Goal: Task Accomplishment & Management: Complete application form

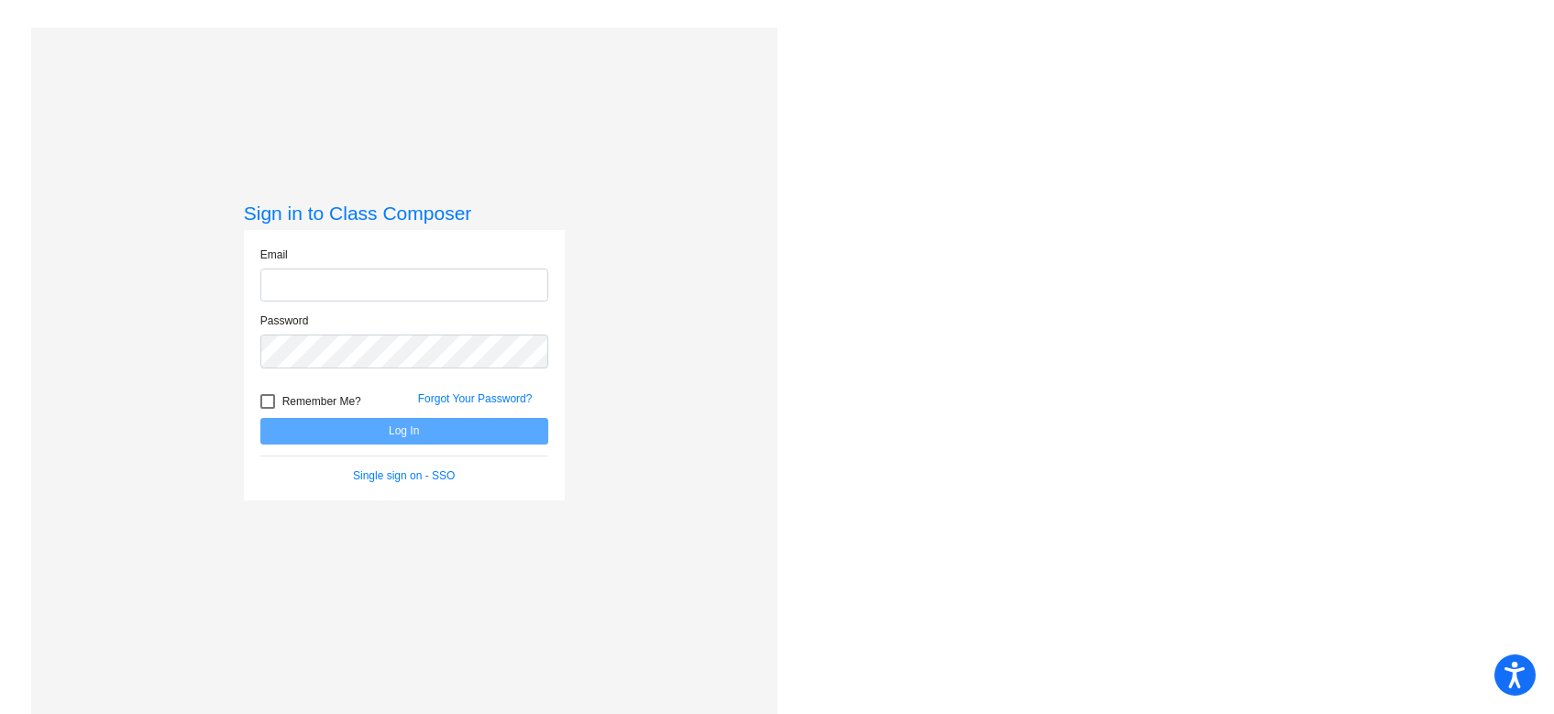
type input "[EMAIL_ADDRESS][DOMAIN_NAME]"
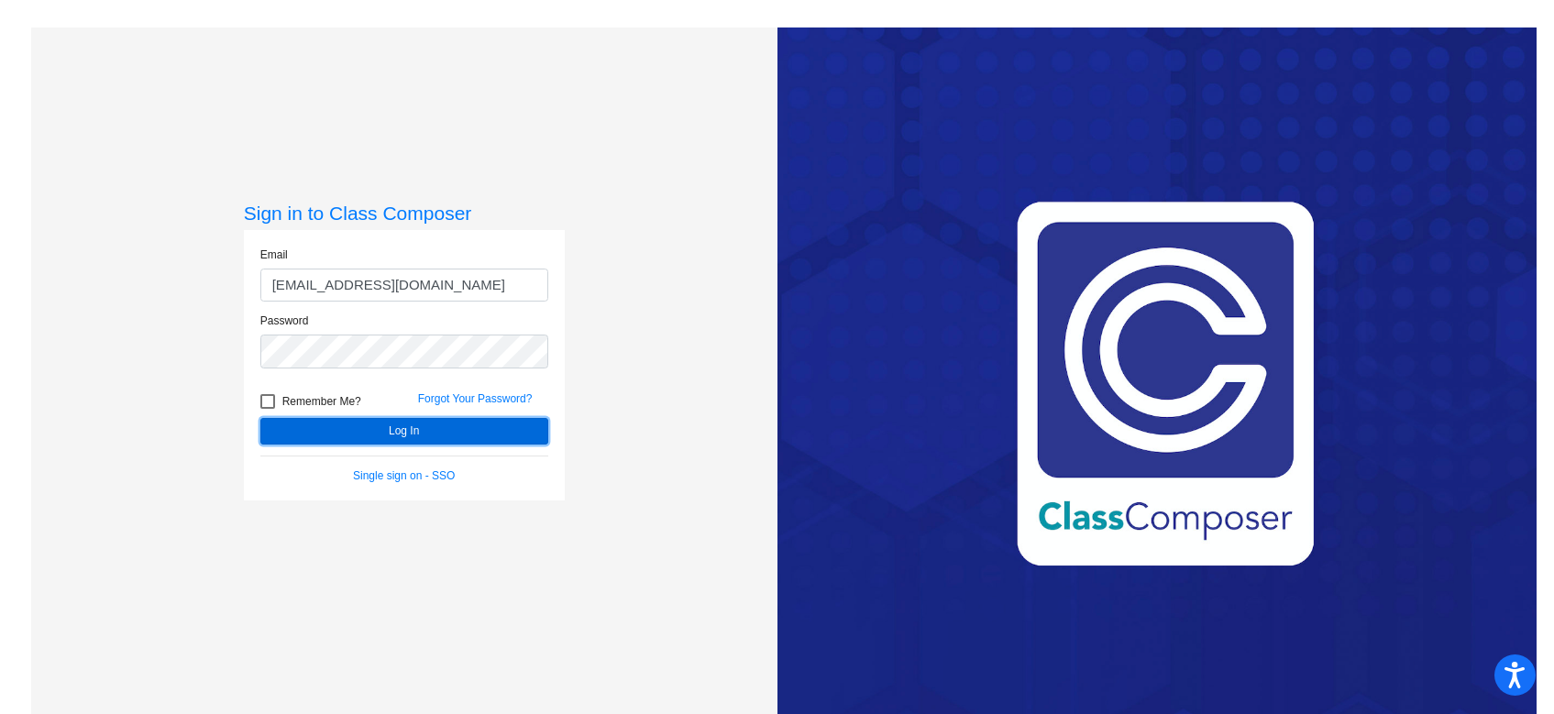
click at [369, 431] on button "Log In" at bounding box center [404, 431] width 288 height 27
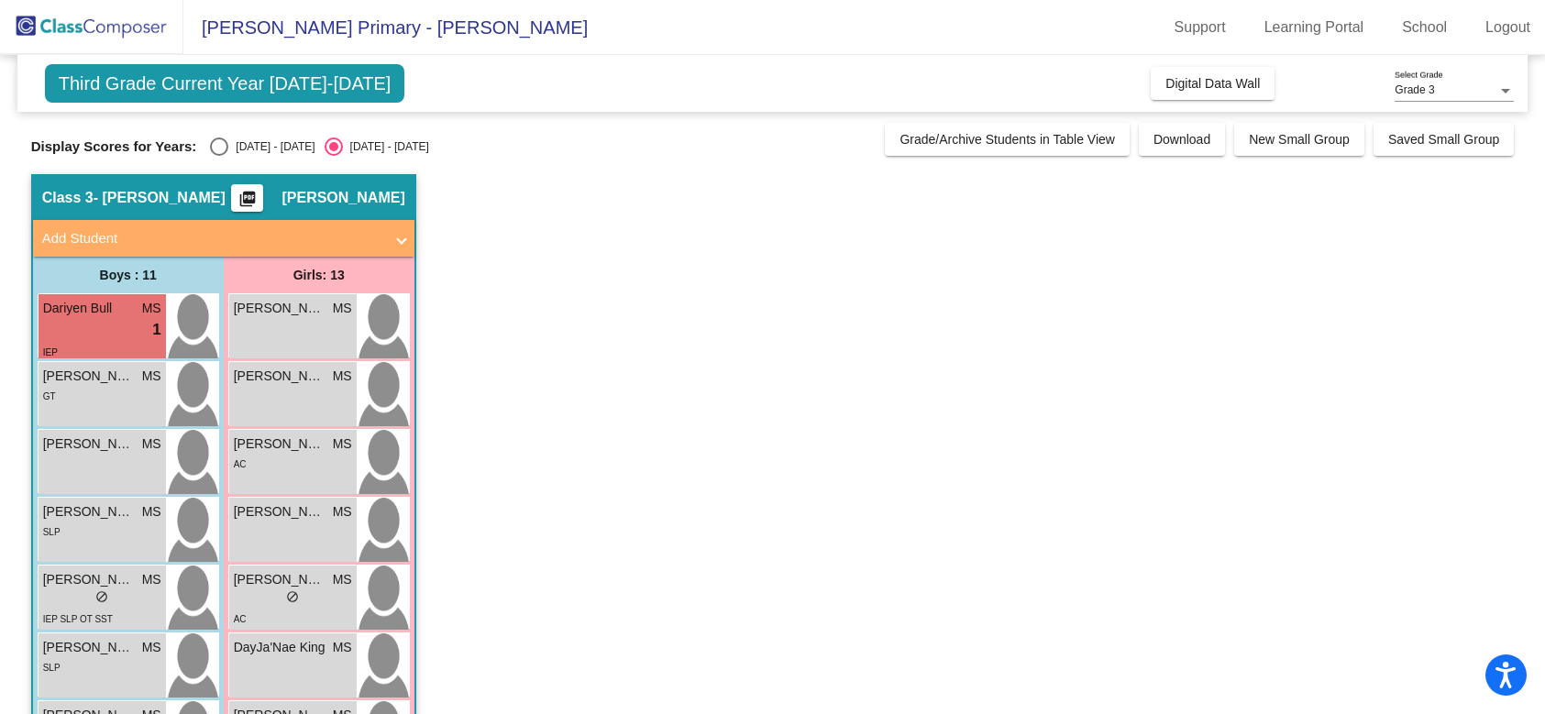
click at [218, 144] on div "Select an option" at bounding box center [219, 147] width 18 height 18
click at [218, 156] on input "[DATE] - [DATE]" at bounding box center [218, 156] width 1 height 1
radio input "true"
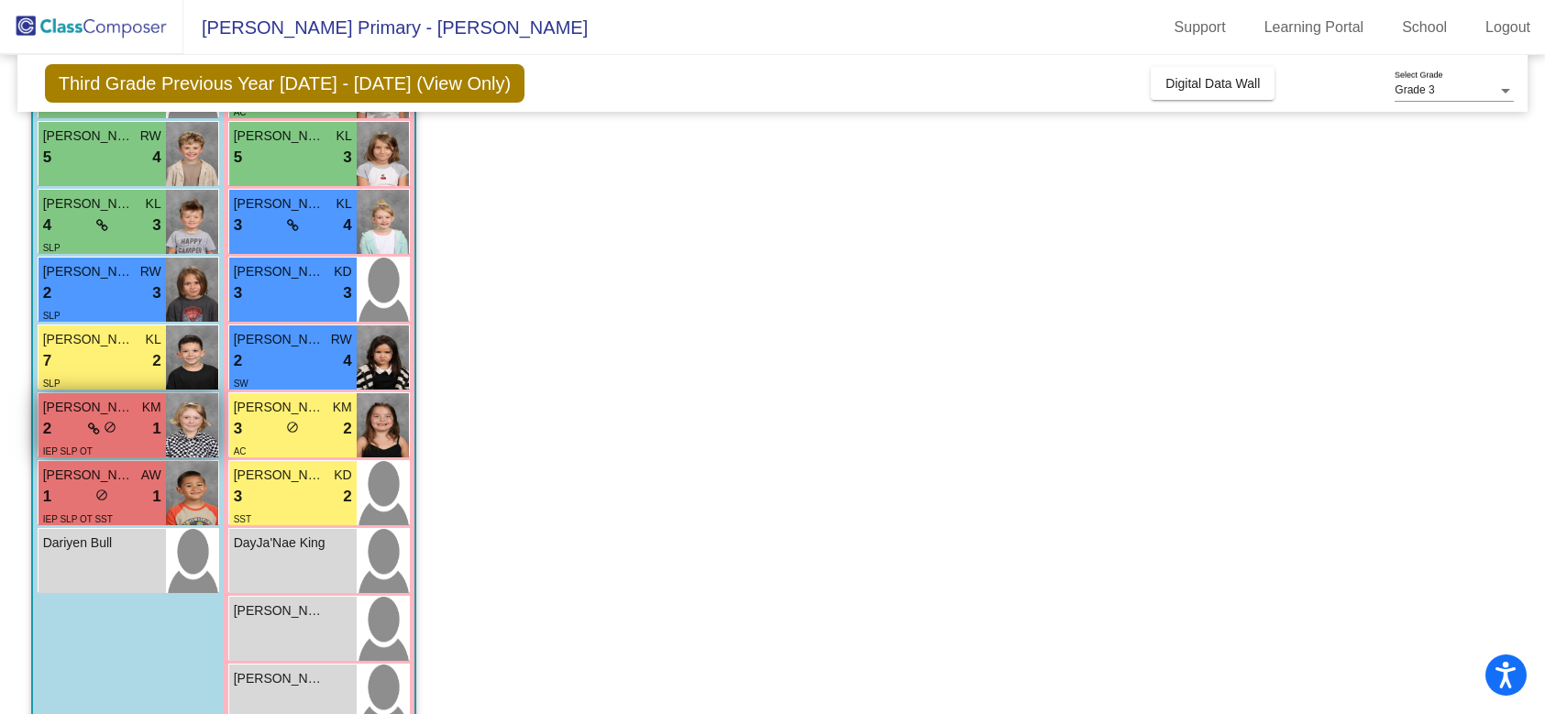
scroll to position [438, 0]
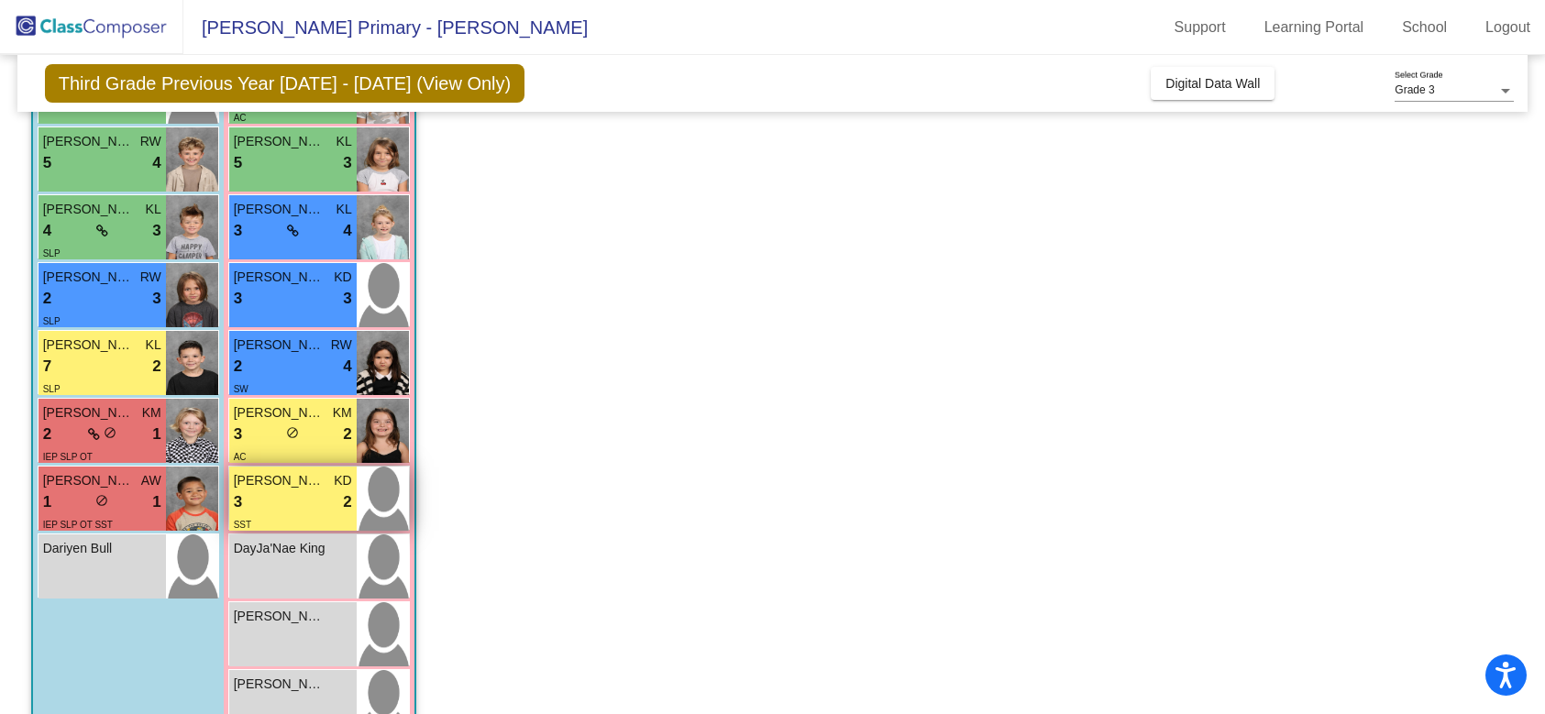
click at [315, 505] on div "3 lock do_not_disturb_alt 2" at bounding box center [293, 503] width 118 height 24
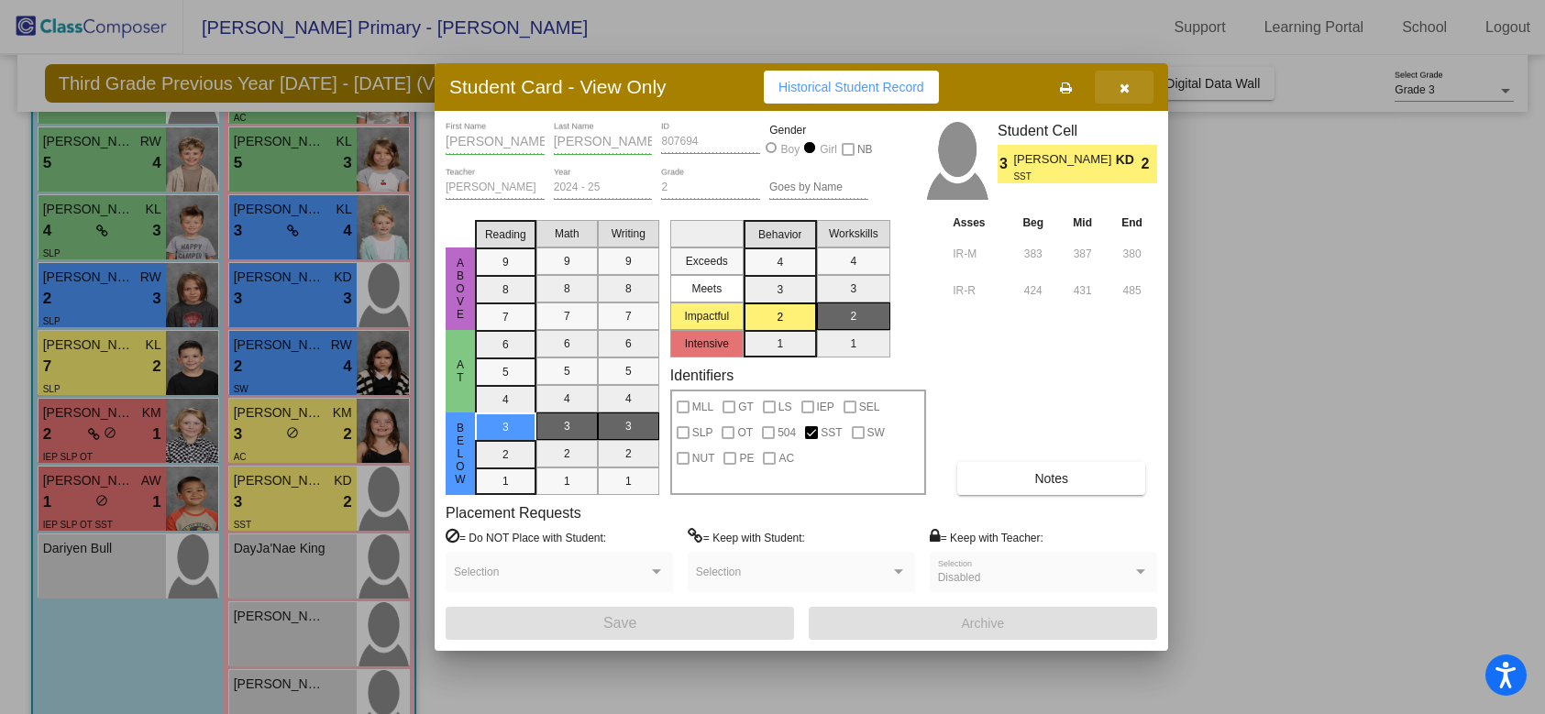
click at [1124, 81] on span "button" at bounding box center [1125, 87] width 10 height 15
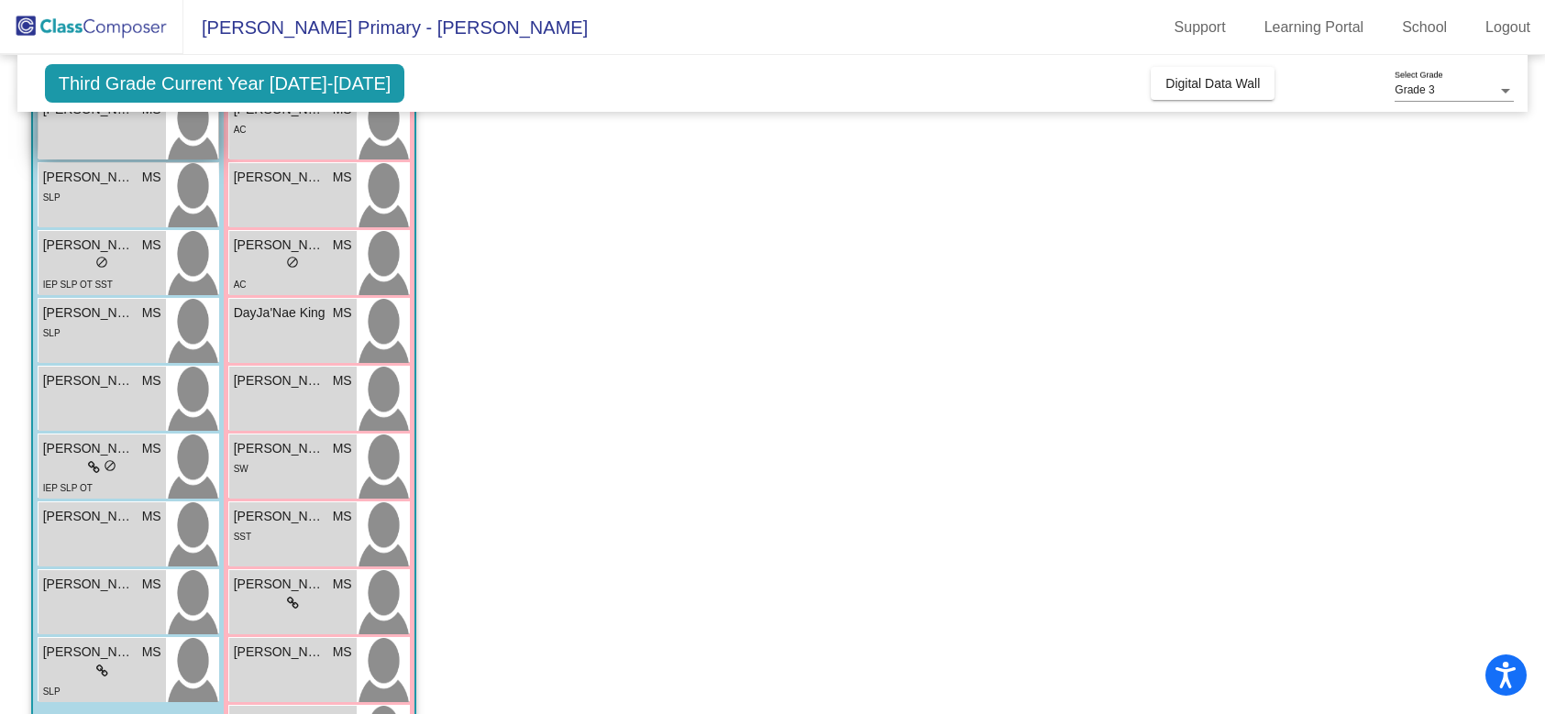
scroll to position [295, 0]
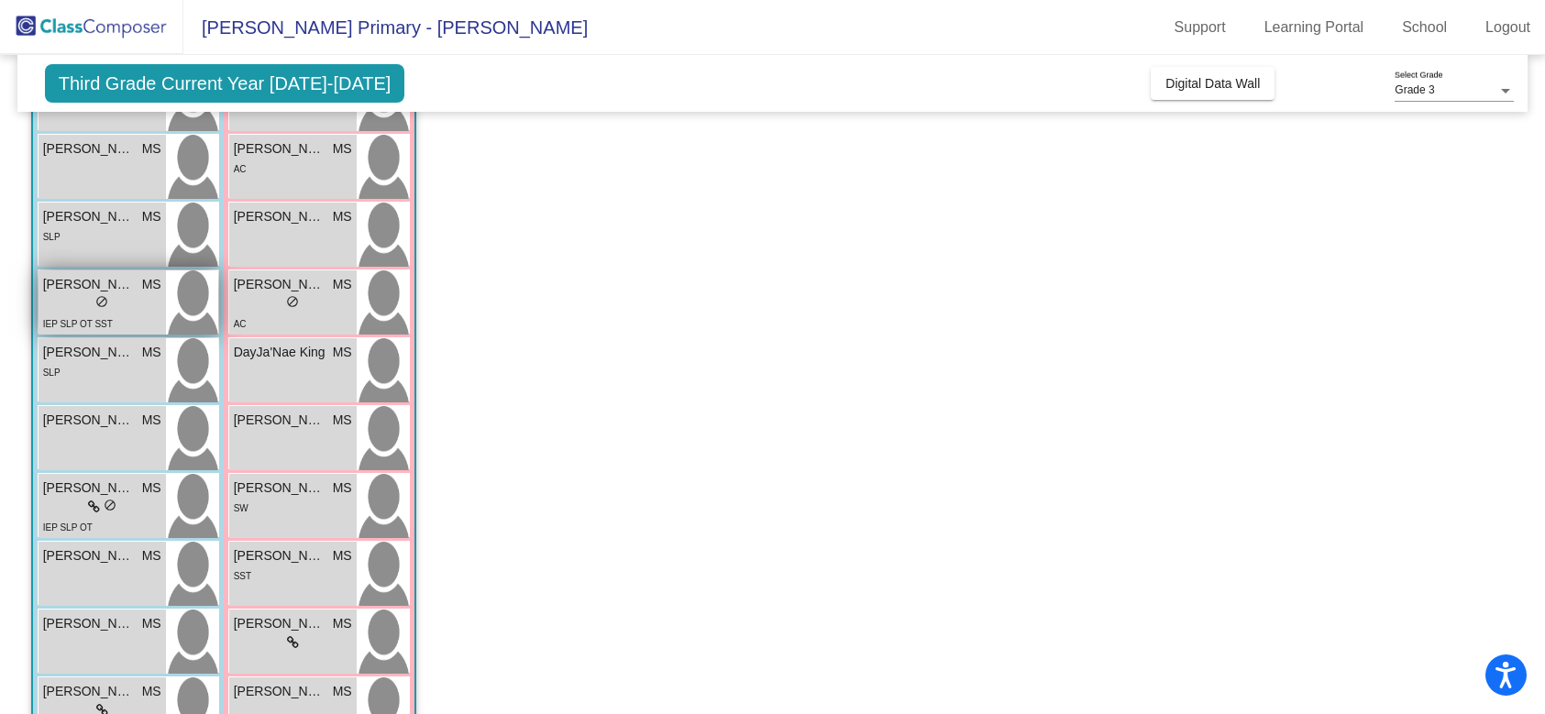
click at [141, 306] on div "lock do_not_disturb_alt" at bounding box center [102, 303] width 118 height 19
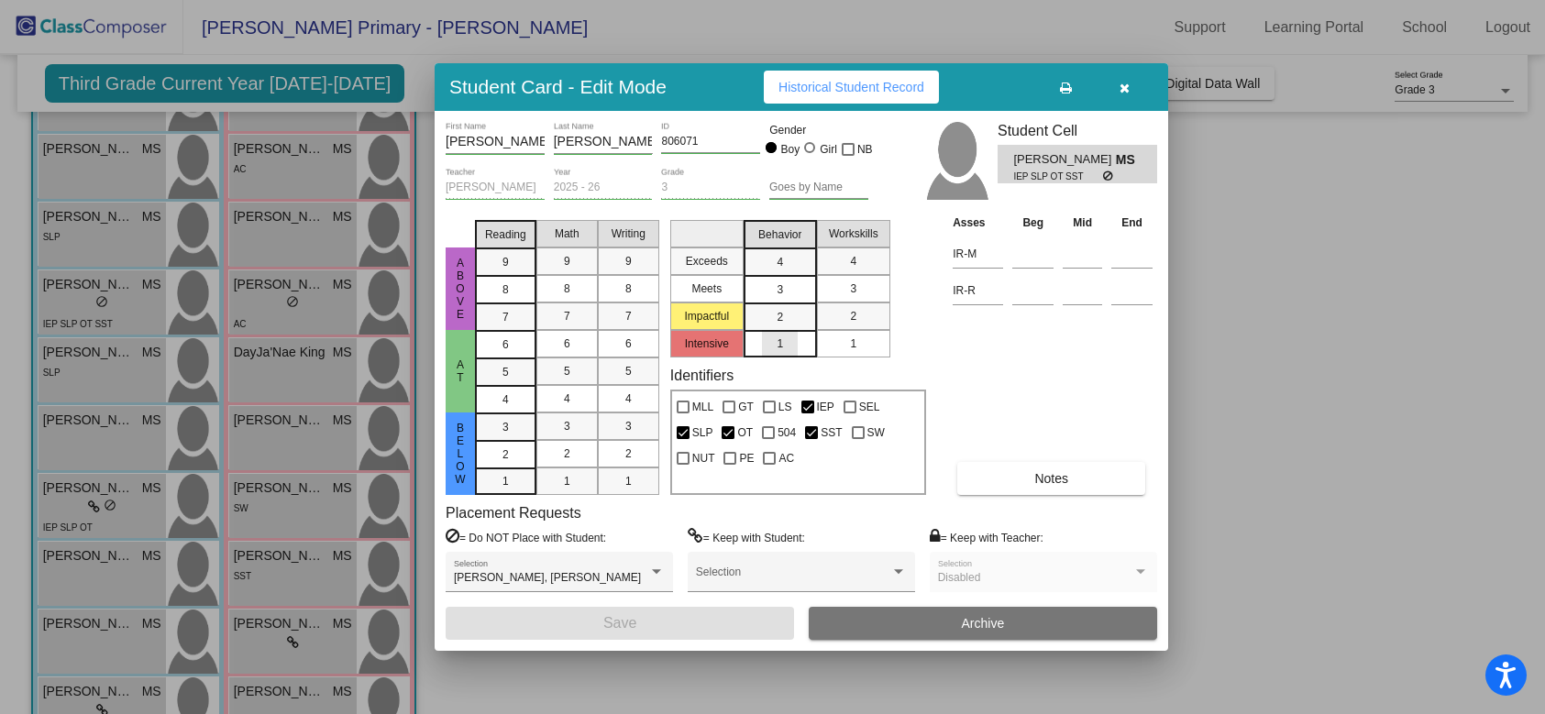
click at [780, 340] on span "1" at bounding box center [780, 344] width 6 height 17
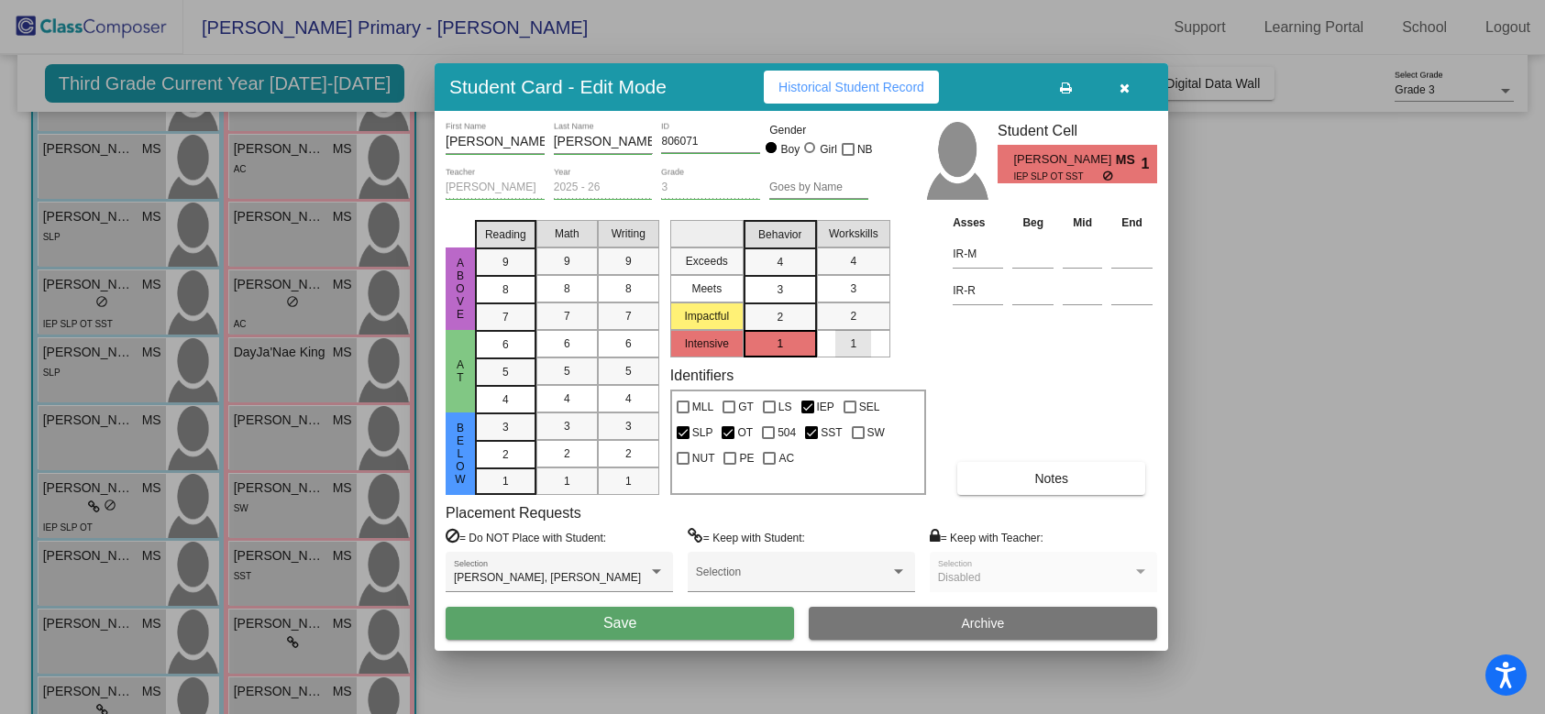
click at [854, 348] on span "1" at bounding box center [853, 344] width 6 height 17
click at [561, 616] on button "Save" at bounding box center [620, 623] width 348 height 33
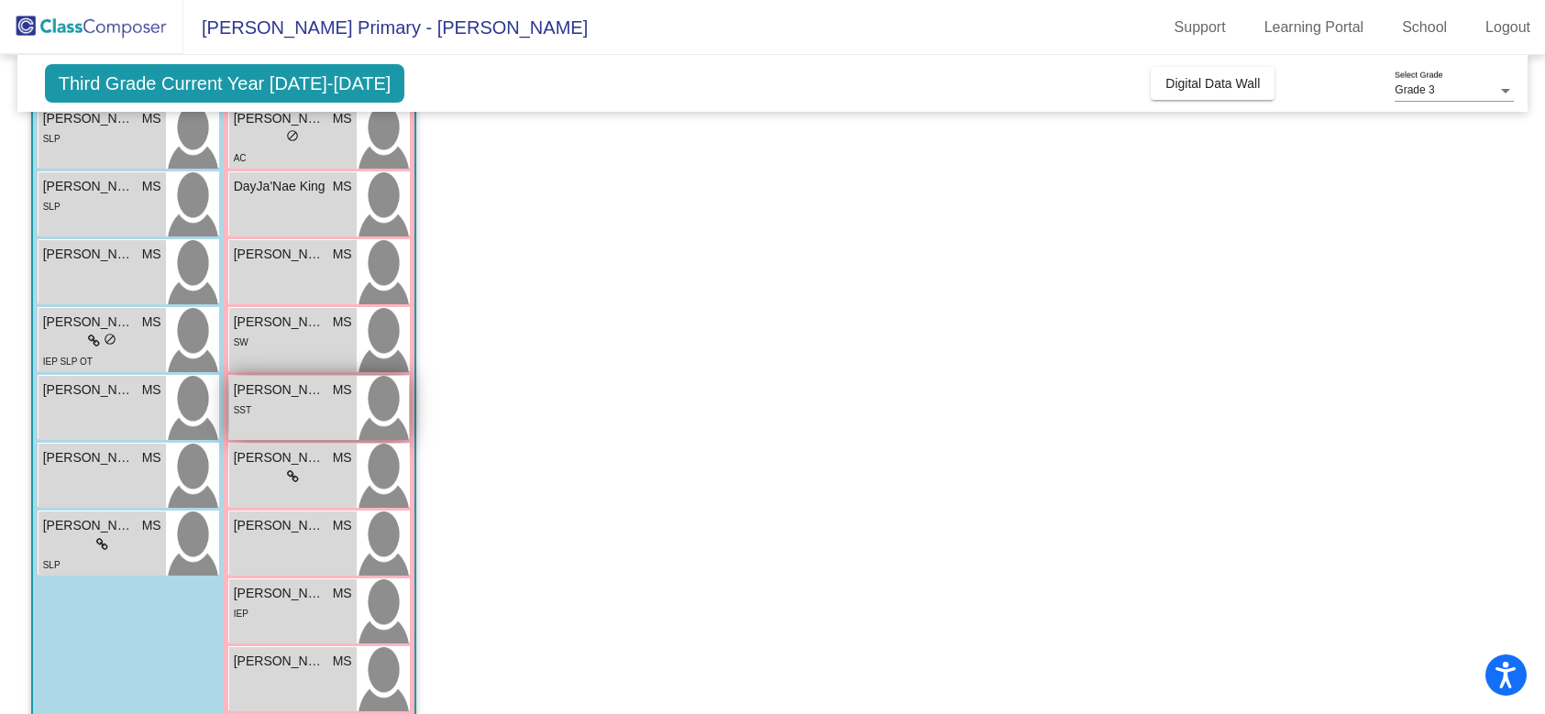
scroll to position [491, 0]
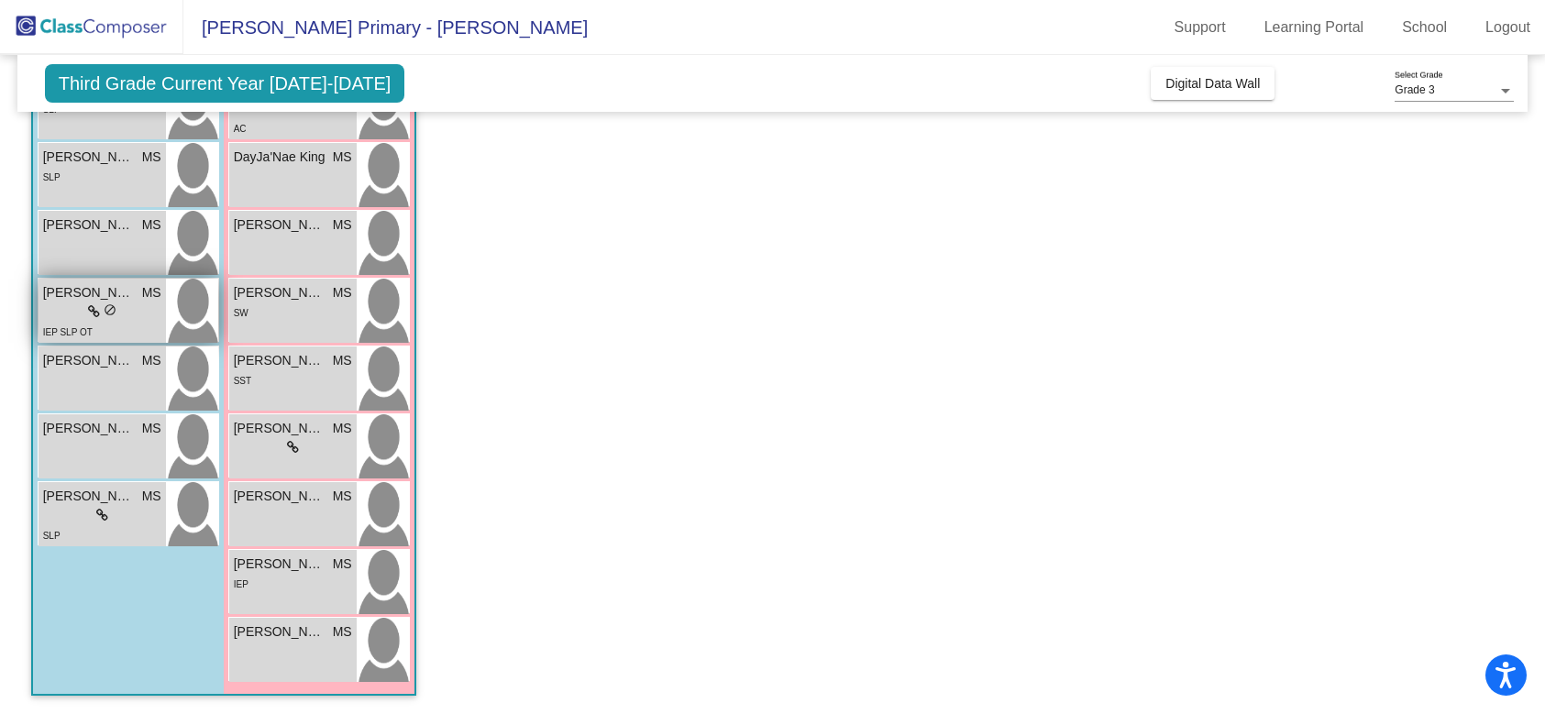
click at [130, 320] on div "lock do_not_disturb_alt" at bounding box center [102, 312] width 118 height 19
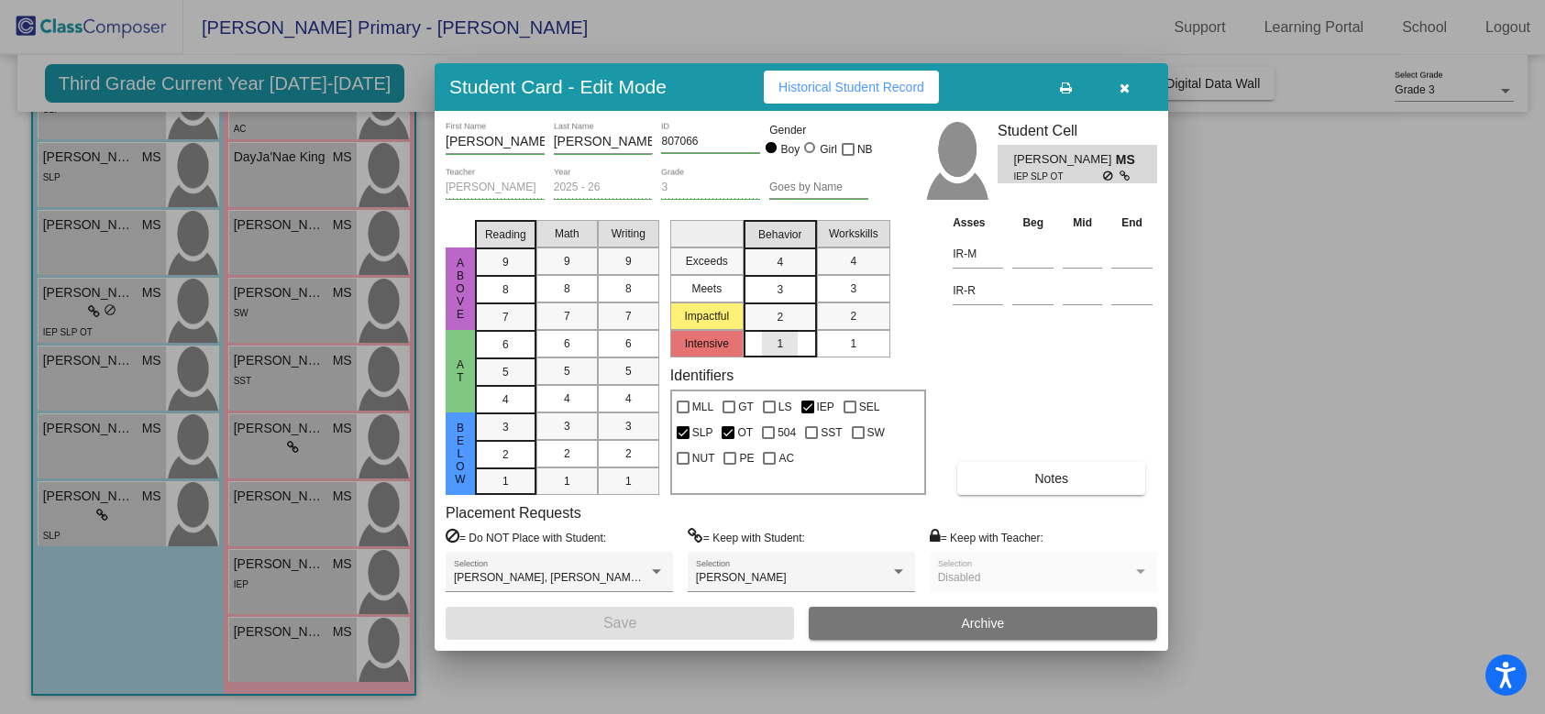
click at [797, 341] on div "1" at bounding box center [780, 344] width 36 height 28
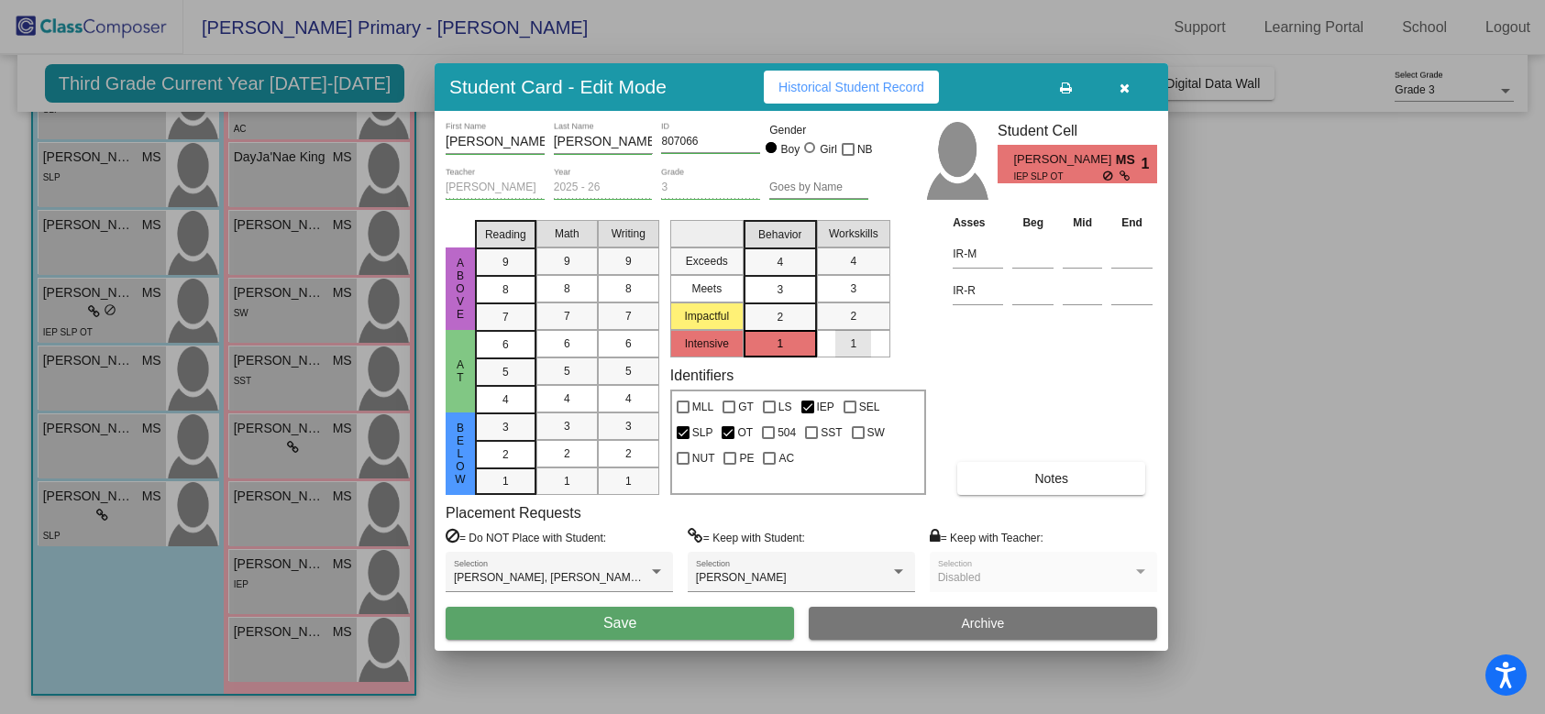
click at [856, 343] on span "1" at bounding box center [853, 344] width 6 height 17
click at [615, 626] on span "Save" at bounding box center [619, 623] width 33 height 16
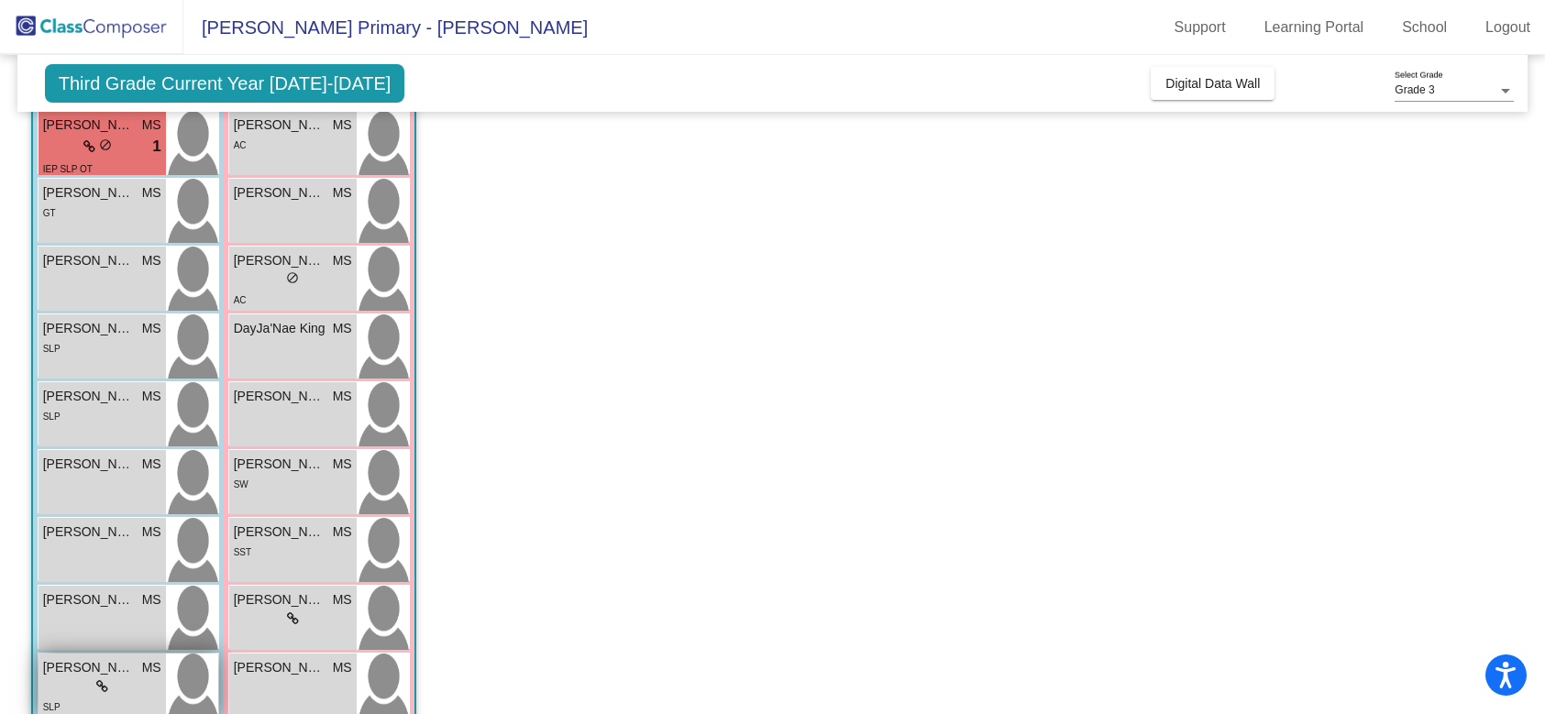
scroll to position [311, 0]
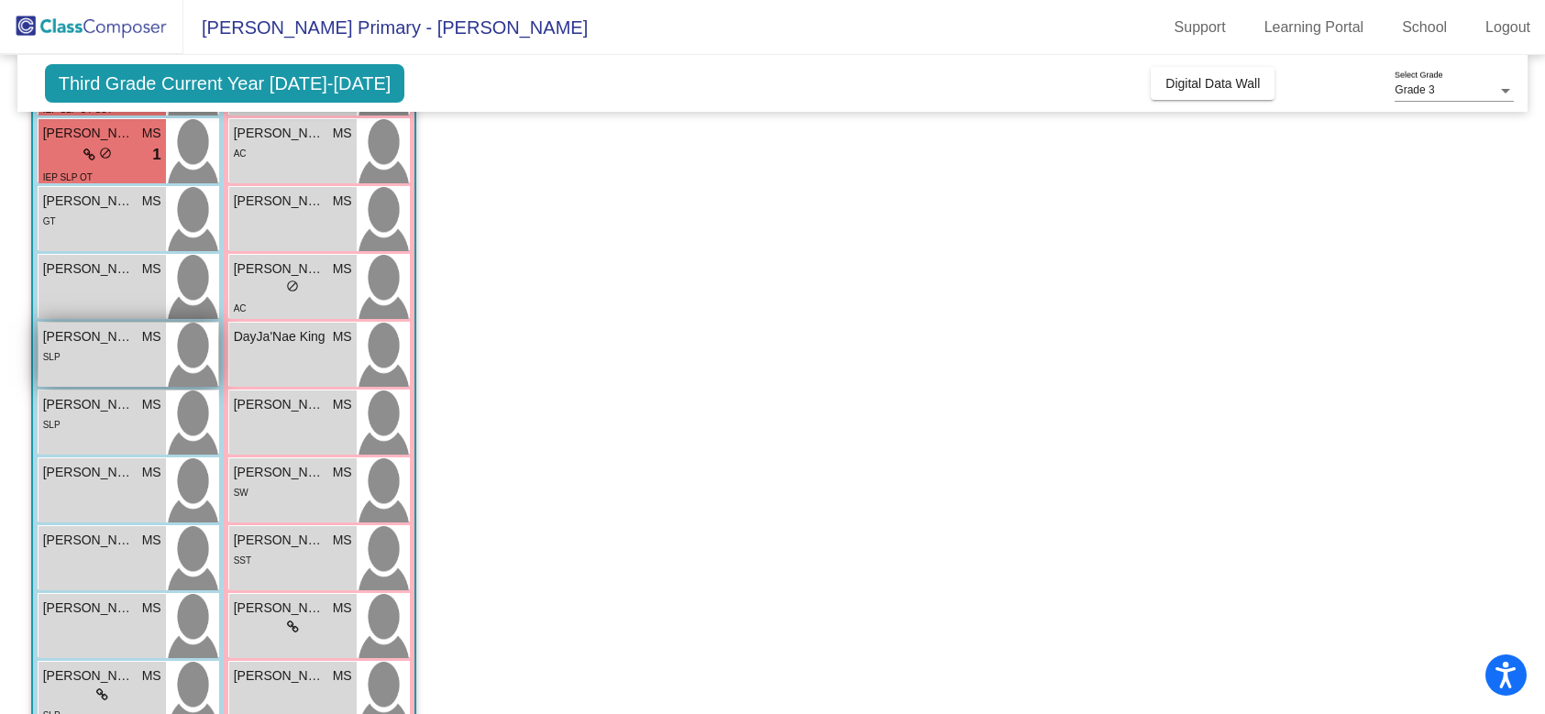
click at [124, 355] on div "SLP" at bounding box center [102, 356] width 118 height 19
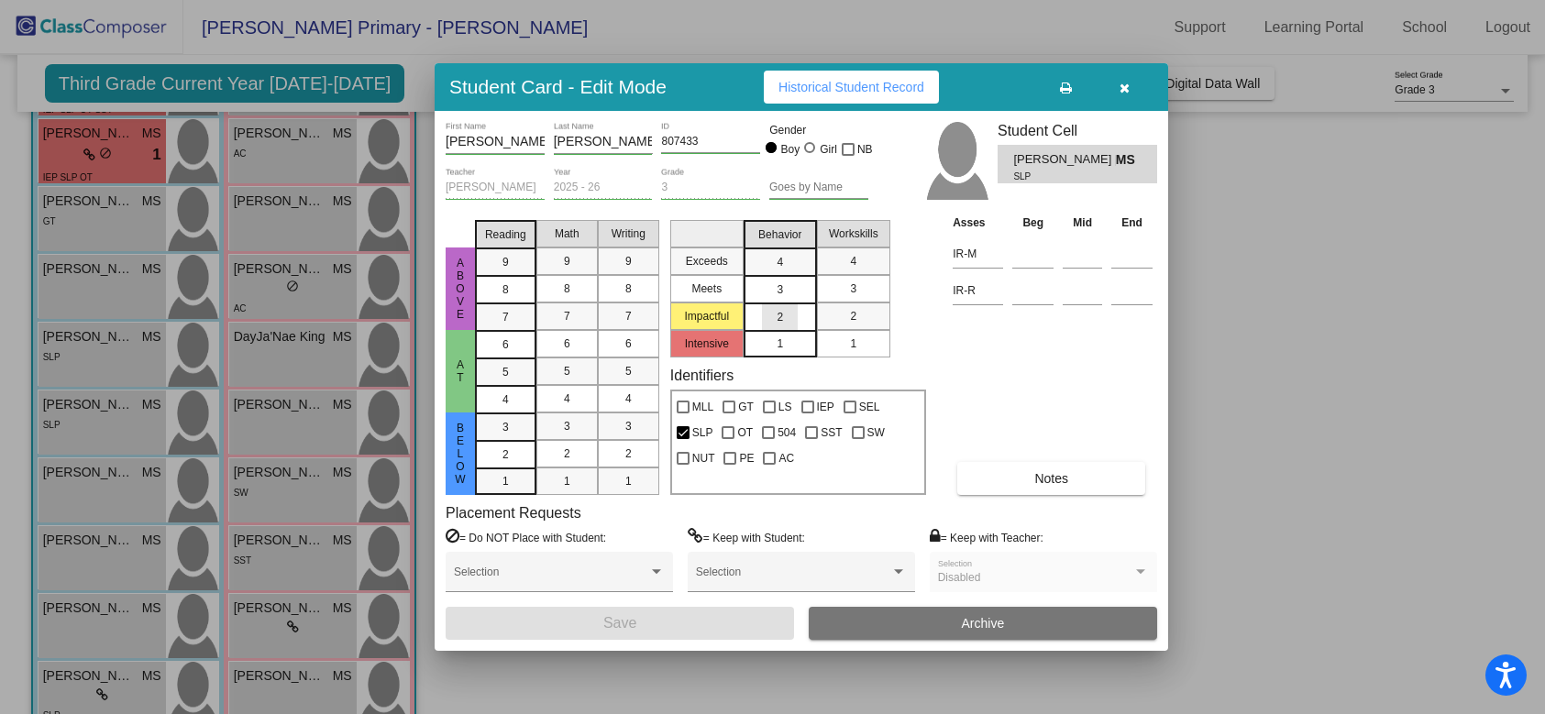
click at [784, 316] on div "2" at bounding box center [780, 318] width 36 height 28
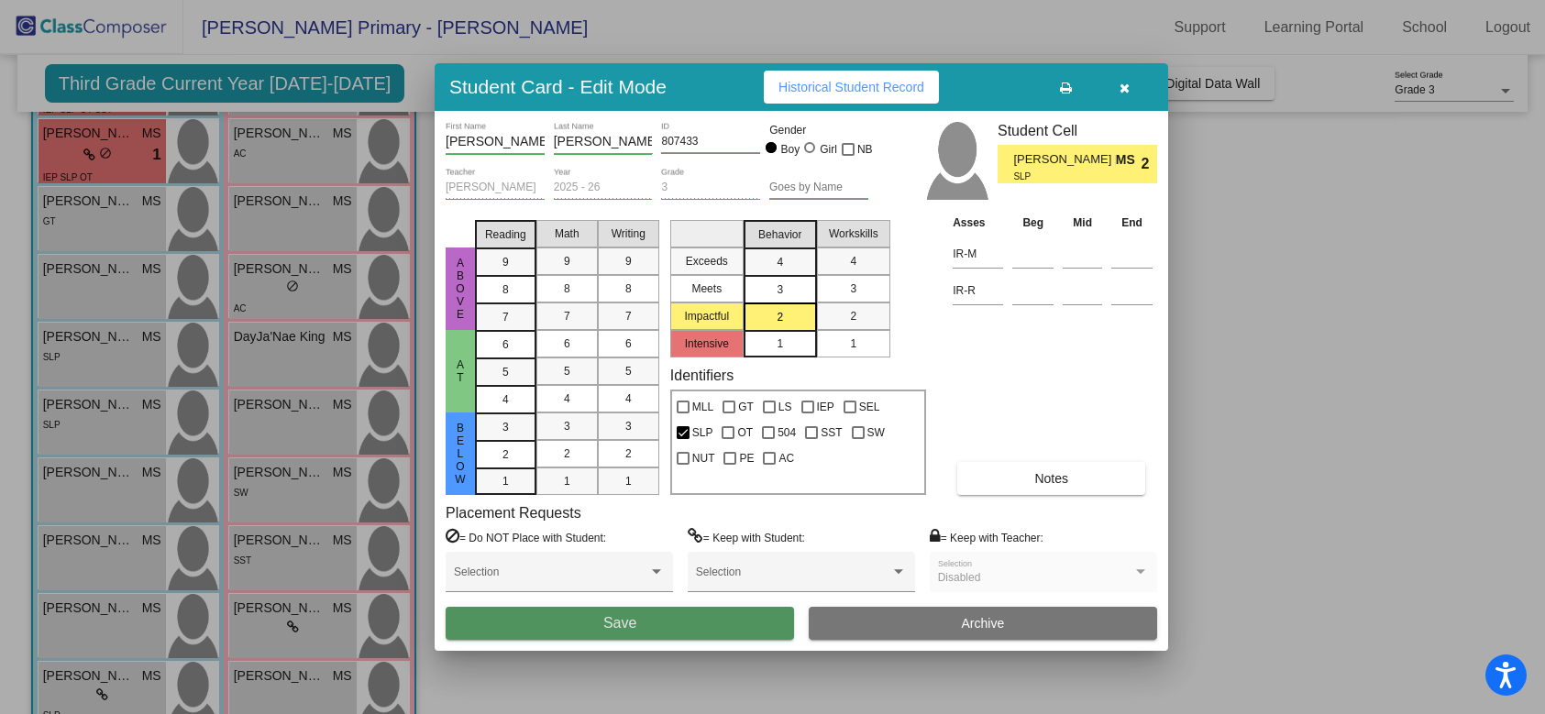
click at [651, 624] on button "Save" at bounding box center [620, 623] width 348 height 33
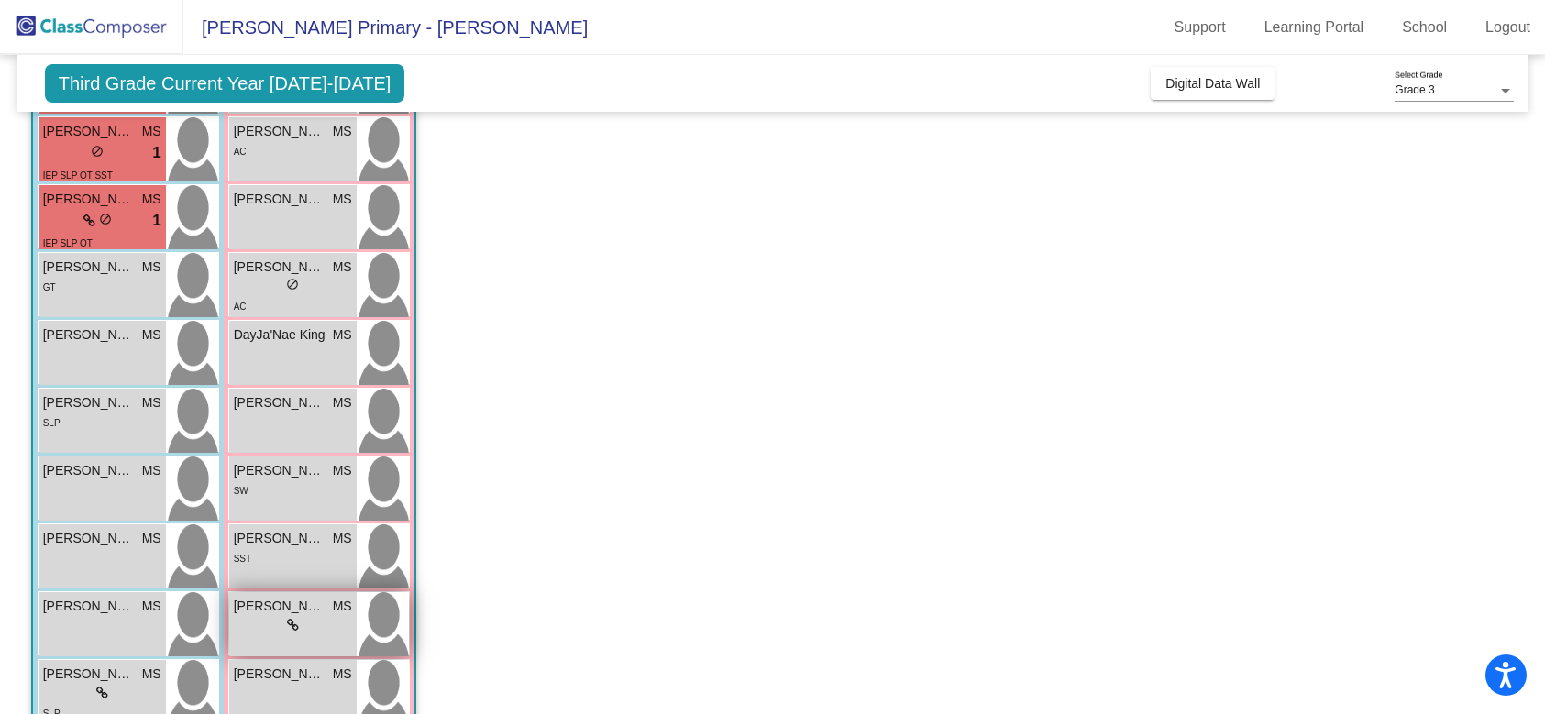
scroll to position [491, 0]
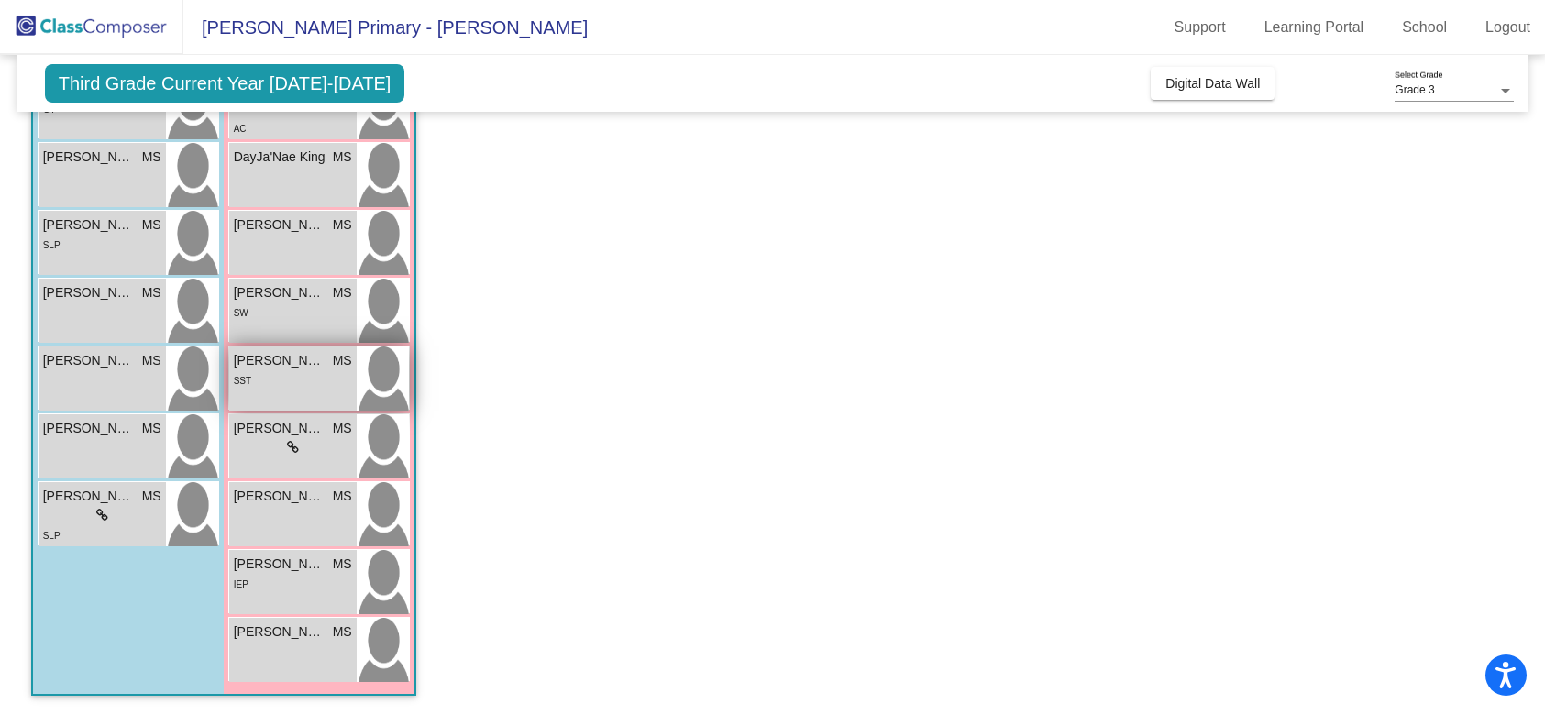
click at [332, 385] on div "SST" at bounding box center [293, 379] width 118 height 19
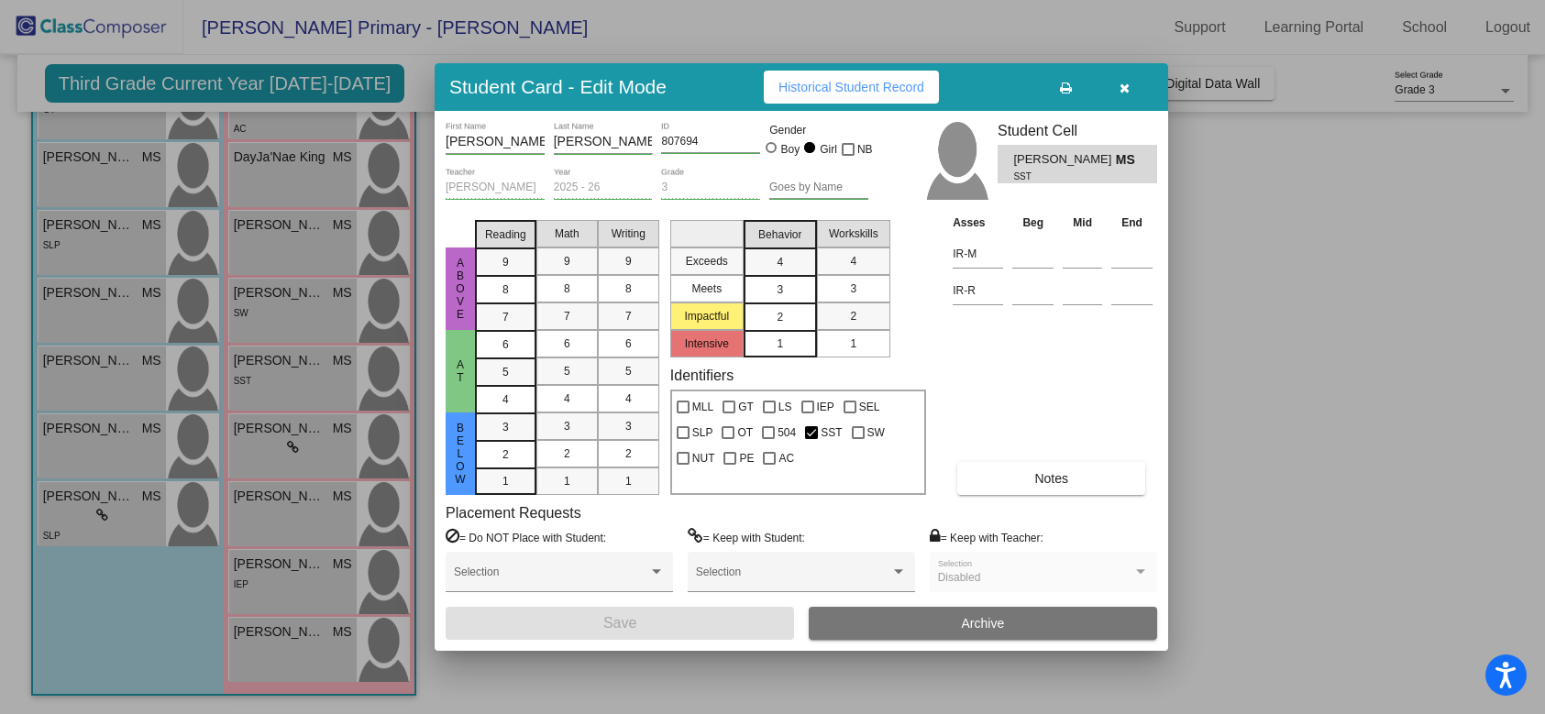
click at [790, 316] on div "2" at bounding box center [780, 318] width 36 height 28
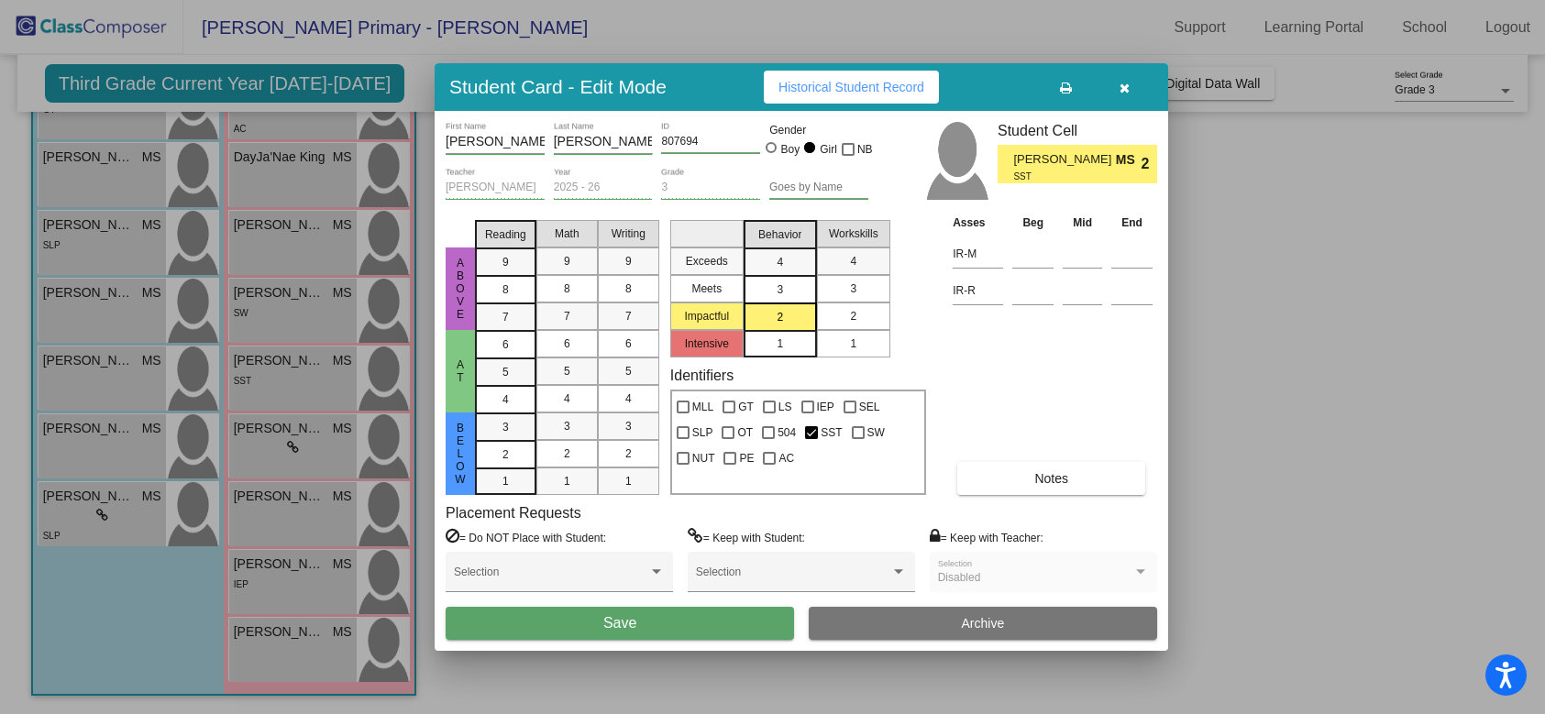
click at [862, 308] on div "2" at bounding box center [853, 317] width 36 height 28
click at [623, 624] on span "Save" at bounding box center [619, 623] width 33 height 16
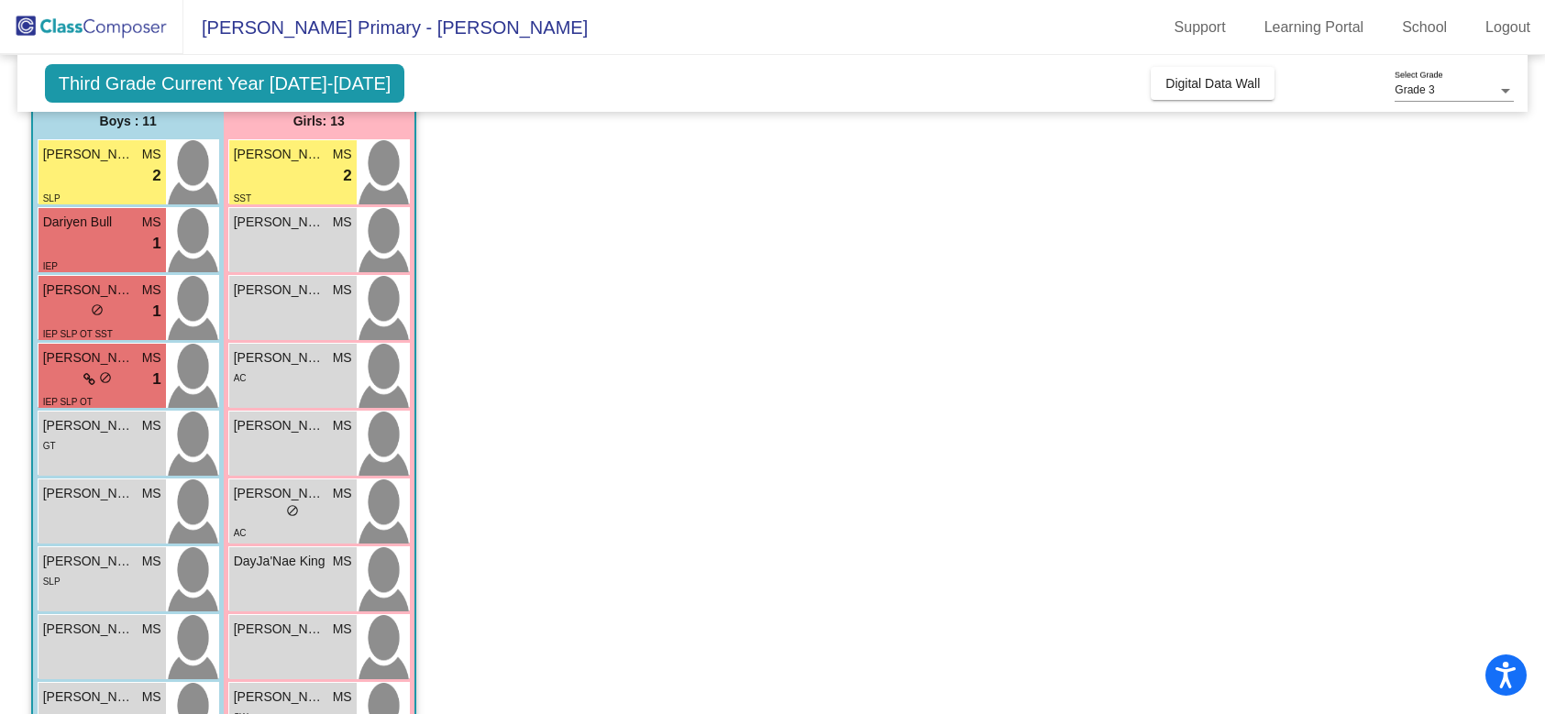
scroll to position [128, 0]
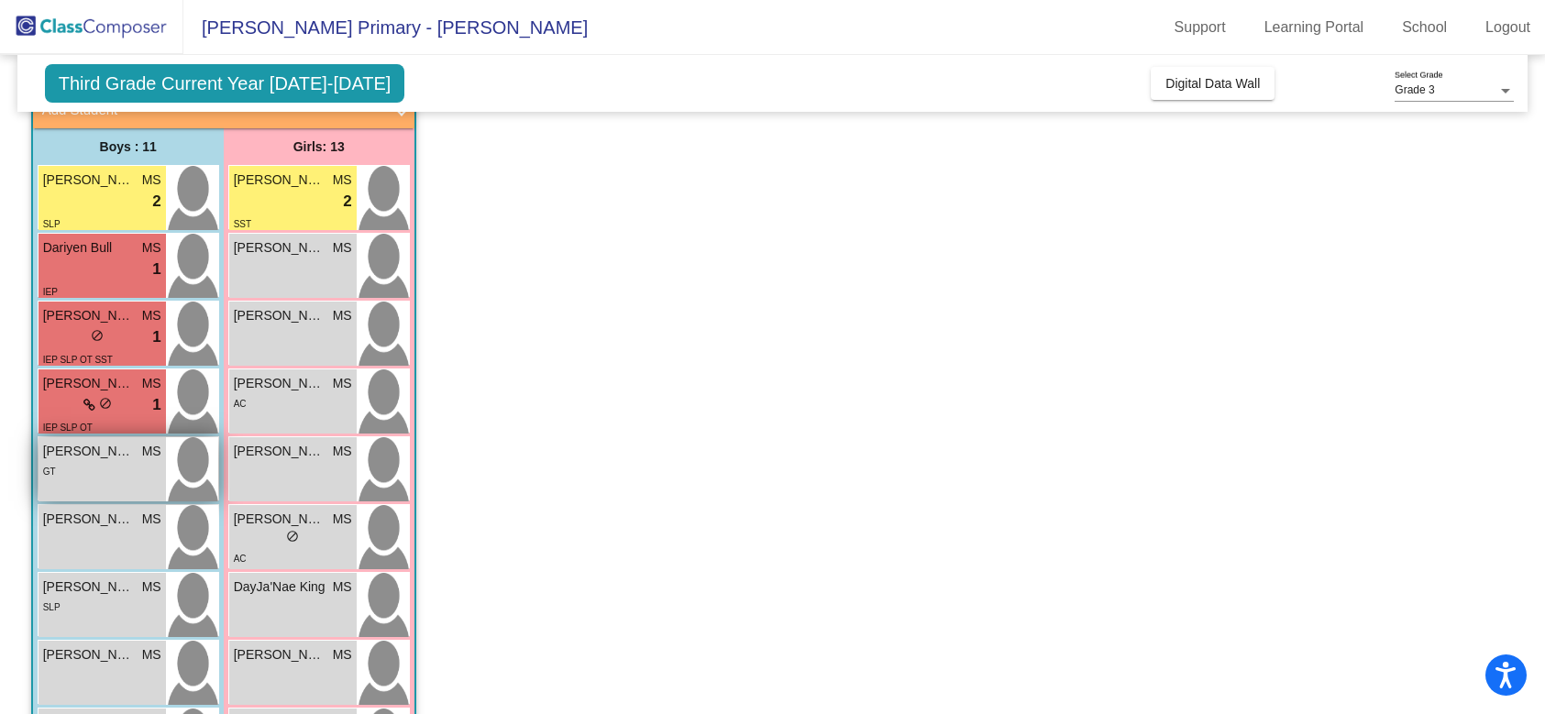
click at [199, 471] on img at bounding box center [192, 469] width 52 height 64
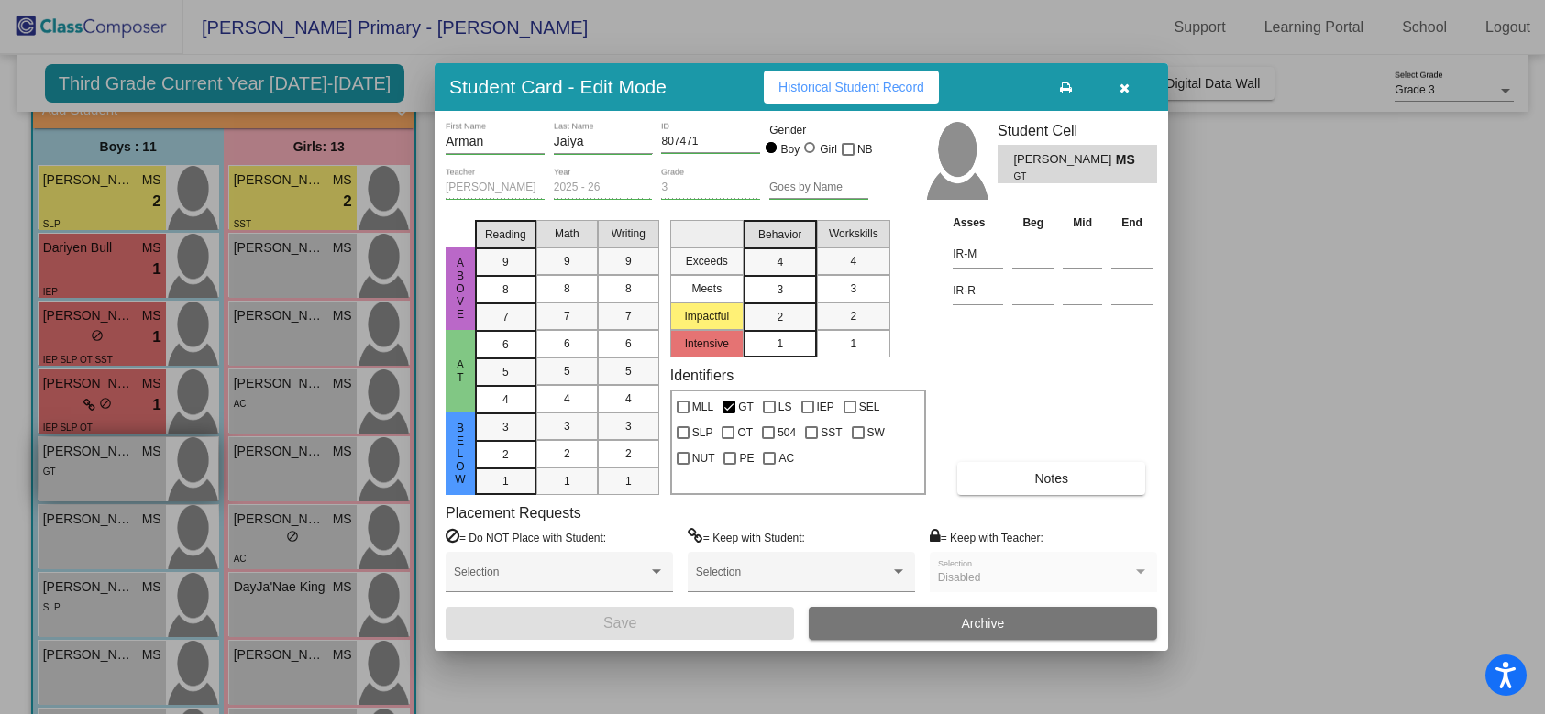
click at [199, 471] on div at bounding box center [772, 357] width 1545 height 714
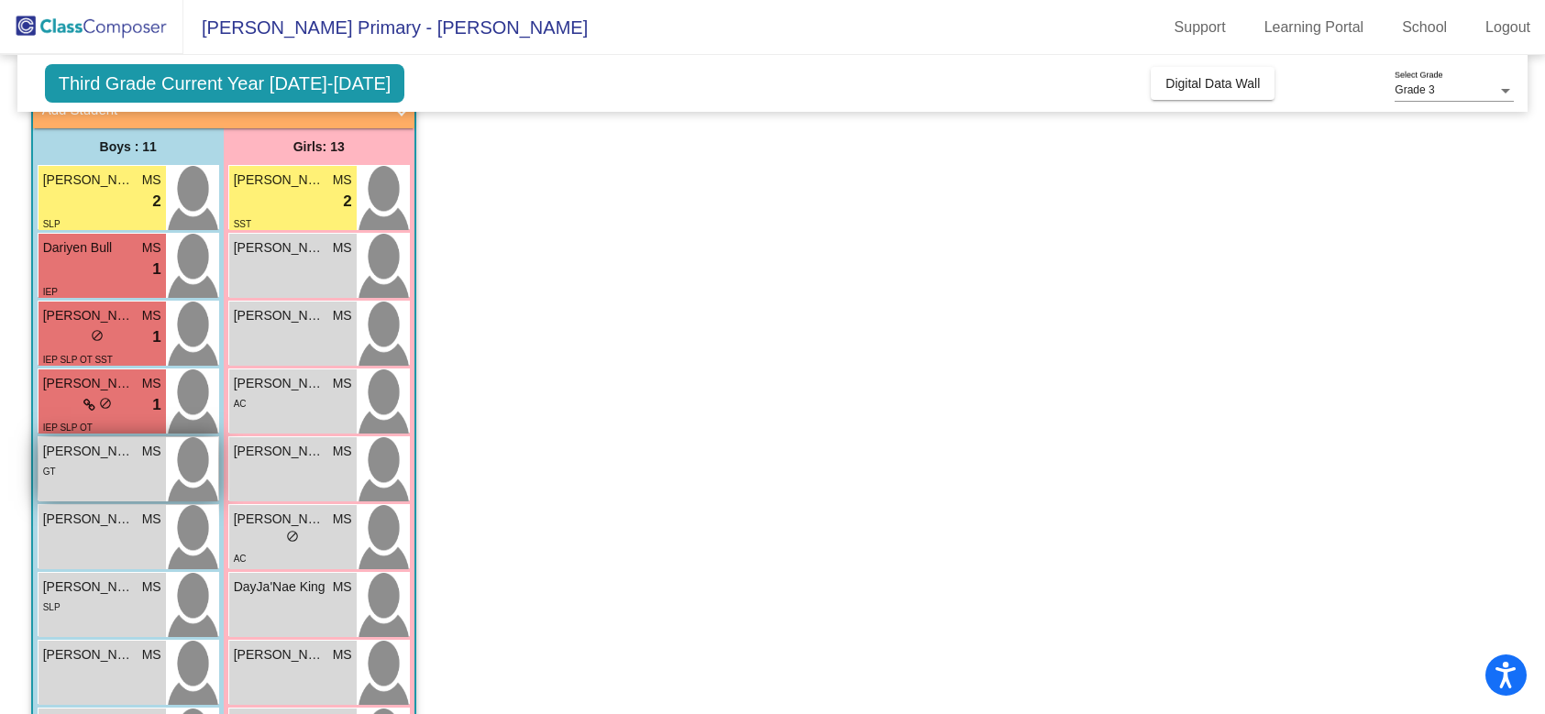
click at [183, 476] on img at bounding box center [192, 469] width 52 height 64
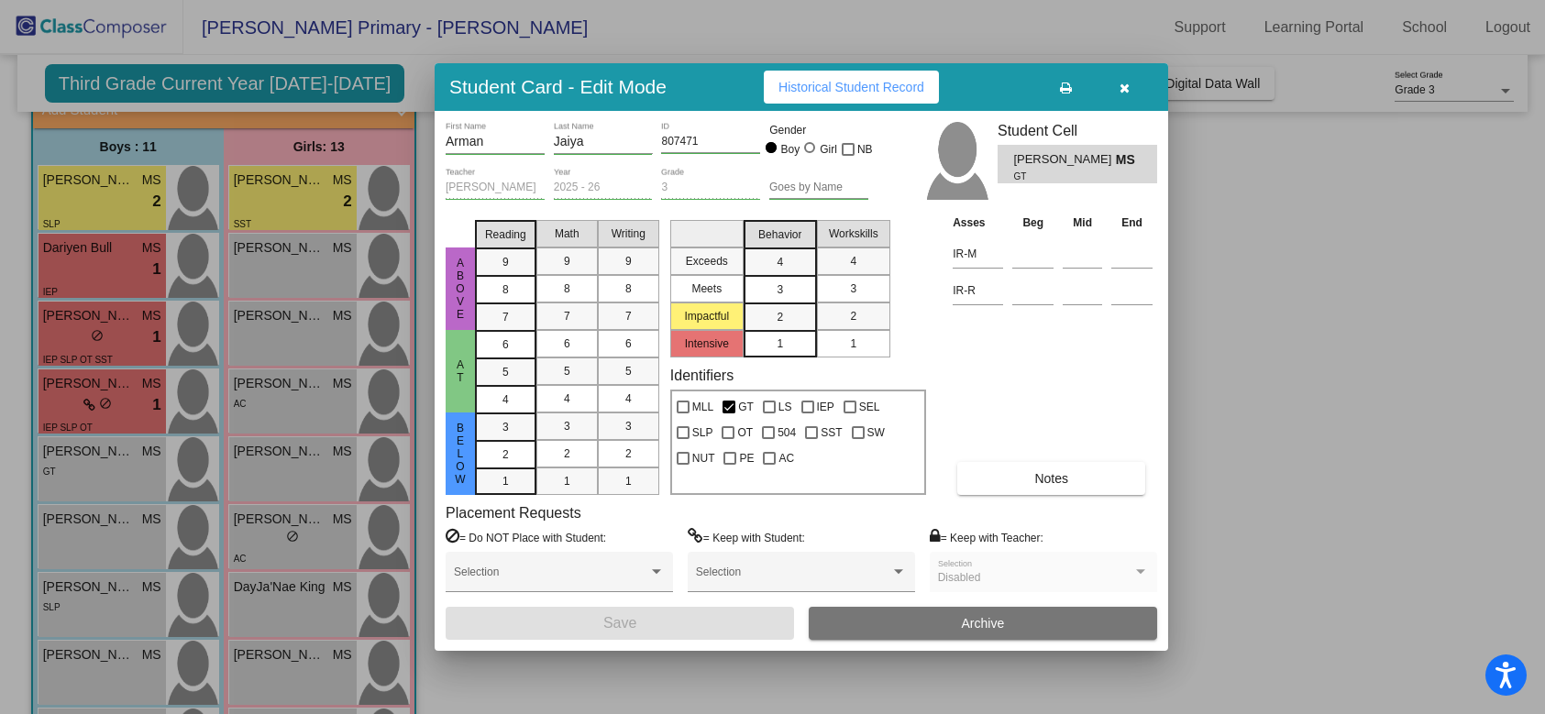
click at [178, 202] on div at bounding box center [772, 357] width 1545 height 714
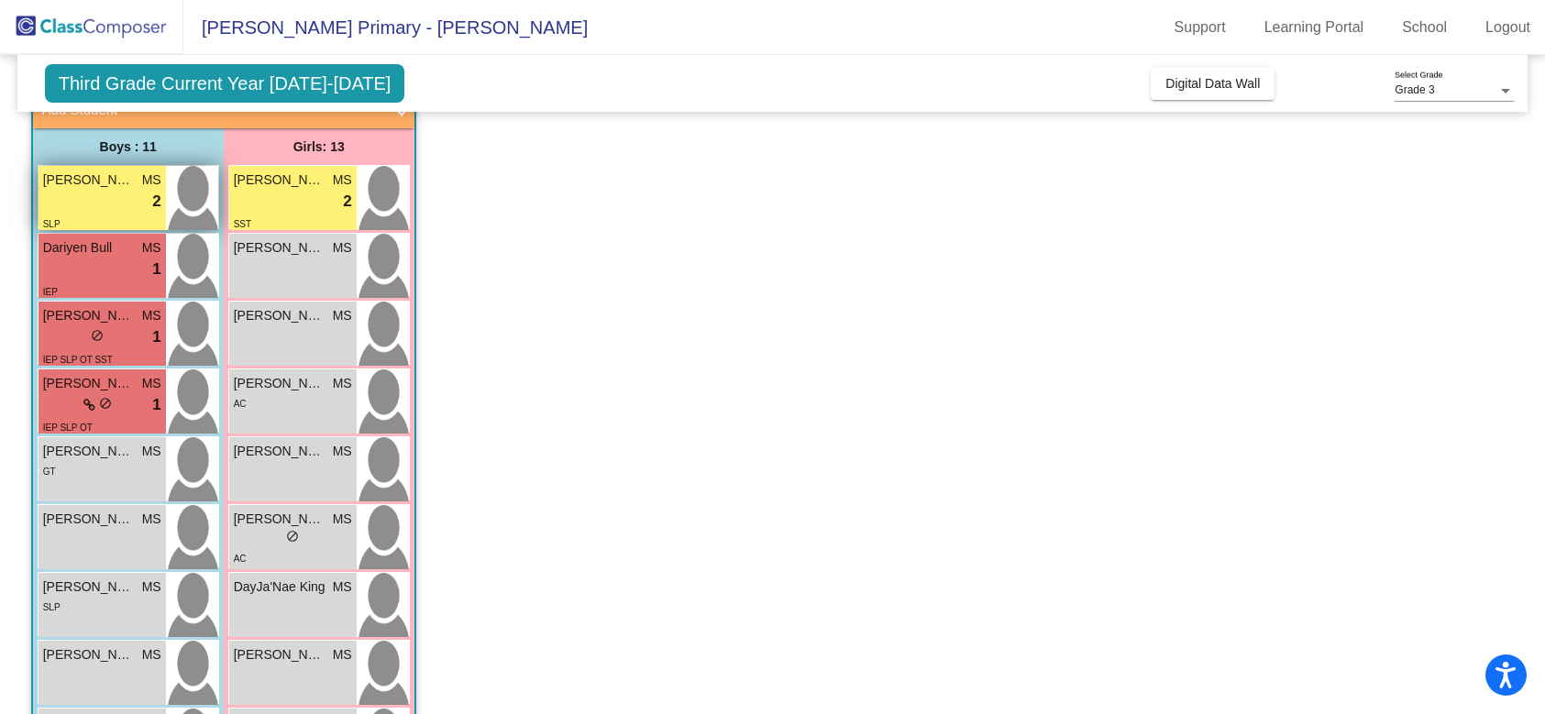
click at [156, 198] on span "2" at bounding box center [156, 202] width 8 height 24
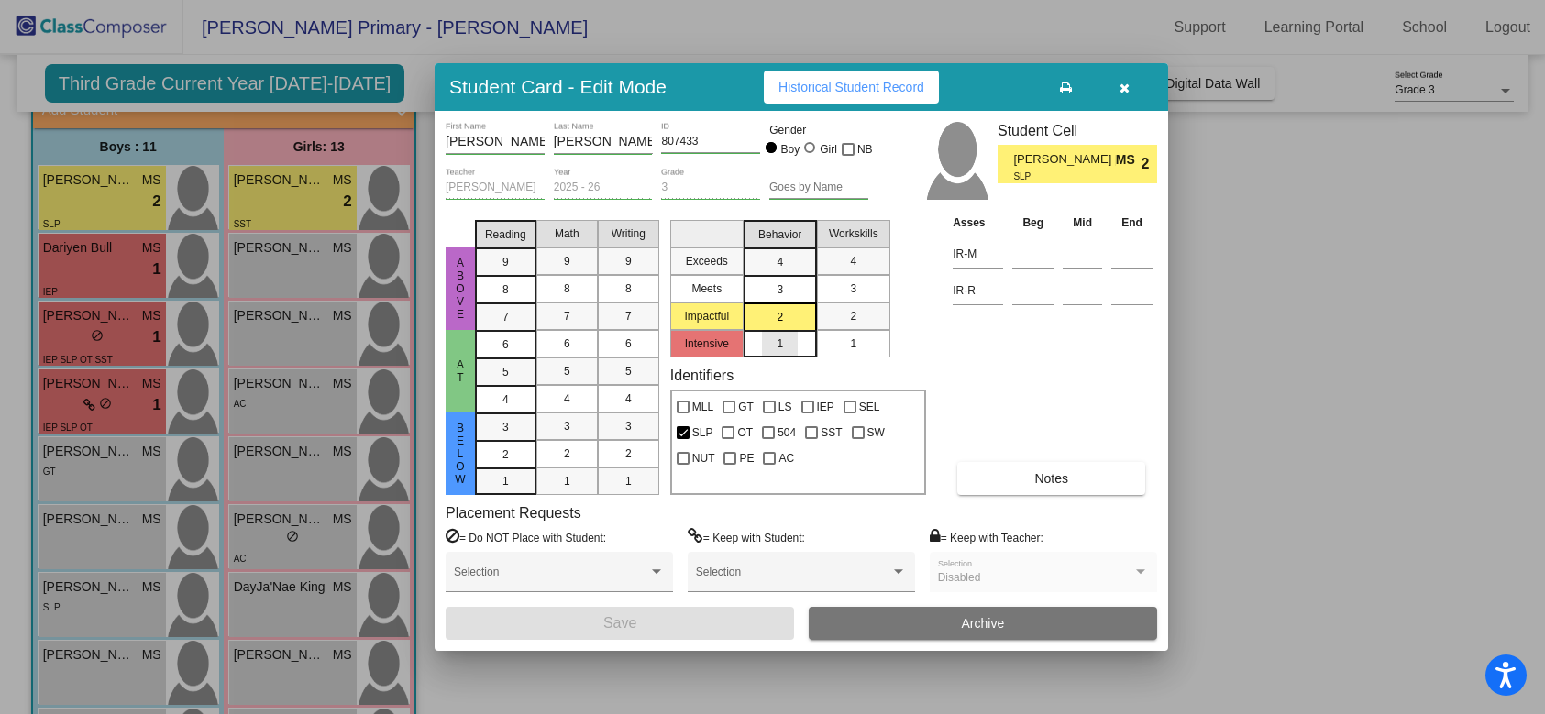
click at [782, 344] on span "1" at bounding box center [780, 344] width 6 height 17
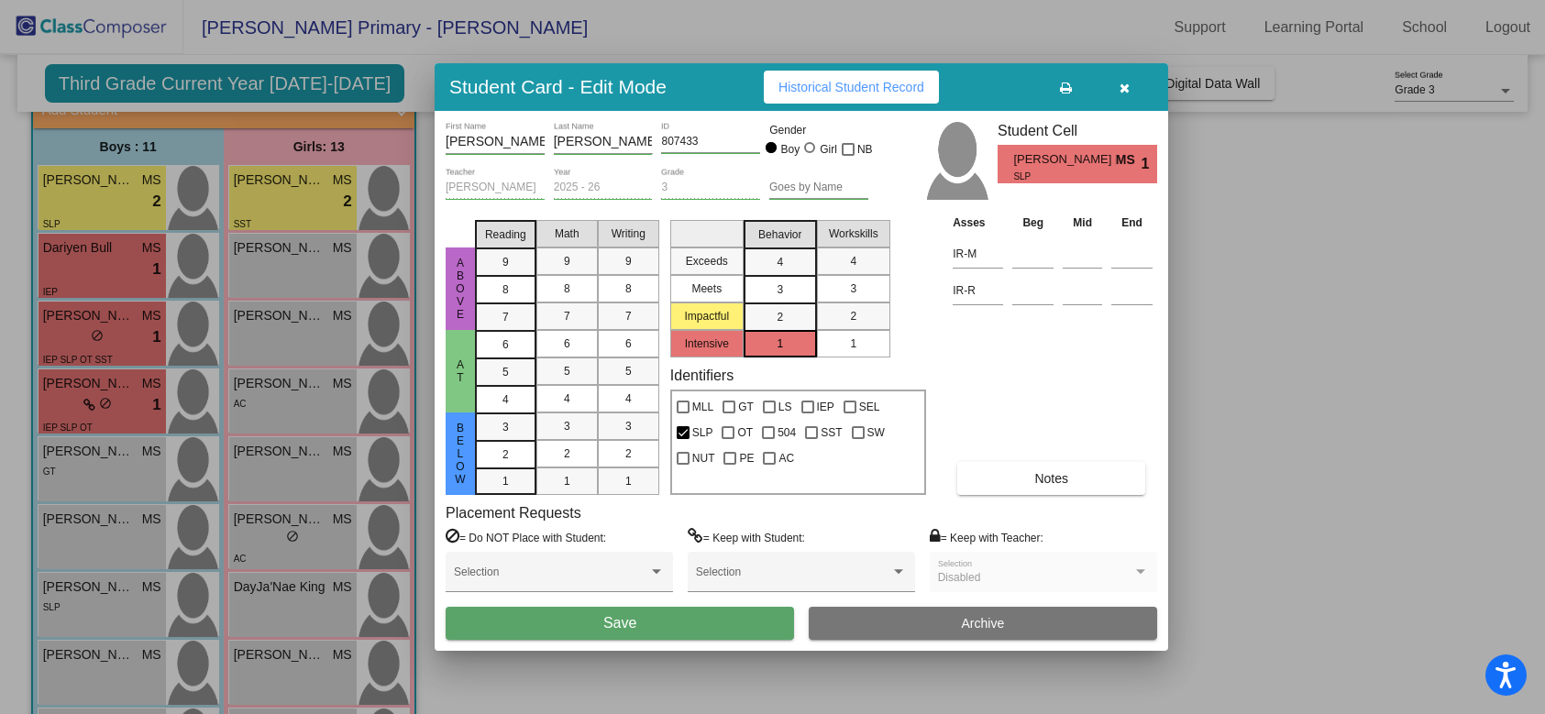
click at [846, 336] on div "1" at bounding box center [853, 344] width 36 height 28
click at [851, 267] on span "4" at bounding box center [853, 261] width 6 height 17
click at [78, 282] on div at bounding box center [772, 357] width 1545 height 714
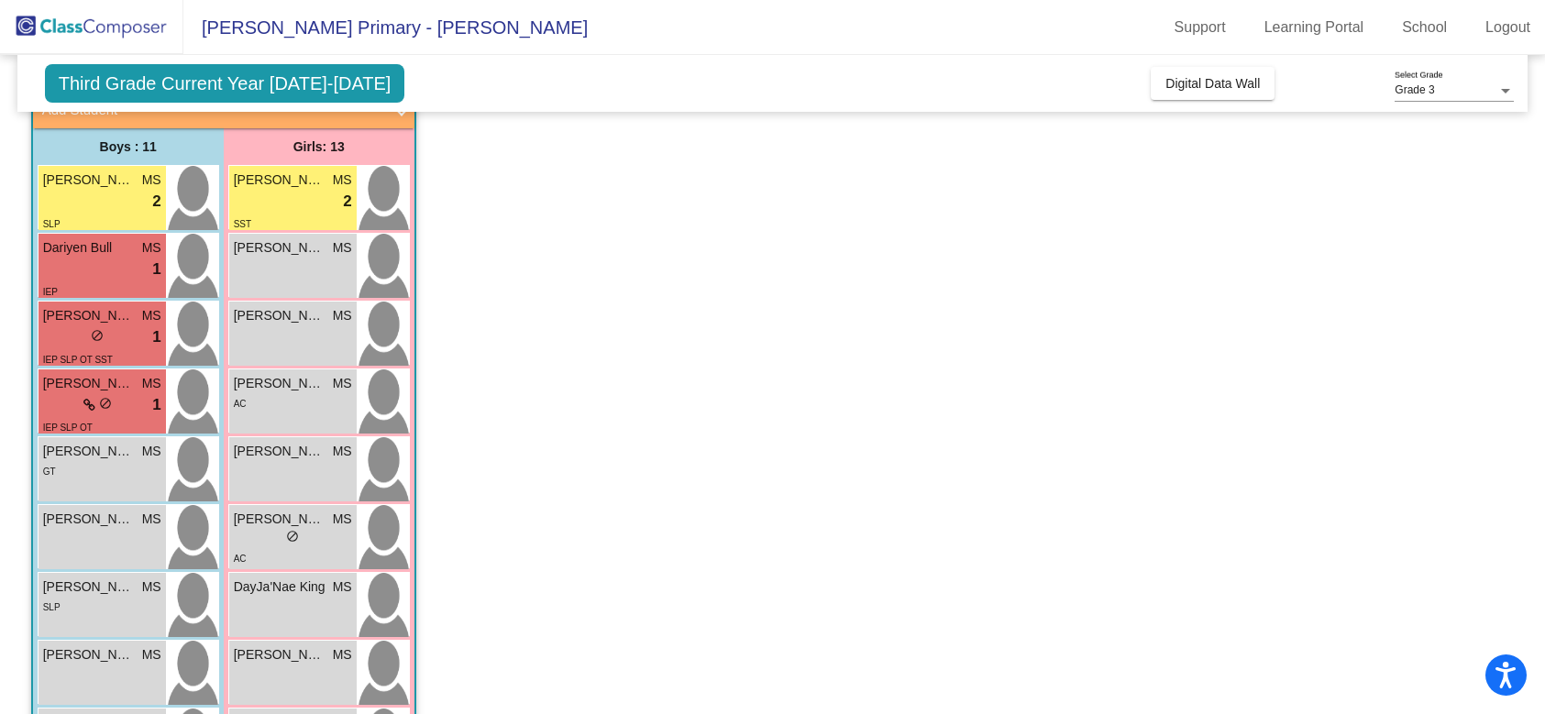
click at [78, 282] on div "IEP" at bounding box center [102, 291] width 118 height 19
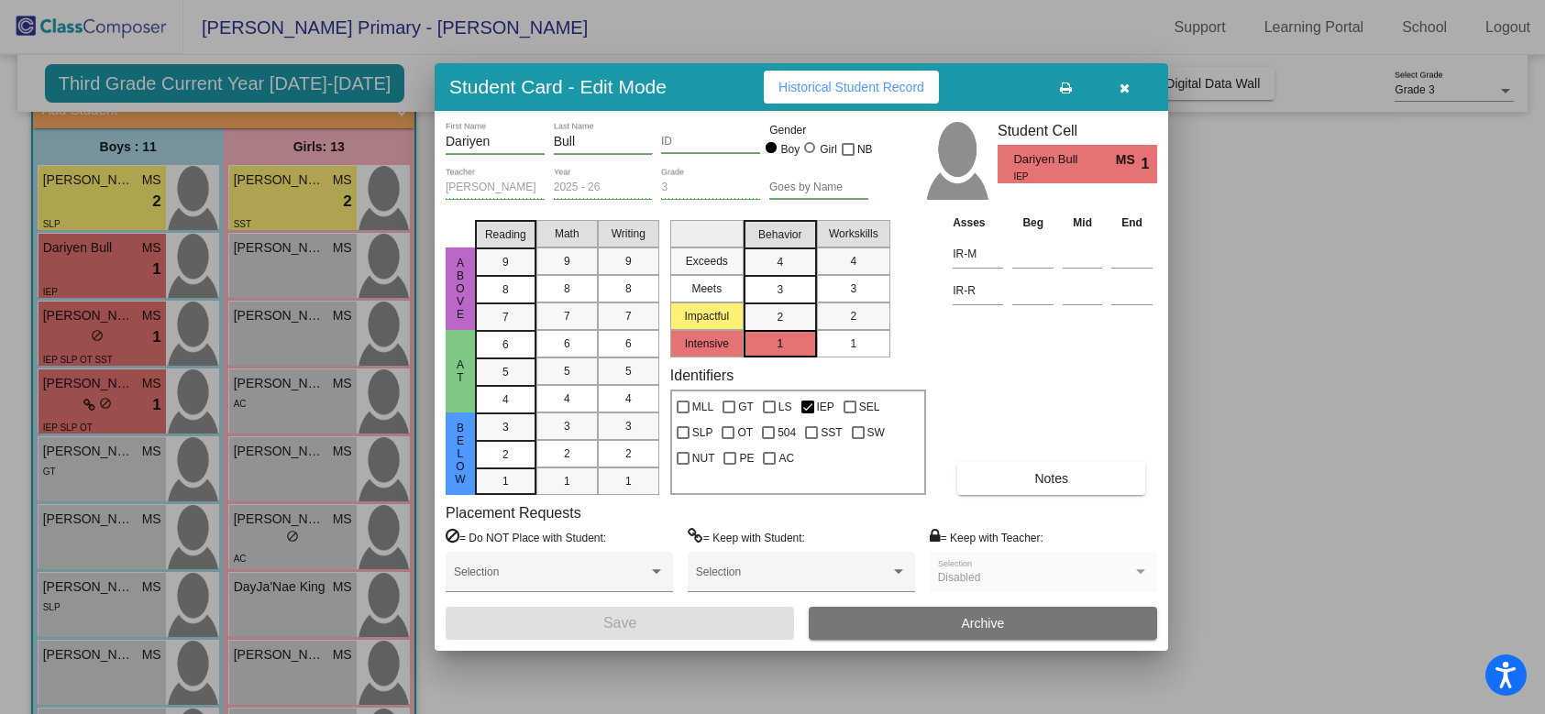
click at [137, 196] on div at bounding box center [772, 357] width 1545 height 714
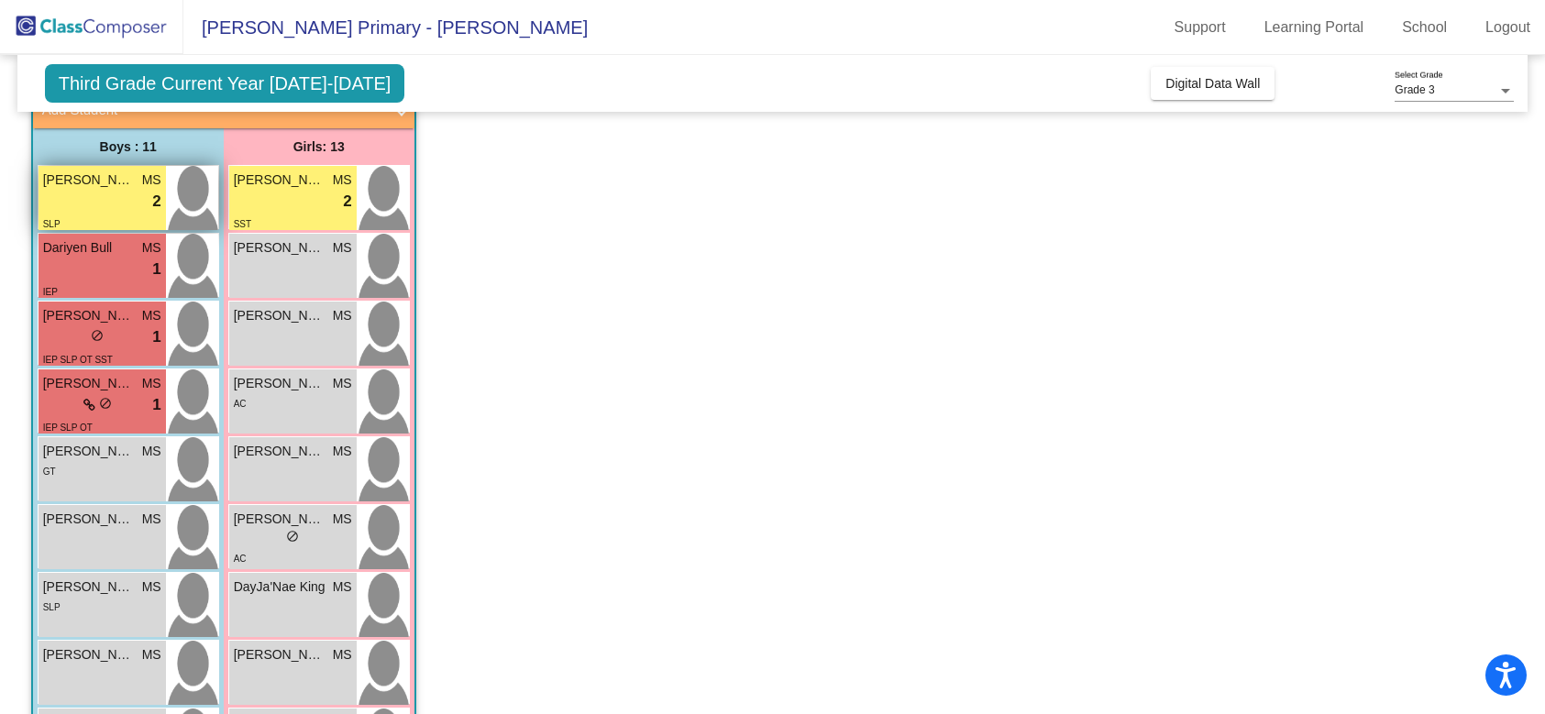
click at [125, 201] on div "lock do_not_disturb_alt 2" at bounding box center [102, 202] width 118 height 24
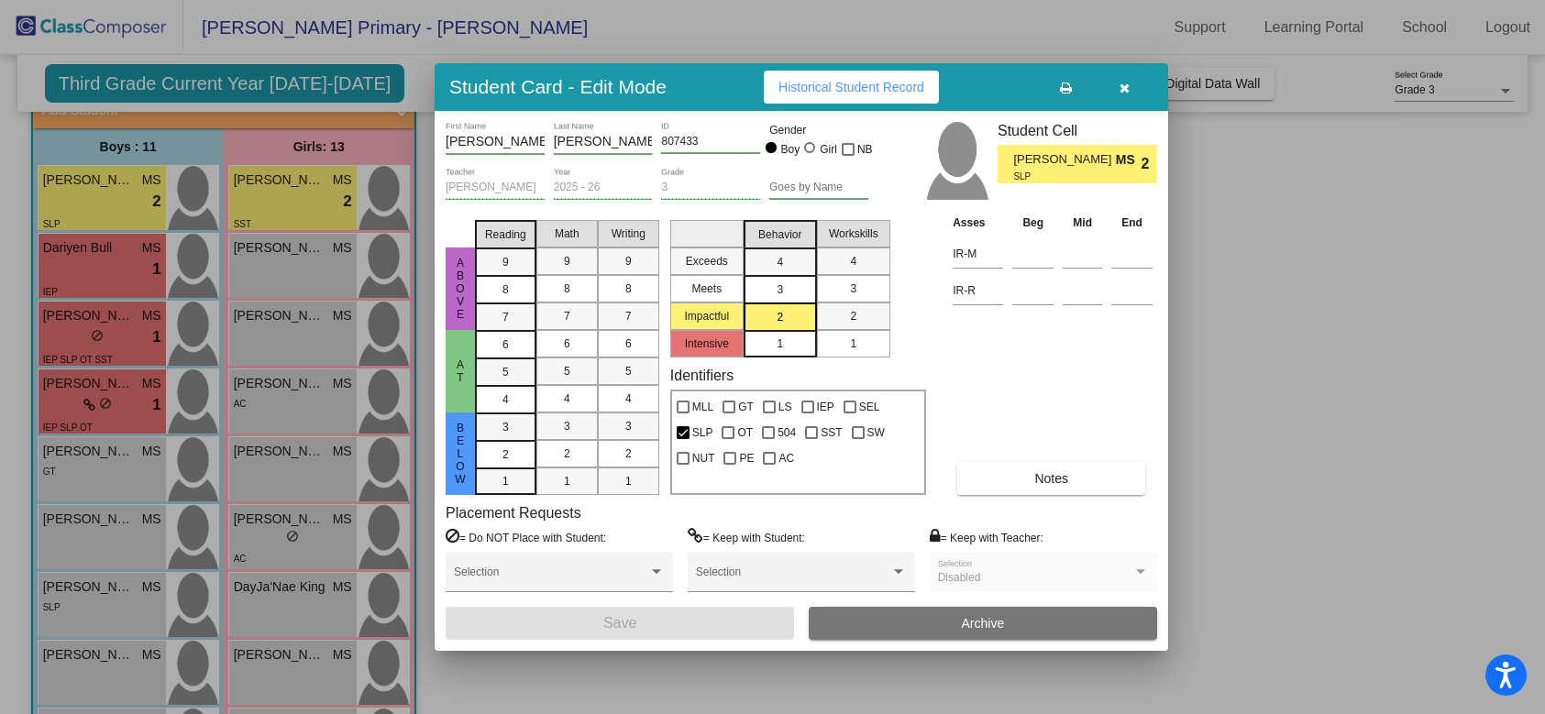
click at [790, 346] on div "1" at bounding box center [780, 344] width 36 height 28
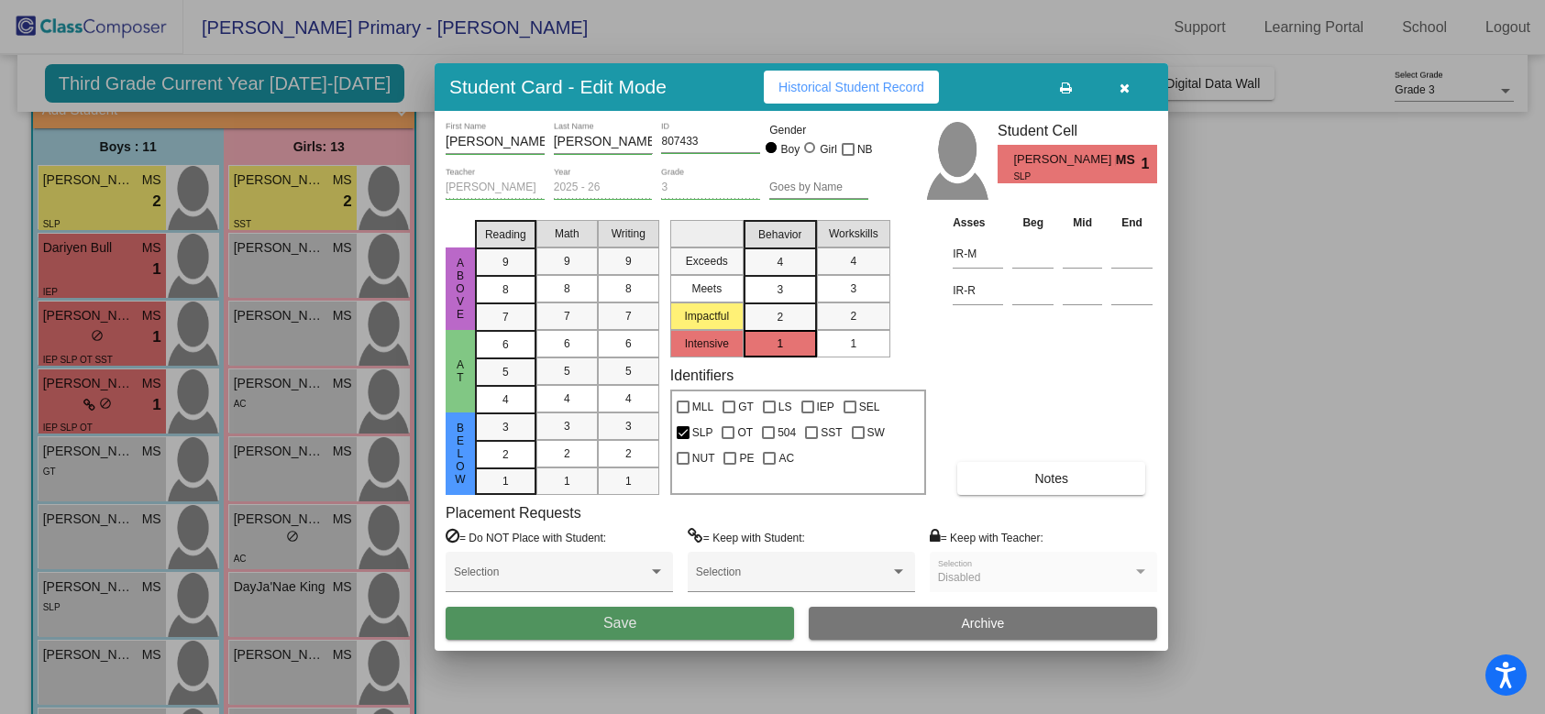
click at [629, 624] on span "Save" at bounding box center [619, 623] width 33 height 16
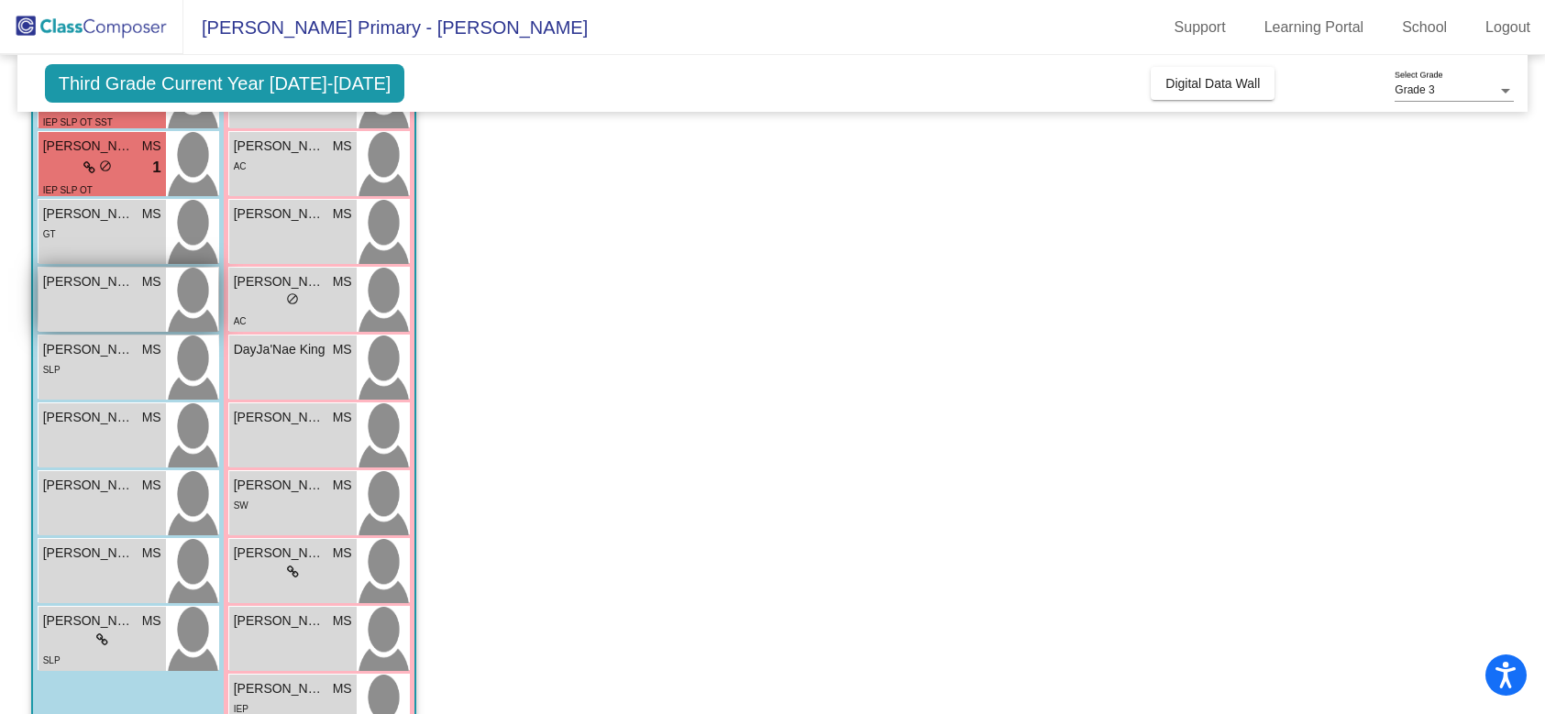
scroll to position [352, 0]
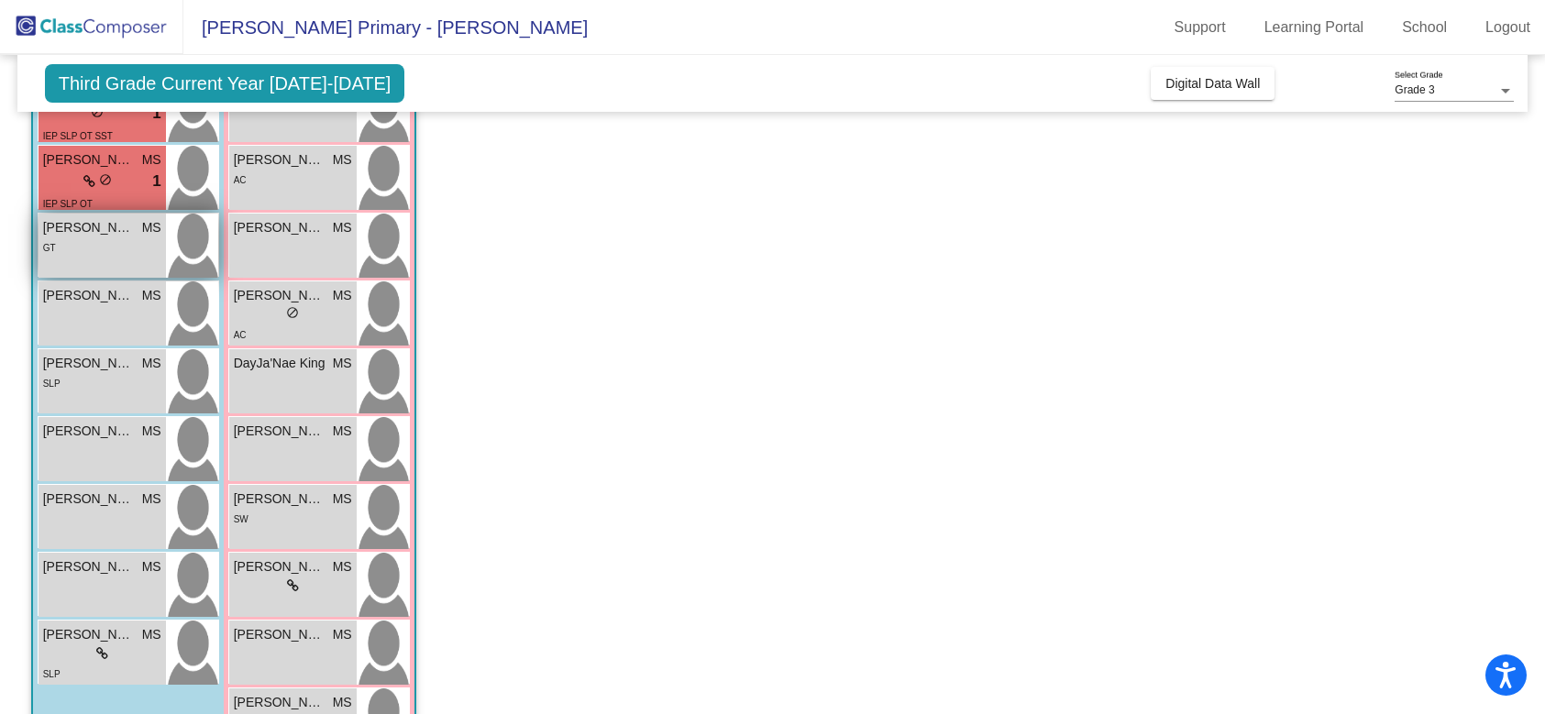
click at [97, 261] on div "Arman Jaiya MS lock do_not_disturb_alt GT" at bounding box center [102, 246] width 127 height 64
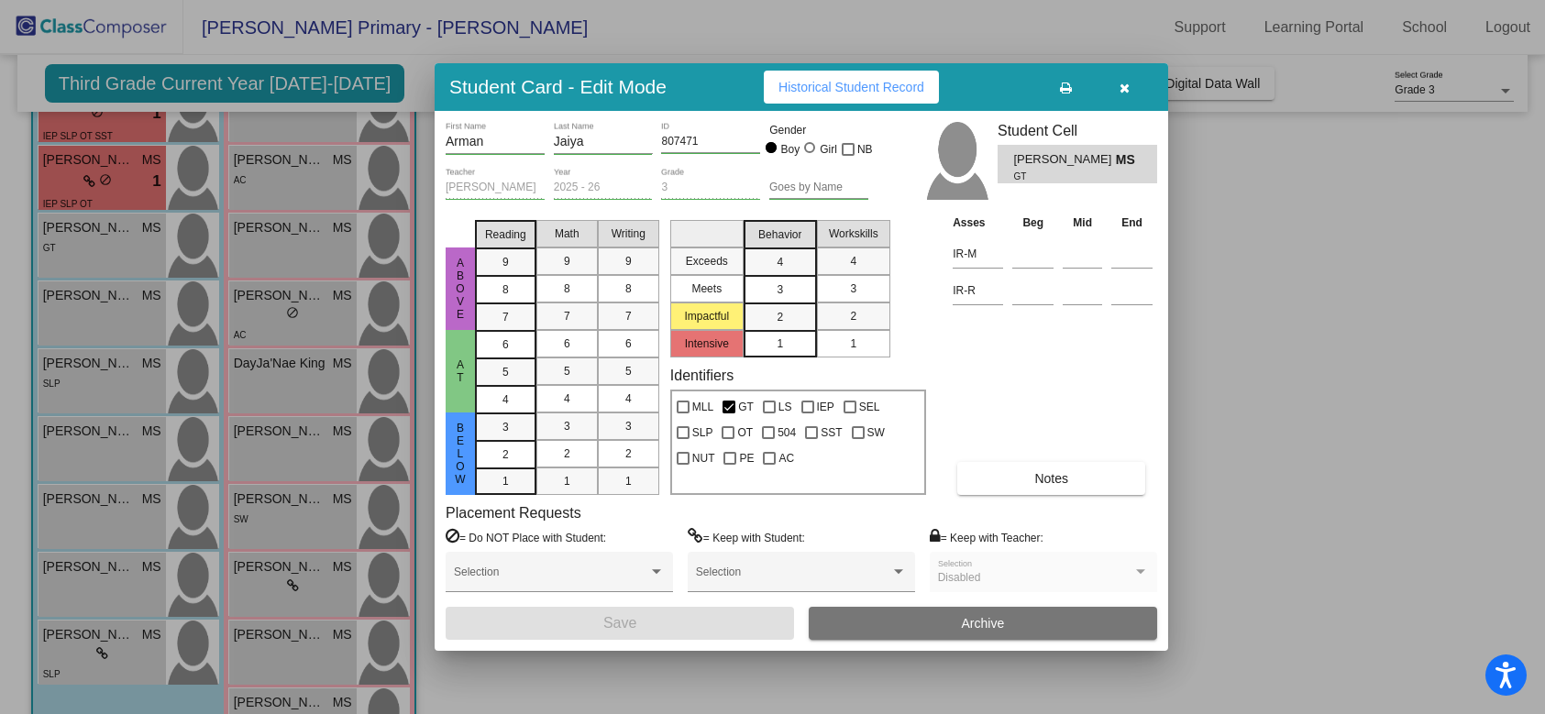
click at [783, 289] on div "3" at bounding box center [780, 290] width 36 height 28
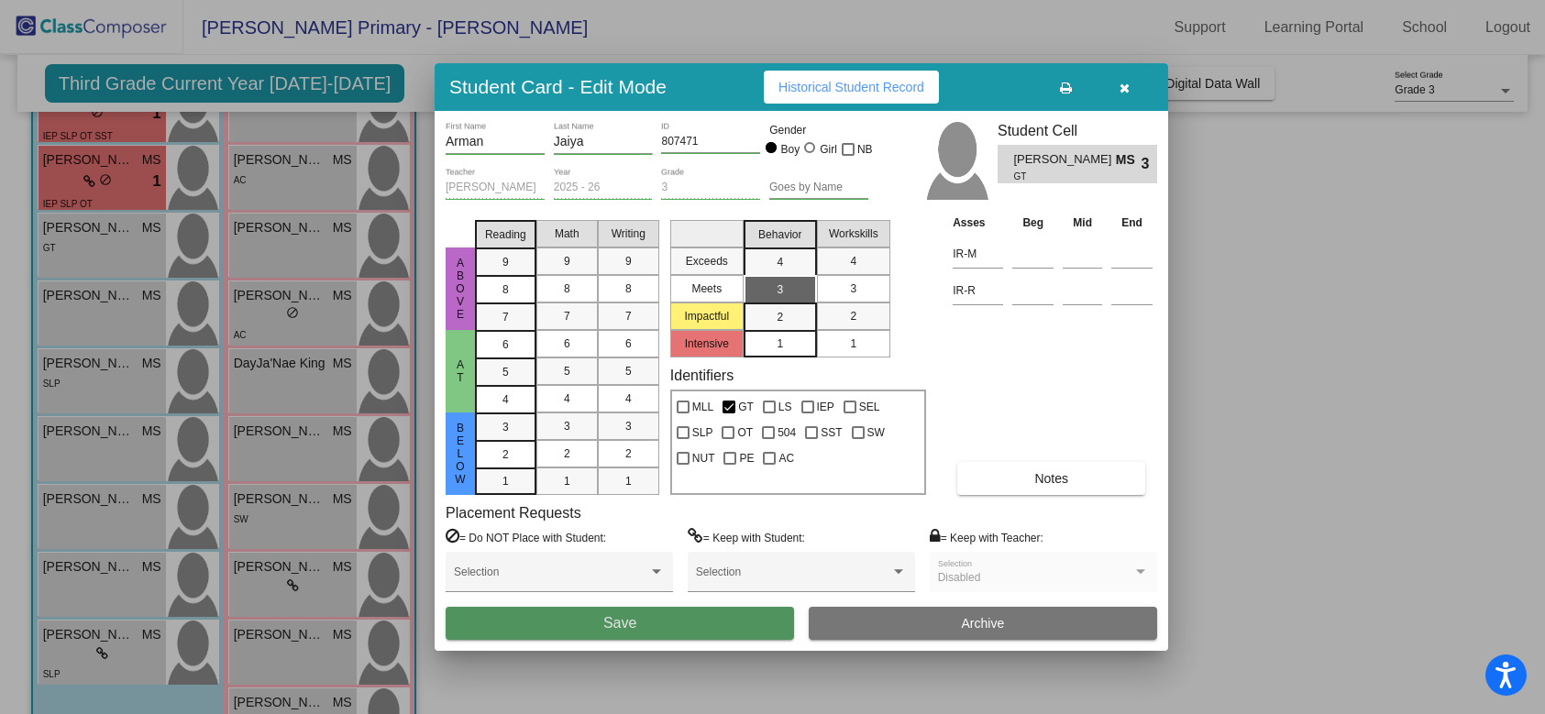
click at [520, 624] on button "Save" at bounding box center [620, 623] width 348 height 33
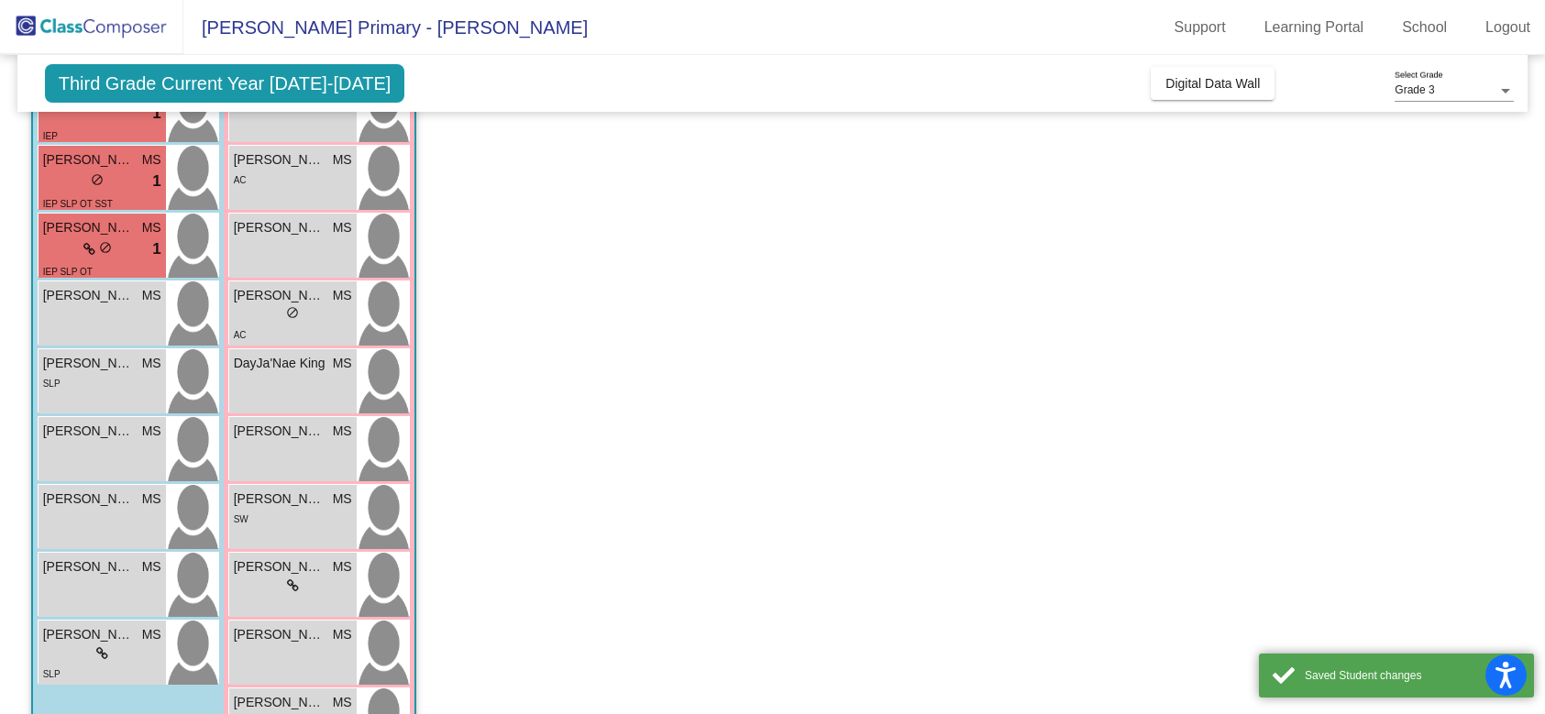
scroll to position [420, 0]
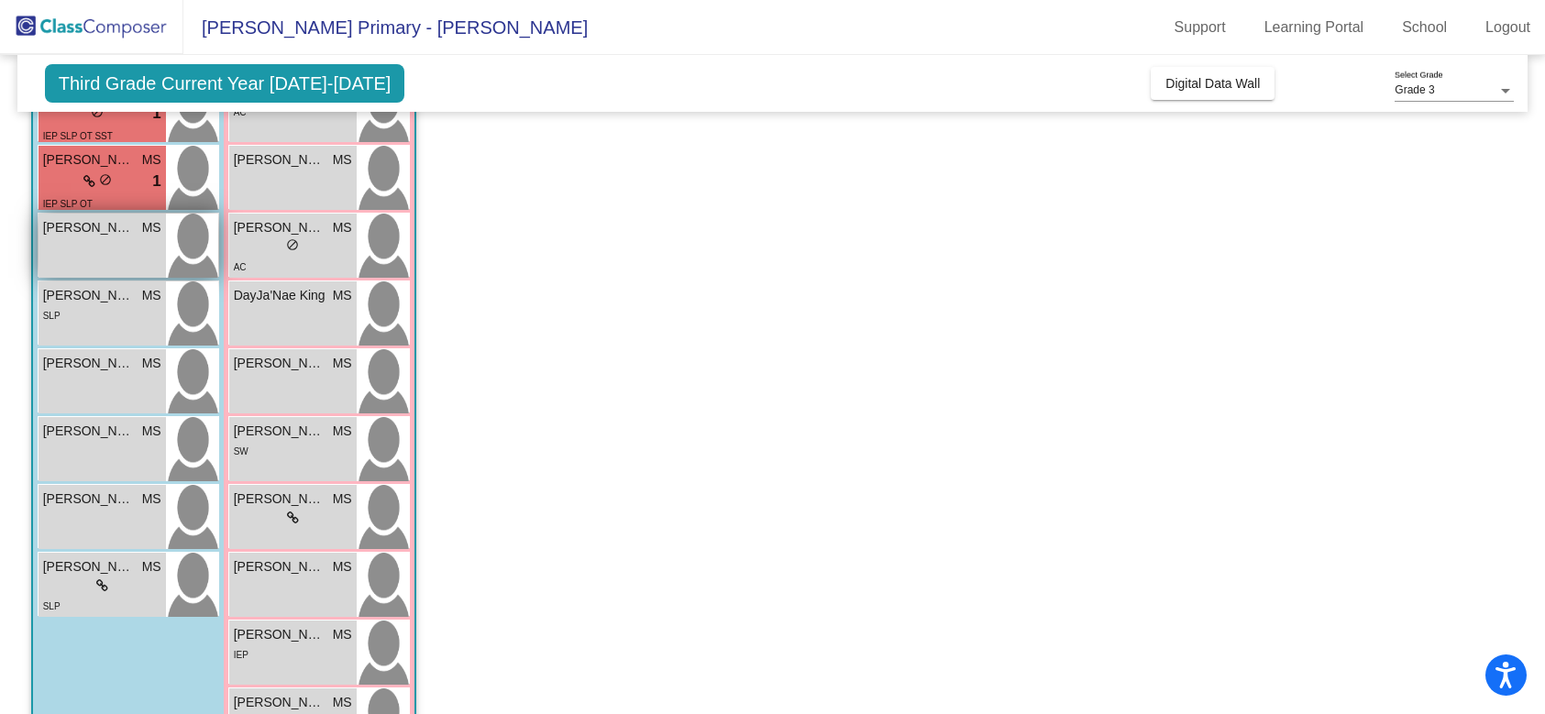
click at [110, 251] on div "August Schauer MS lock do_not_disturb_alt" at bounding box center [102, 246] width 127 height 64
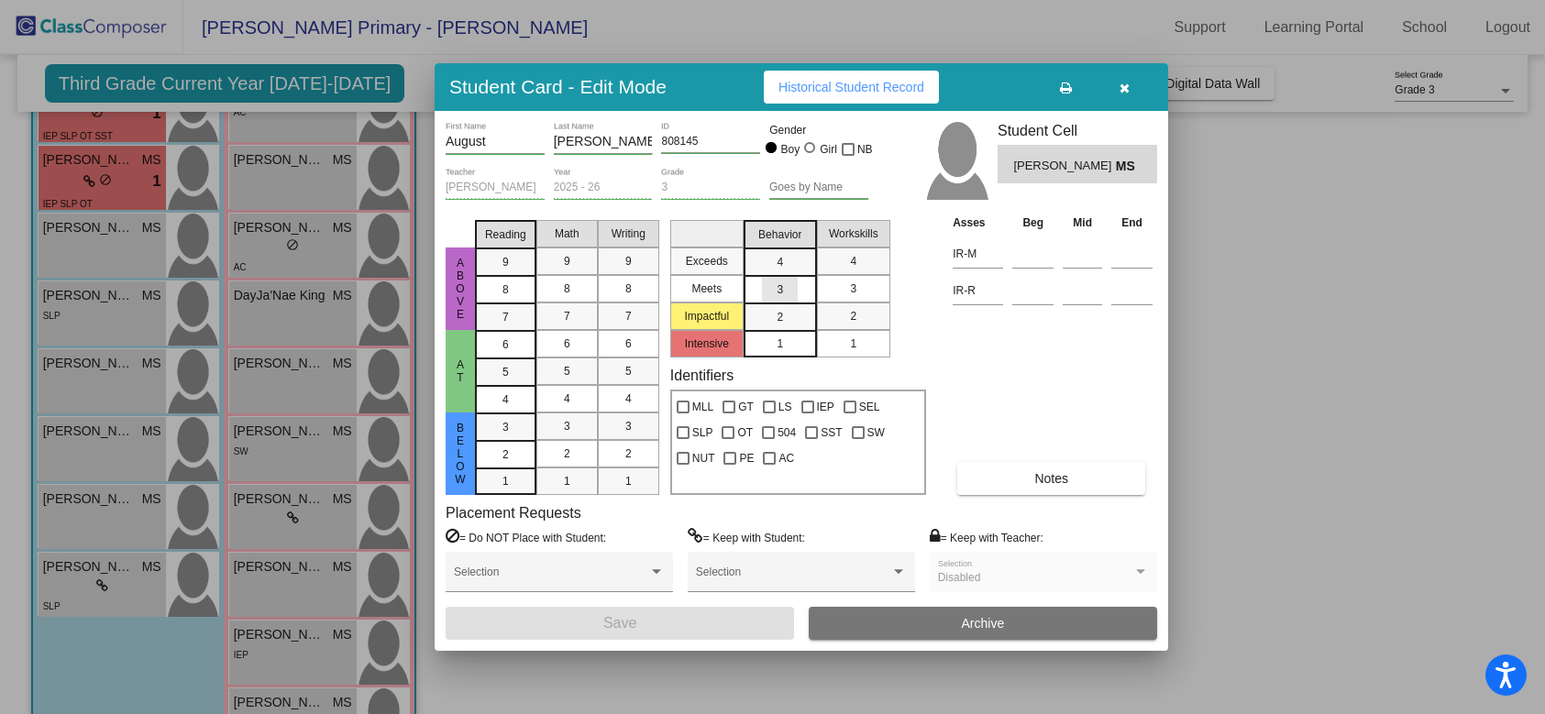
click at [773, 292] on div "3" at bounding box center [780, 290] width 36 height 28
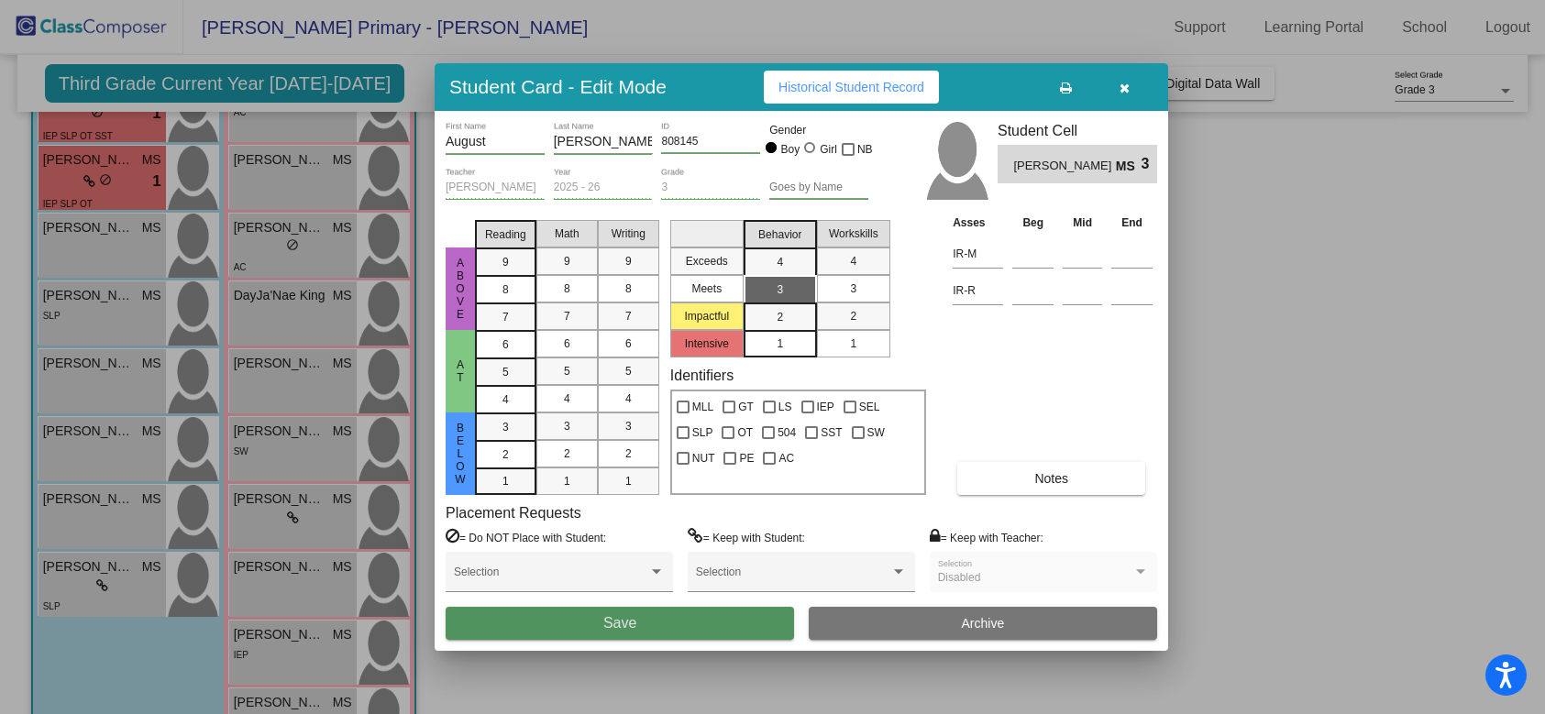
click at [600, 623] on button "Save" at bounding box center [620, 623] width 348 height 33
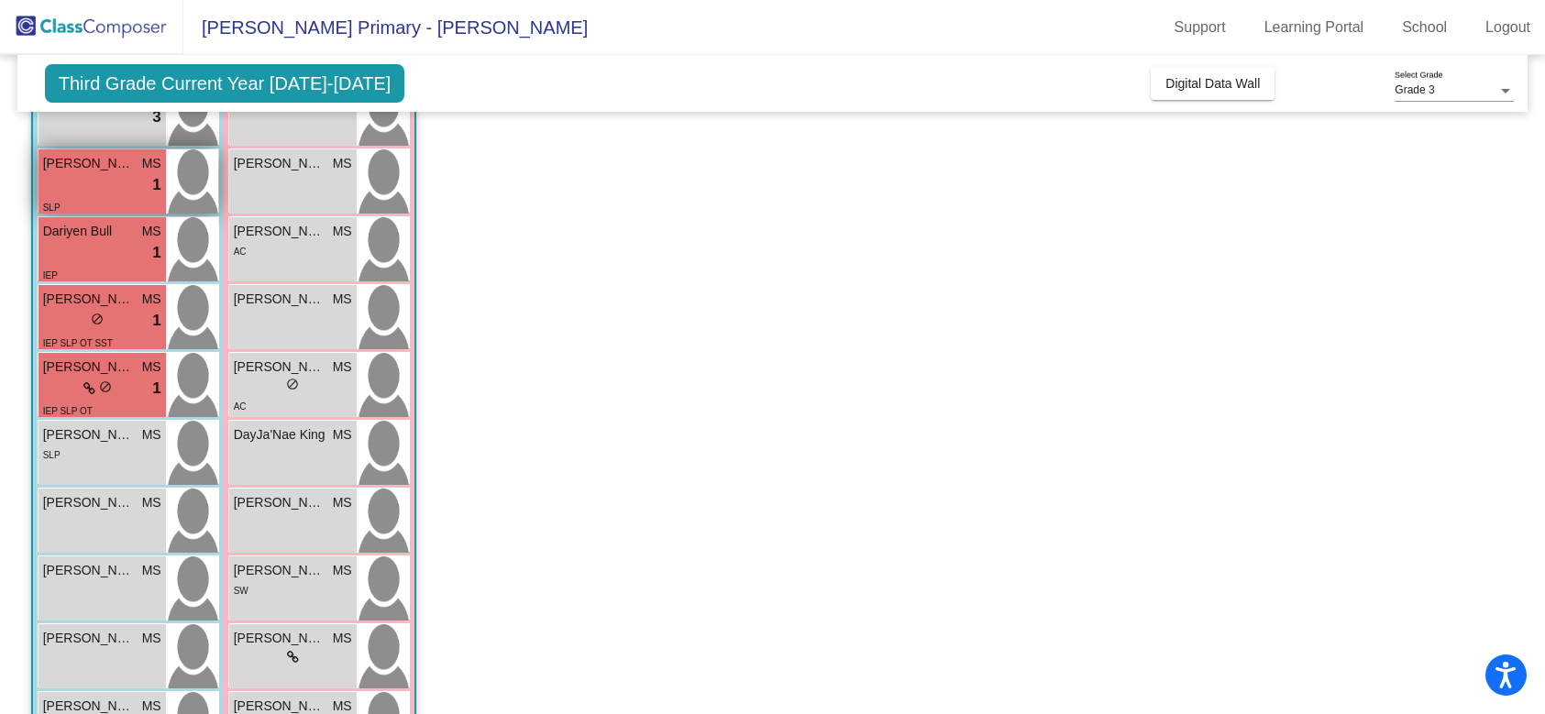
scroll to position [282, 0]
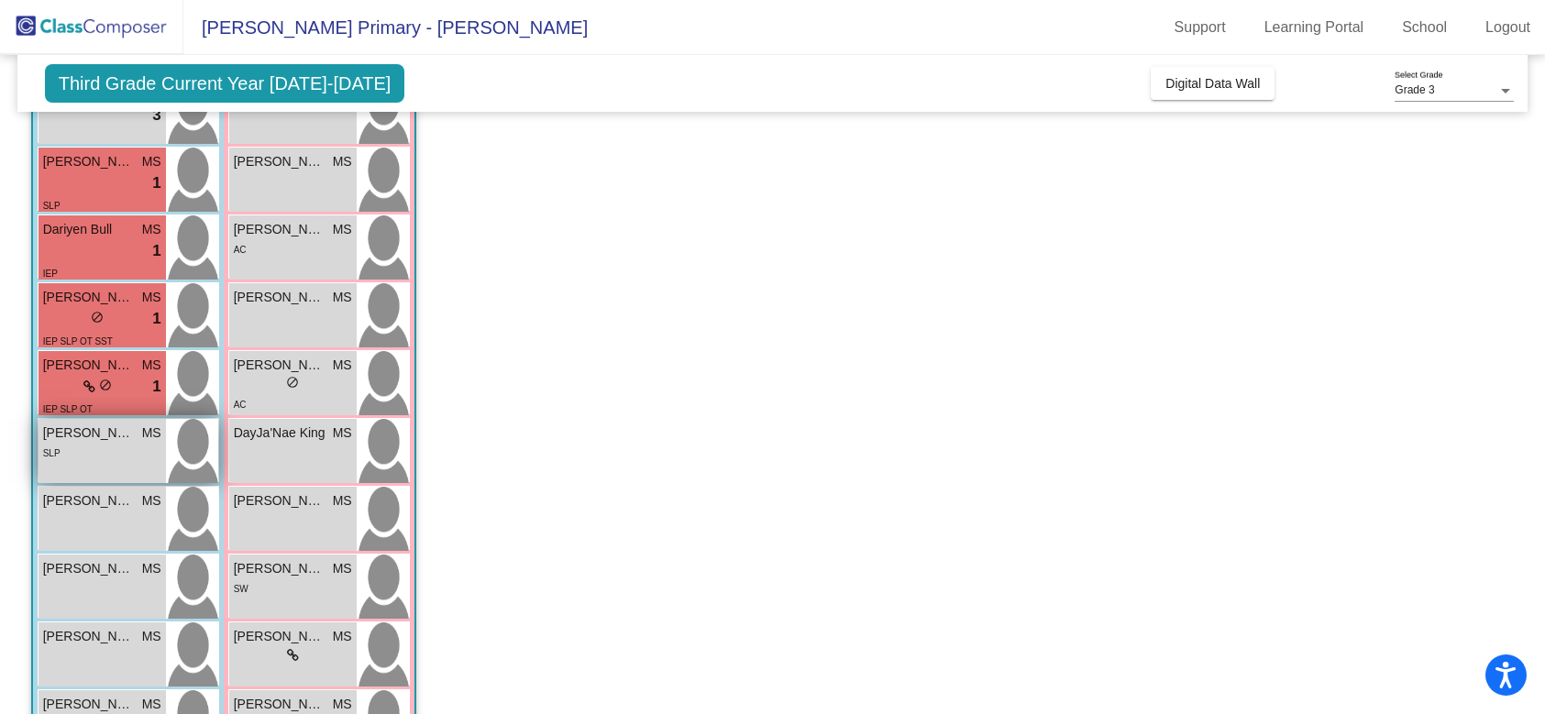
click at [126, 445] on div "SLP" at bounding box center [102, 452] width 118 height 19
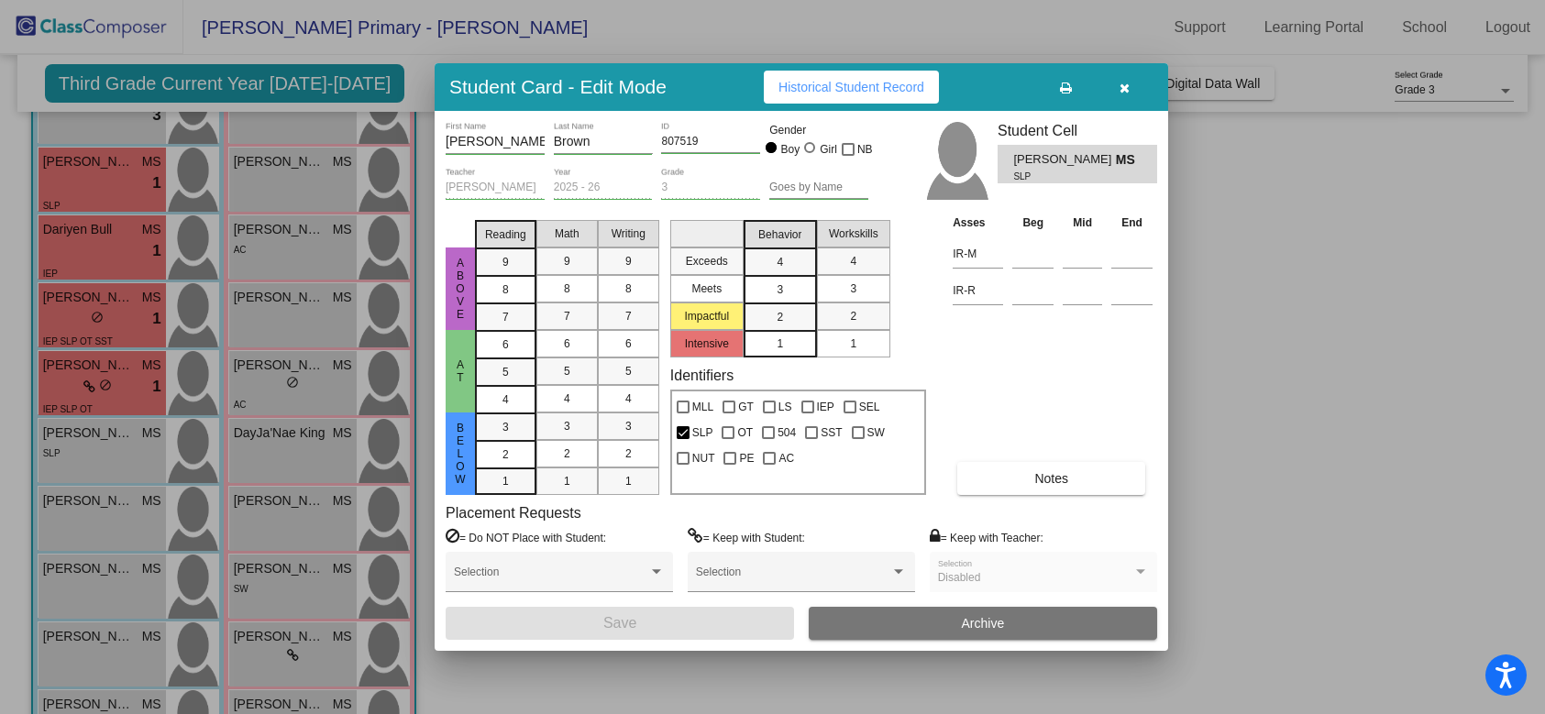
click at [780, 290] on span "3" at bounding box center [780, 290] width 6 height 17
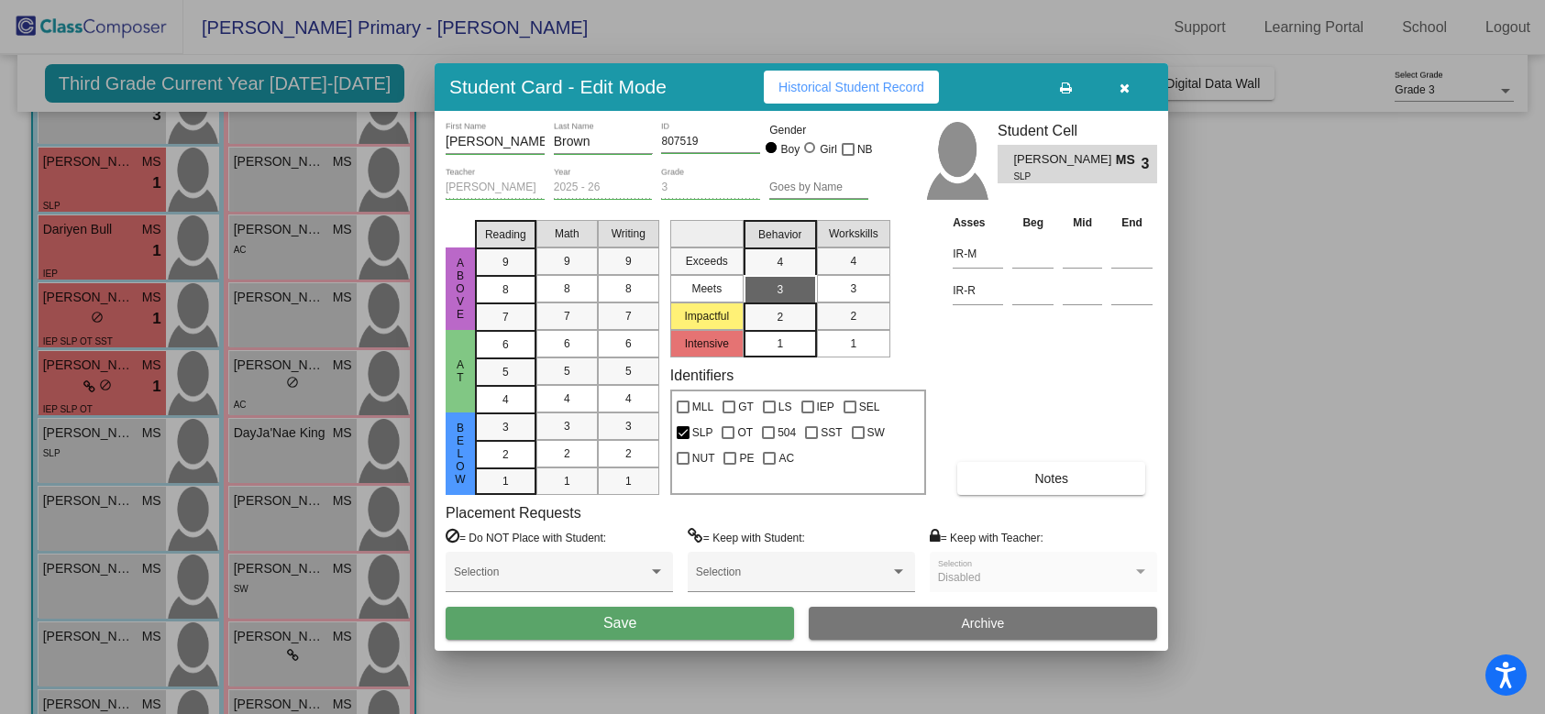
click at [492, 621] on button "Save" at bounding box center [620, 623] width 348 height 33
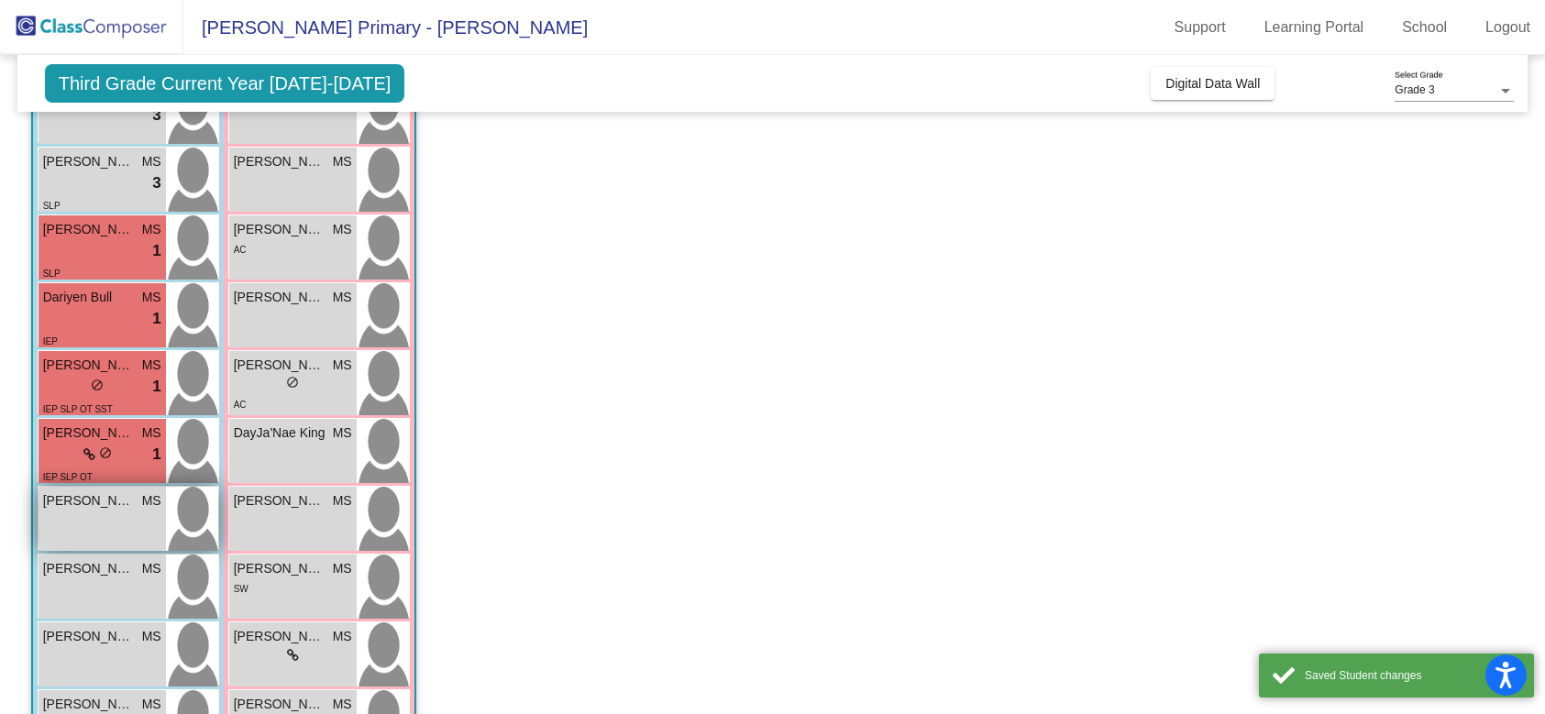
click at [100, 520] on div "Jules Campbell MS lock do_not_disturb_alt" at bounding box center [102, 519] width 127 height 64
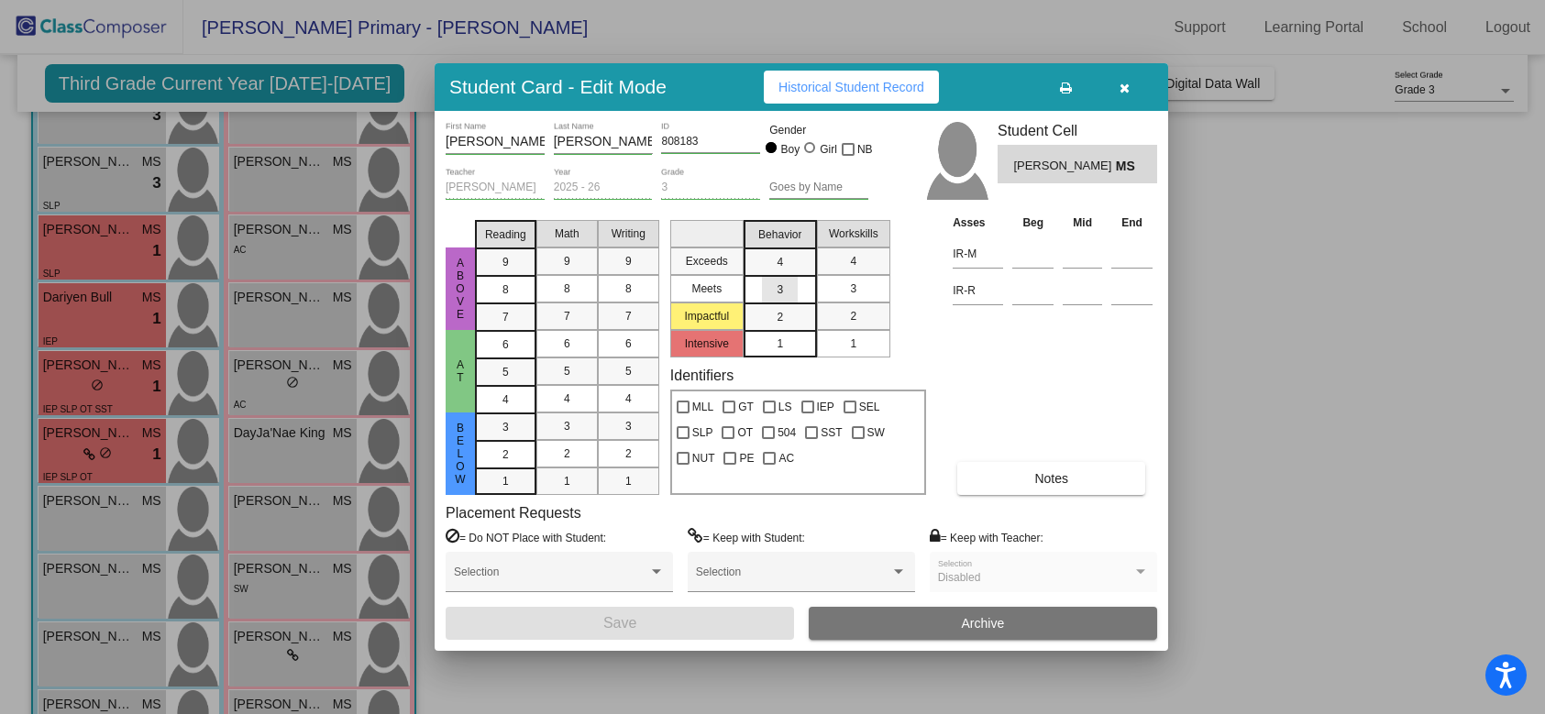
click at [779, 289] on span "3" at bounding box center [780, 290] width 6 height 17
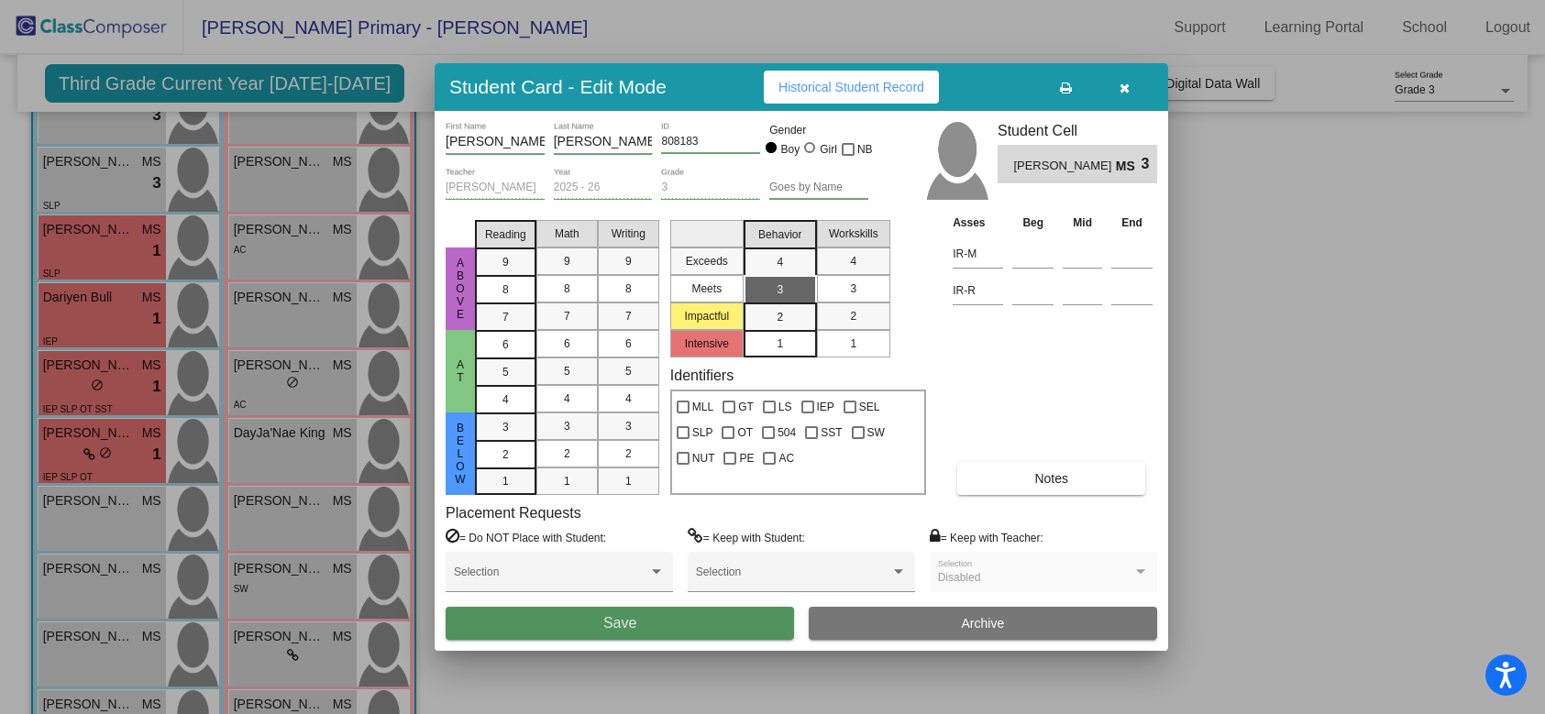
click at [606, 620] on span "Save" at bounding box center [619, 623] width 33 height 16
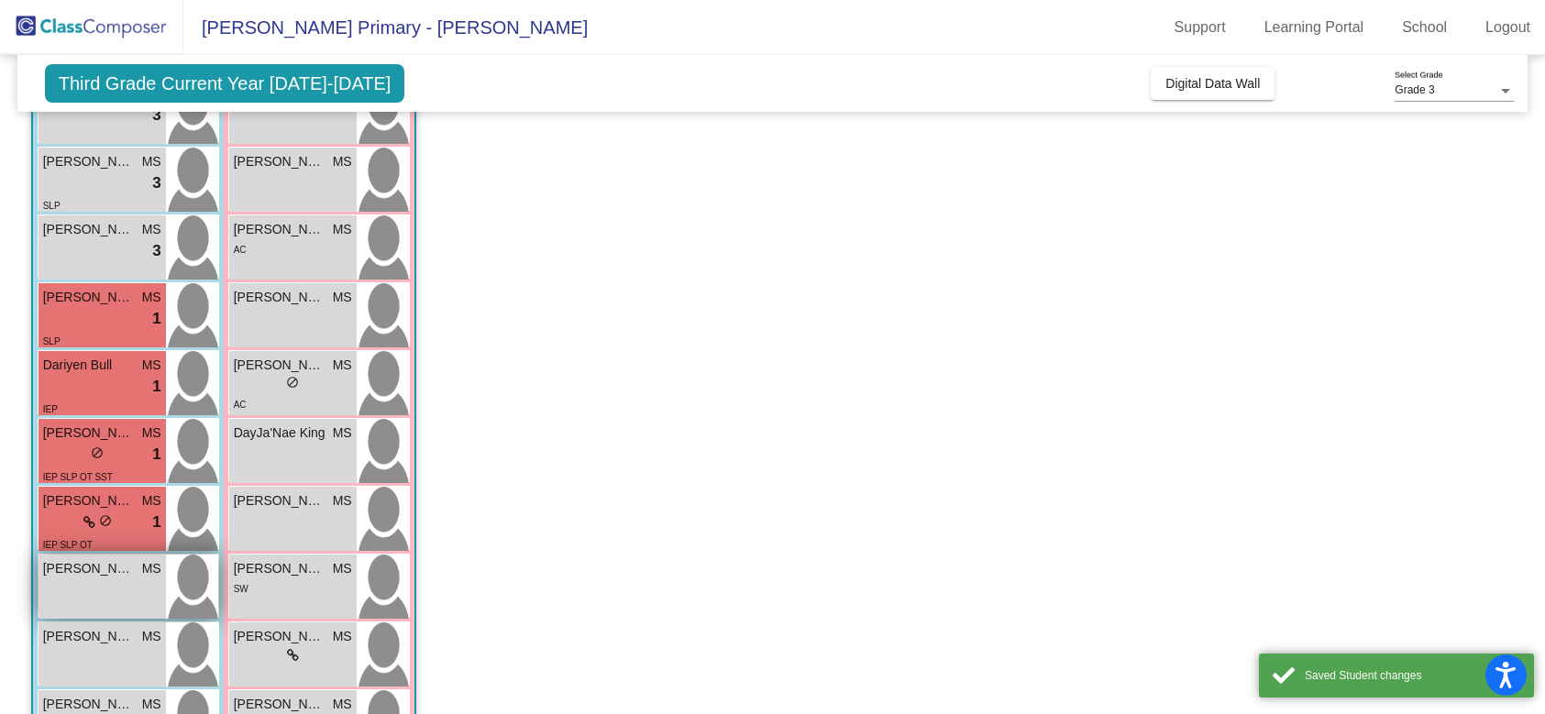
click at [105, 579] on span "[PERSON_NAME]" at bounding box center [89, 568] width 92 height 19
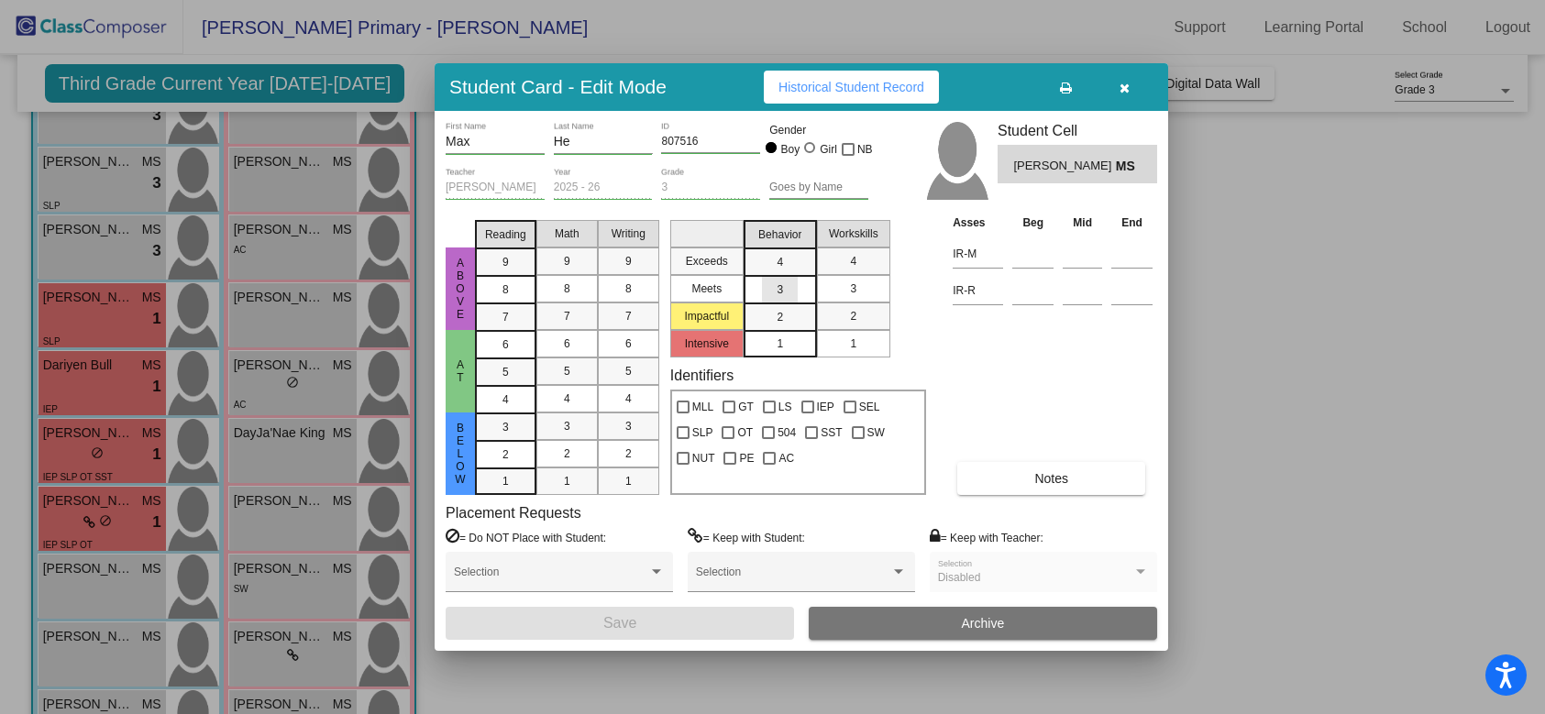
click at [791, 285] on div "3" at bounding box center [780, 290] width 36 height 28
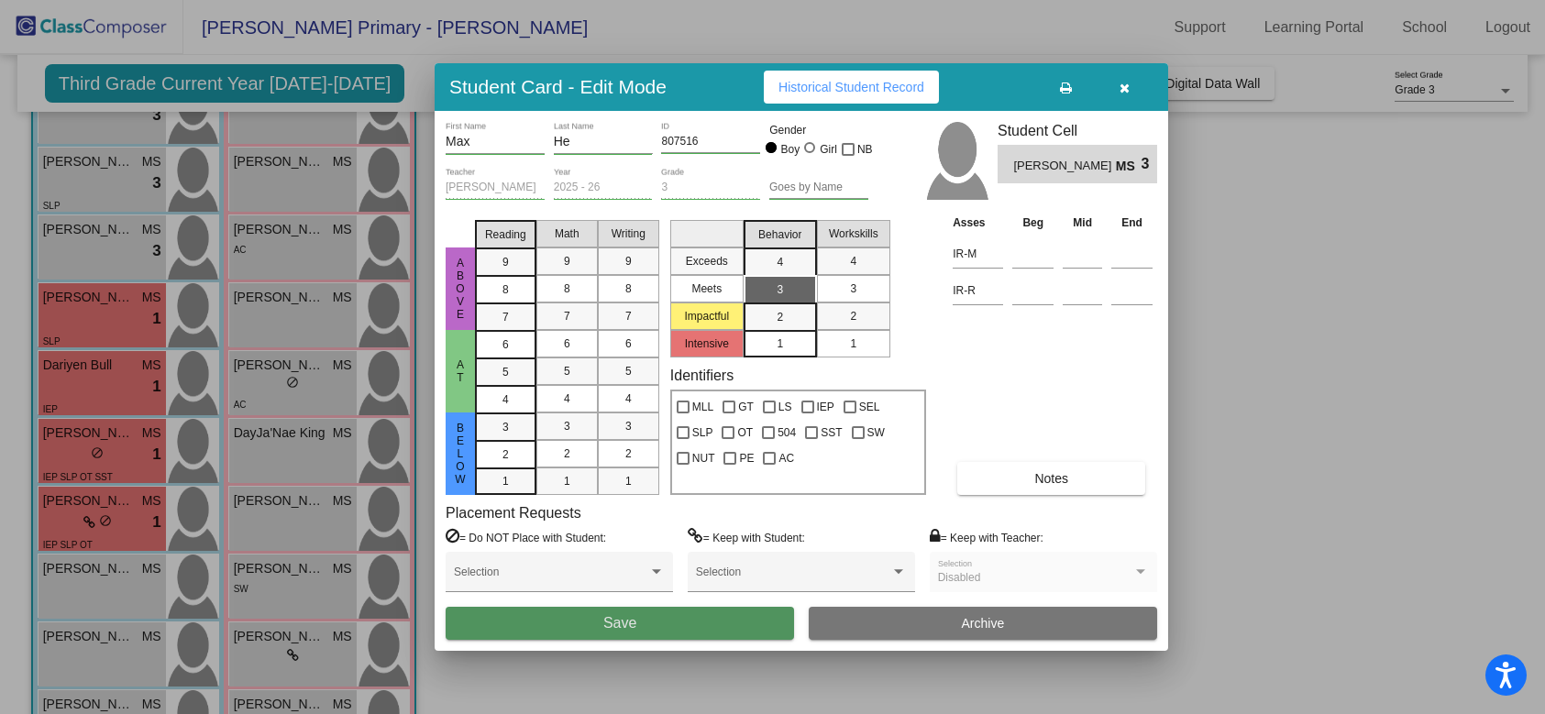
click at [645, 624] on button "Save" at bounding box center [620, 623] width 348 height 33
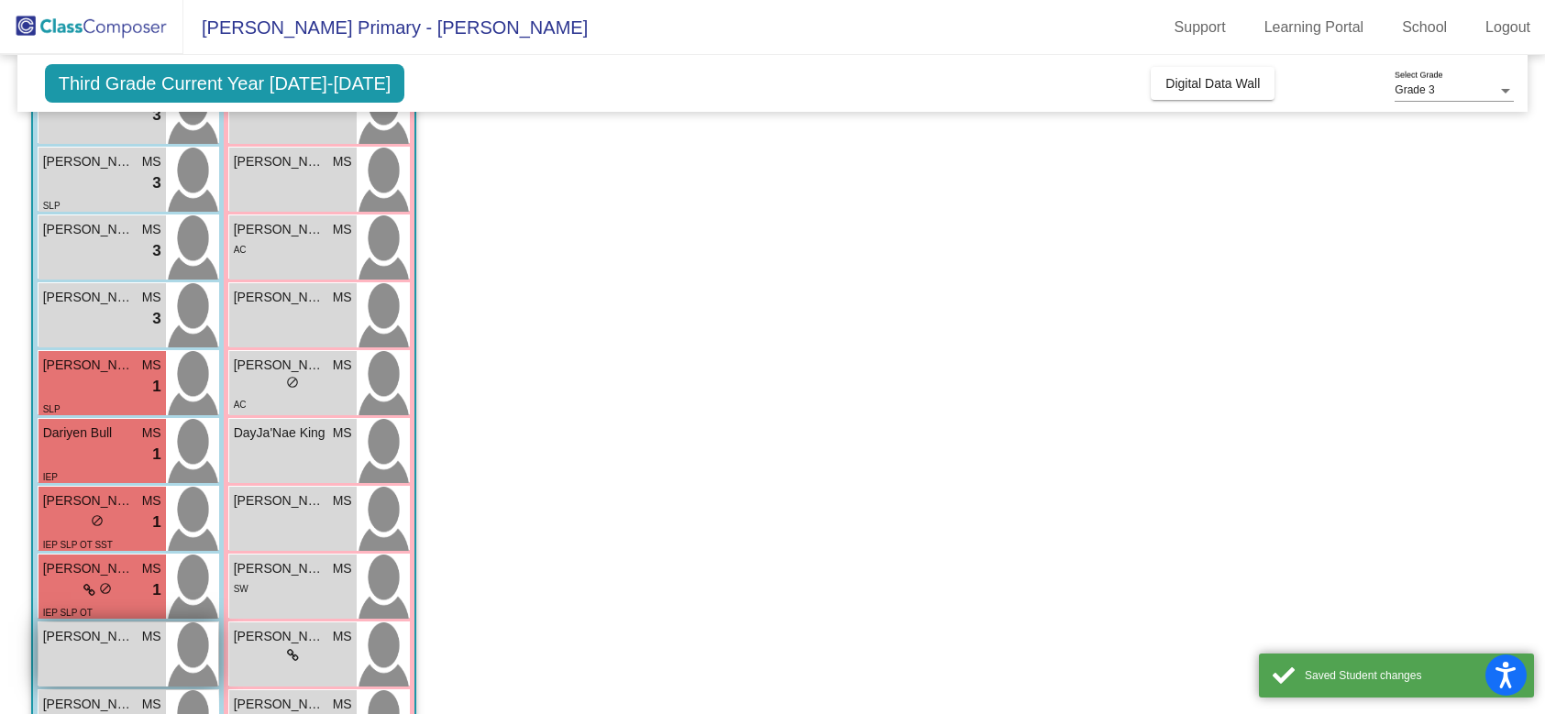
click at [101, 650] on div "Oliver Pullar MS lock do_not_disturb_alt" at bounding box center [102, 655] width 127 height 64
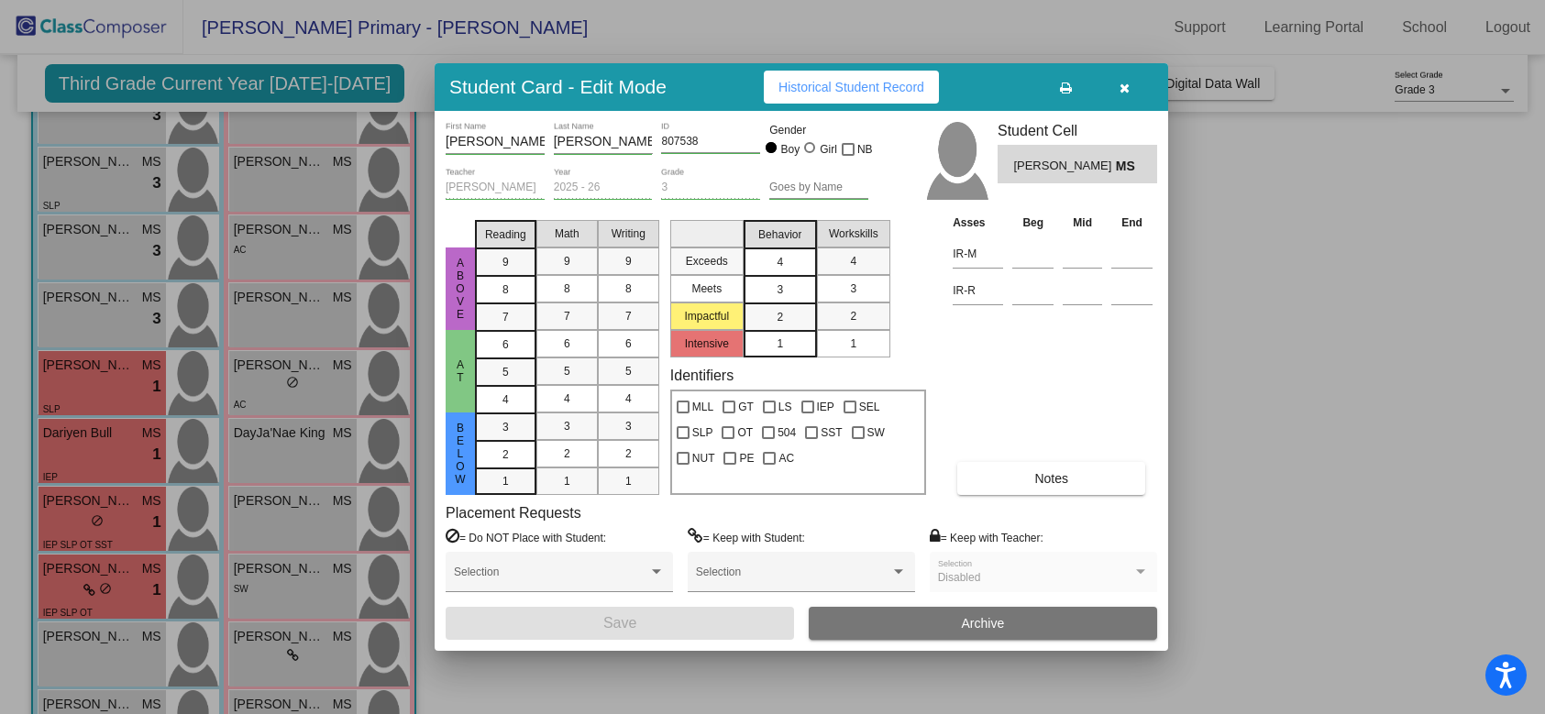
click at [793, 260] on div "4" at bounding box center [780, 262] width 36 height 28
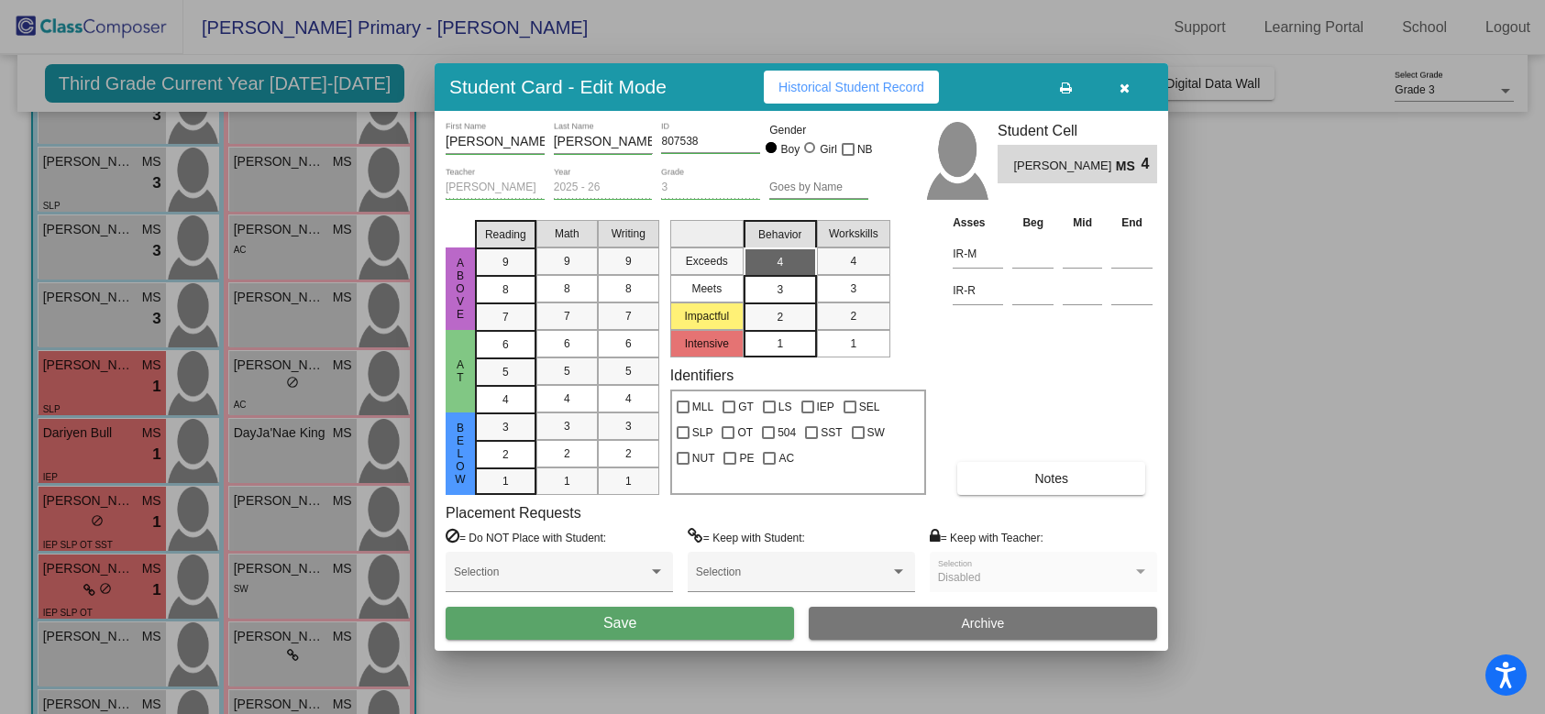
click at [678, 624] on button "Save" at bounding box center [620, 623] width 348 height 33
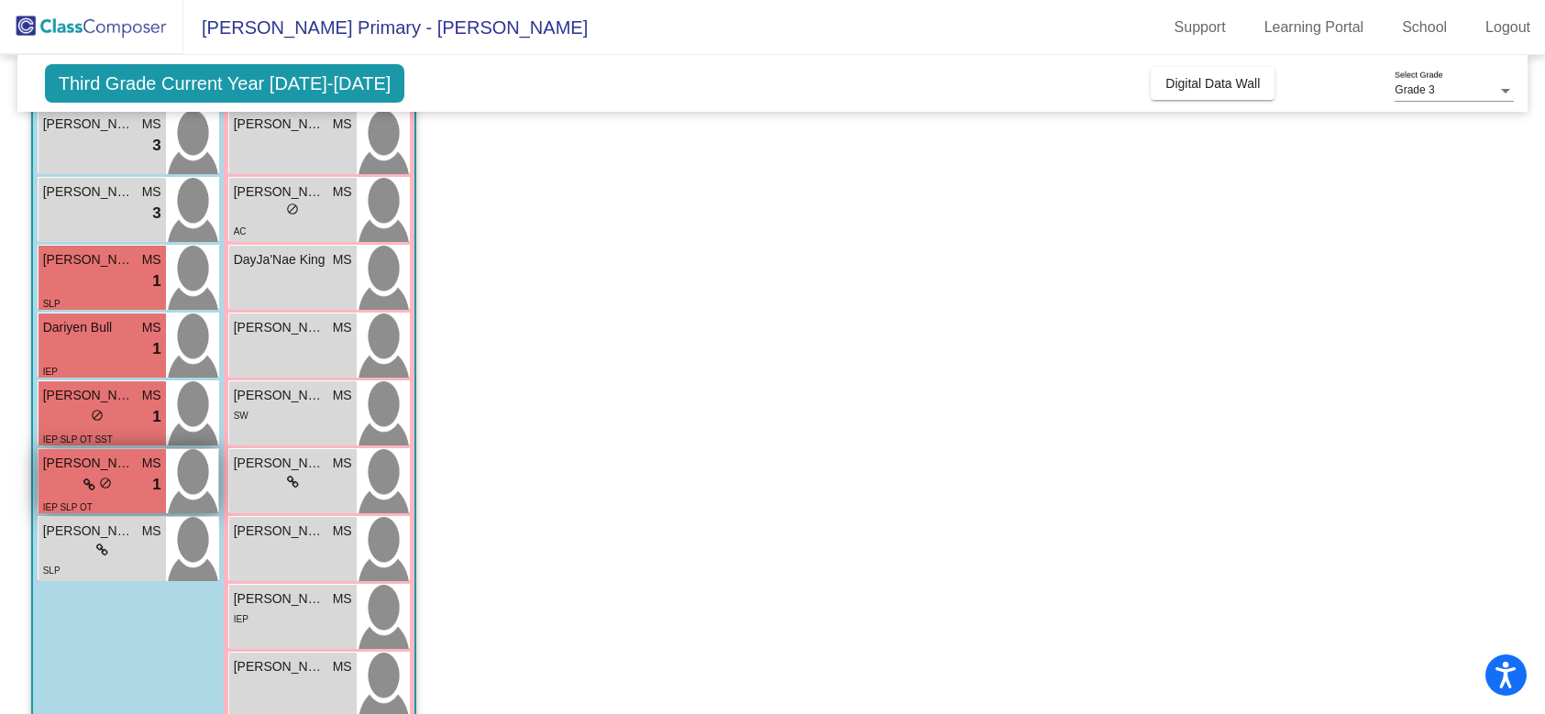
scroll to position [491, 0]
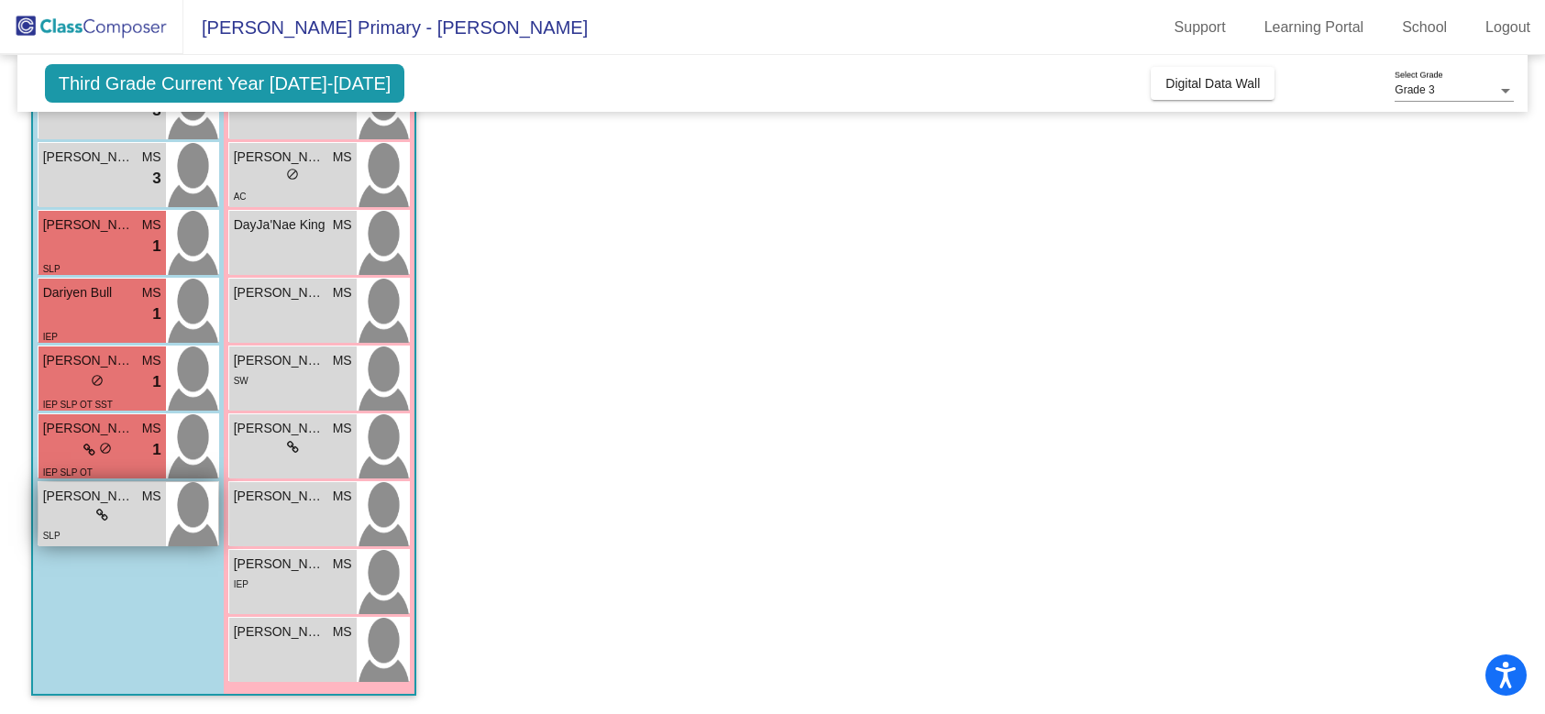
click at [100, 507] on div "lock do_not_disturb_alt" at bounding box center [102, 515] width 12 height 19
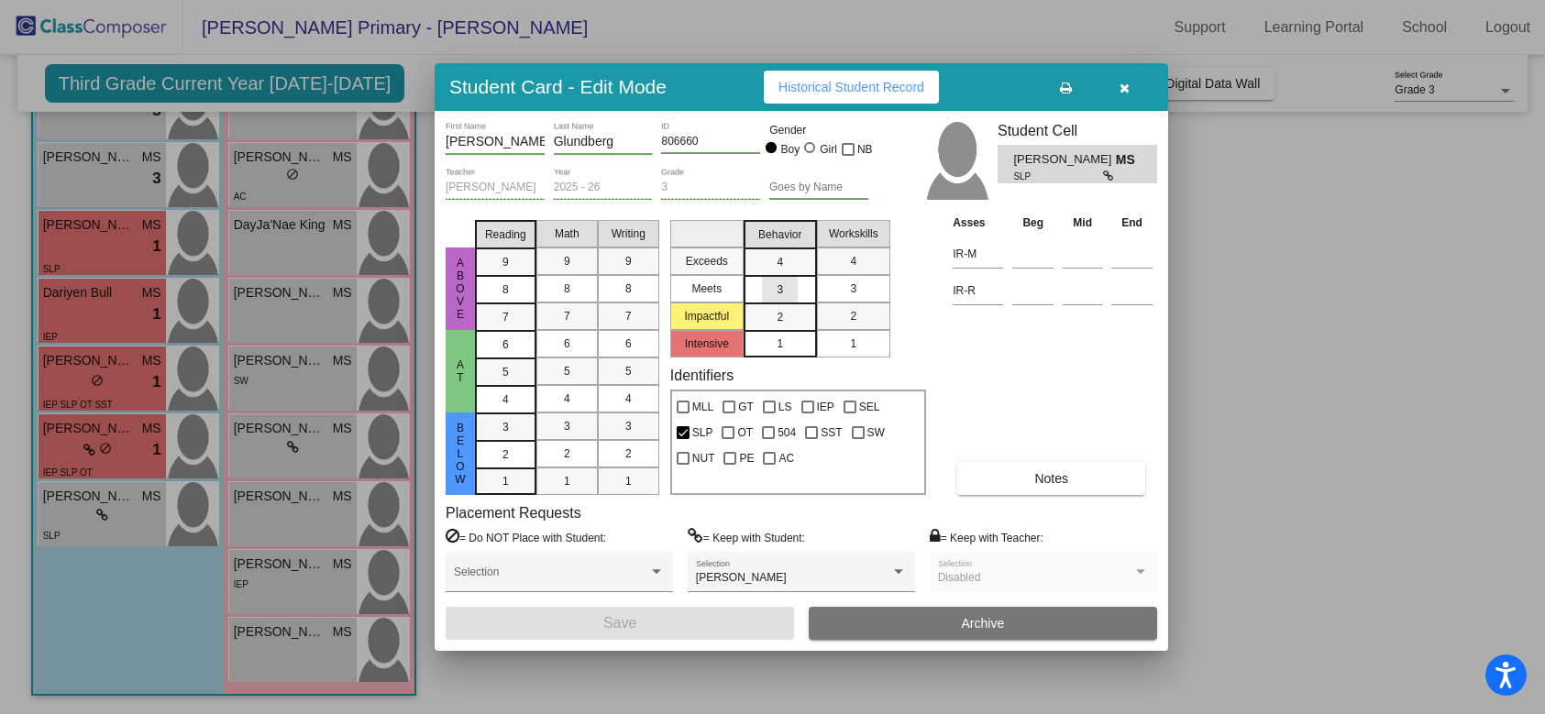
click at [784, 292] on div "3" at bounding box center [780, 290] width 36 height 28
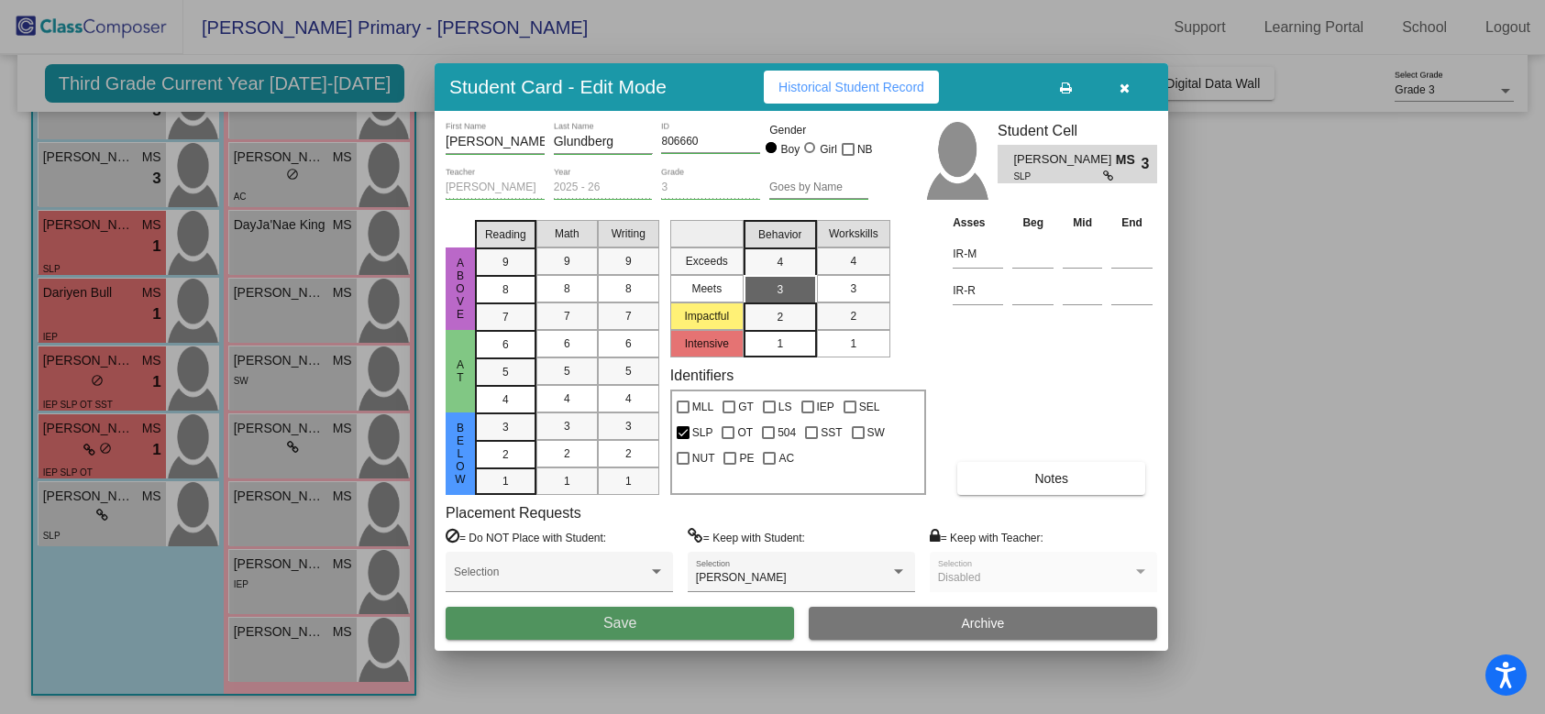
click at [632, 622] on span "Save" at bounding box center [619, 623] width 33 height 16
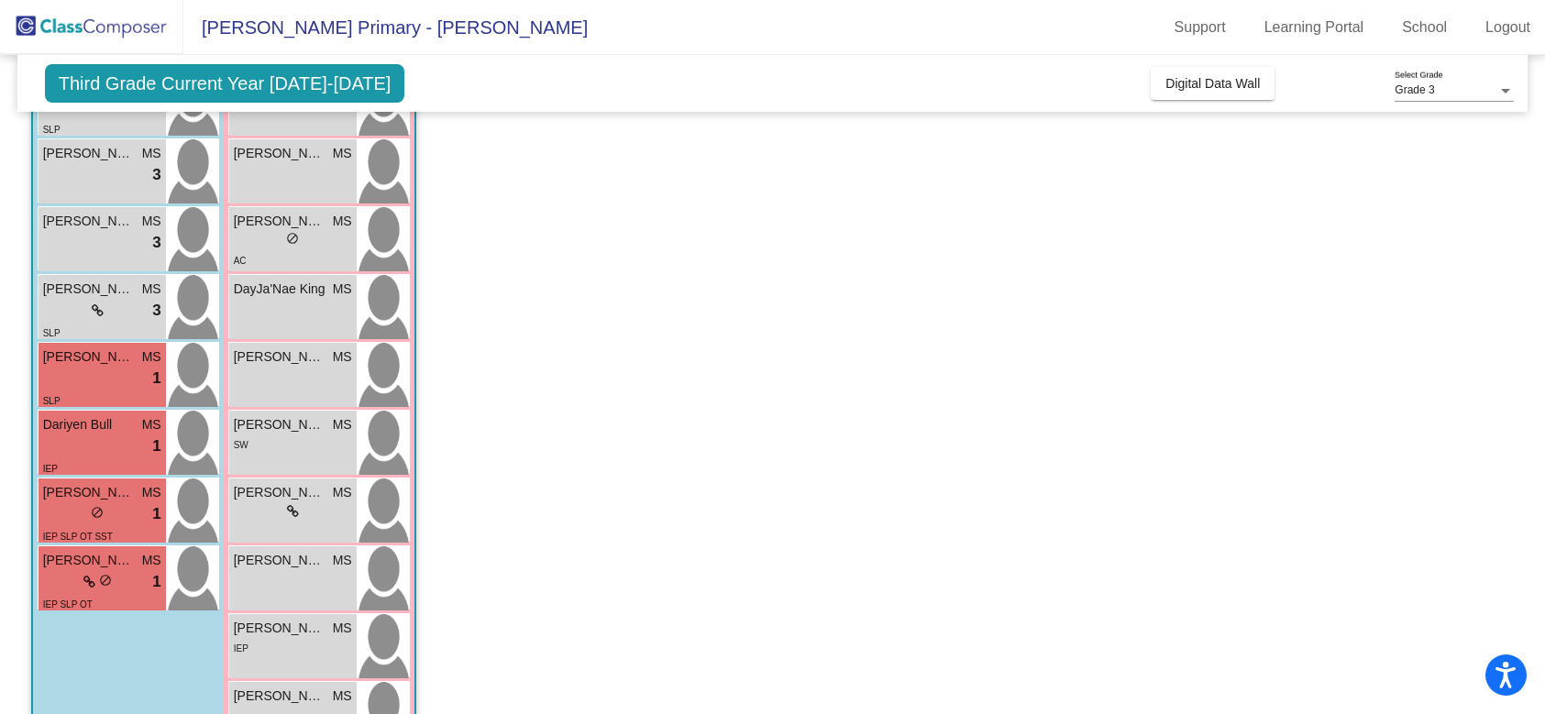
scroll to position [443, 0]
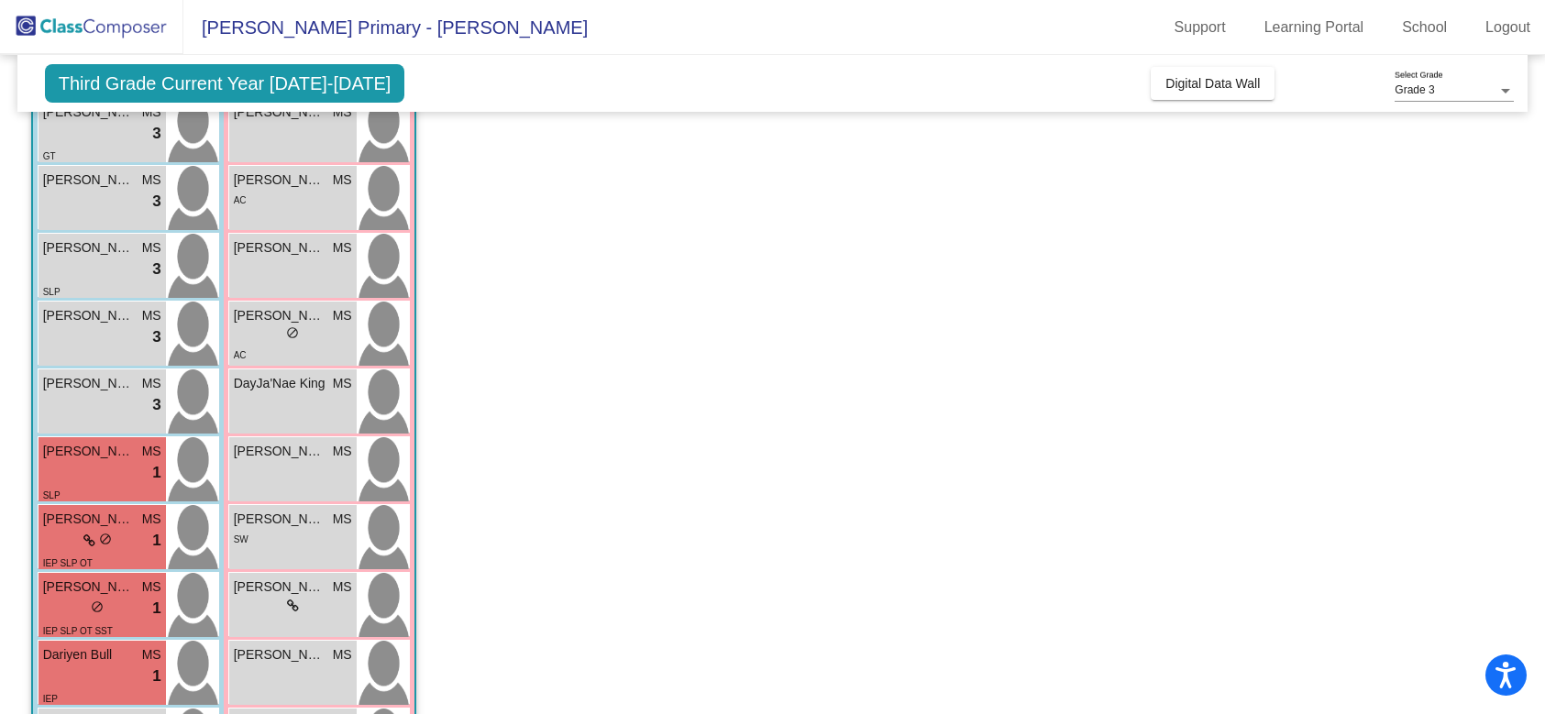
scroll to position [491, 0]
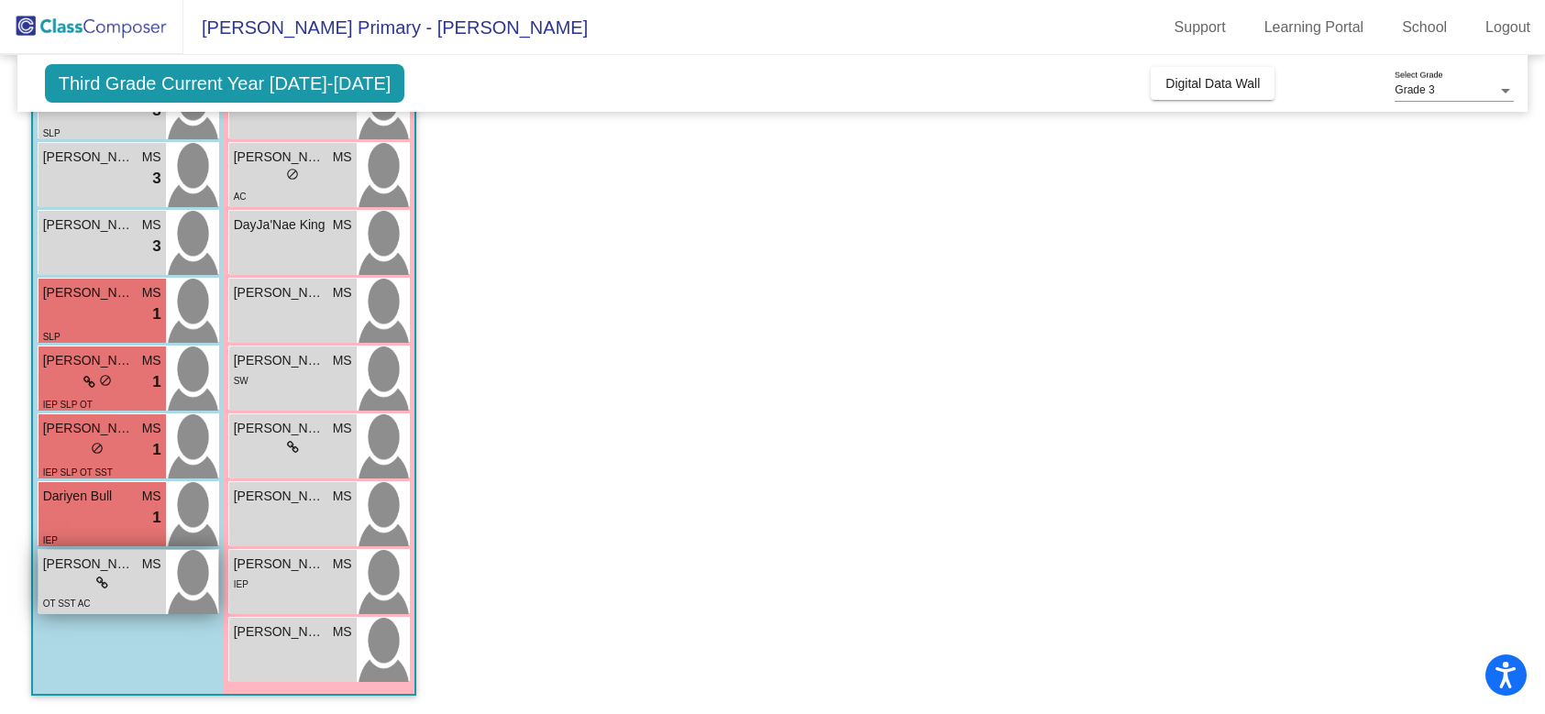
click at [122, 575] on div "lock do_not_disturb_alt" at bounding box center [102, 583] width 118 height 19
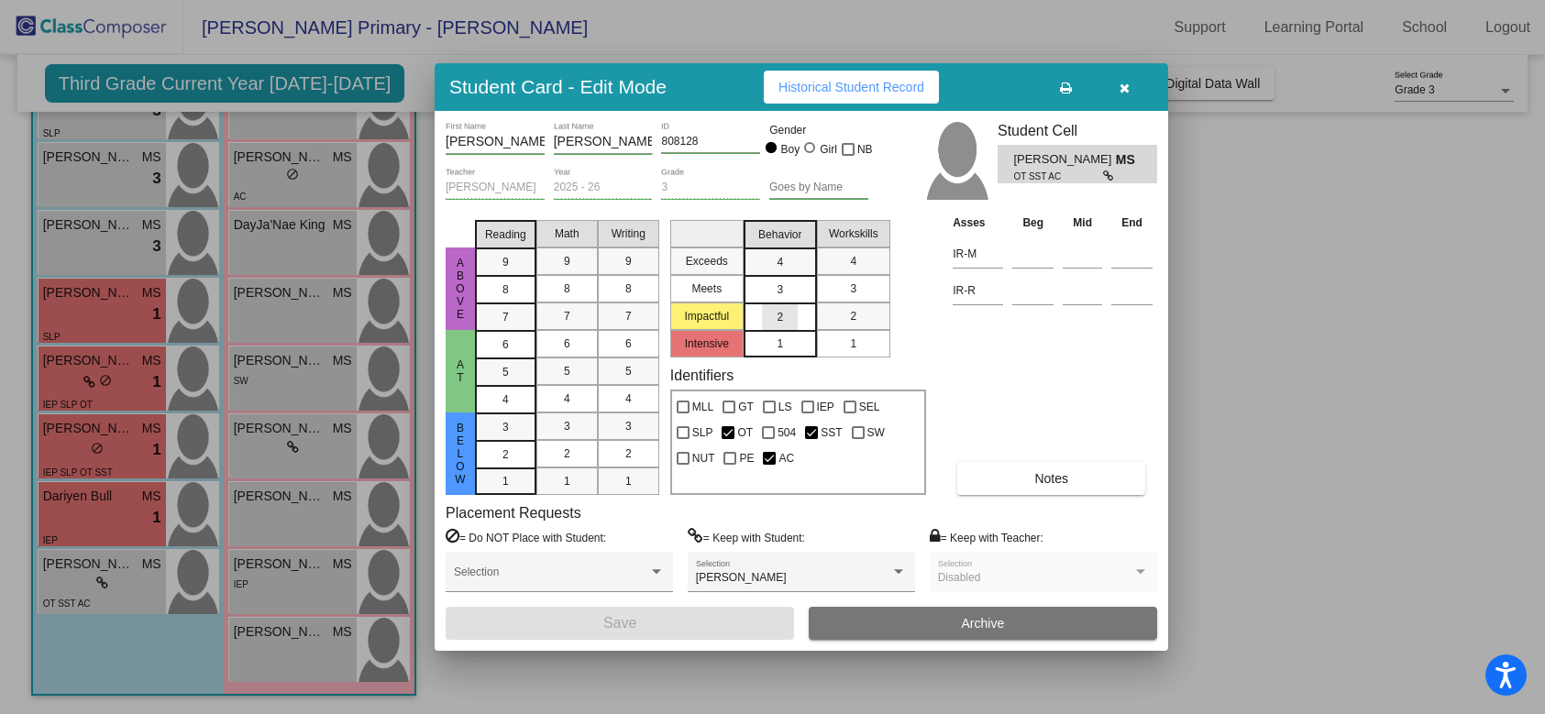
click at [792, 322] on div "2" at bounding box center [780, 318] width 36 height 28
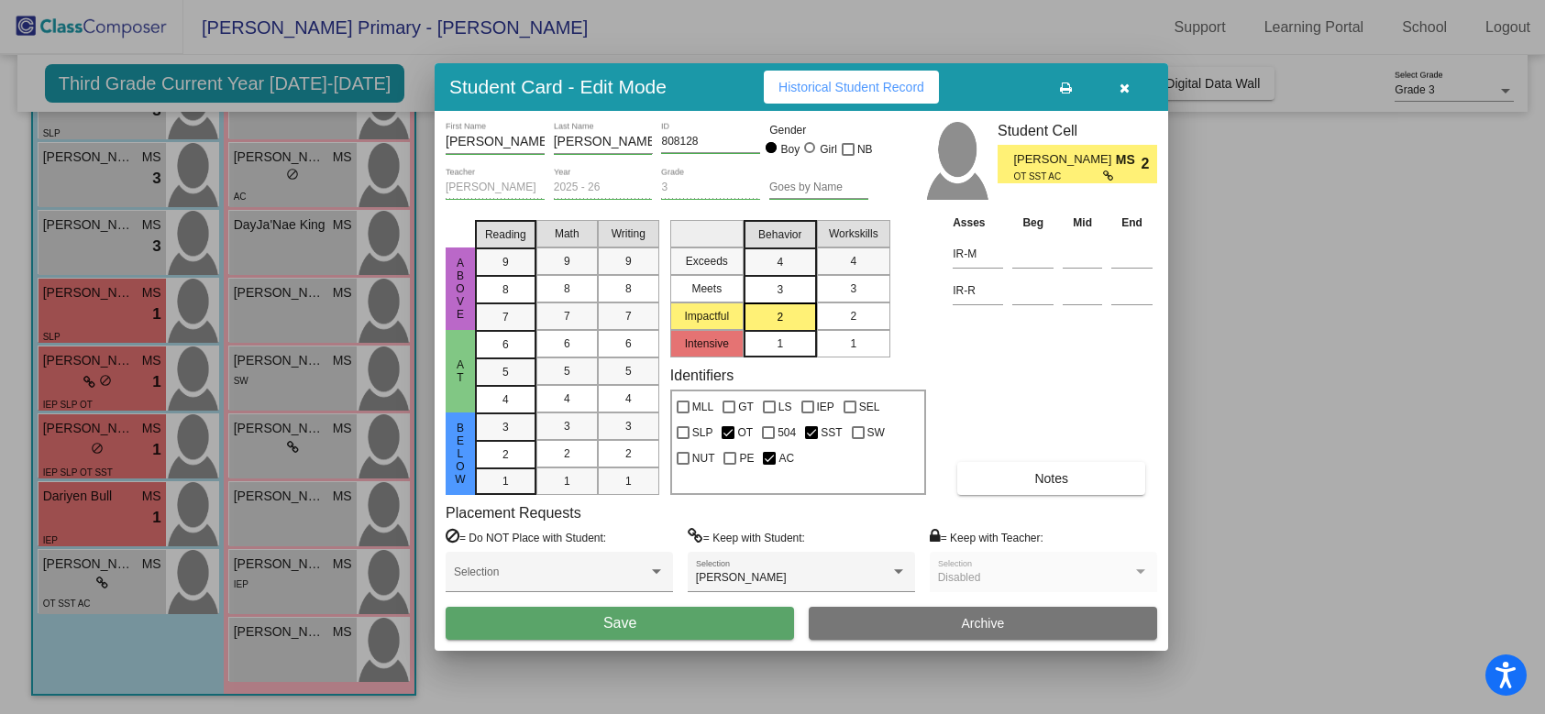
click at [855, 310] on span "2" at bounding box center [853, 316] width 6 height 17
click at [642, 621] on button "Save" at bounding box center [620, 623] width 348 height 33
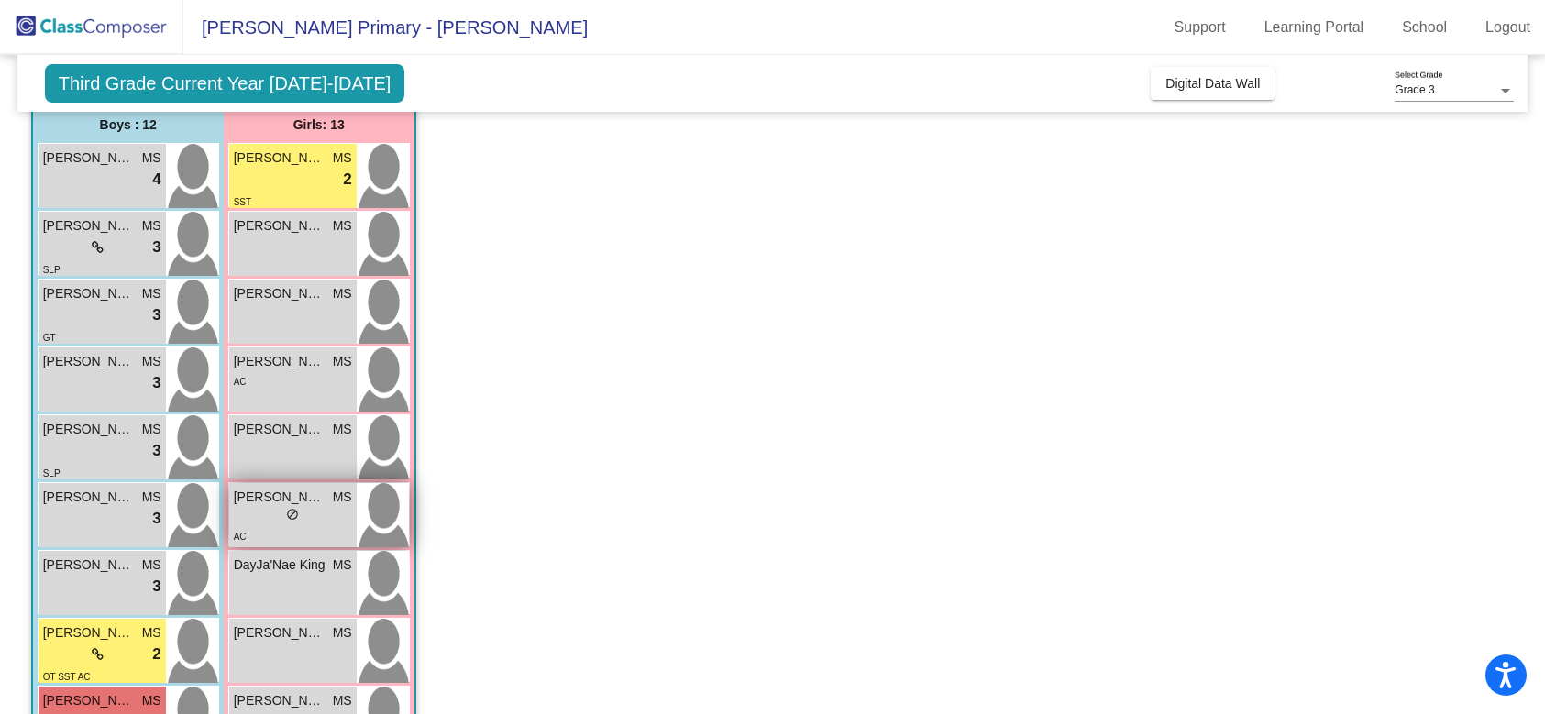
scroll to position [146, 0]
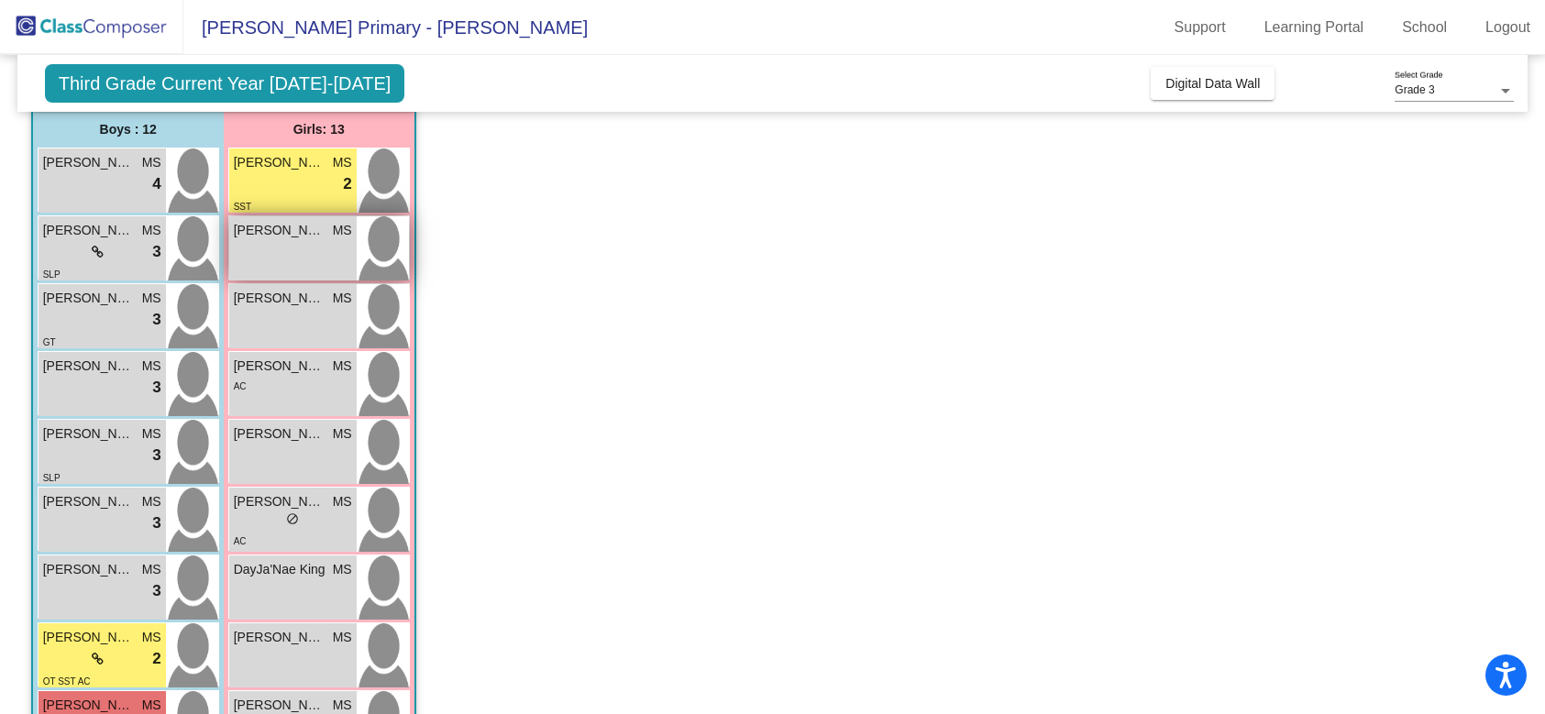
click at [336, 250] on div "[PERSON_NAME] MS lock do_not_disturb_alt" at bounding box center [292, 248] width 127 height 64
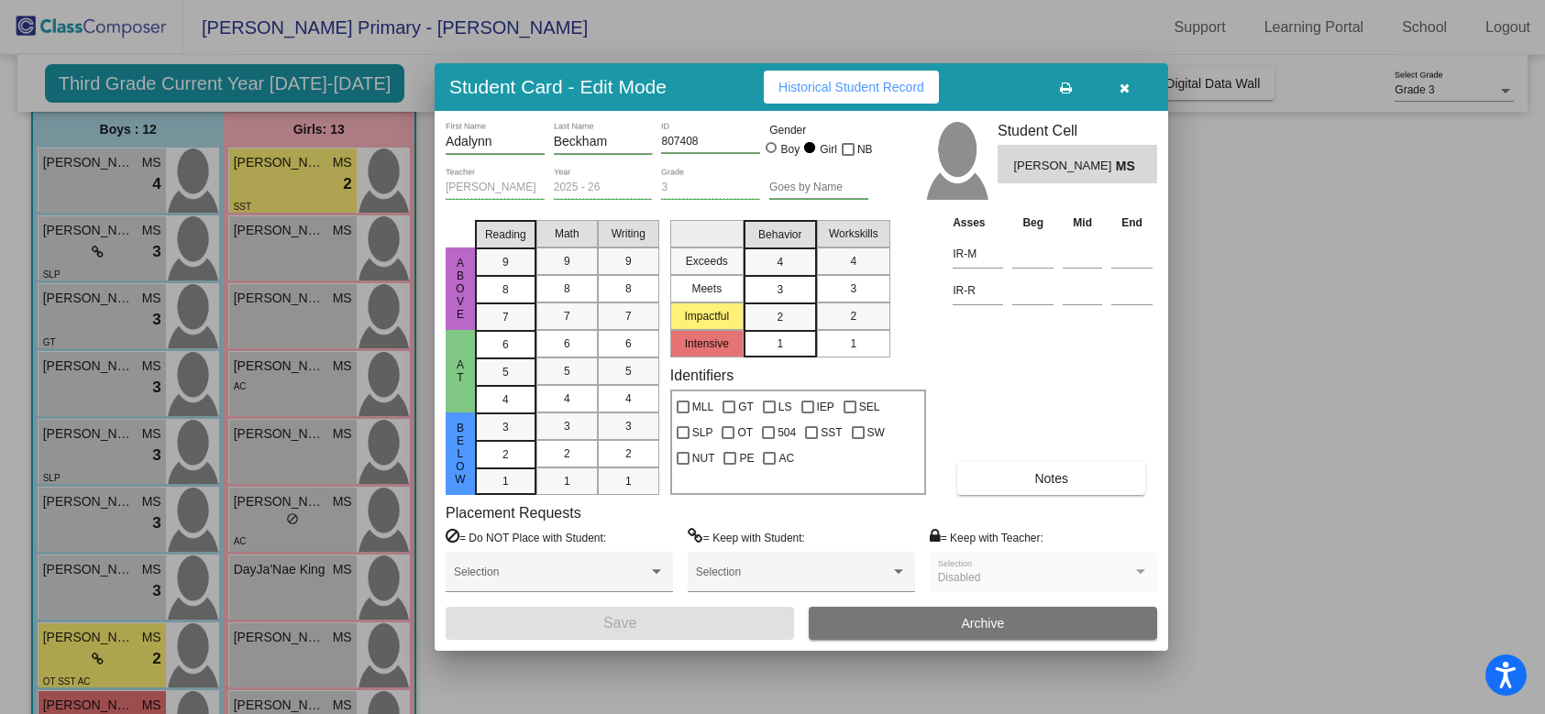
click at [327, 247] on div at bounding box center [772, 357] width 1545 height 714
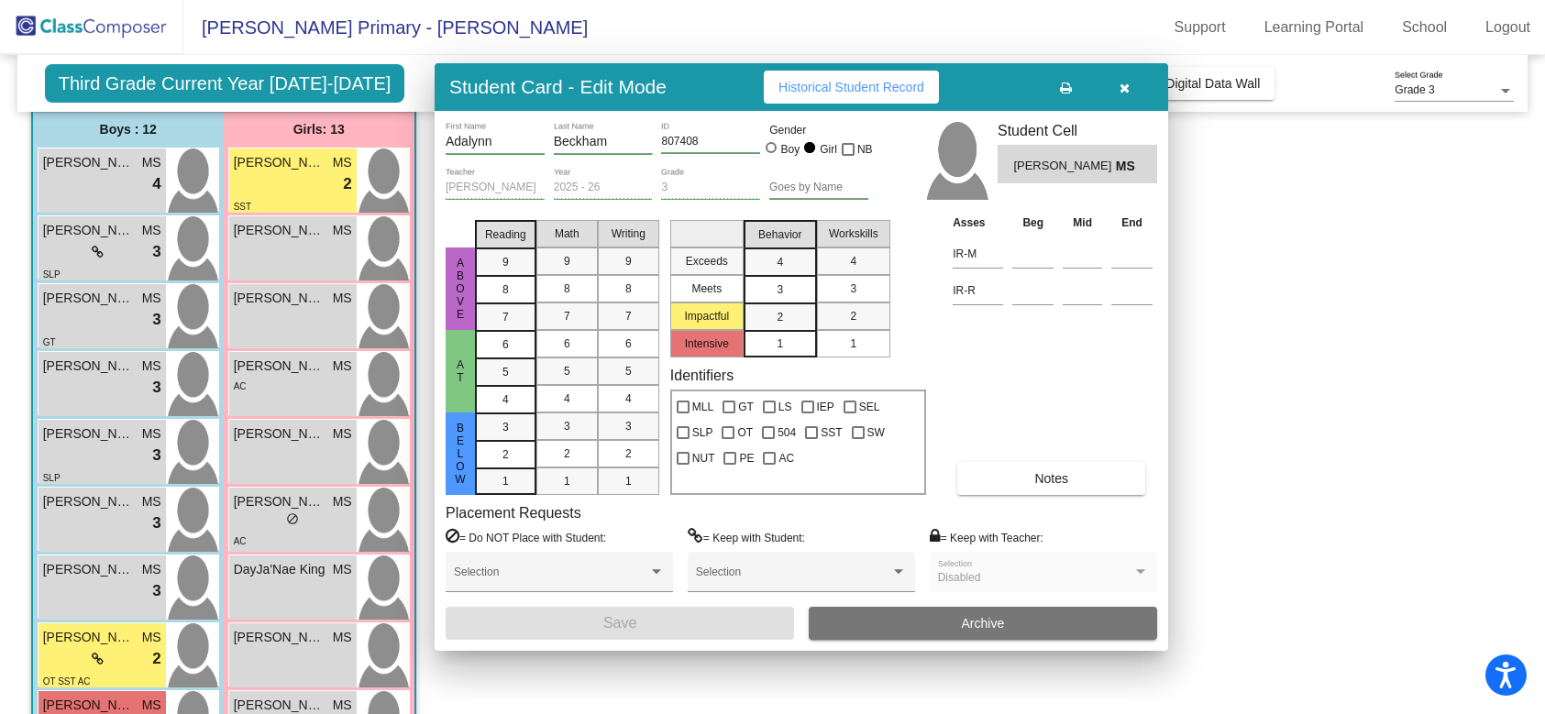
click at [327, 247] on div "[PERSON_NAME] MS lock do_not_disturb_alt" at bounding box center [292, 248] width 127 height 64
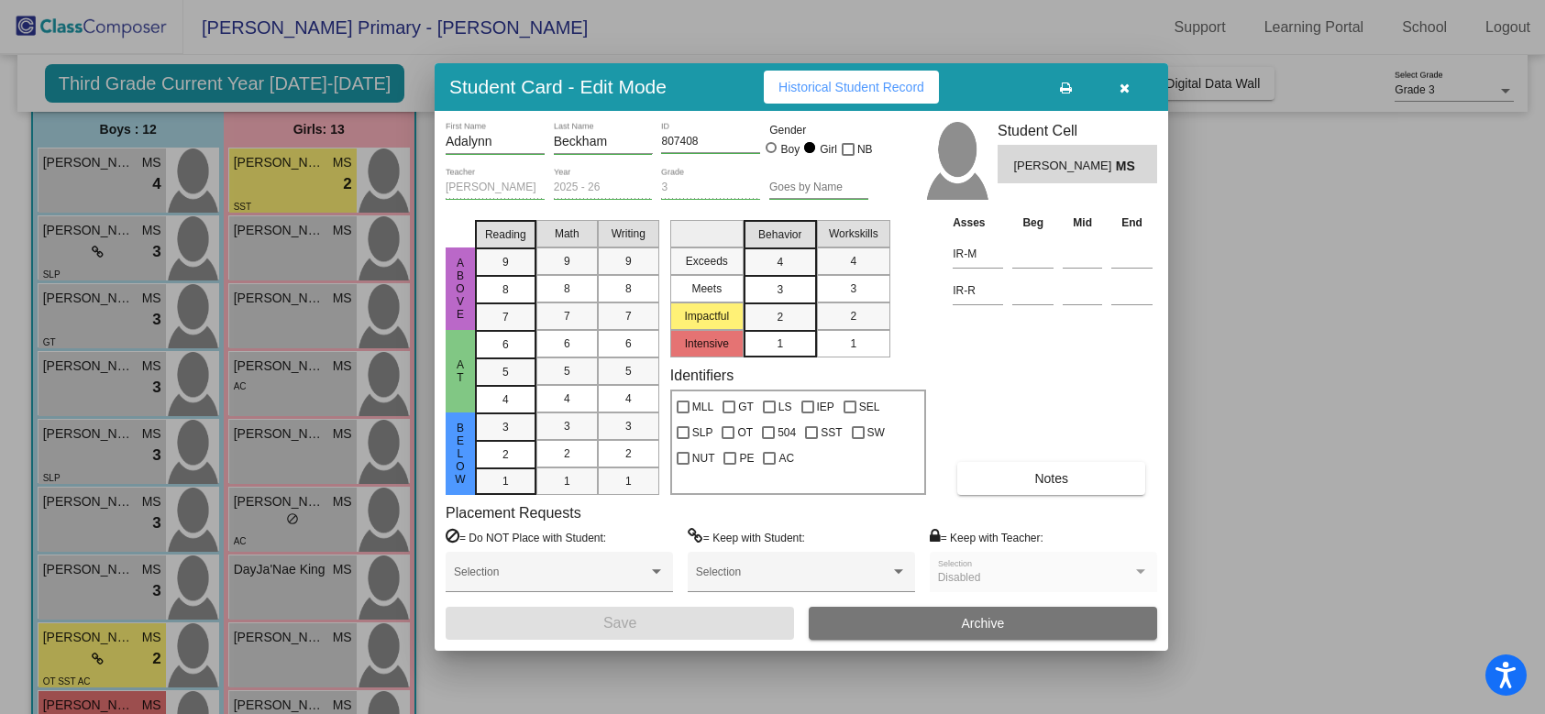
click at [327, 247] on div at bounding box center [772, 357] width 1545 height 714
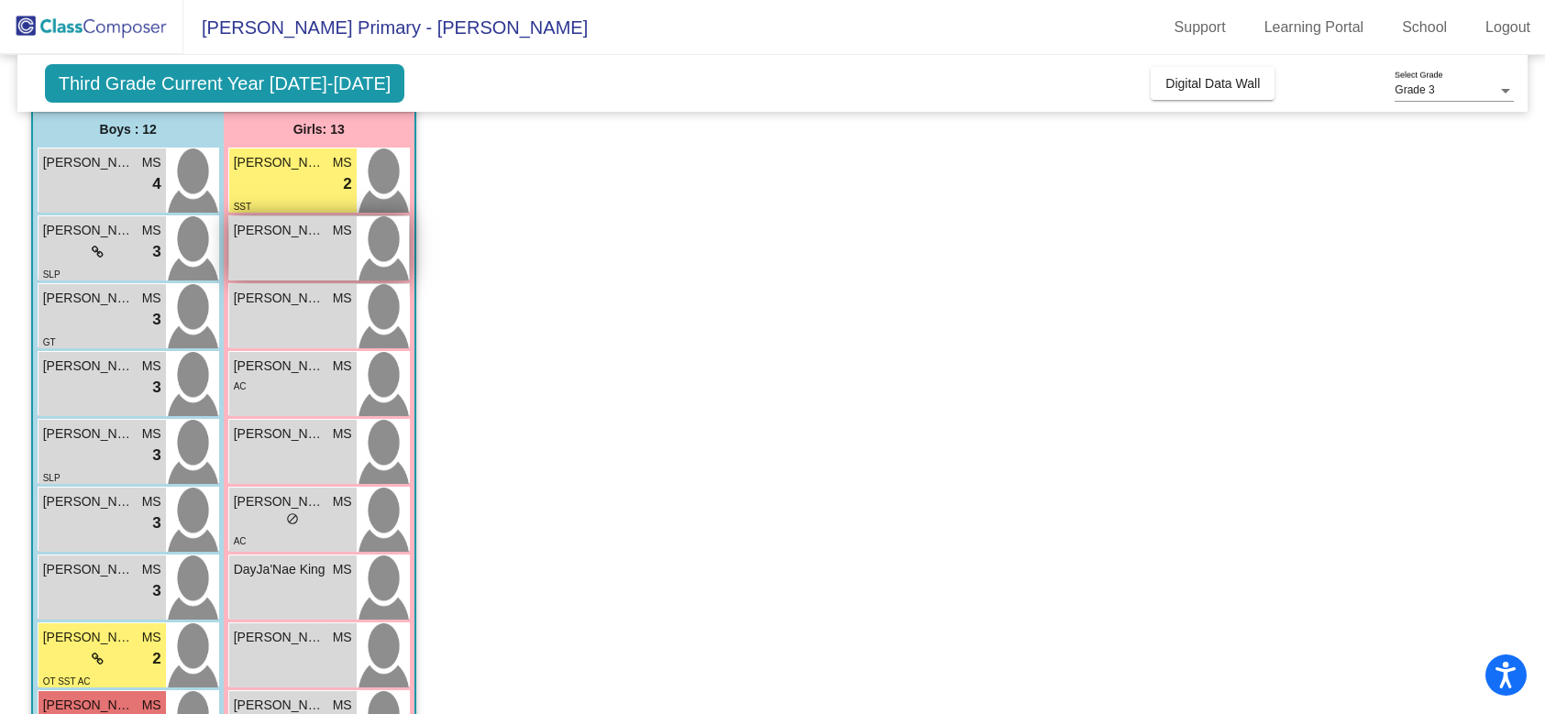
click at [334, 246] on div "[PERSON_NAME] MS lock do_not_disturb_alt" at bounding box center [292, 248] width 127 height 64
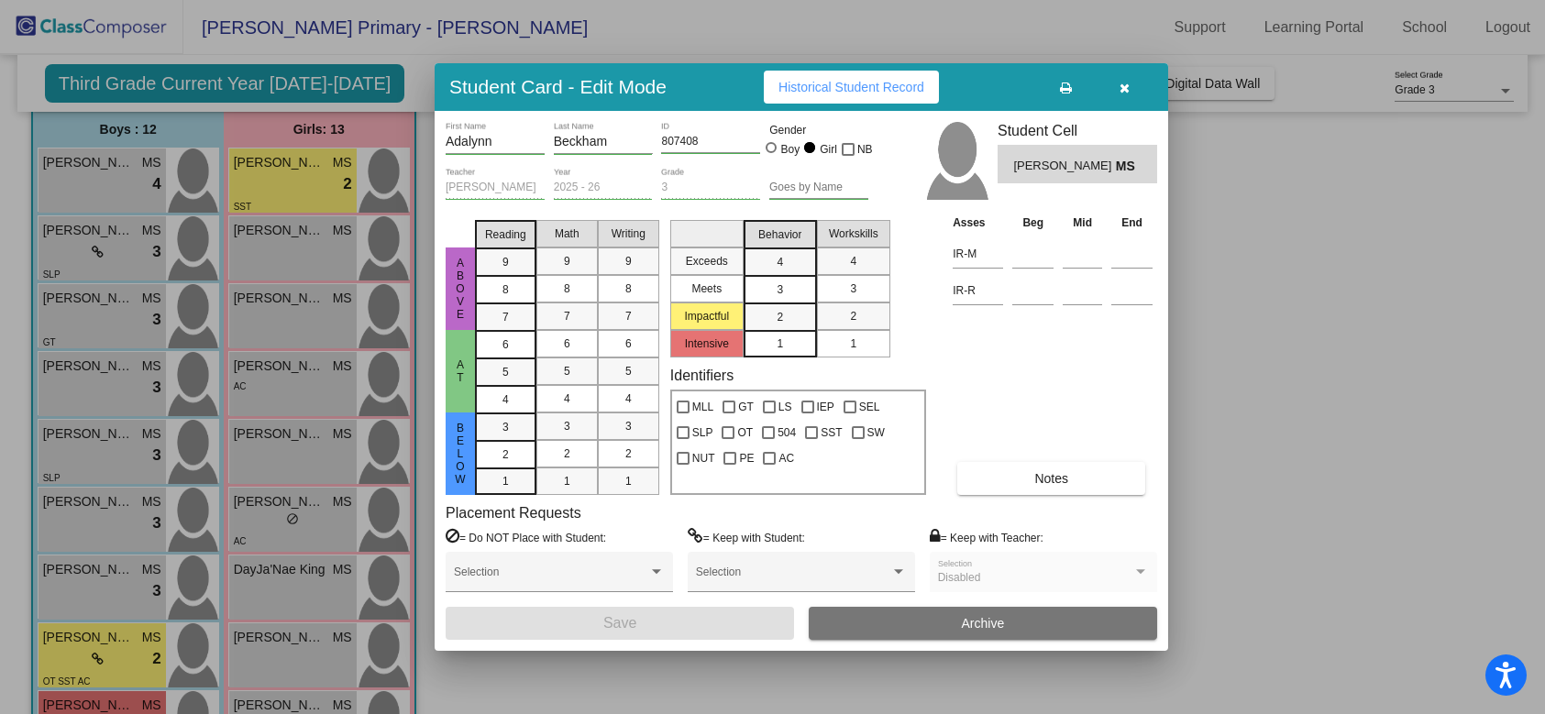
click at [796, 287] on div "3" at bounding box center [780, 290] width 36 height 28
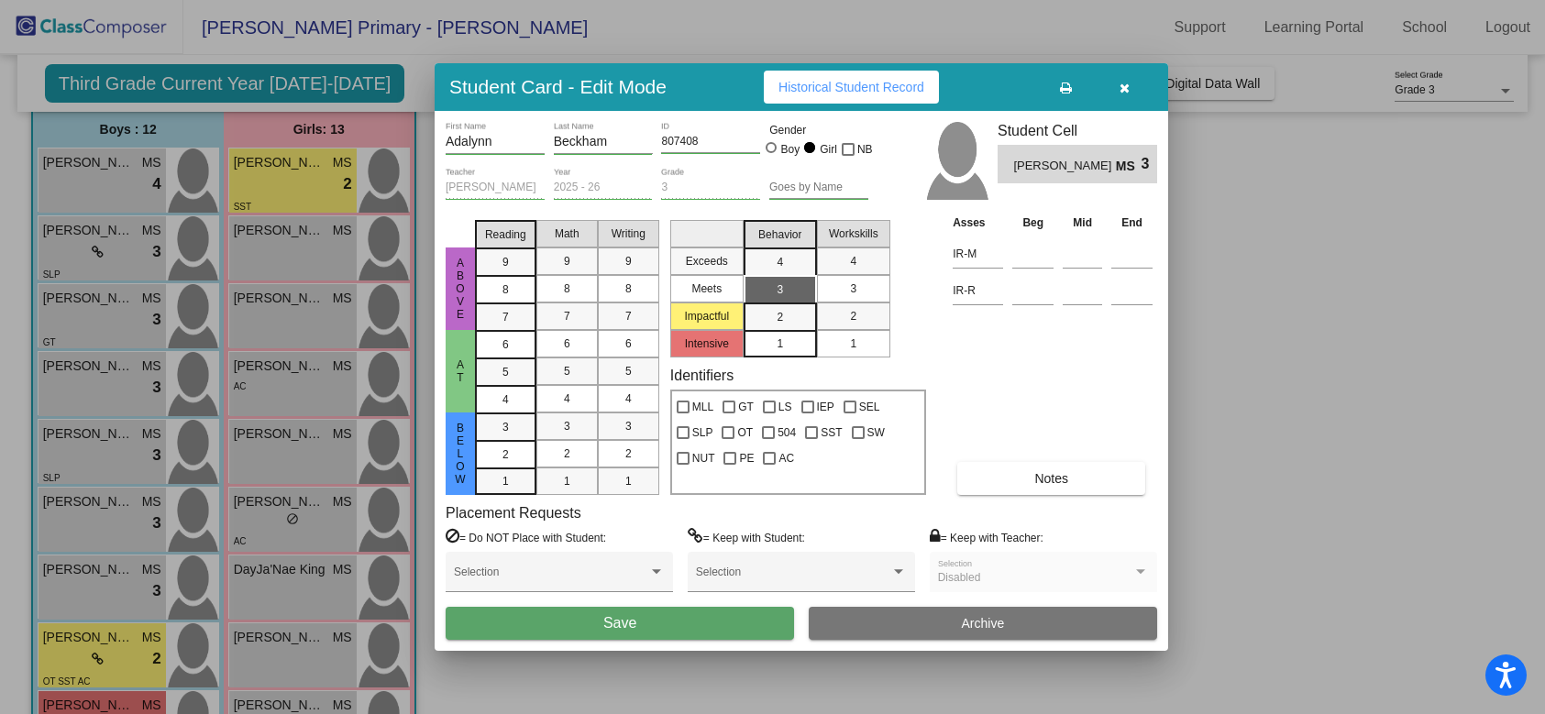
click at [627, 620] on span "Save" at bounding box center [619, 623] width 33 height 16
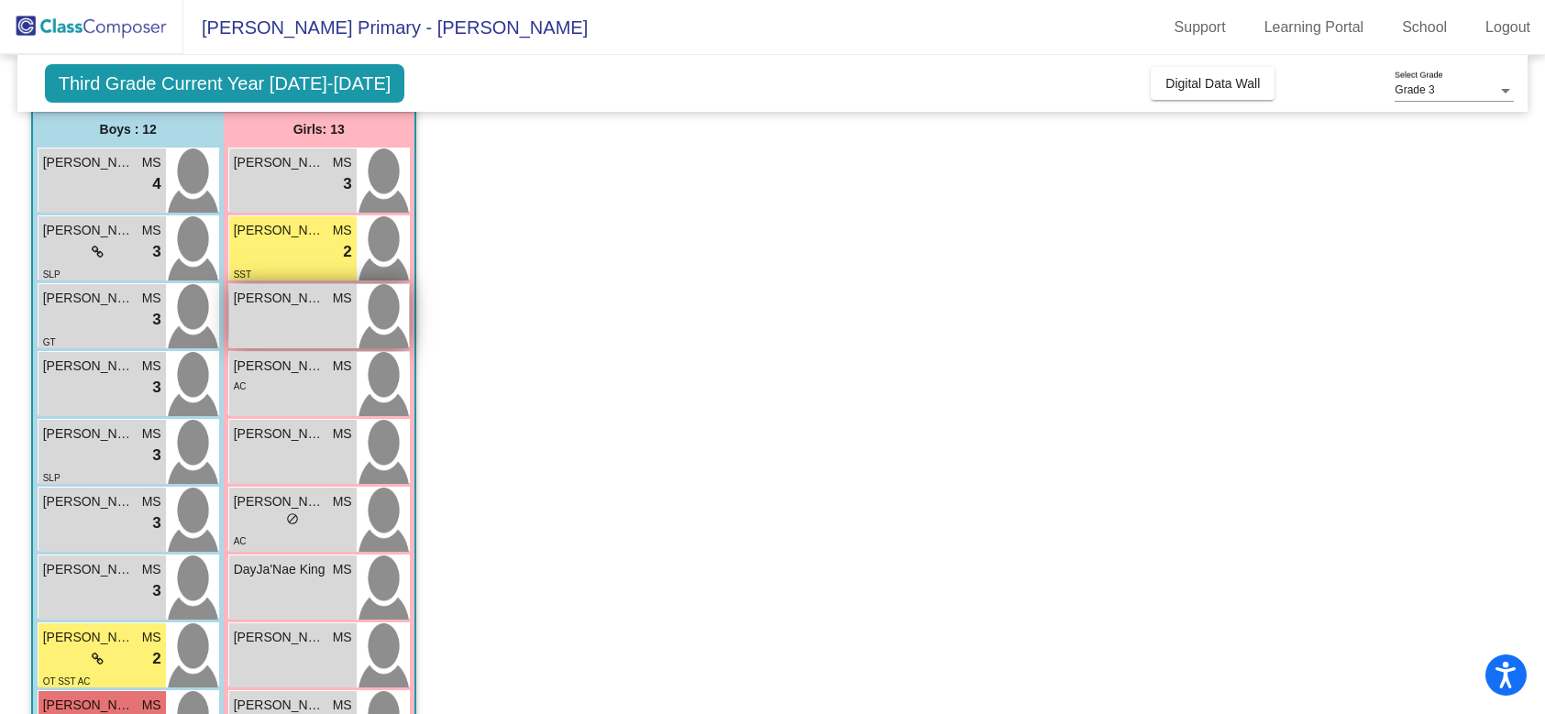
click at [309, 317] on div "[PERSON_NAME] MS lock do_not_disturb_alt" at bounding box center [292, 316] width 127 height 64
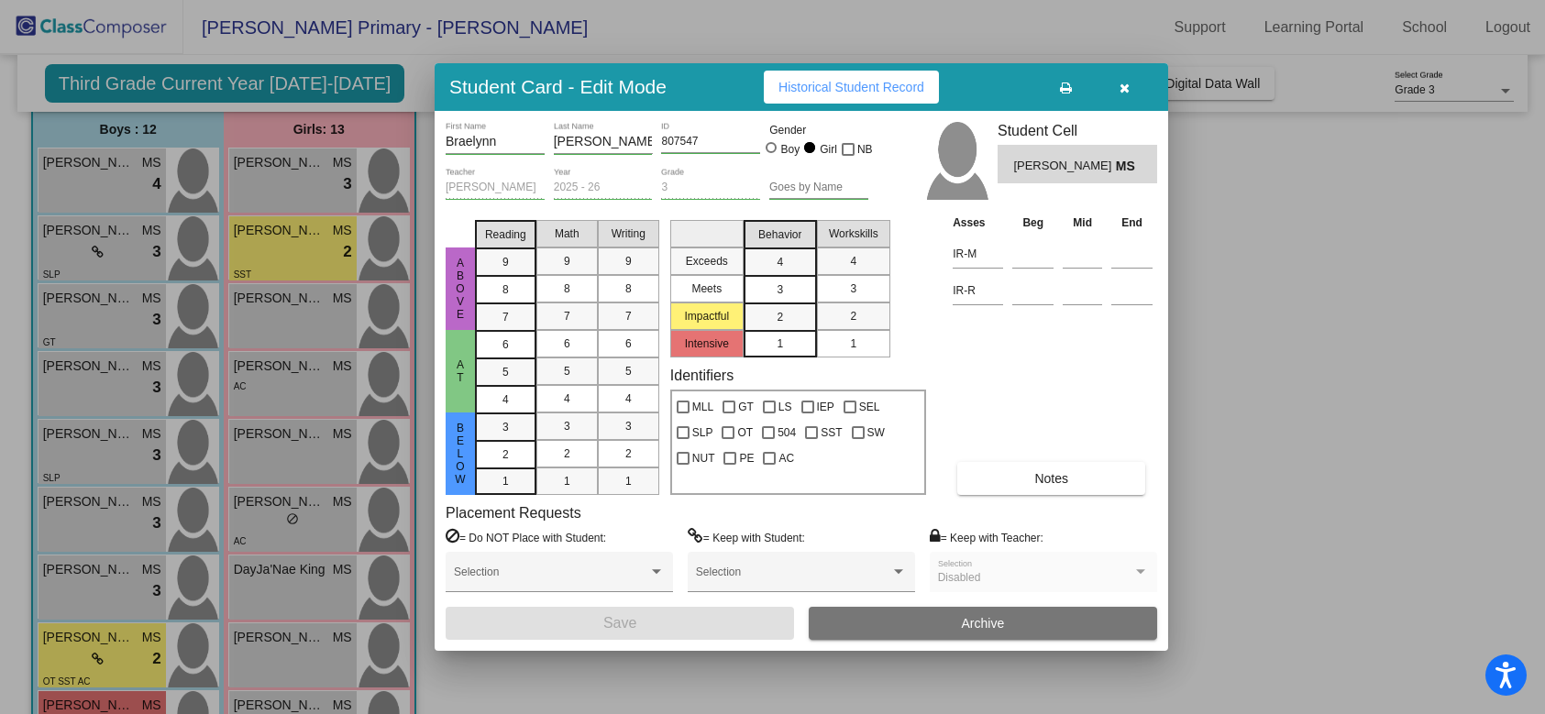
click at [780, 290] on span "3" at bounding box center [780, 290] width 6 height 17
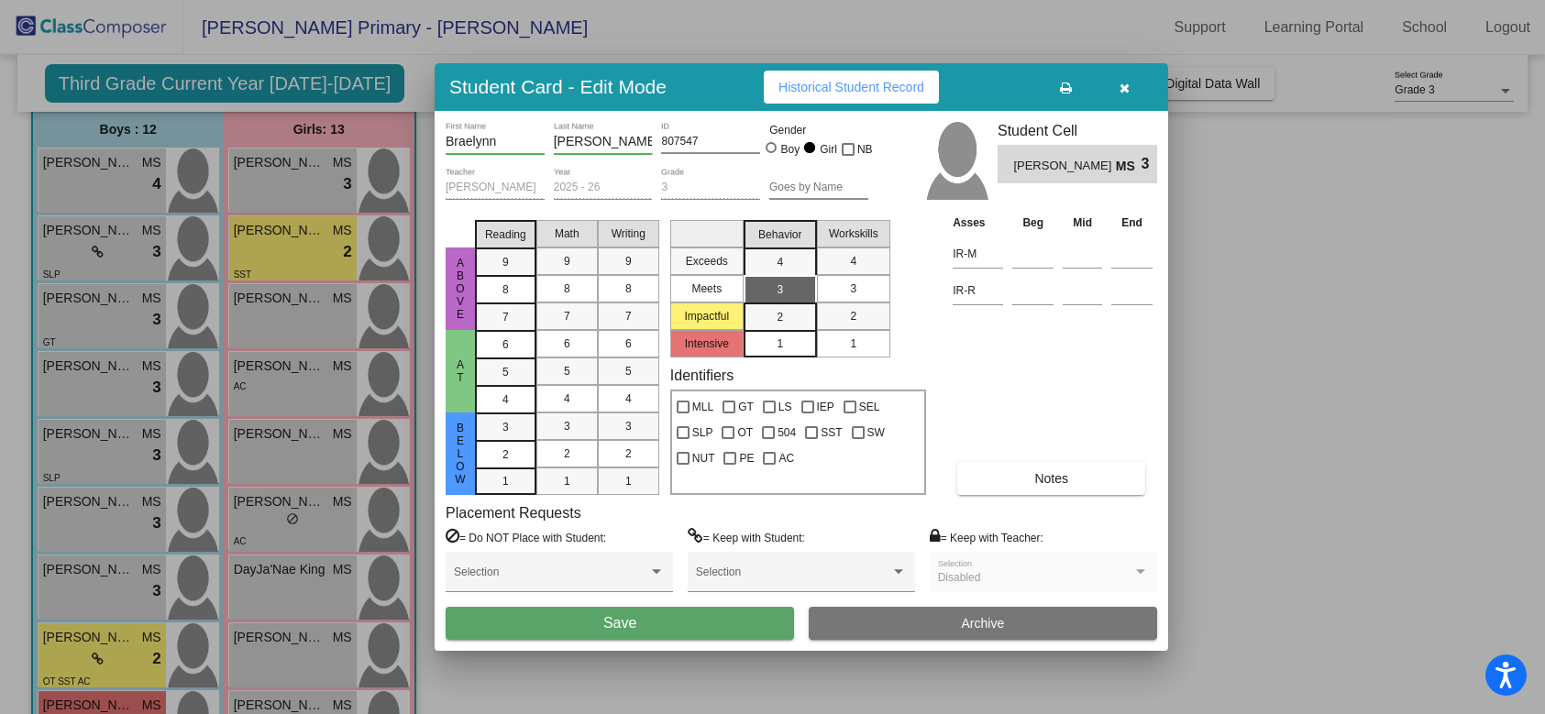
click at [577, 624] on button "Save" at bounding box center [620, 623] width 348 height 33
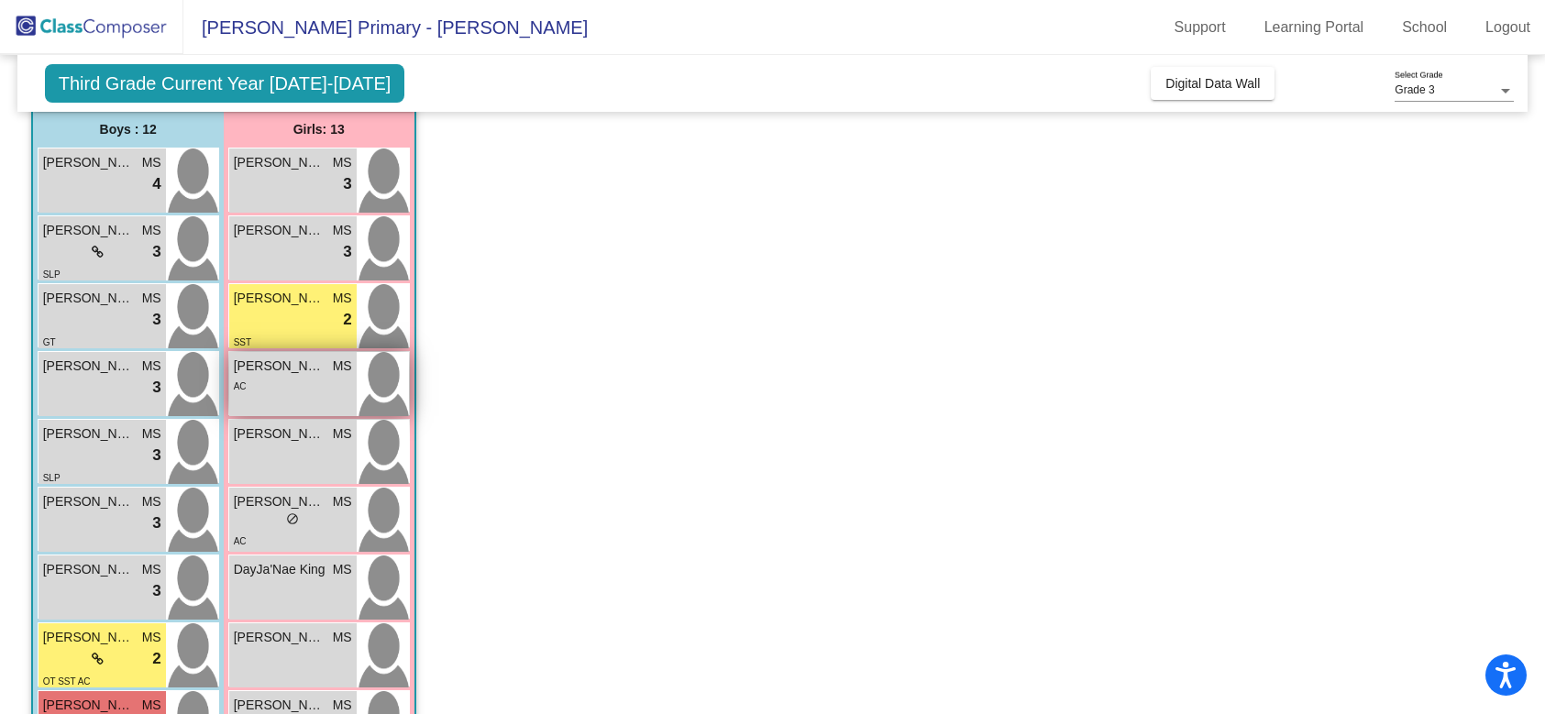
click at [301, 382] on div "AC" at bounding box center [293, 385] width 118 height 19
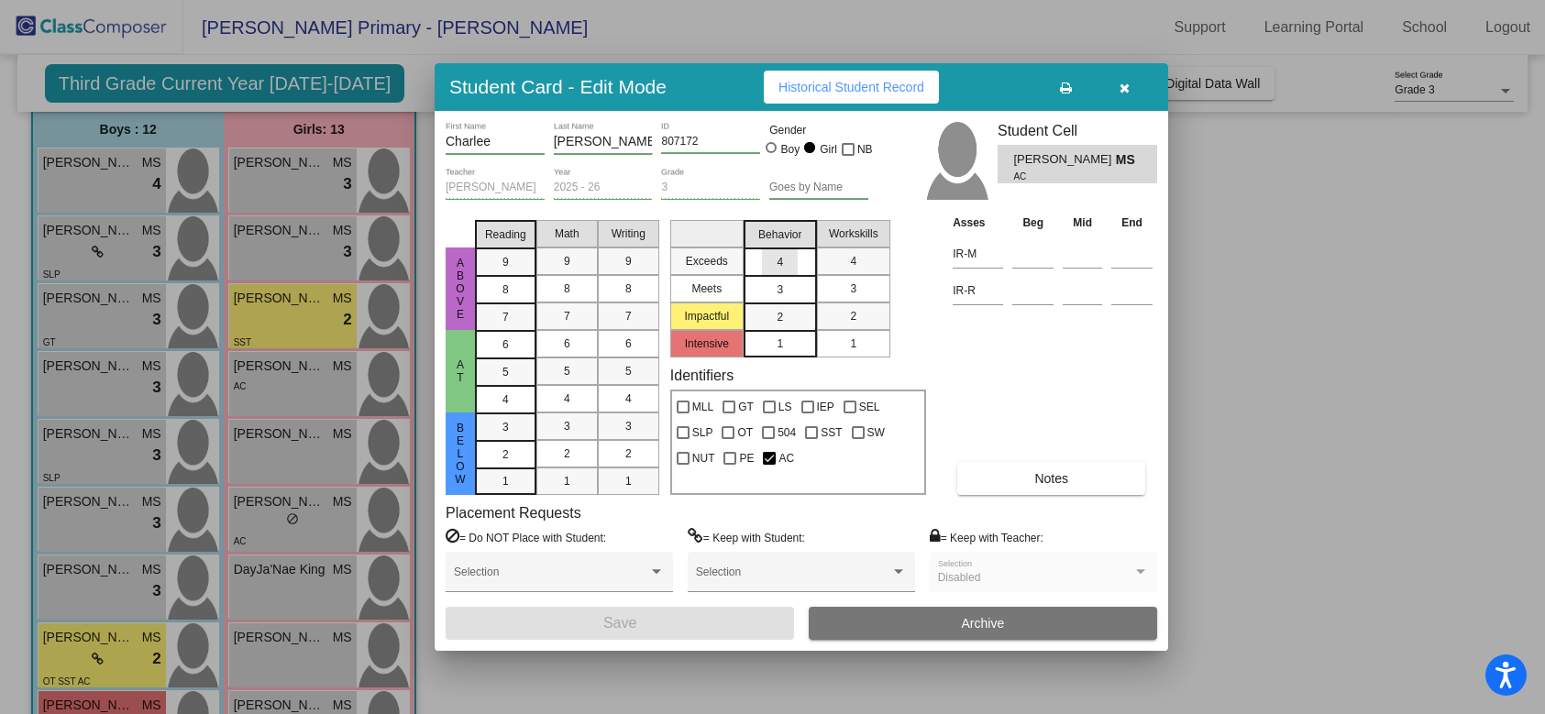
click at [784, 261] on div "4" at bounding box center [780, 262] width 36 height 28
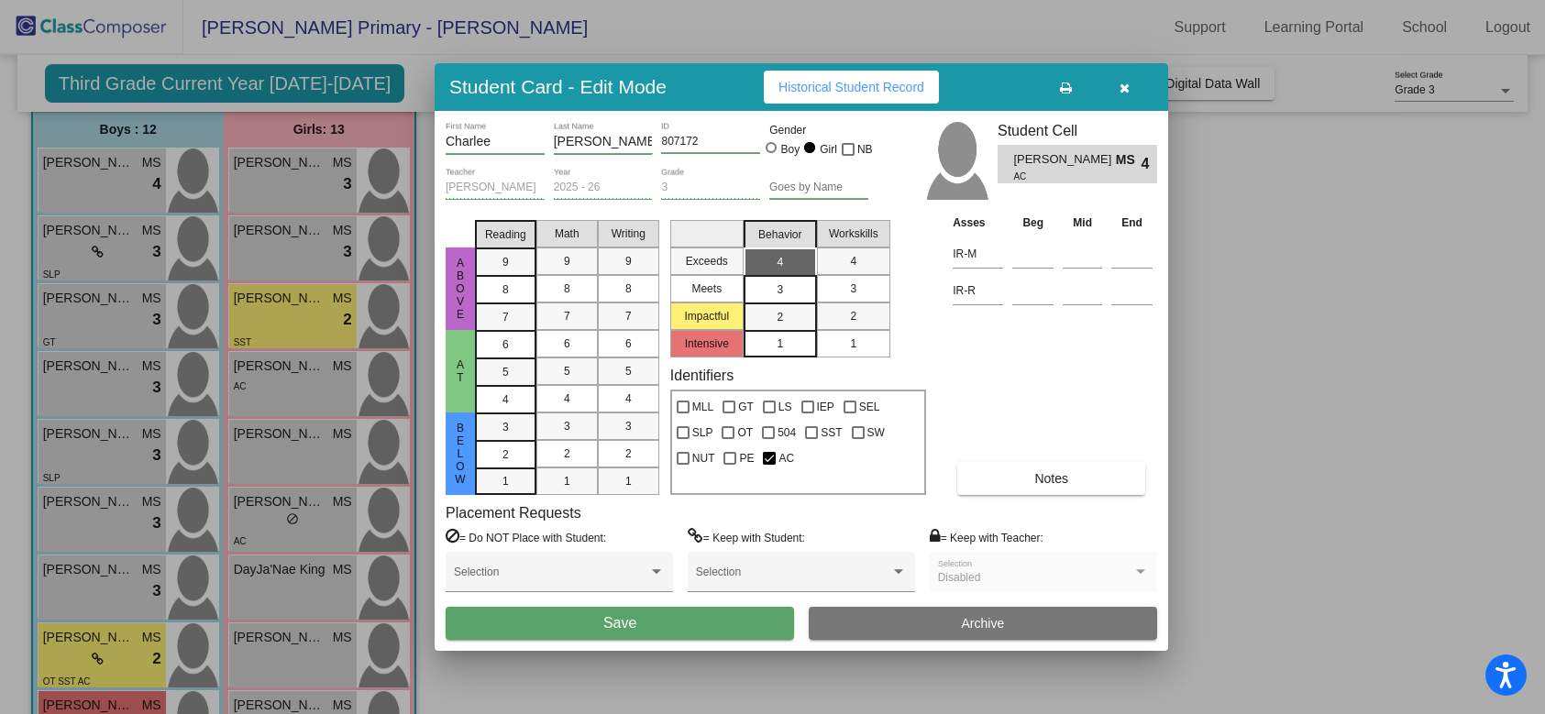
click at [613, 624] on span "Save" at bounding box center [619, 623] width 33 height 16
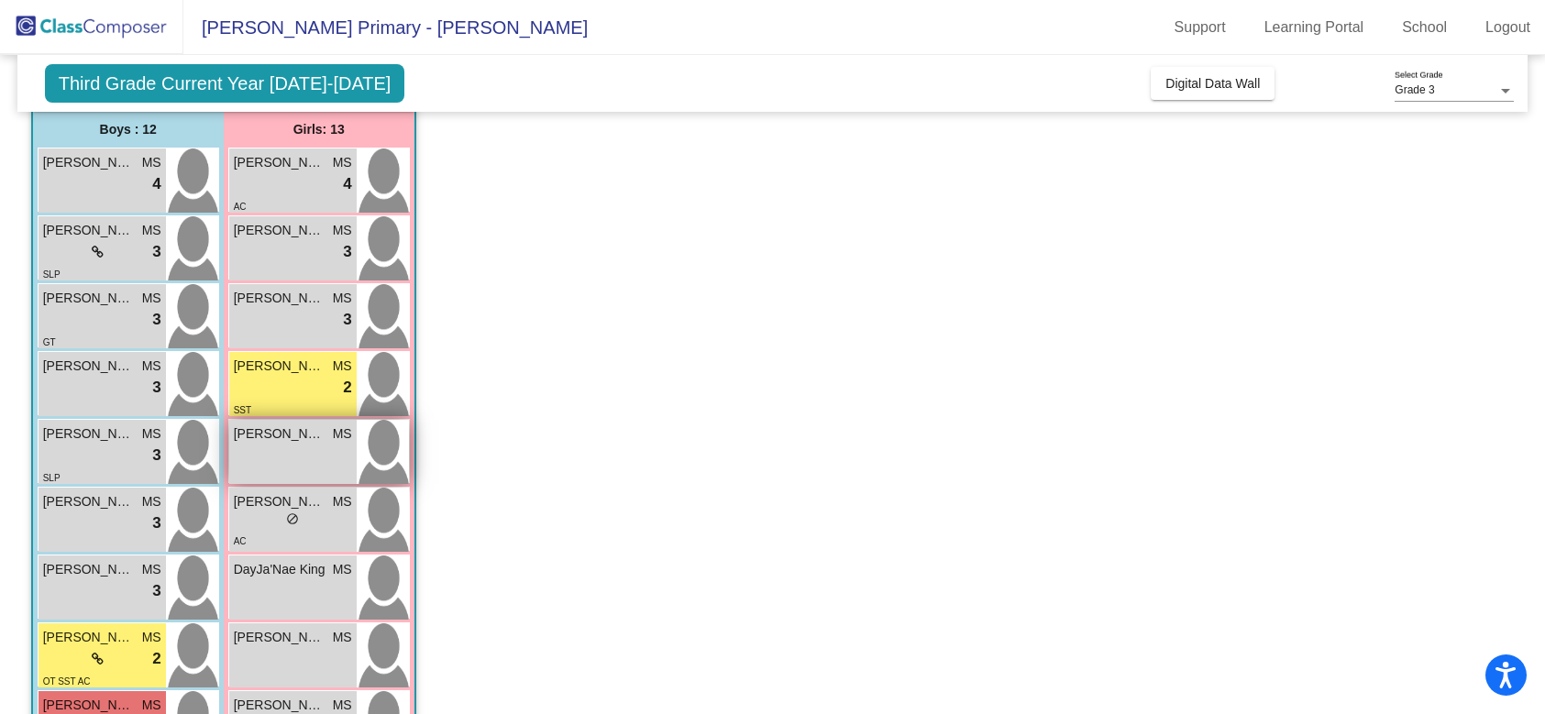
click at [308, 458] on div "[PERSON_NAME] MS lock do_not_disturb_alt" at bounding box center [292, 452] width 127 height 64
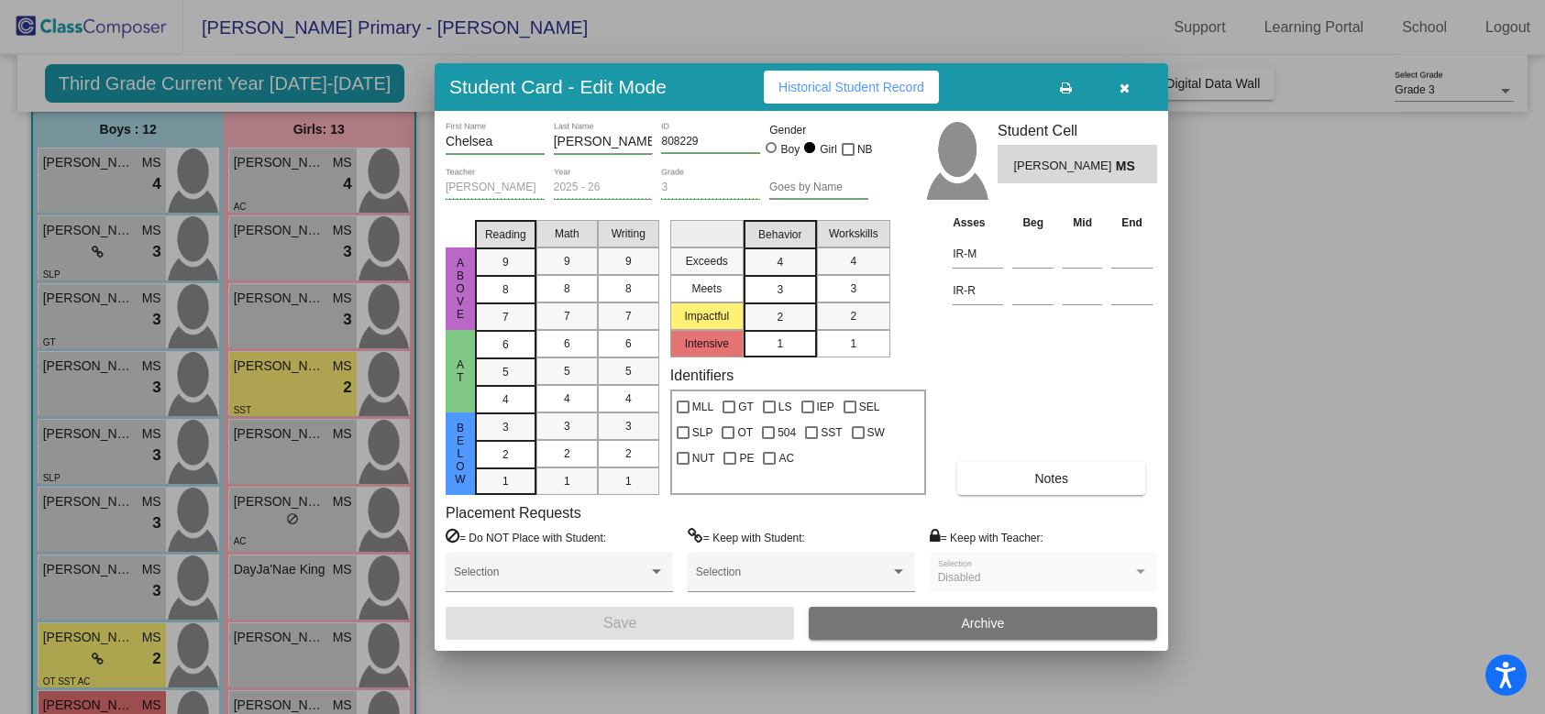
click at [789, 289] on div "3" at bounding box center [780, 290] width 36 height 28
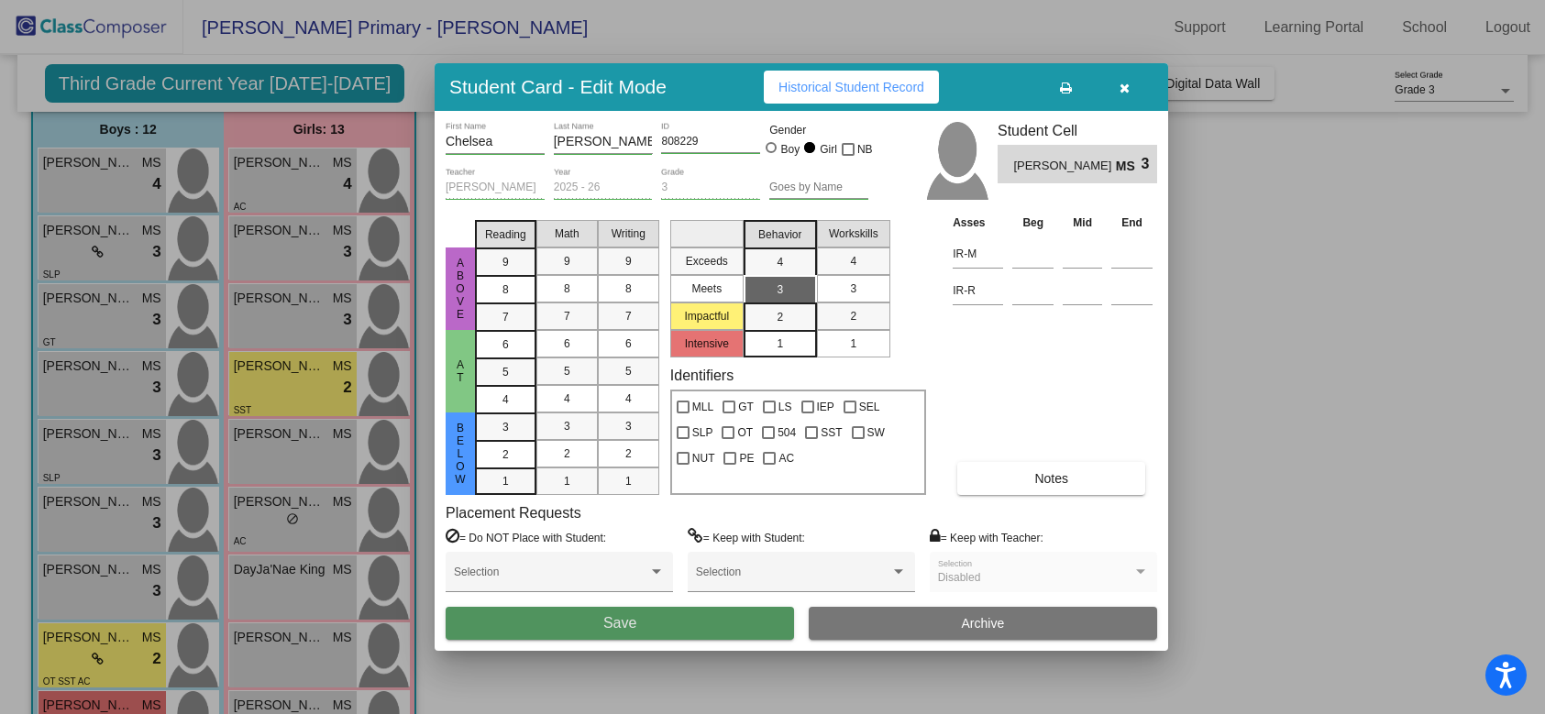
click at [639, 623] on button "Save" at bounding box center [620, 623] width 348 height 33
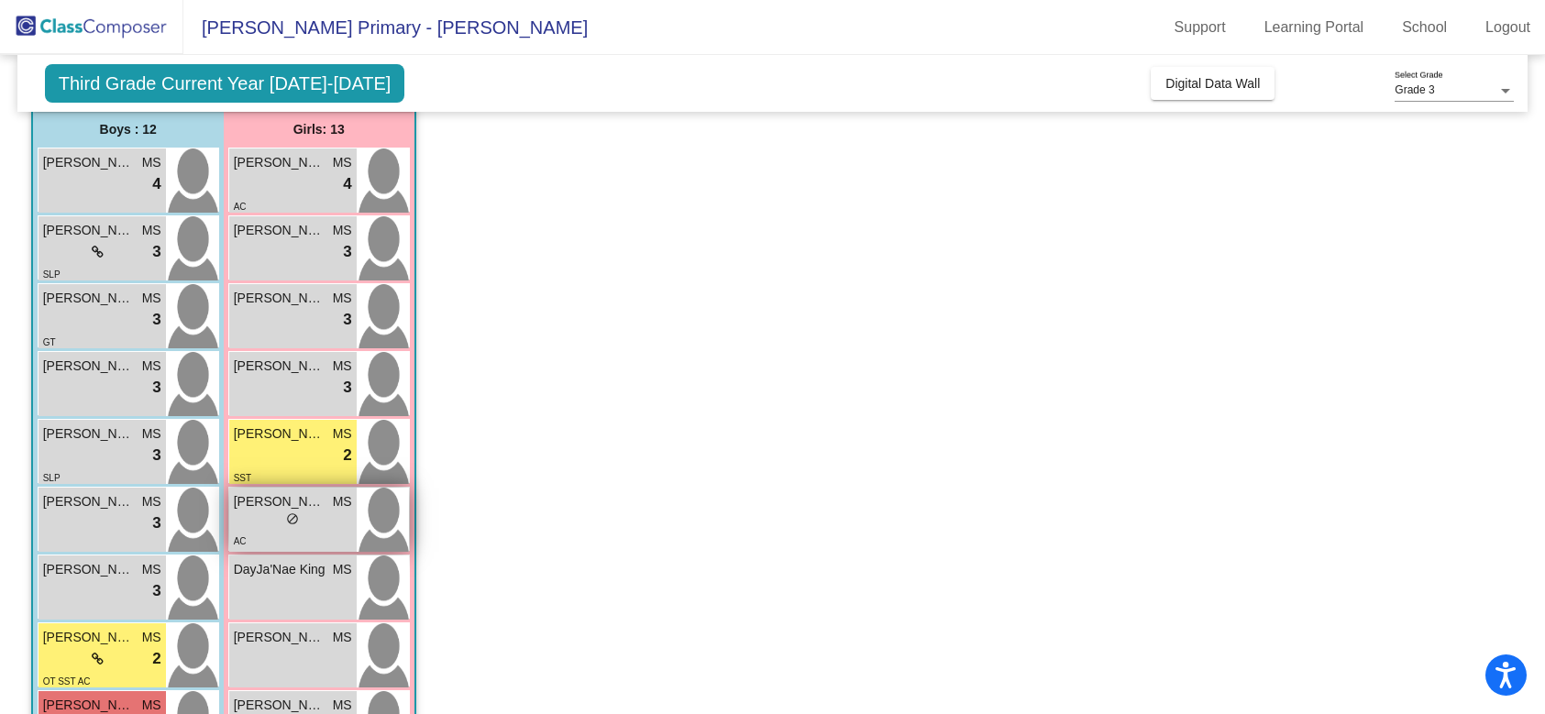
click at [297, 514] on span "do_not_disturb_alt" at bounding box center [292, 519] width 13 height 13
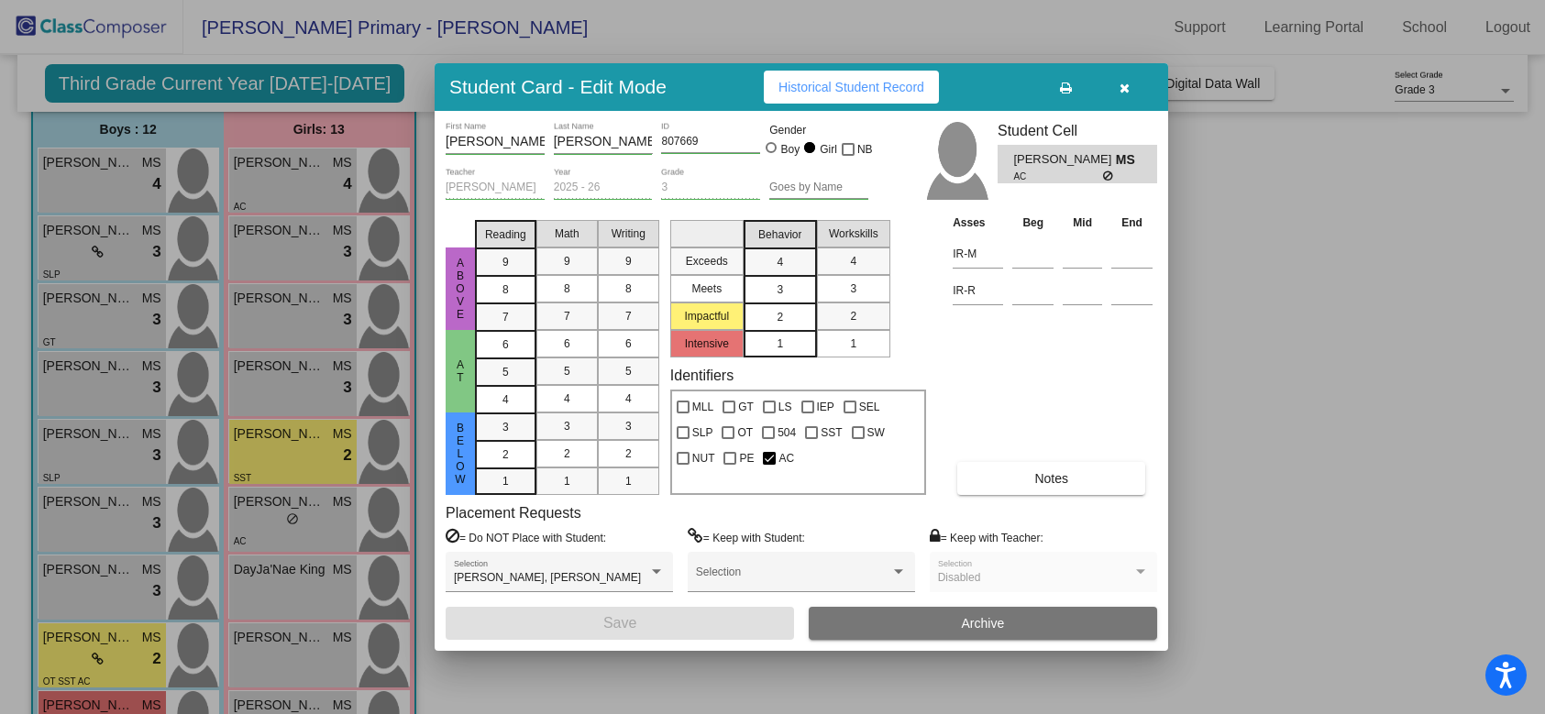
click at [780, 317] on span "2" at bounding box center [780, 317] width 6 height 17
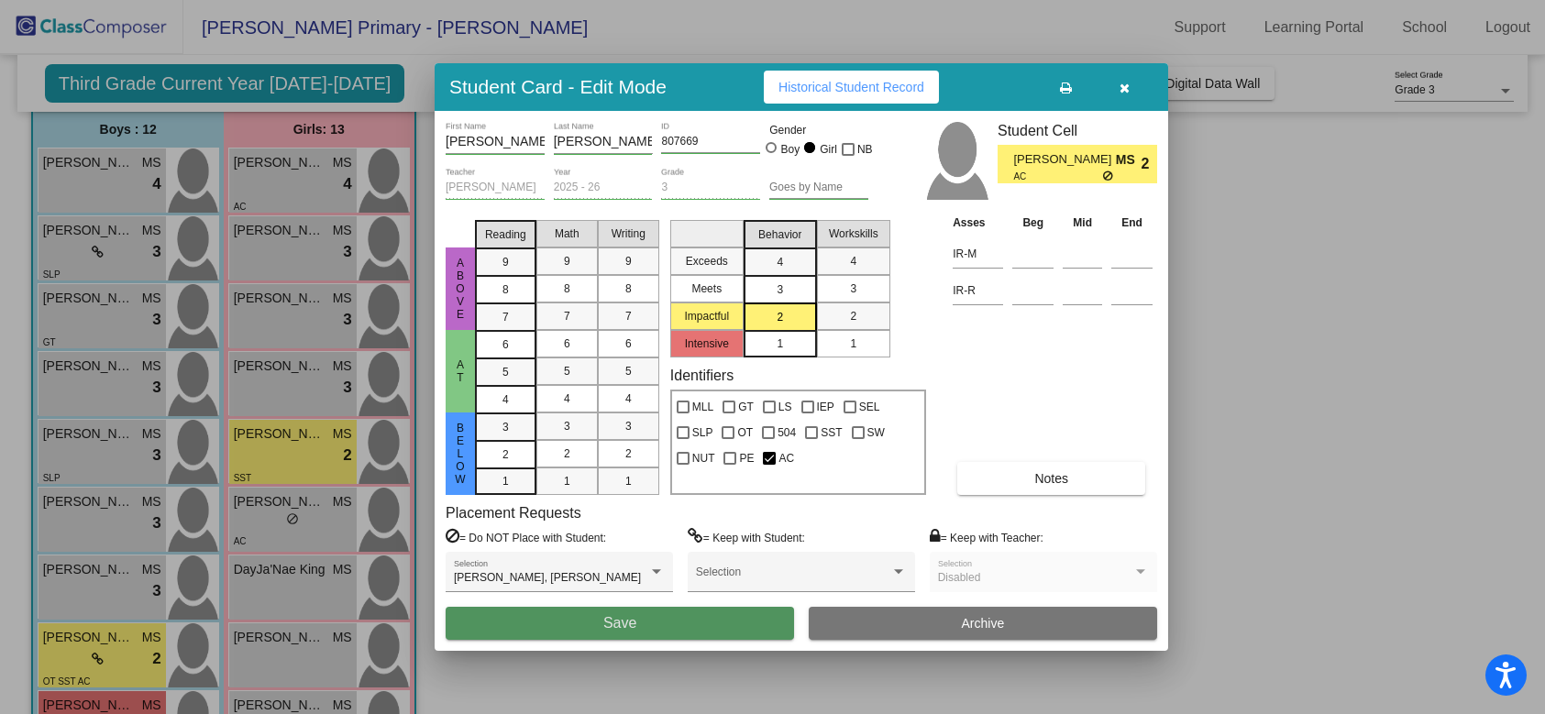
click at [641, 629] on button "Save" at bounding box center [620, 623] width 348 height 33
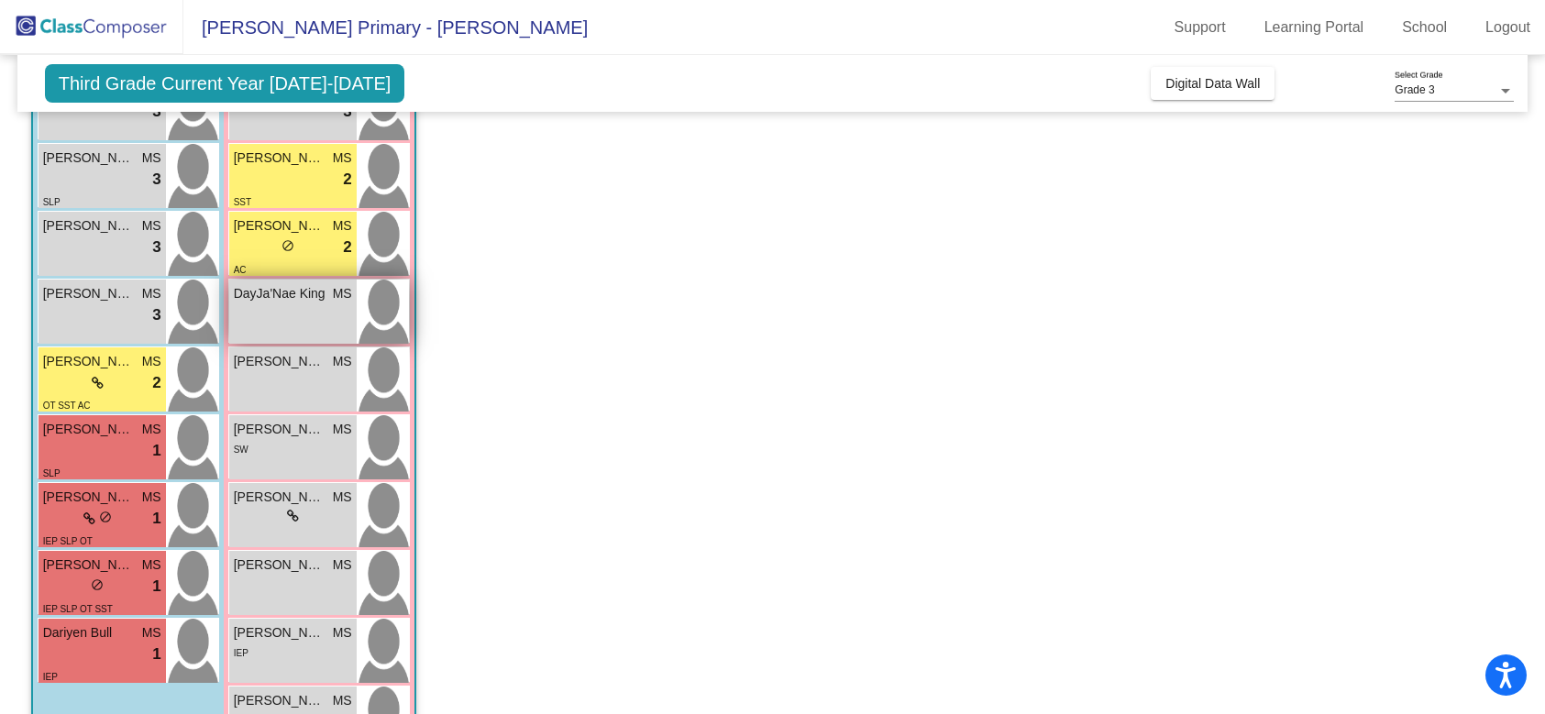
scroll to position [425, 0]
click at [326, 334] on div "DayJa'Nae King MS lock do_not_disturb_alt" at bounding box center [292, 309] width 127 height 64
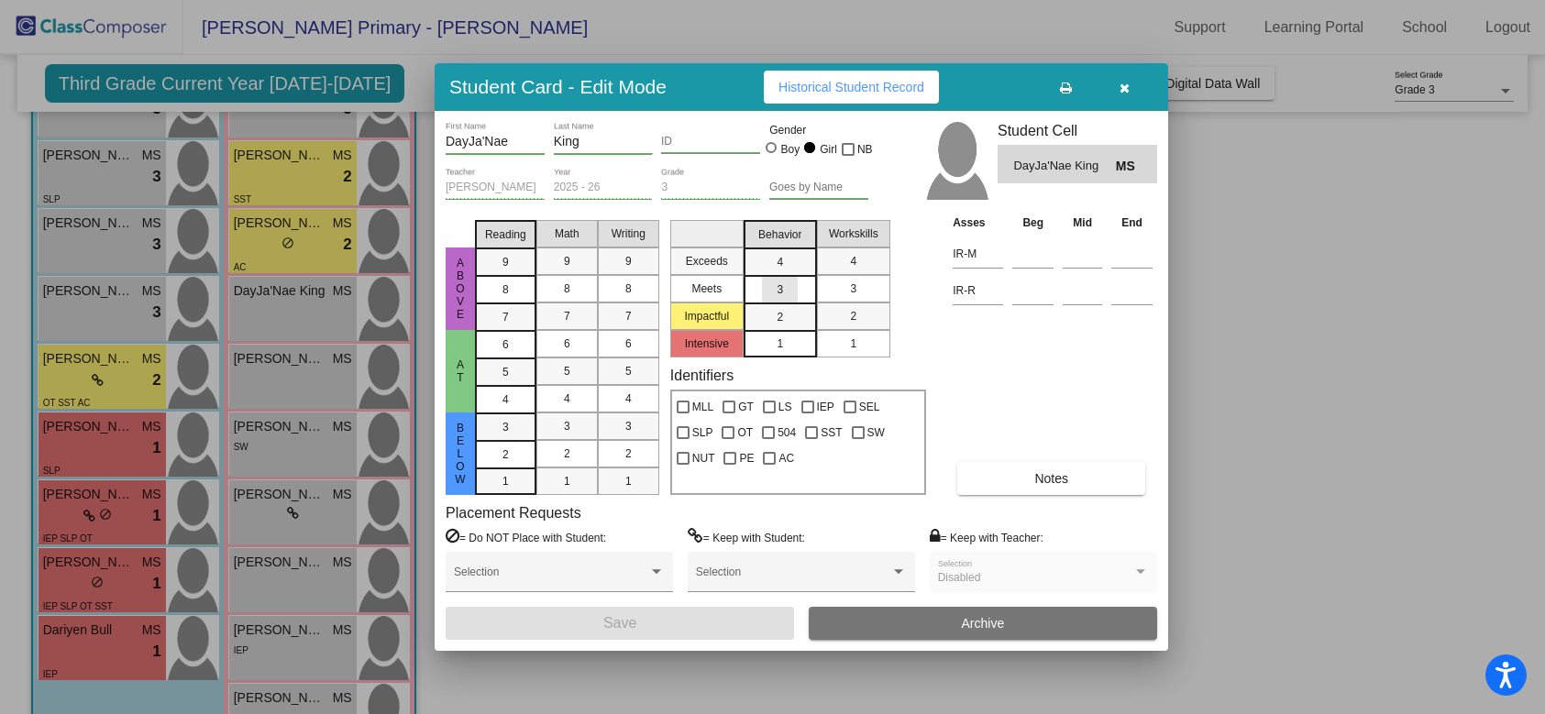
click at [772, 286] on div "3" at bounding box center [780, 290] width 36 height 28
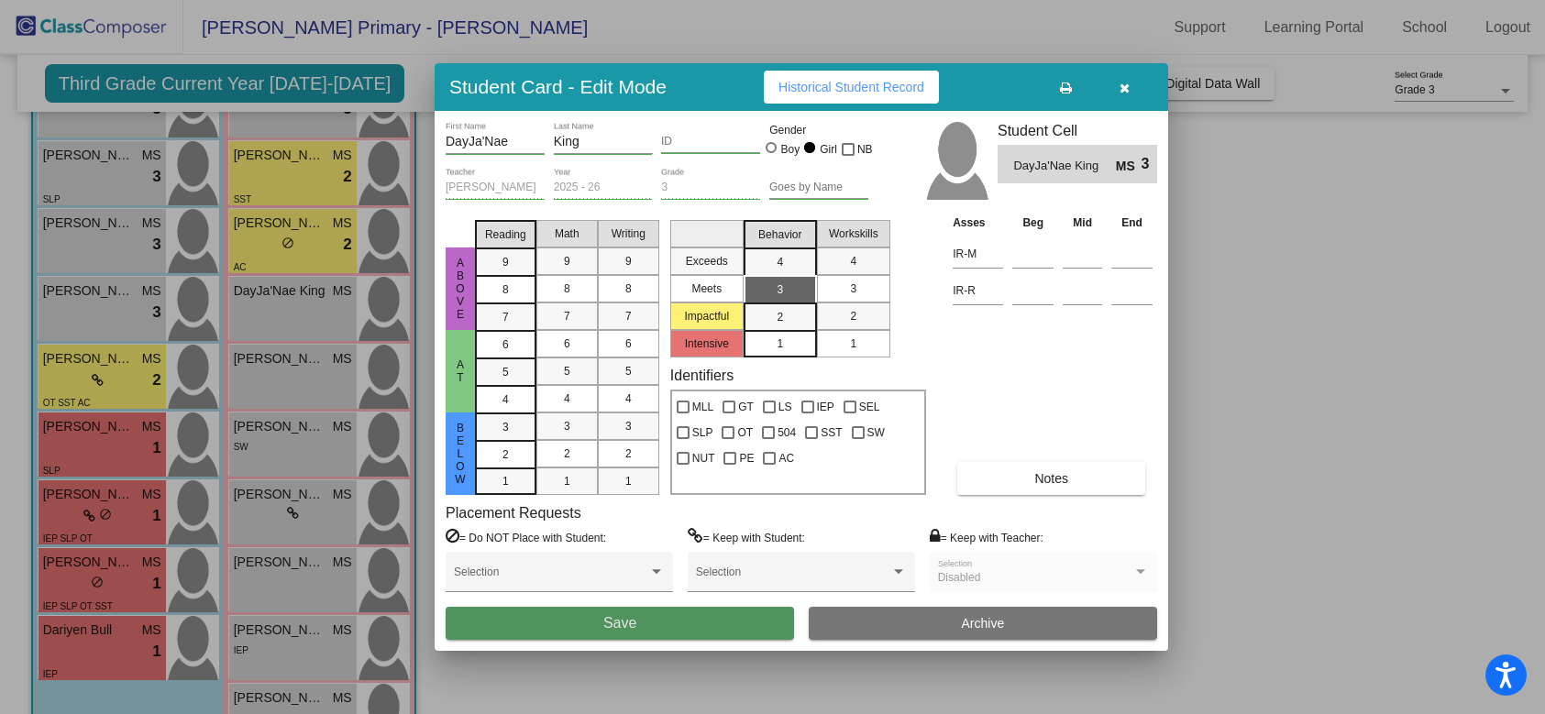
click at [613, 628] on span "Save" at bounding box center [619, 623] width 33 height 16
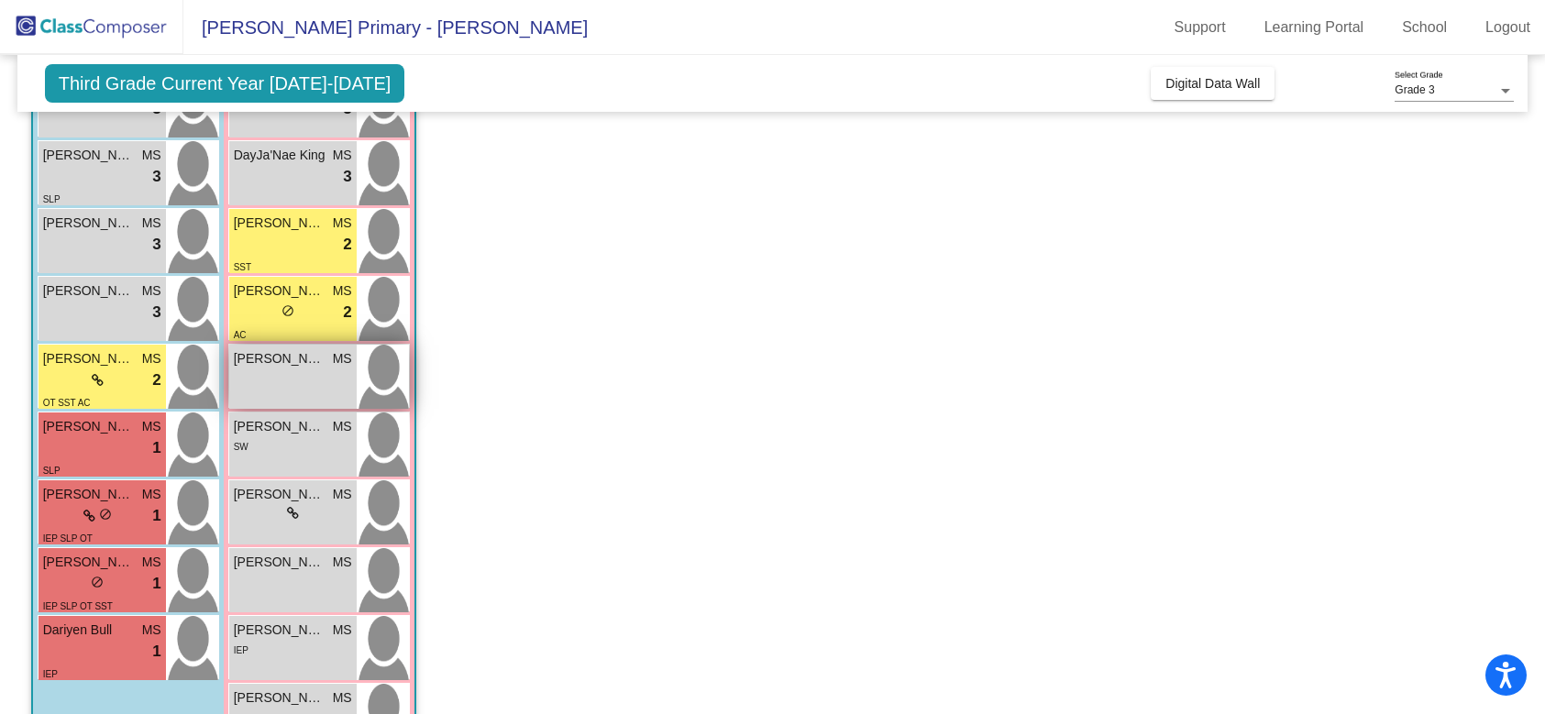
click at [303, 369] on div "[PERSON_NAME] MS lock do_not_disturb_alt" at bounding box center [292, 377] width 127 height 64
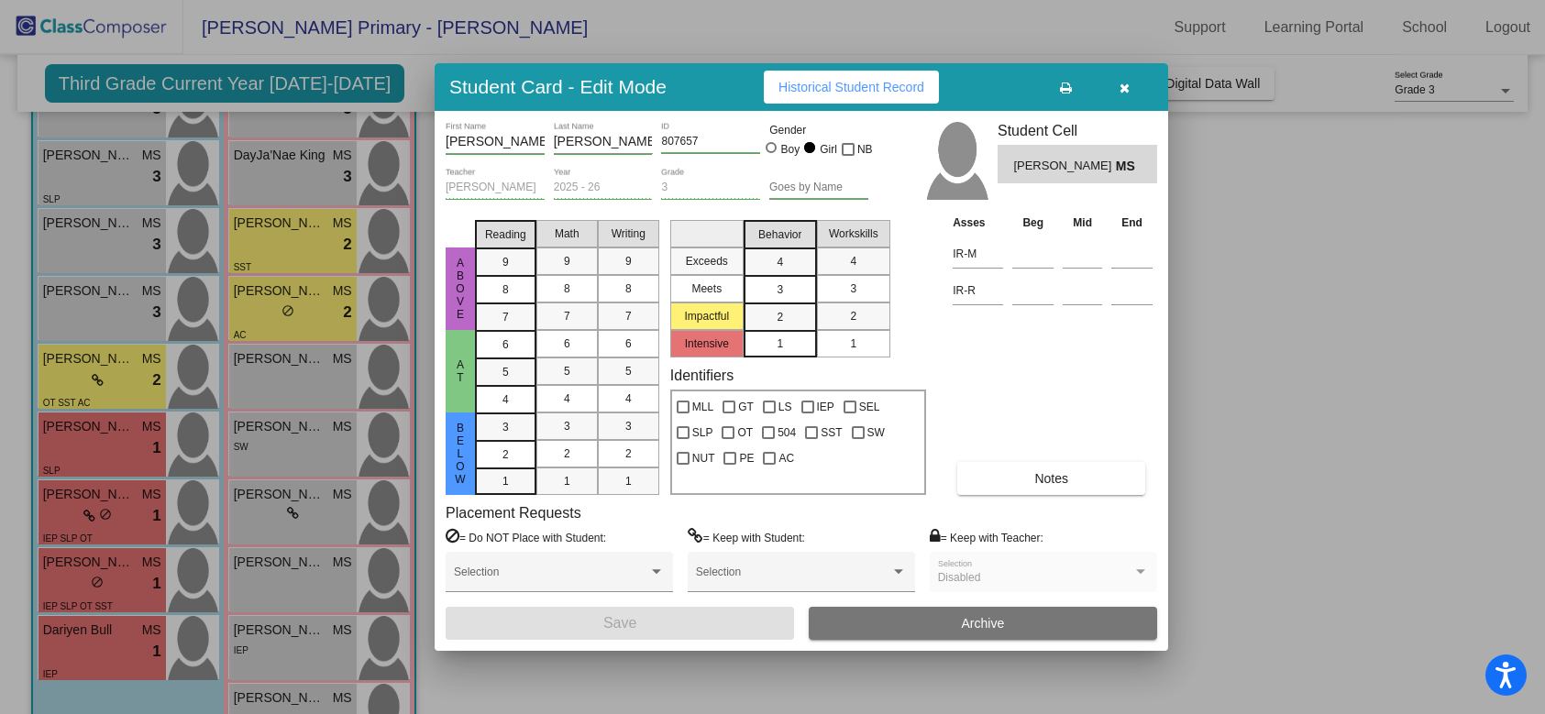
click at [782, 293] on span "3" at bounding box center [780, 290] width 6 height 17
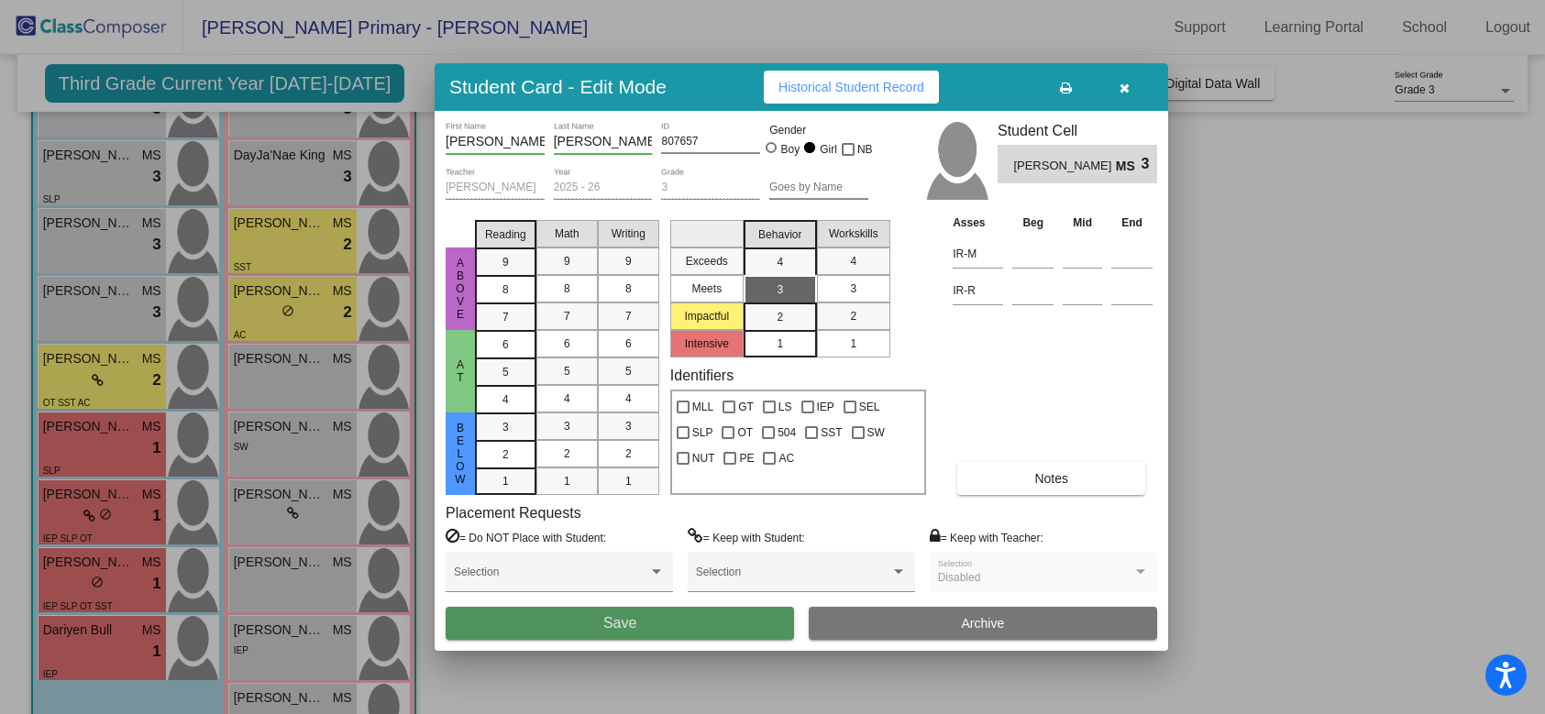
click at [578, 614] on button "Save" at bounding box center [620, 623] width 348 height 33
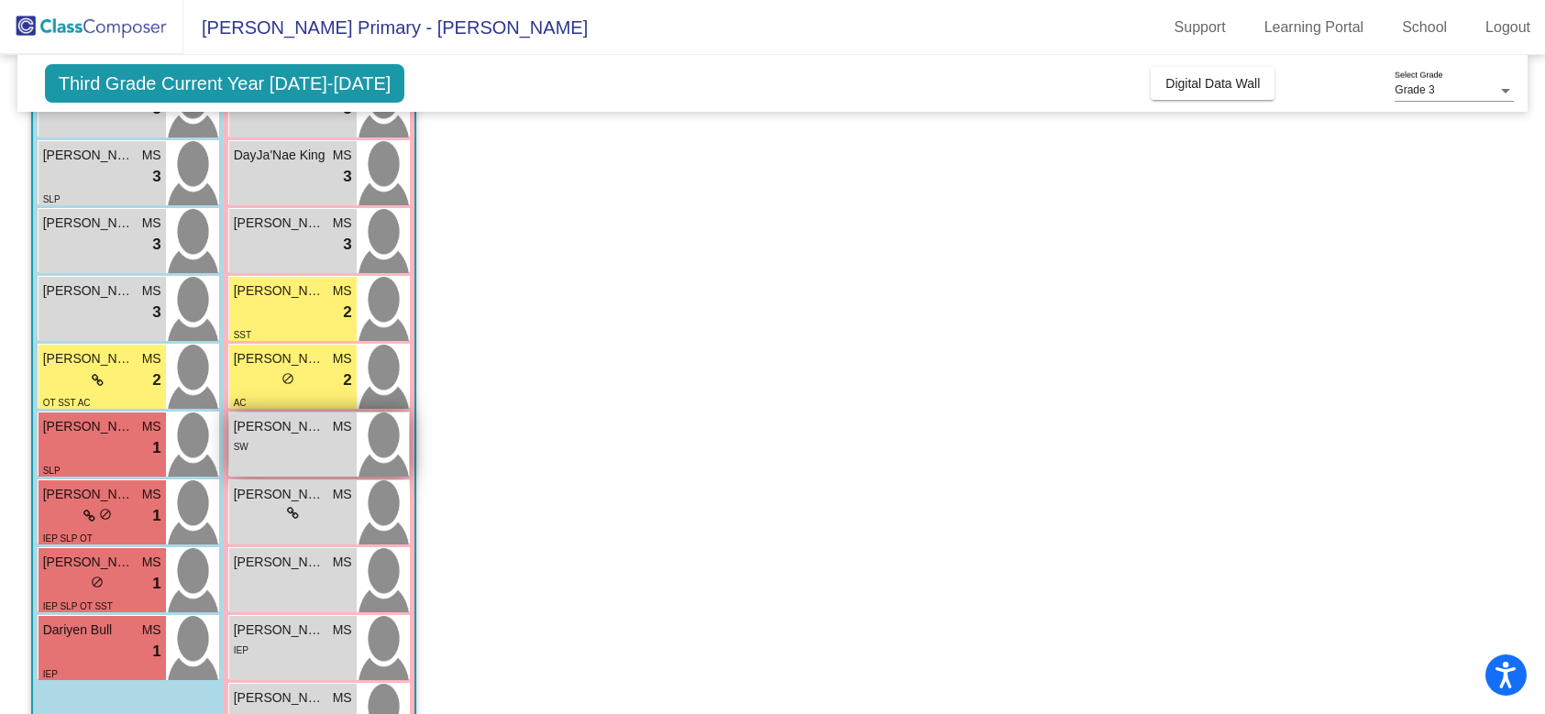
click at [303, 437] on div "SW" at bounding box center [293, 445] width 118 height 19
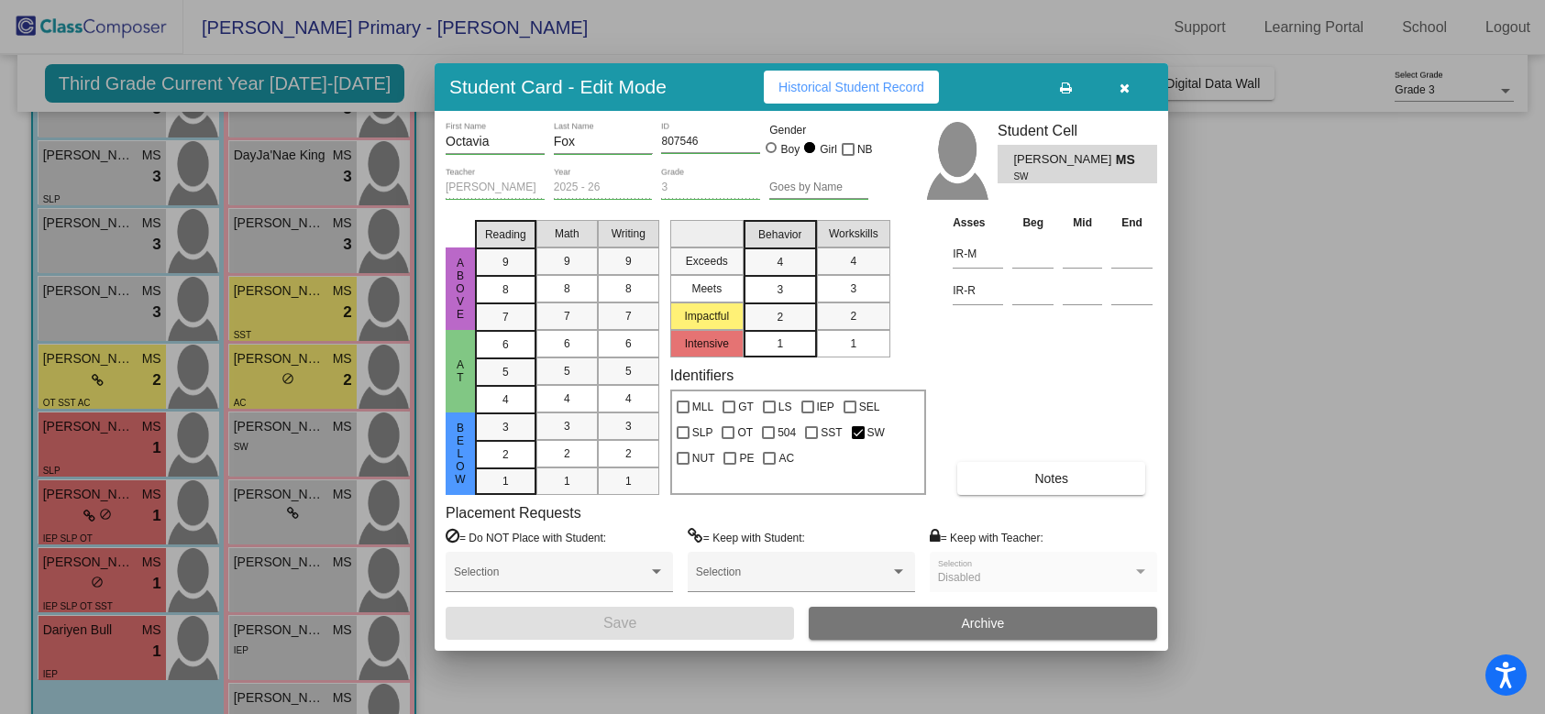
click at [788, 286] on div "3" at bounding box center [780, 290] width 36 height 28
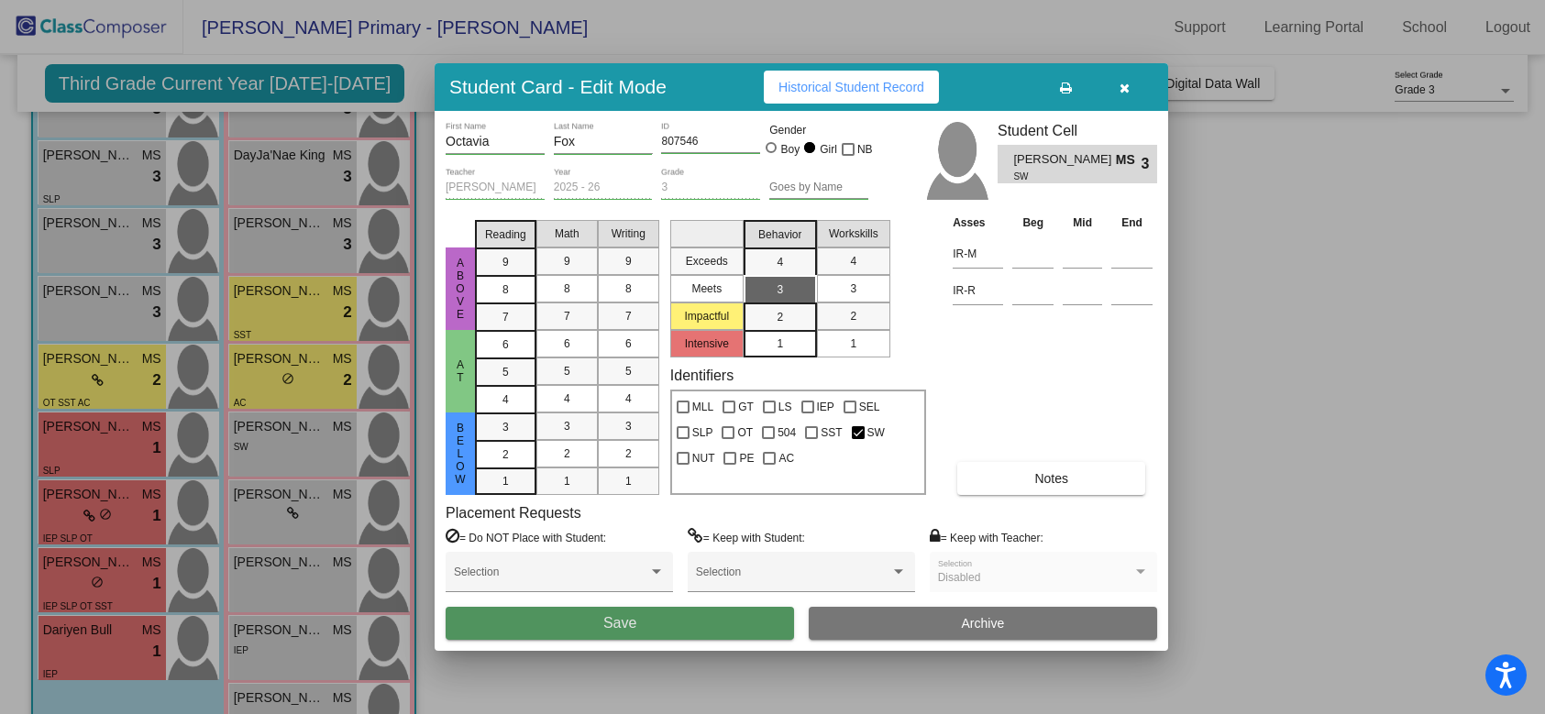
click at [642, 628] on button "Save" at bounding box center [620, 623] width 348 height 33
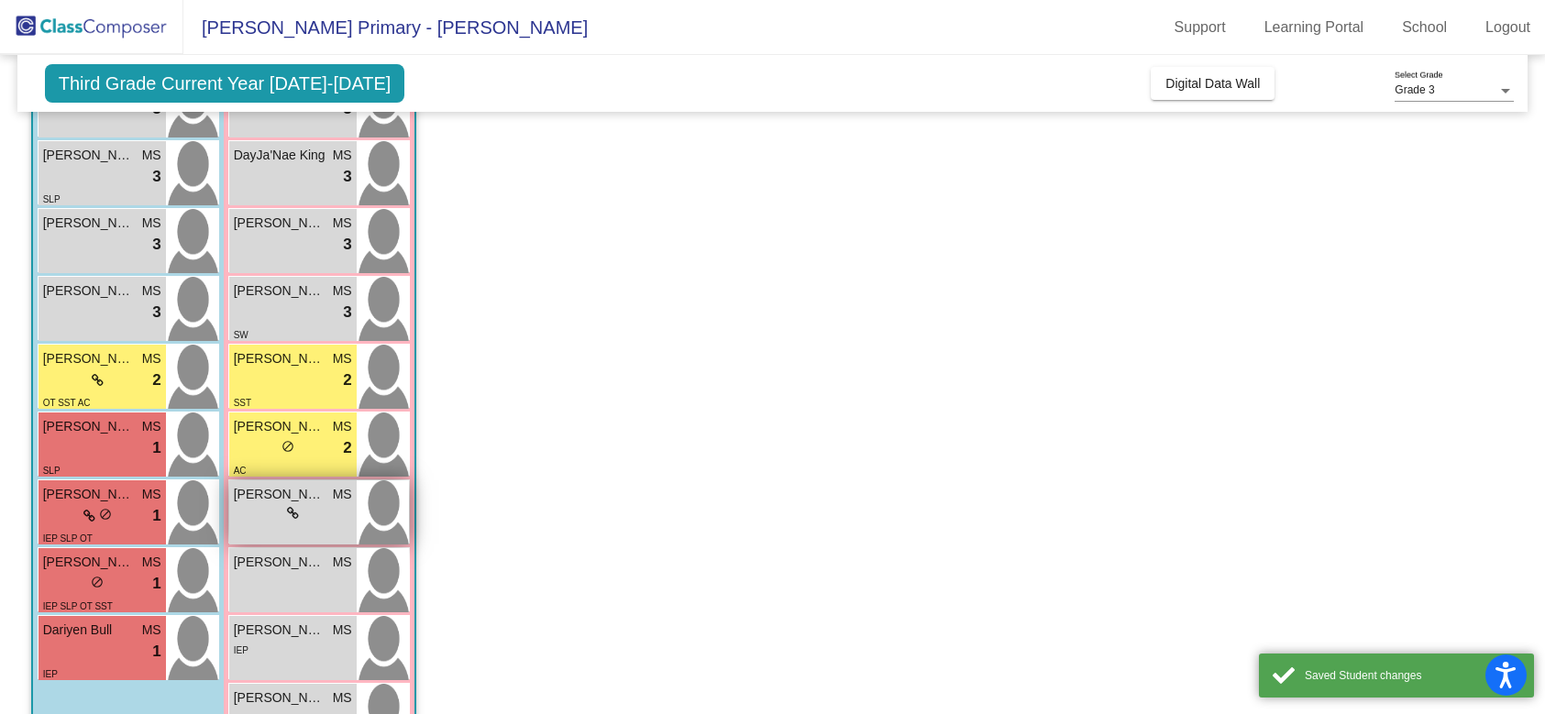
click at [306, 507] on div "lock do_not_disturb_alt" at bounding box center [293, 513] width 118 height 19
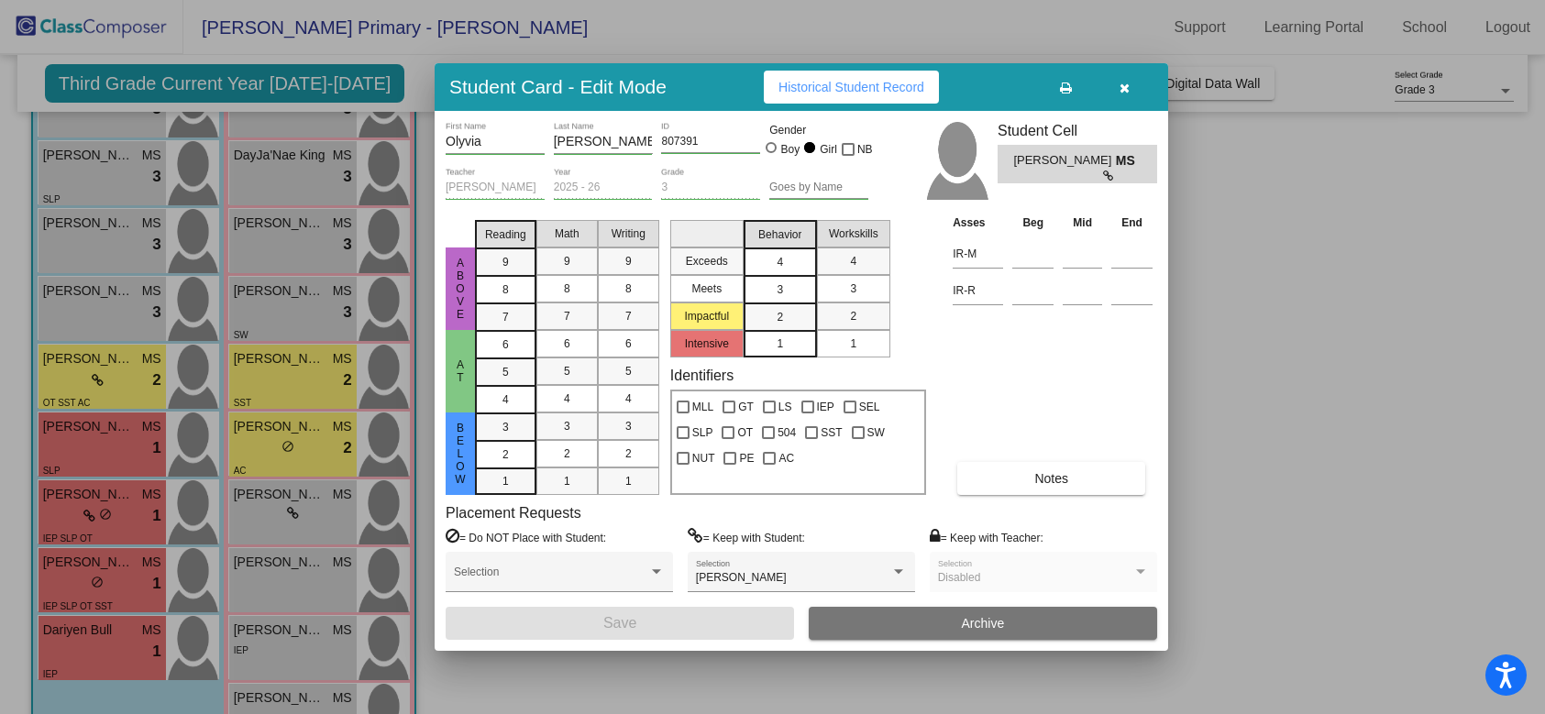
click at [793, 259] on div "4" at bounding box center [780, 262] width 36 height 28
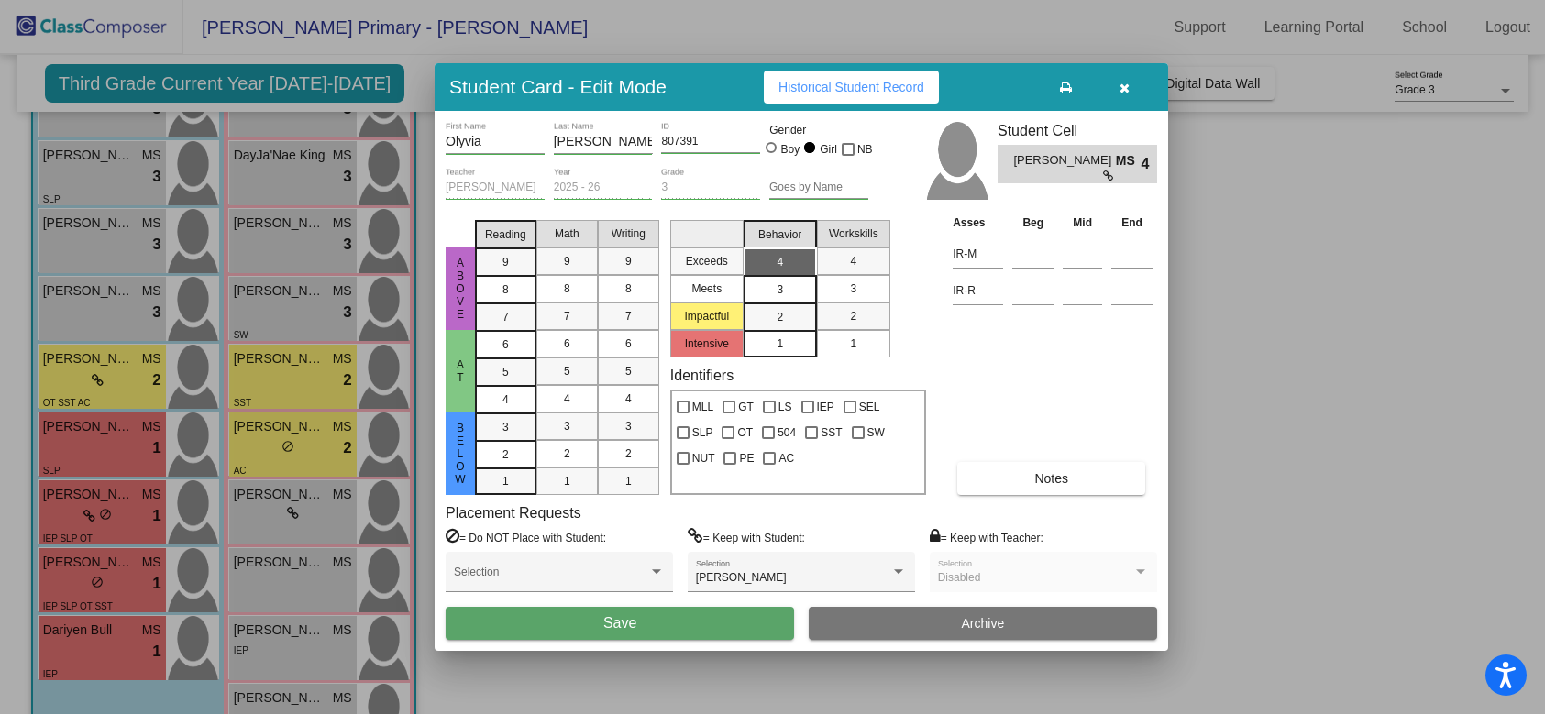
click at [646, 628] on button "Save" at bounding box center [620, 623] width 348 height 33
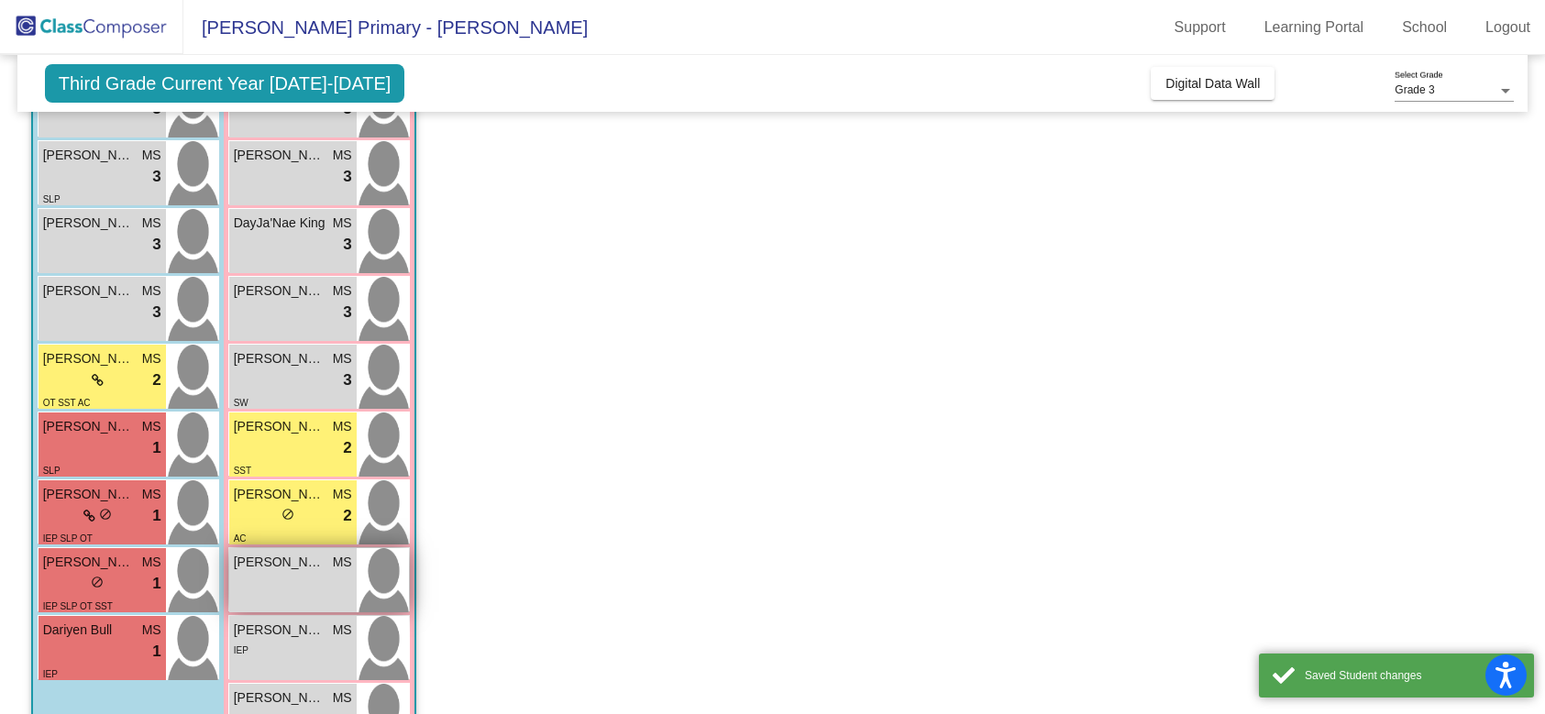
click at [324, 581] on div "[PERSON_NAME] MS lock do_not_disturb_alt" at bounding box center [292, 580] width 127 height 64
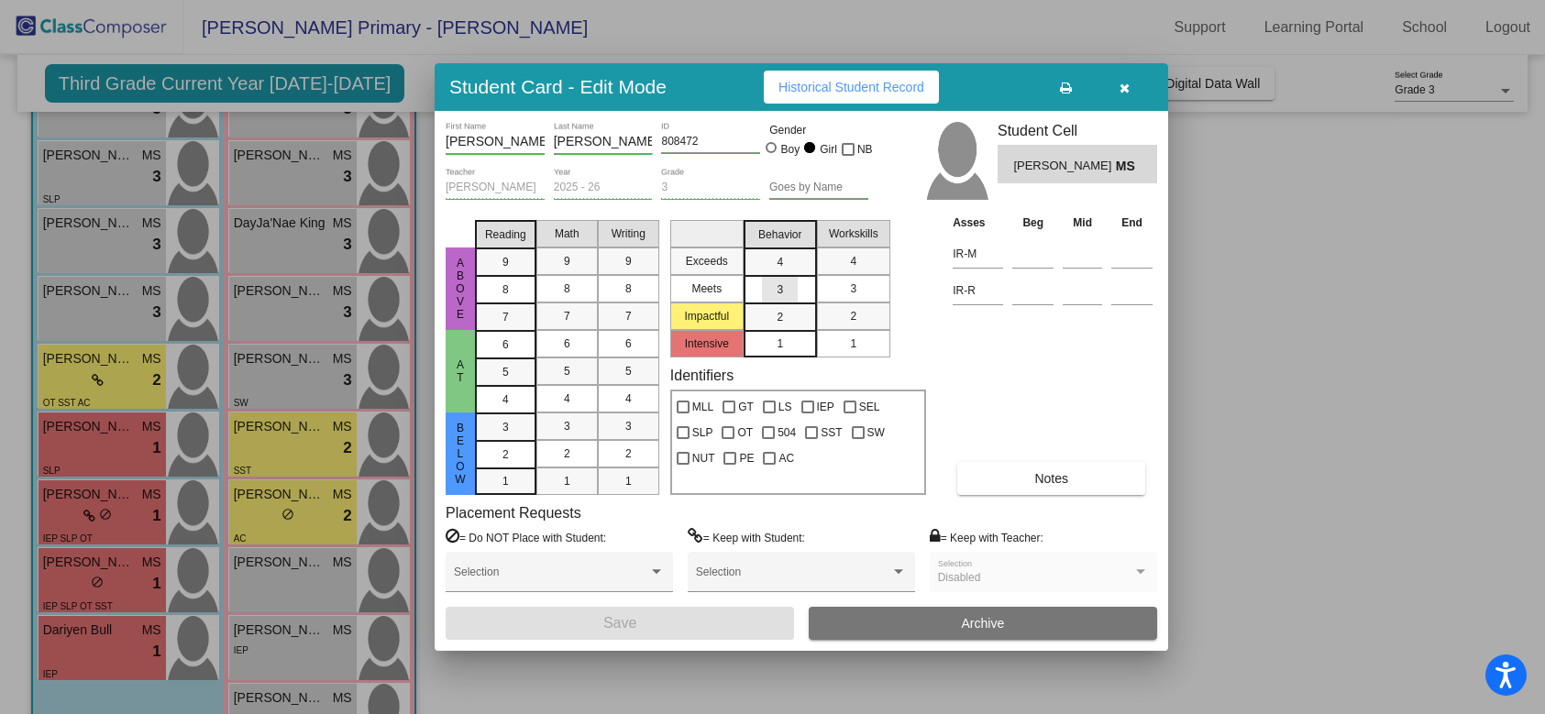
click at [780, 289] on span "3" at bounding box center [780, 290] width 6 height 17
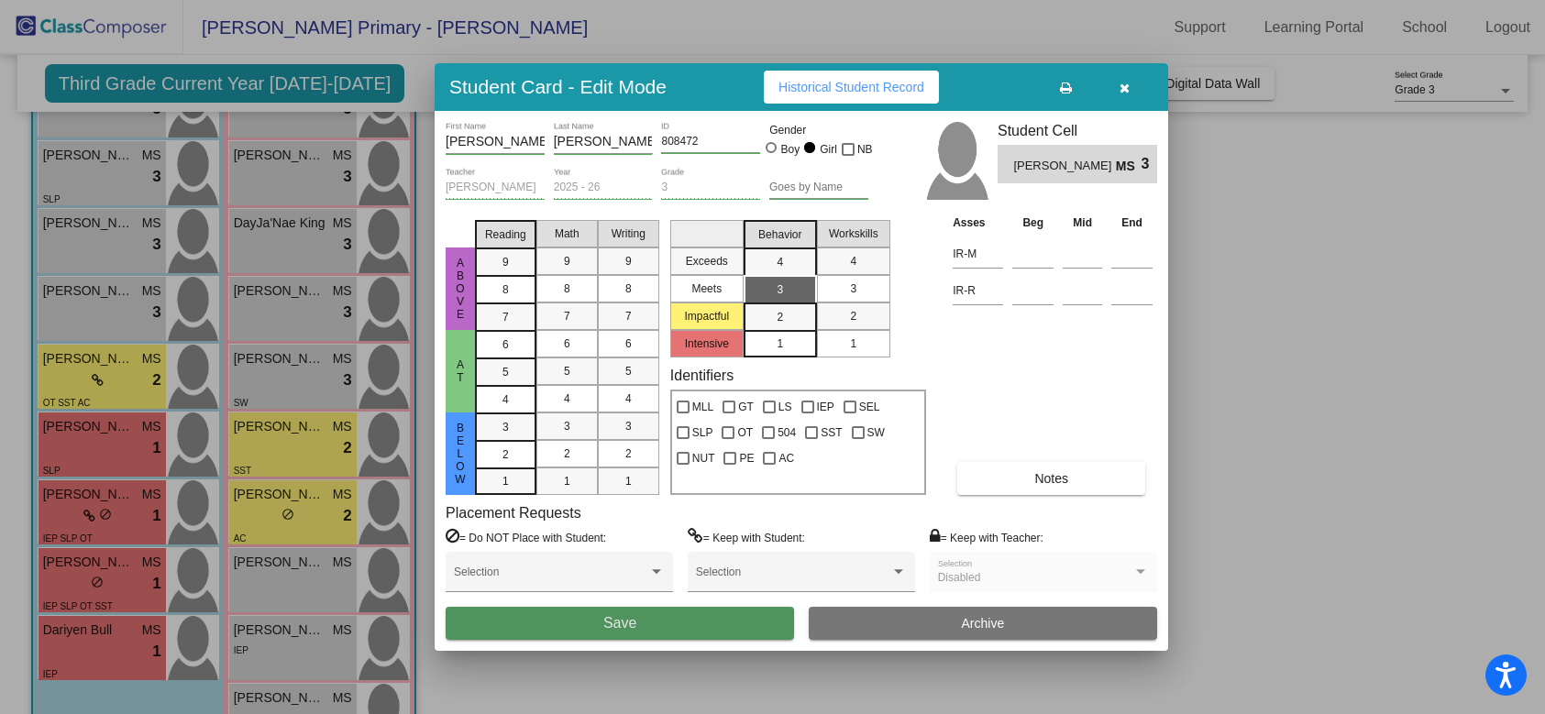
click at [651, 627] on button "Save" at bounding box center [620, 623] width 348 height 33
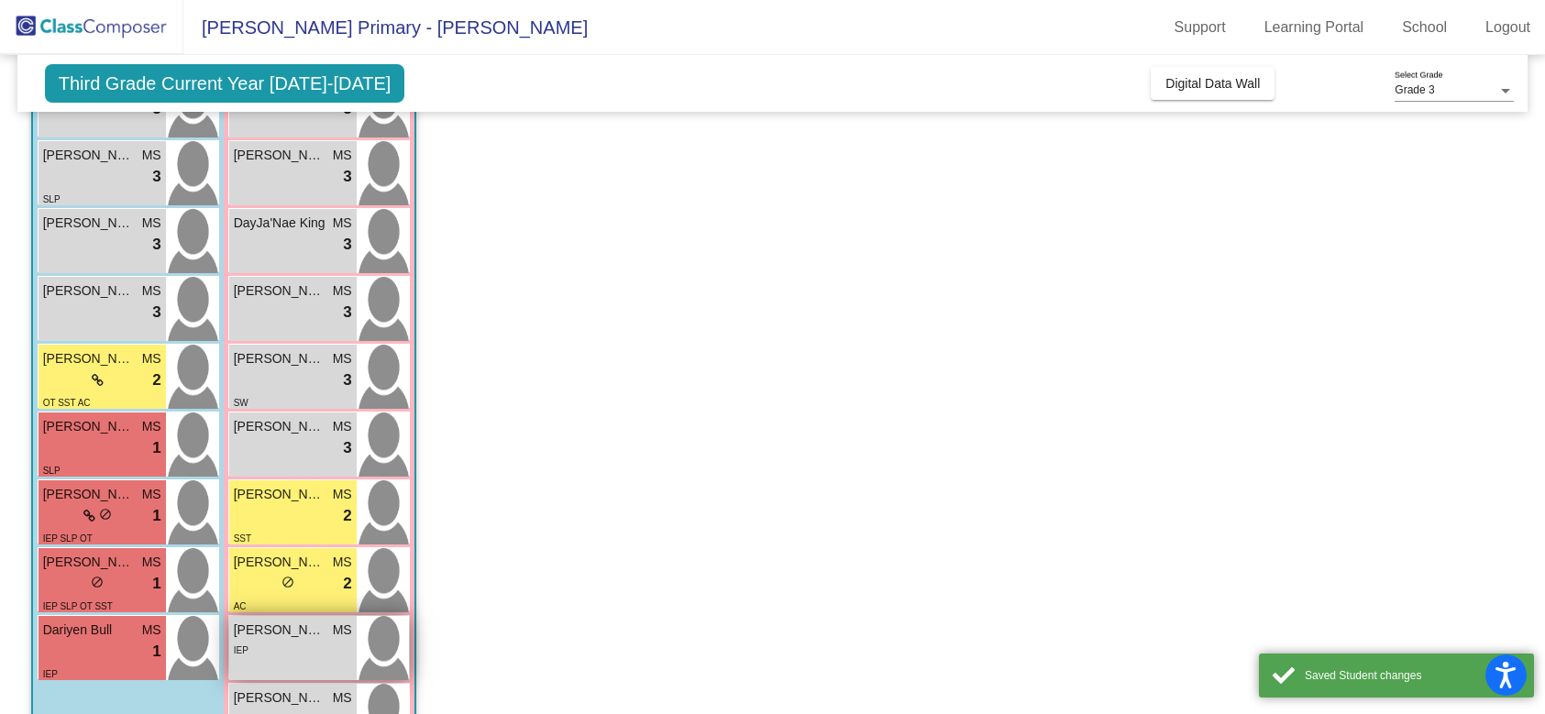
click at [304, 653] on div "IEP" at bounding box center [293, 649] width 118 height 19
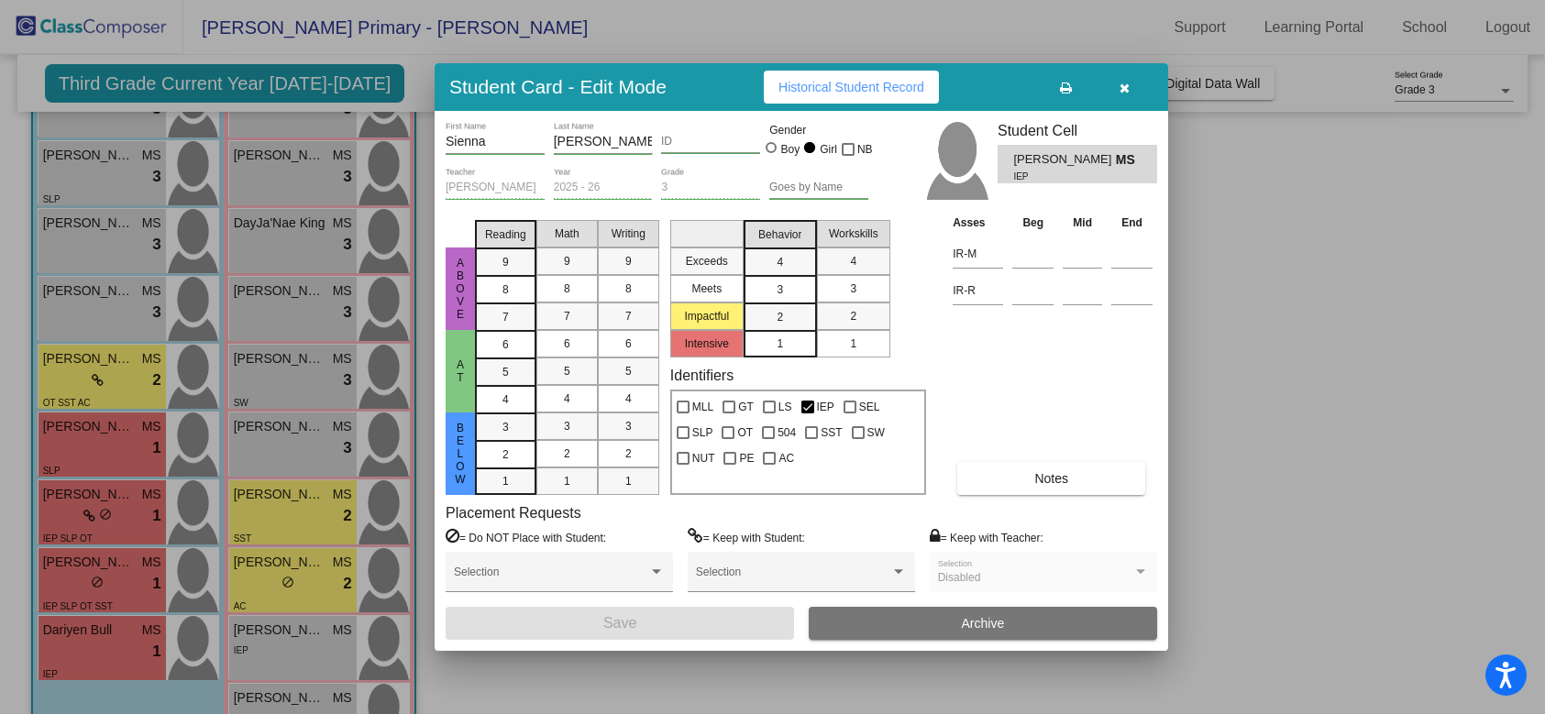
click at [793, 291] on div "3" at bounding box center [780, 290] width 36 height 28
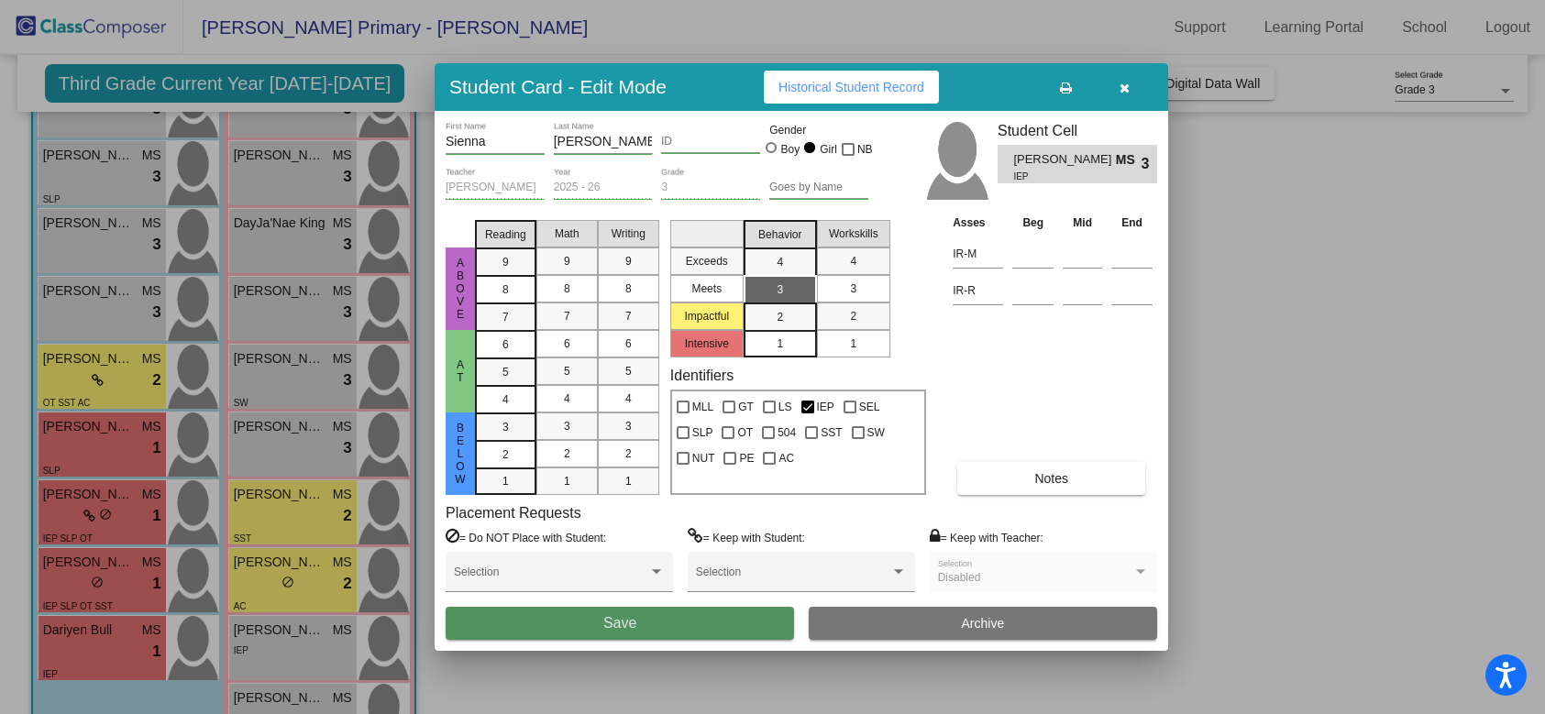
click at [642, 625] on button "Save" at bounding box center [620, 623] width 348 height 33
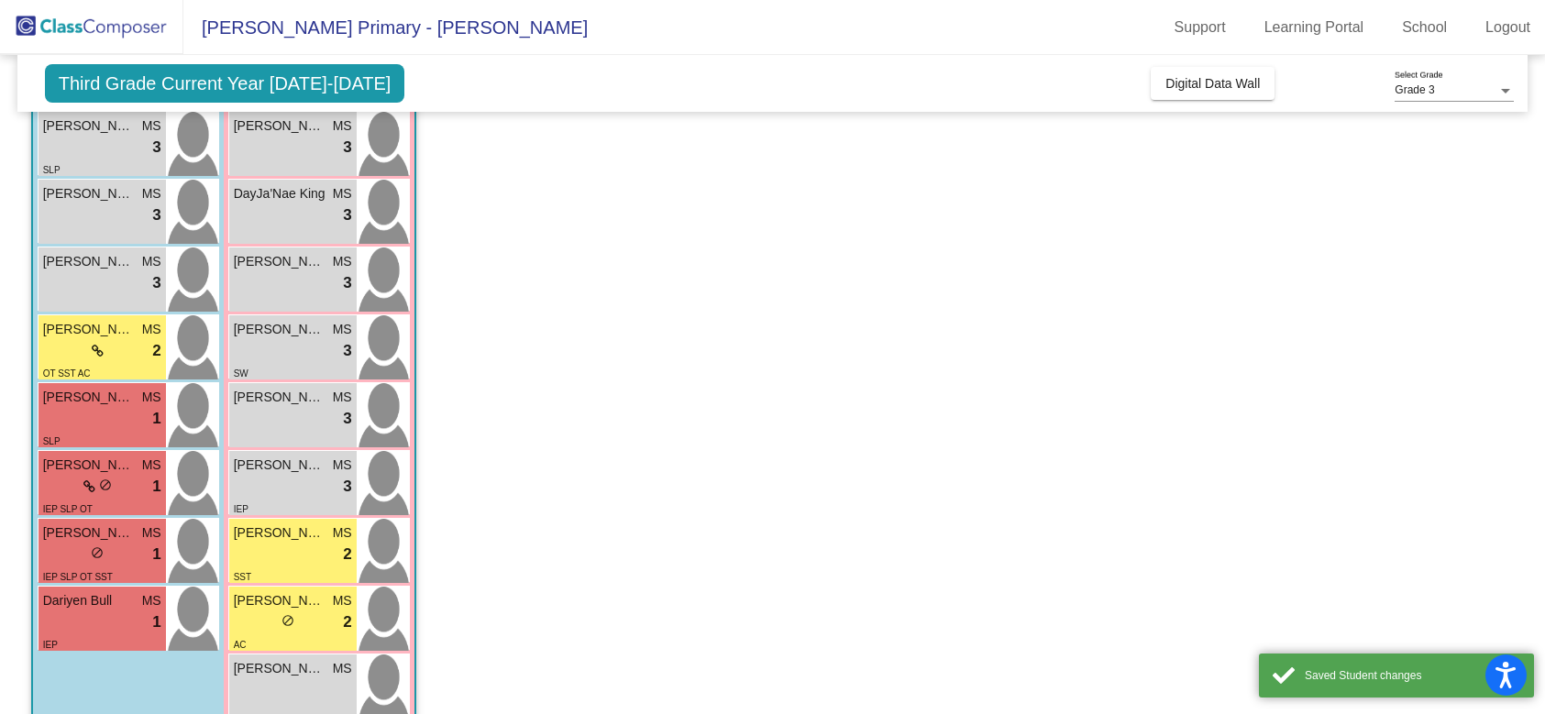
scroll to position [491, 0]
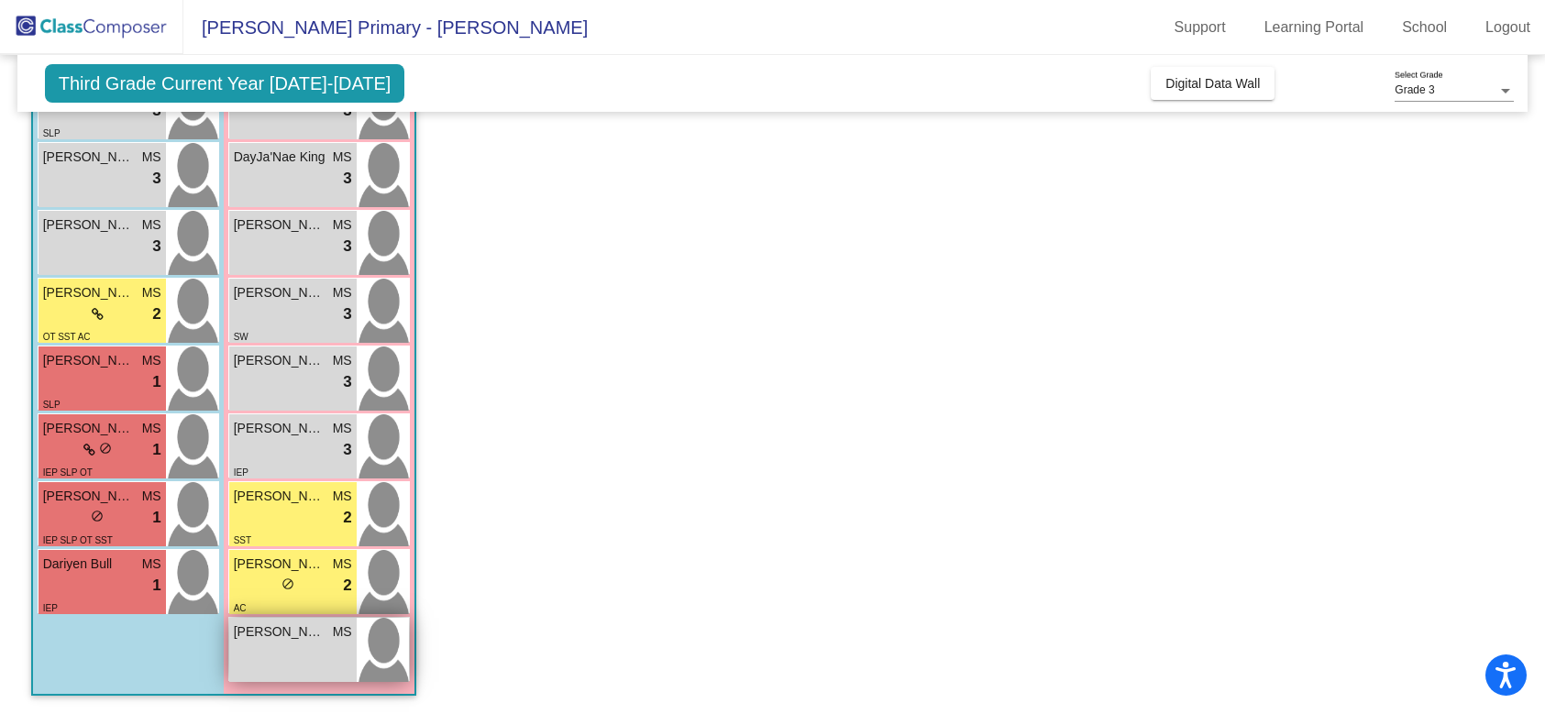
click at [286, 640] on span "[PERSON_NAME]" at bounding box center [280, 632] width 92 height 19
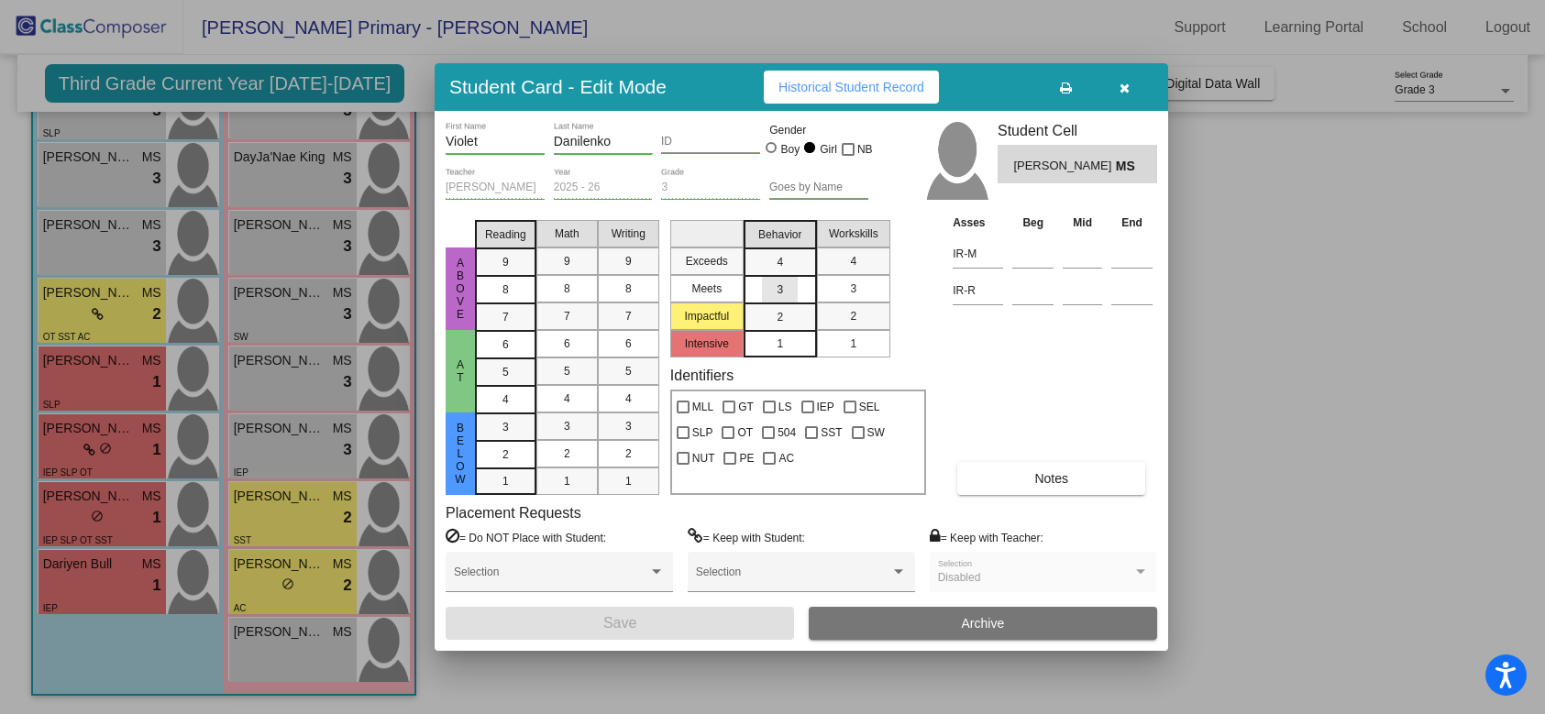
click at [805, 286] on mat-list-option "3" at bounding box center [780, 289] width 73 height 28
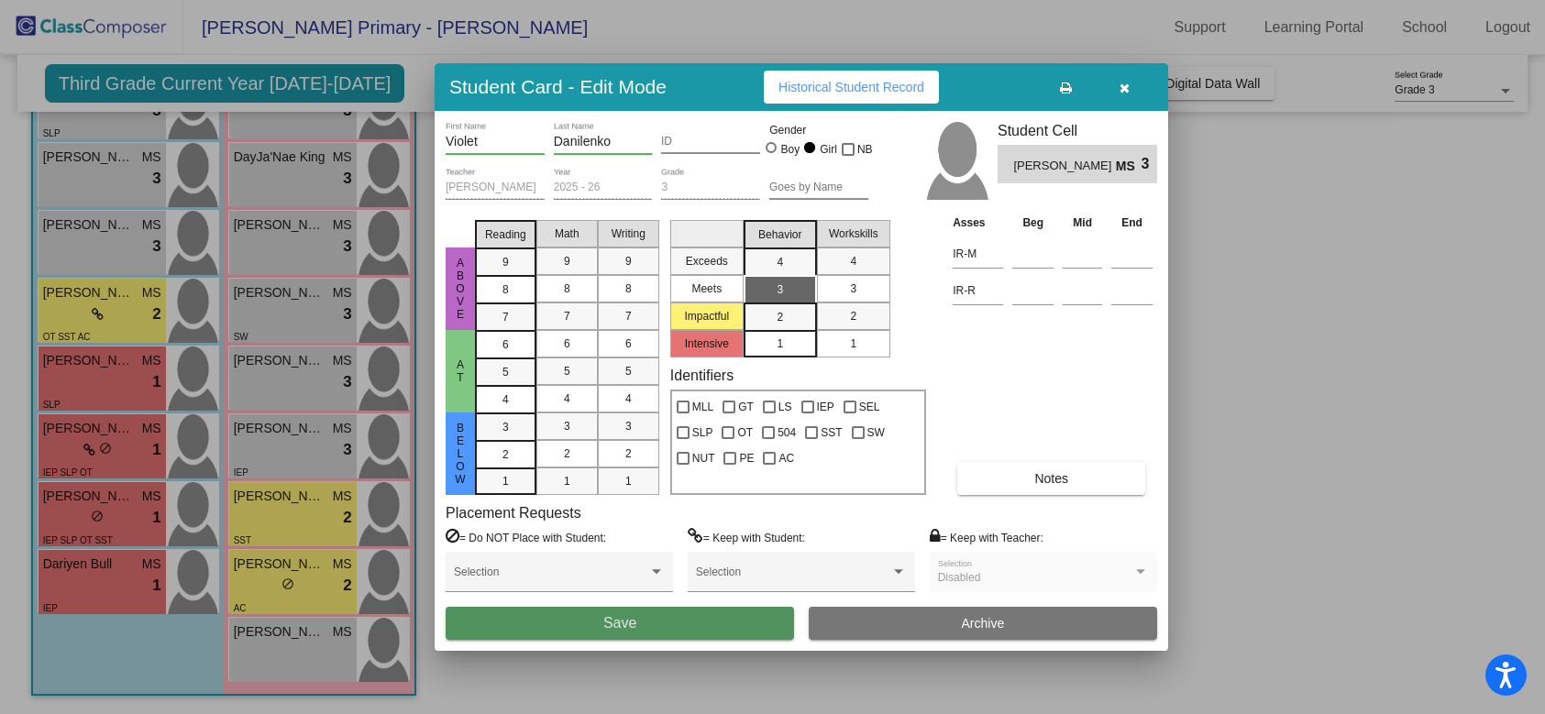
click at [658, 622] on button "Save" at bounding box center [620, 623] width 348 height 33
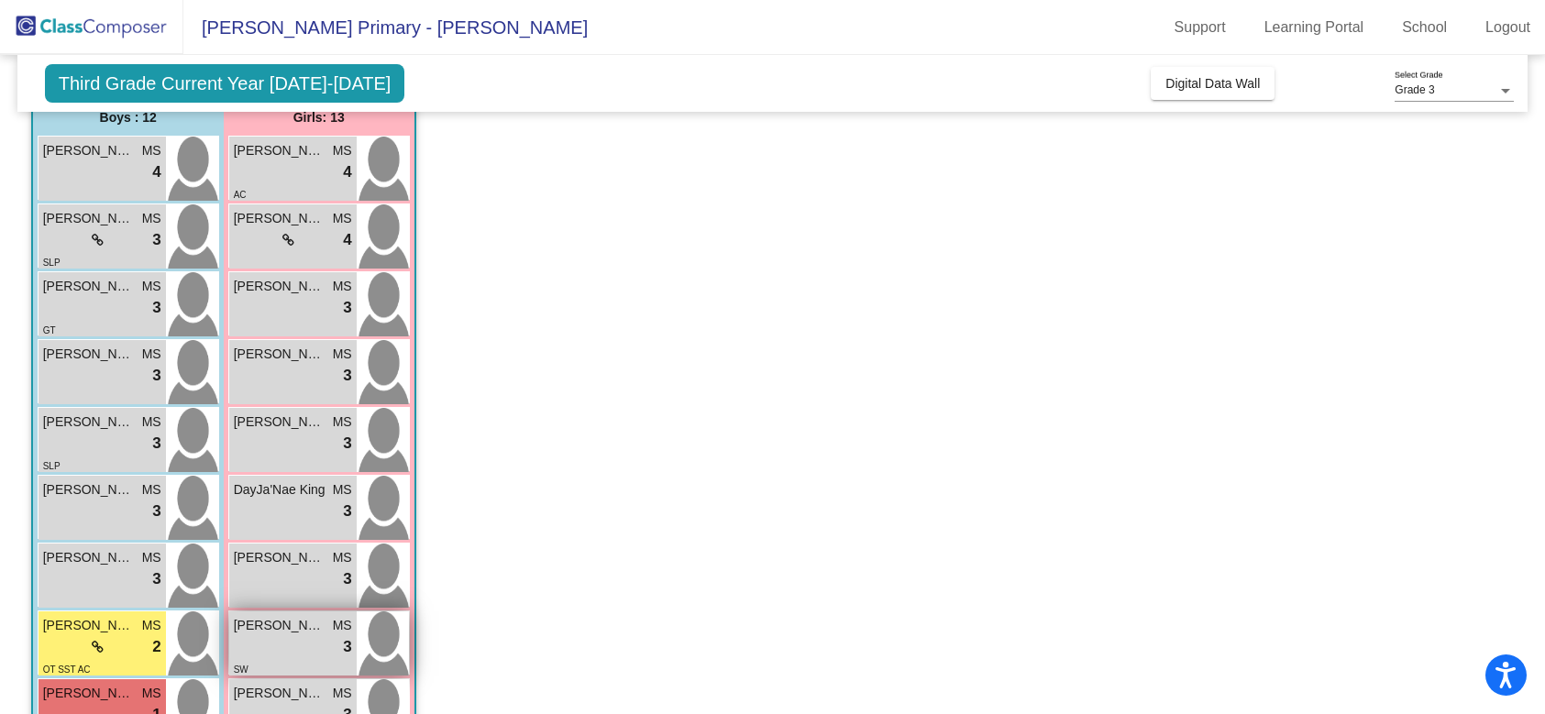
scroll to position [0, 0]
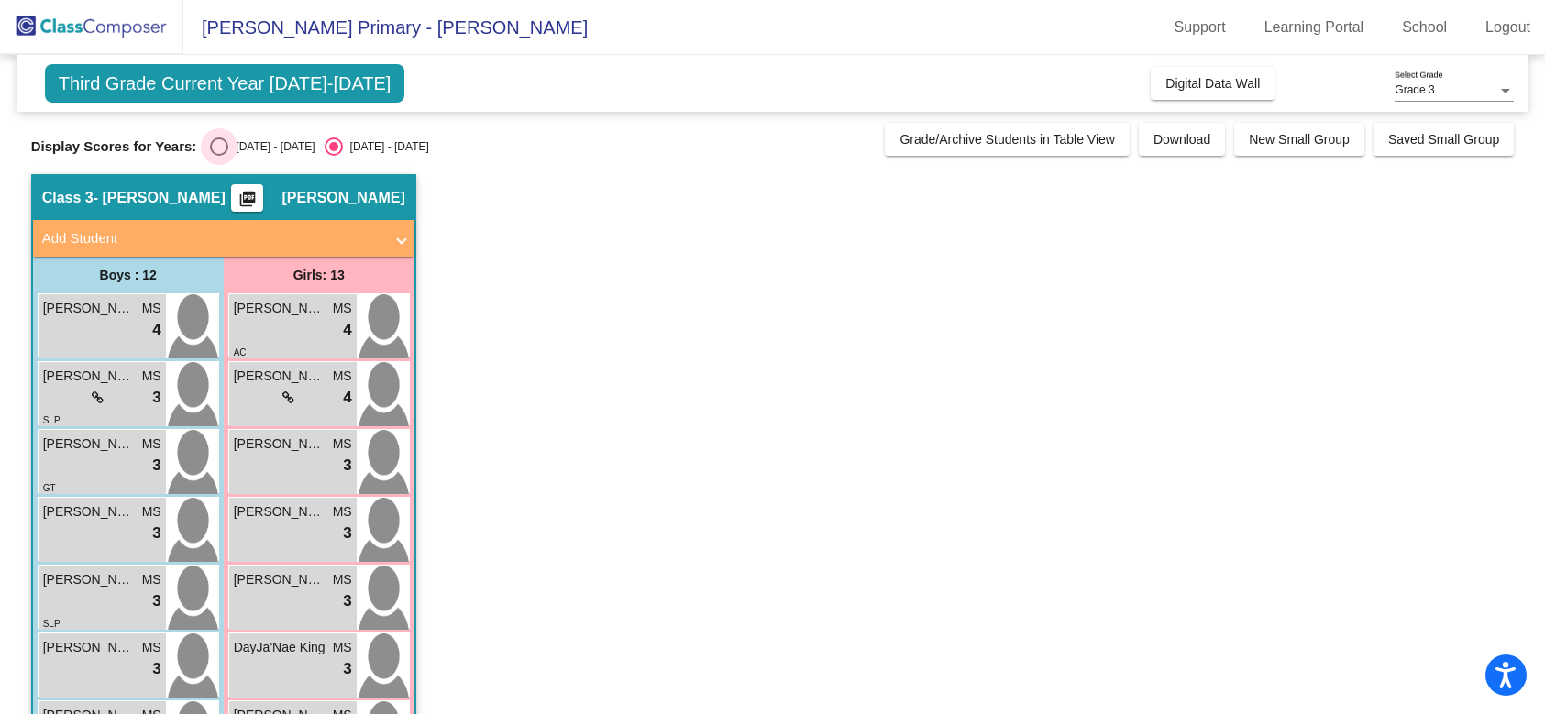
click at [216, 146] on div "Select an option" at bounding box center [219, 147] width 18 height 18
click at [218, 156] on input "[DATE] - [DATE]" at bounding box center [218, 156] width 1 height 1
radio input "true"
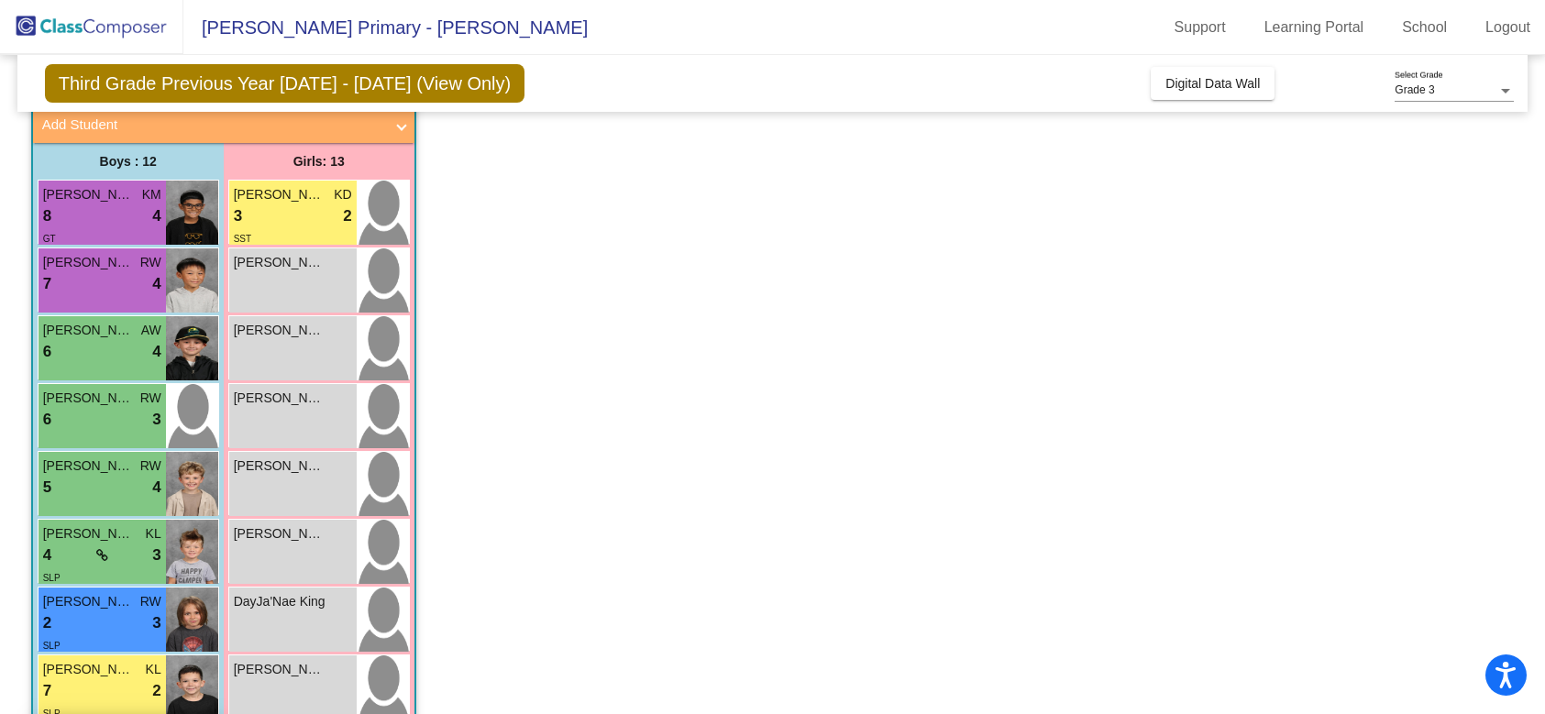
scroll to position [116, 0]
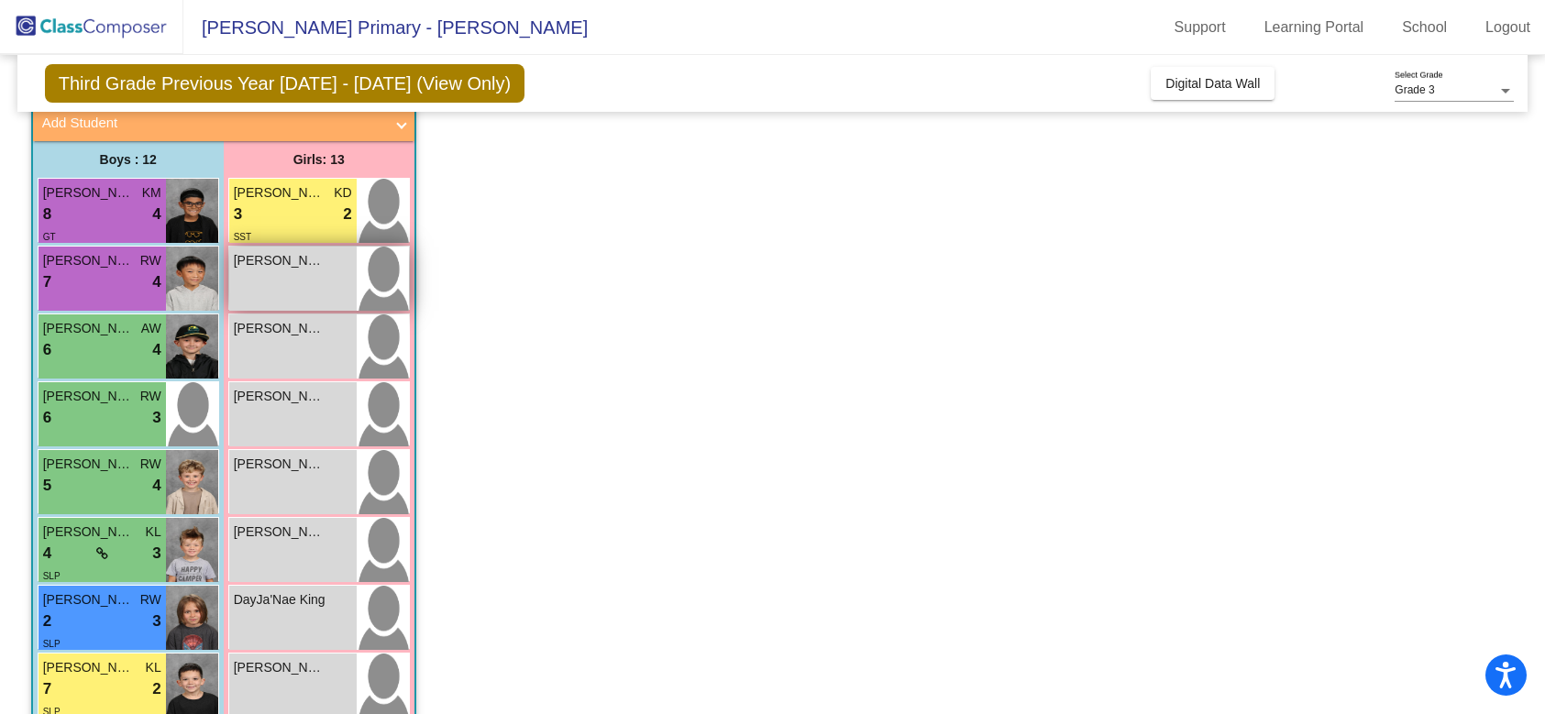
click at [293, 277] on div "[PERSON_NAME] lock do_not_disturb_alt" at bounding box center [292, 279] width 127 height 64
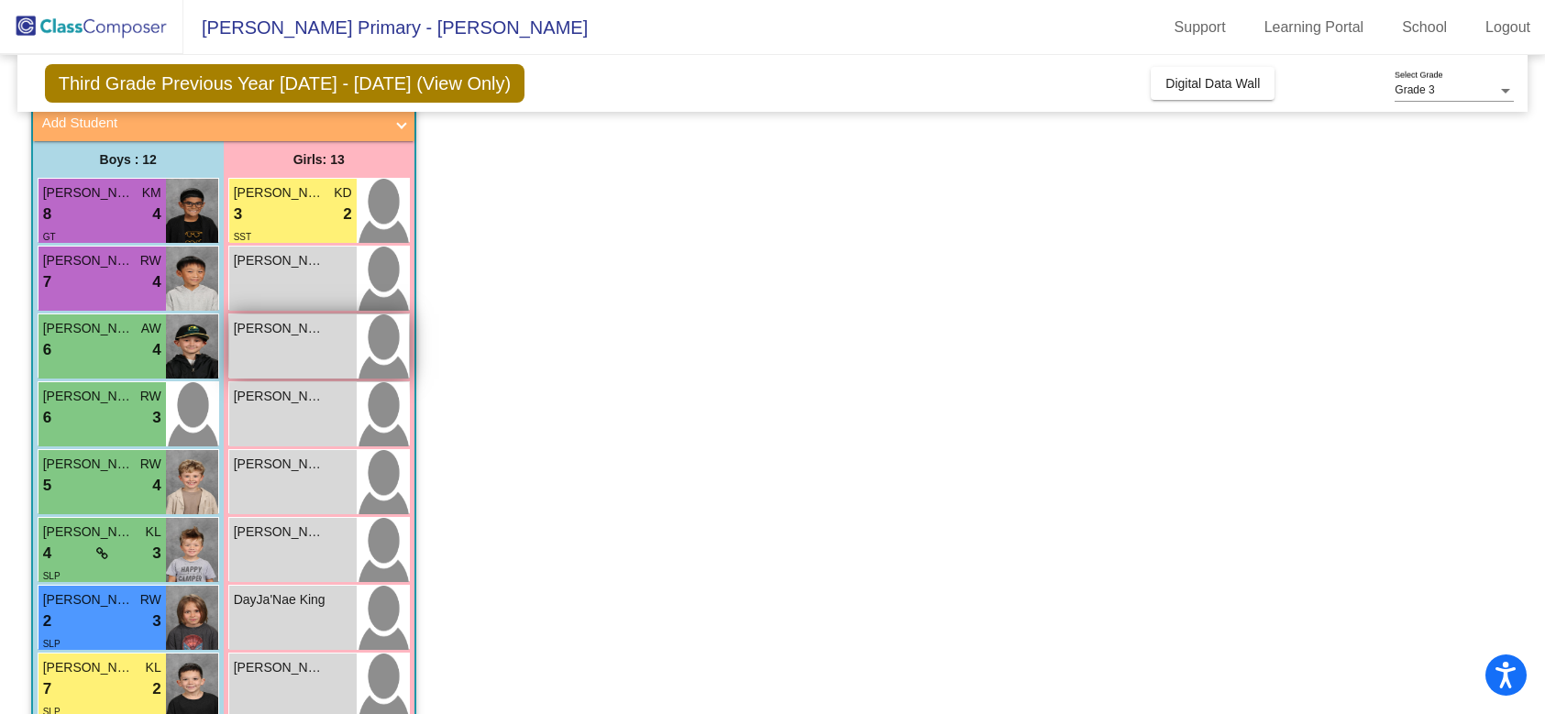
click at [279, 349] on div "[PERSON_NAME] lock do_not_disturb_alt" at bounding box center [292, 347] width 127 height 64
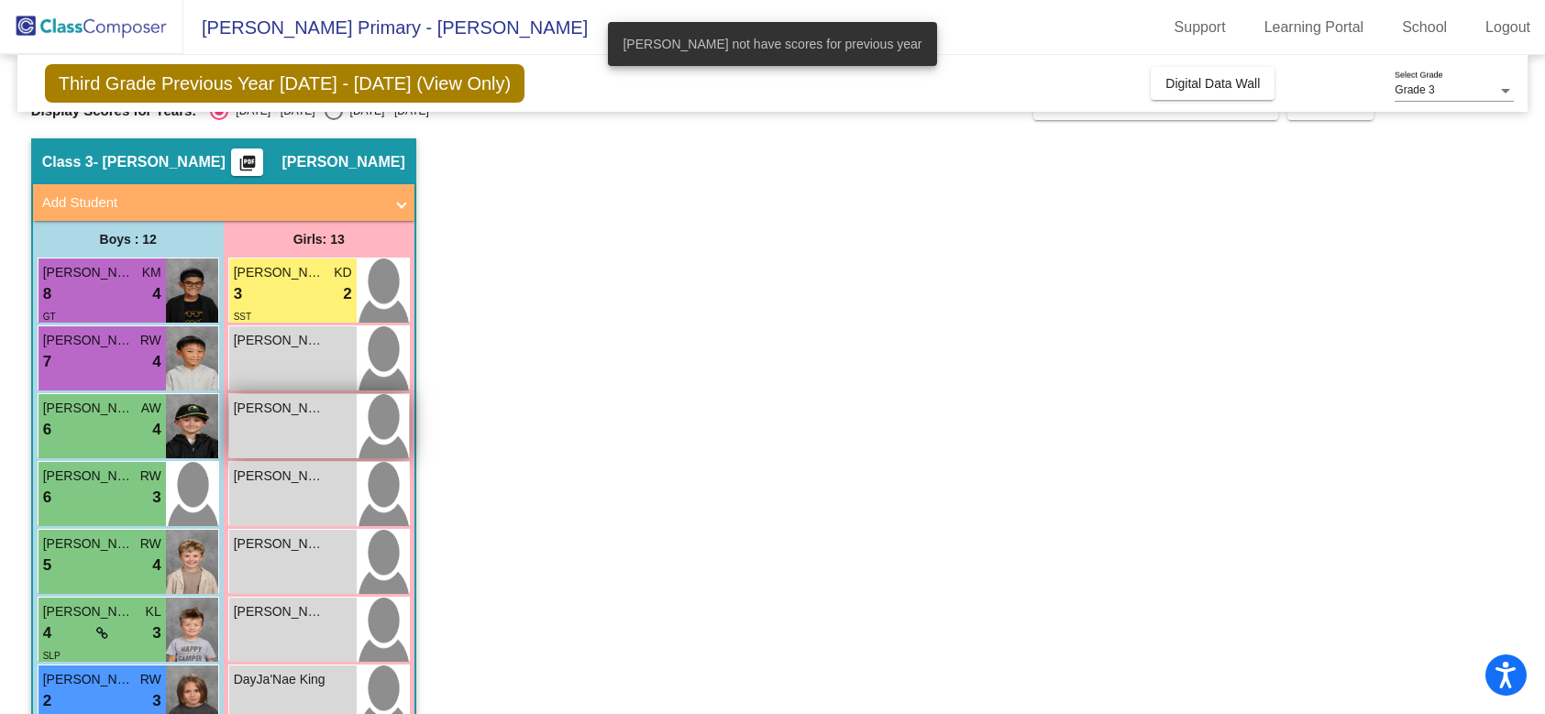
scroll to position [0, 0]
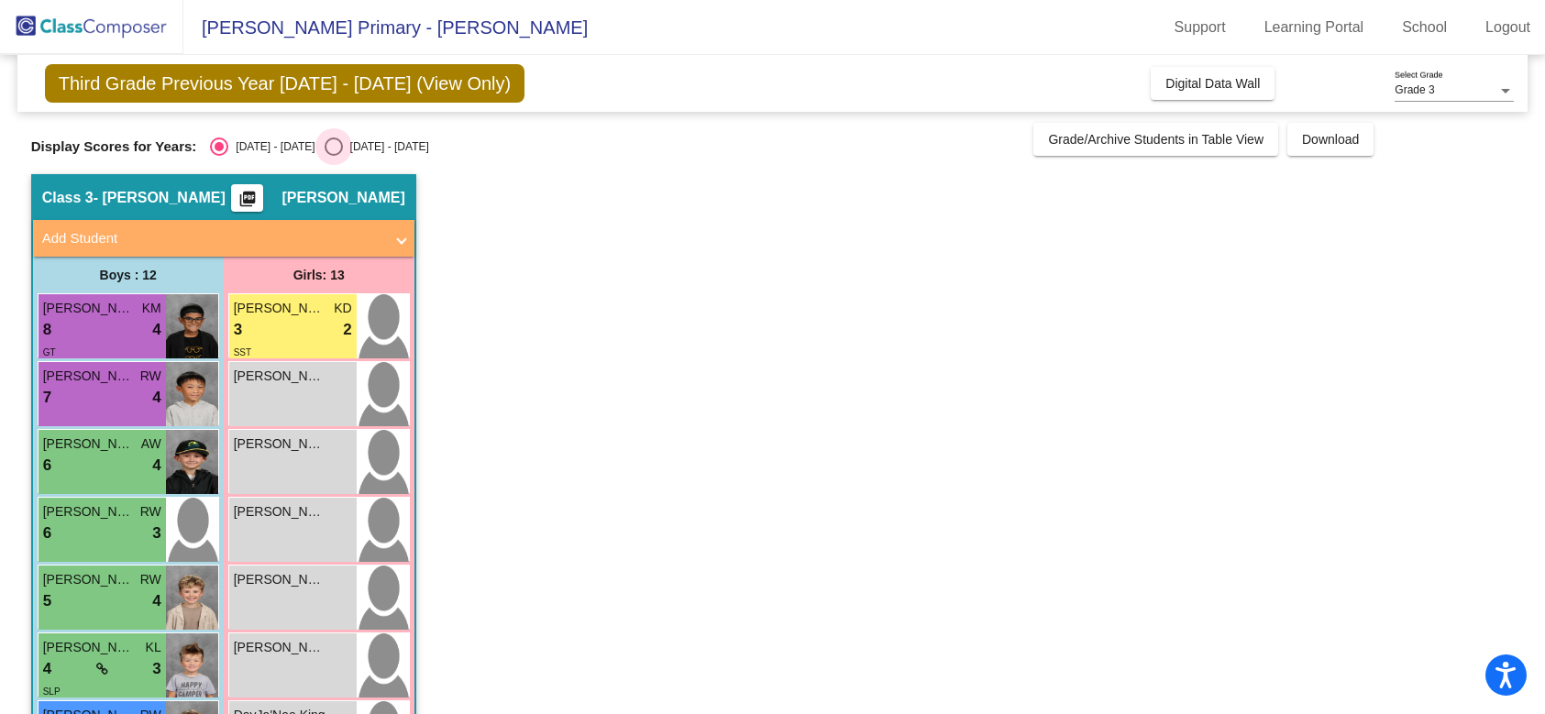
click at [325, 144] on div "Select an option" at bounding box center [334, 147] width 18 height 18
click at [333, 156] on input "[DATE] - [DATE]" at bounding box center [333, 156] width 1 height 1
radio input "true"
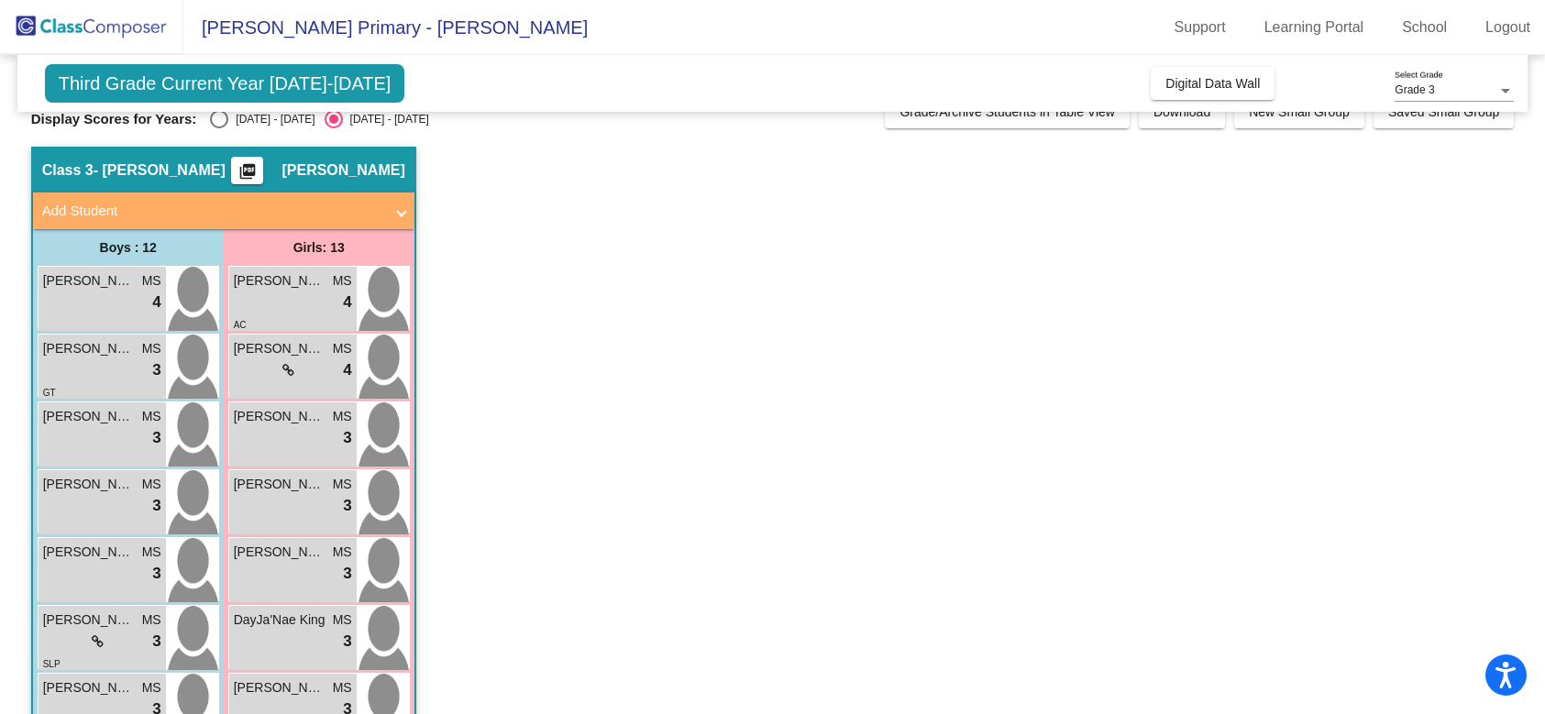
scroll to position [20, 0]
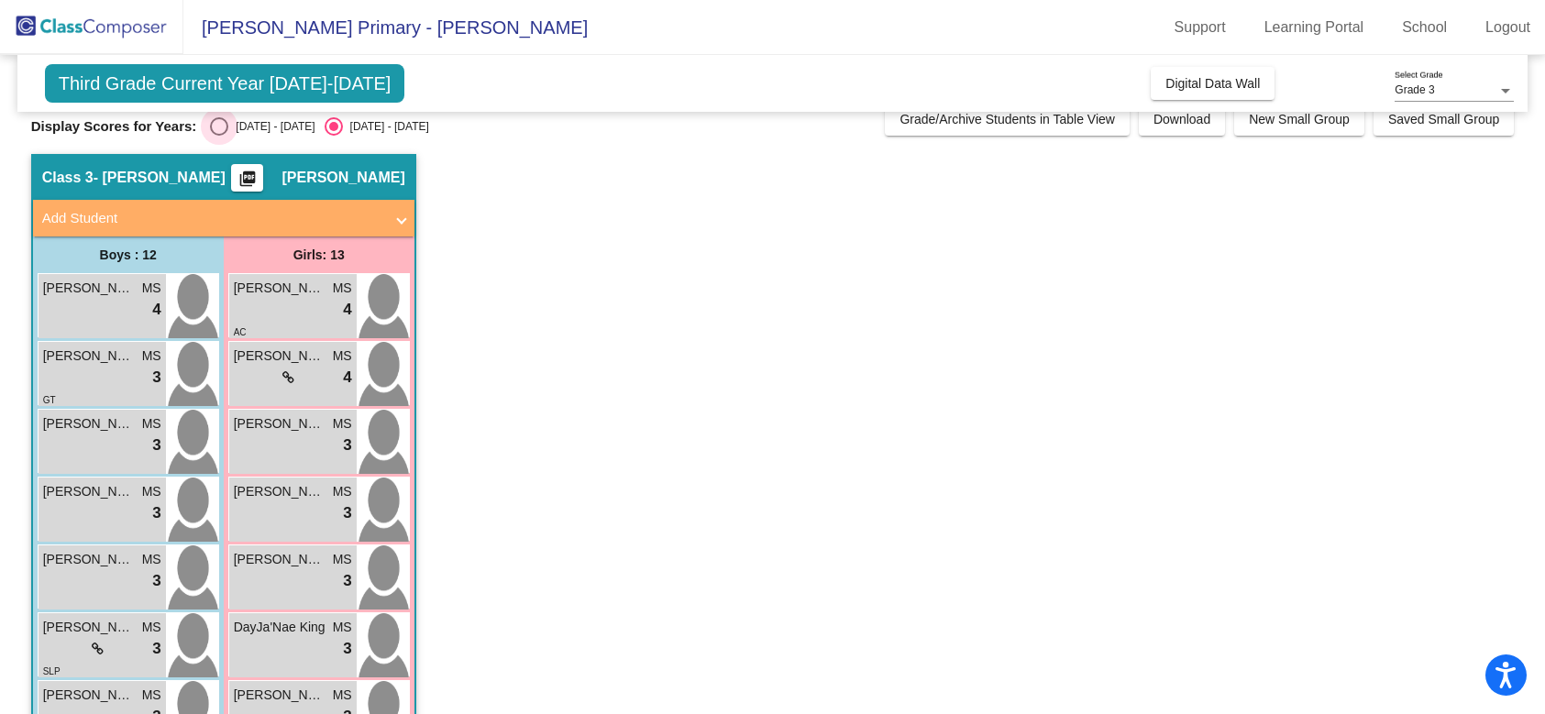
click at [220, 123] on div "Select an option" at bounding box center [219, 126] width 18 height 18
click at [219, 136] on input "[DATE] - [DATE]" at bounding box center [218, 136] width 1 height 1
radio input "true"
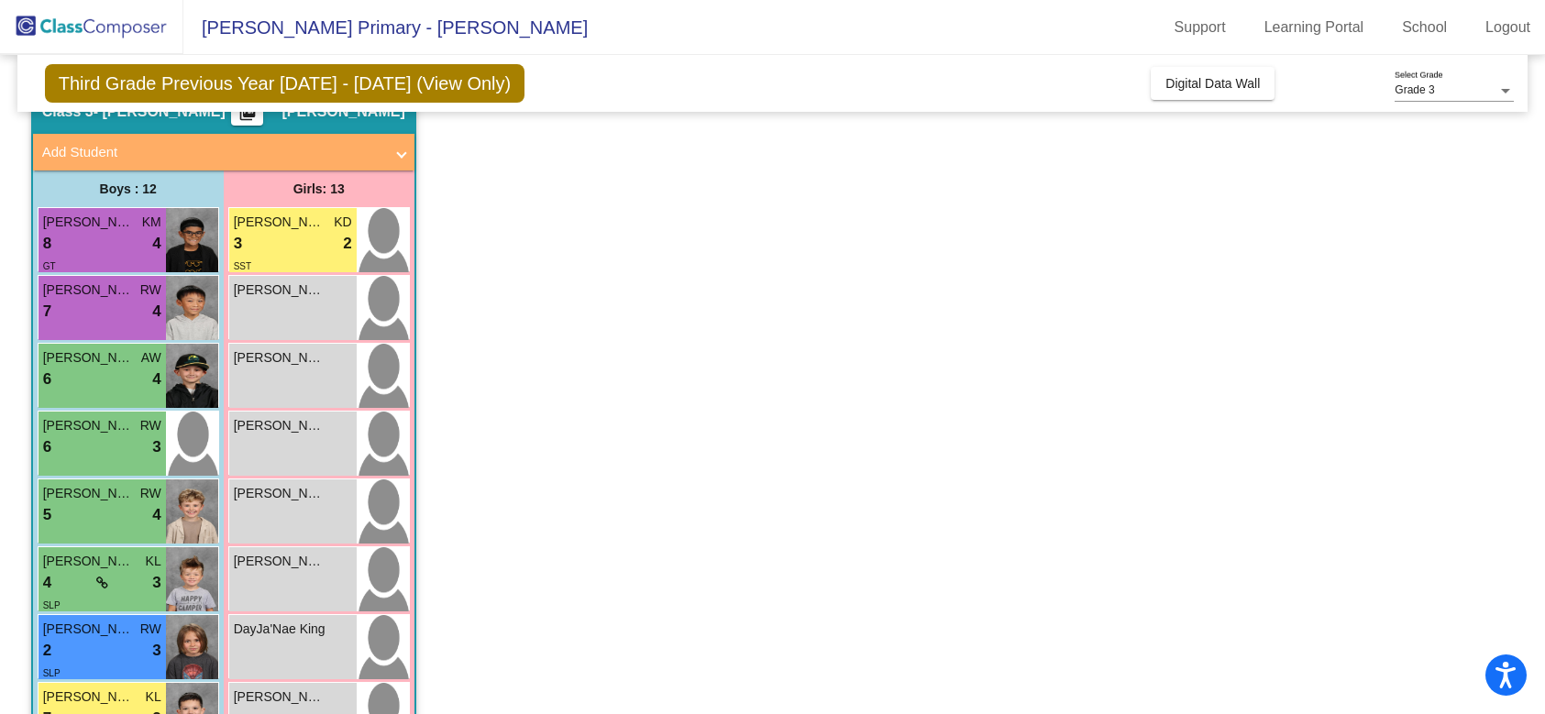
scroll to position [0, 0]
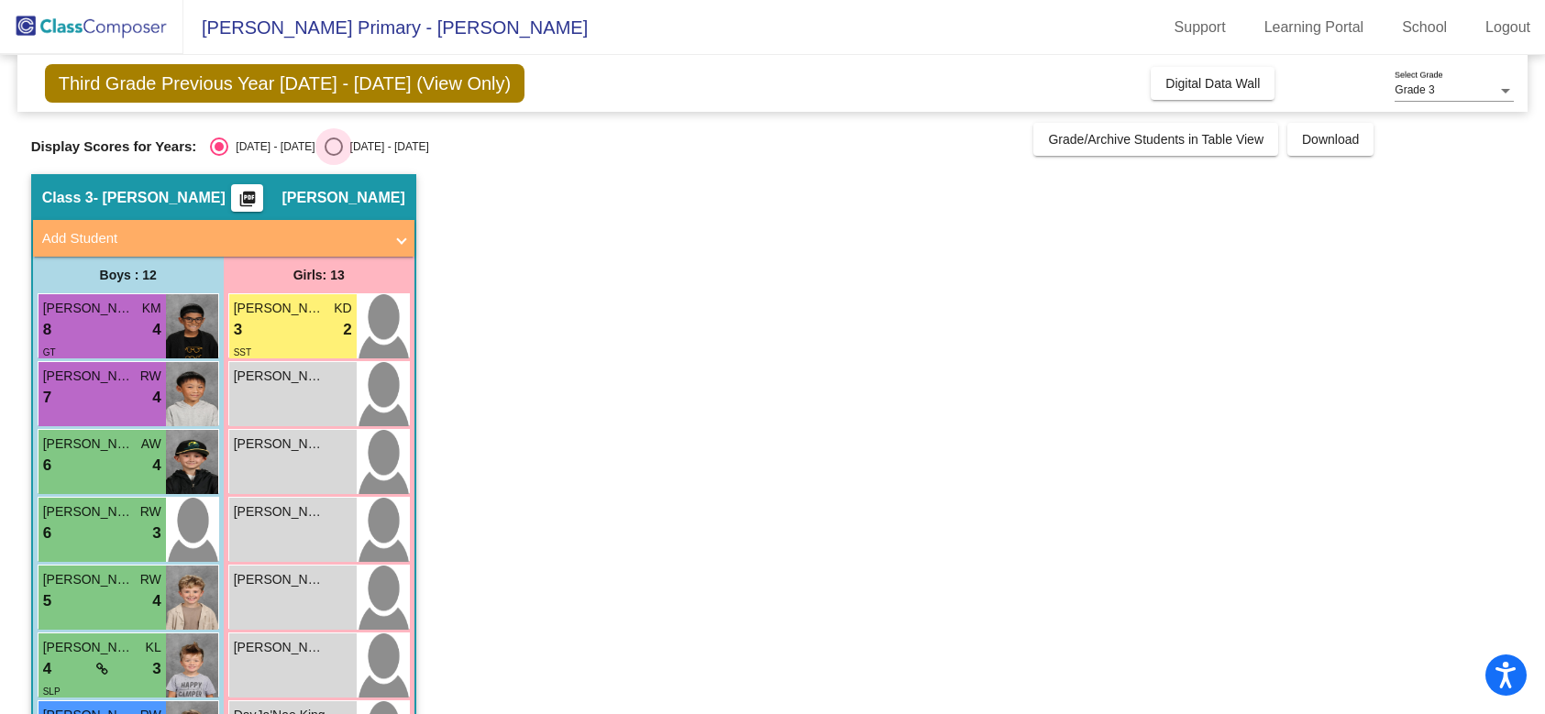
click at [325, 141] on div "Select an option" at bounding box center [334, 147] width 18 height 18
click at [333, 156] on input "[DATE] - [DATE]" at bounding box center [333, 156] width 1 height 1
radio input "true"
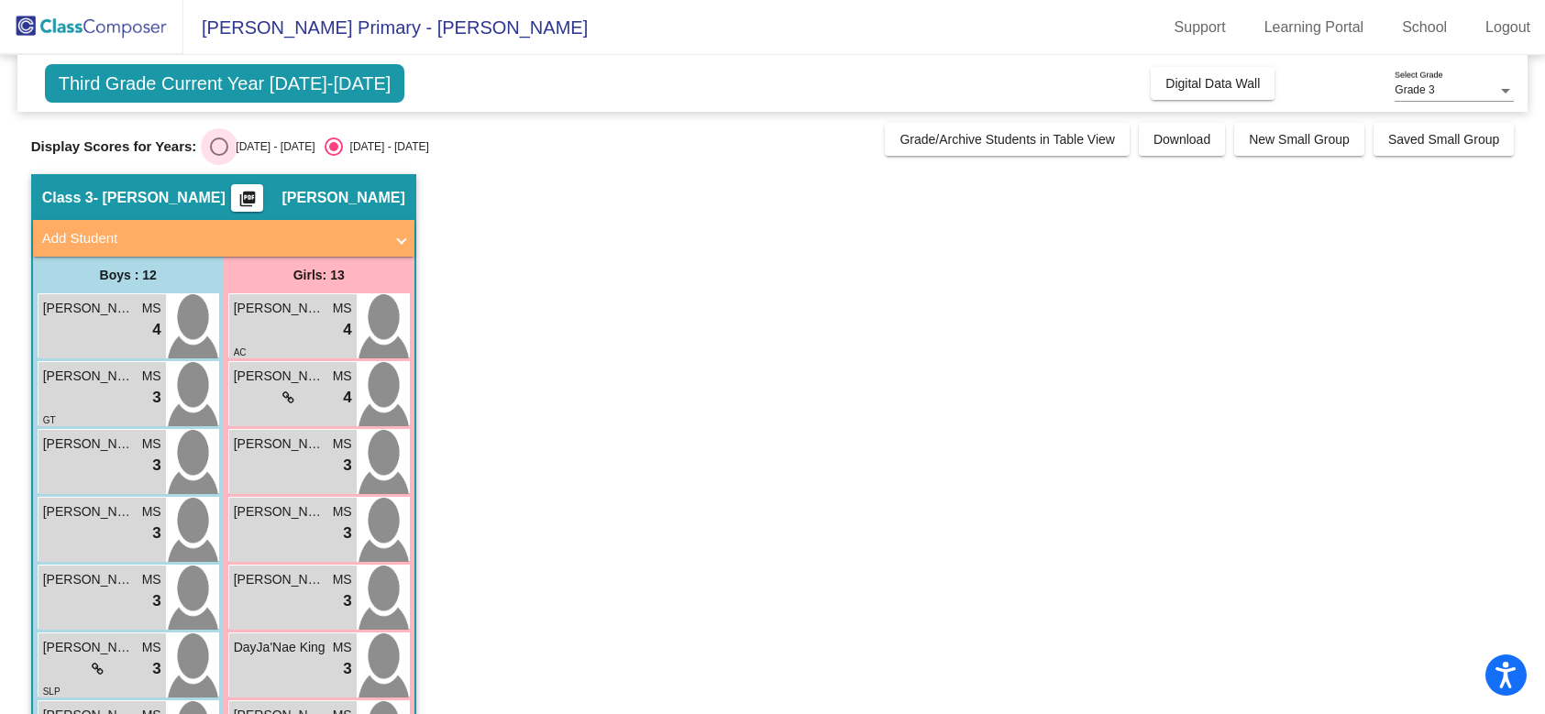
click at [221, 146] on div "Select an option" at bounding box center [219, 147] width 18 height 18
click at [219, 156] on input "[DATE] - [DATE]" at bounding box center [218, 156] width 1 height 1
radio input "true"
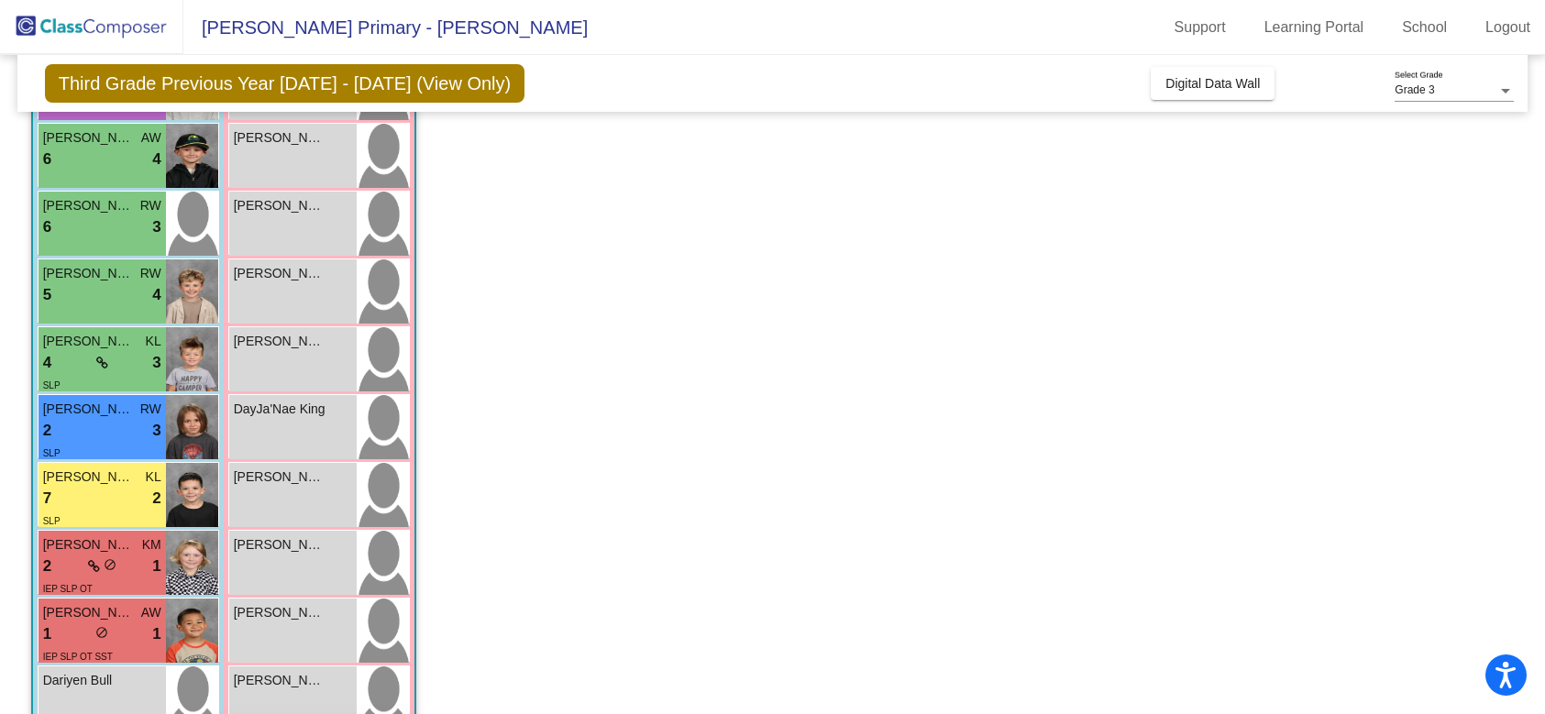
scroll to position [269, 0]
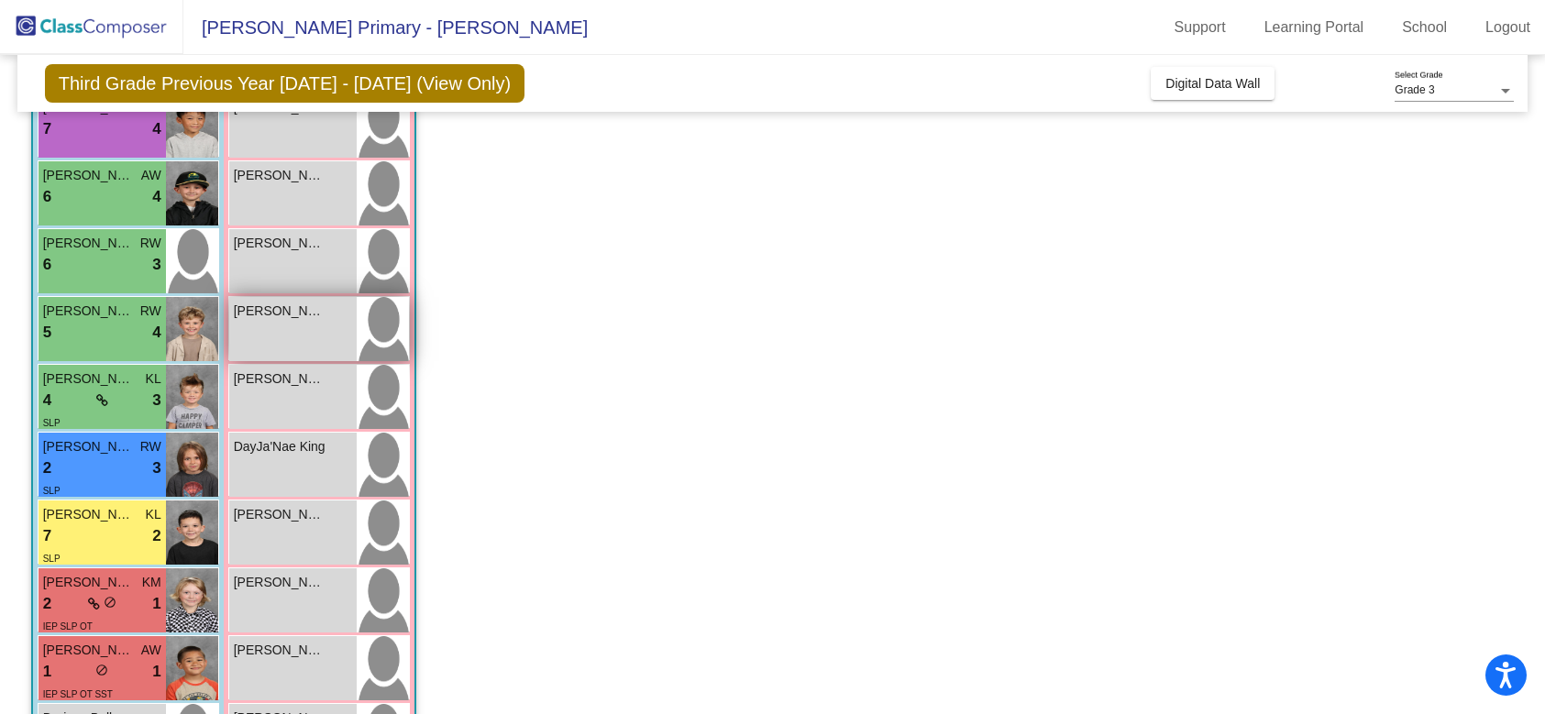
click at [302, 312] on span "[PERSON_NAME]" at bounding box center [280, 311] width 92 height 19
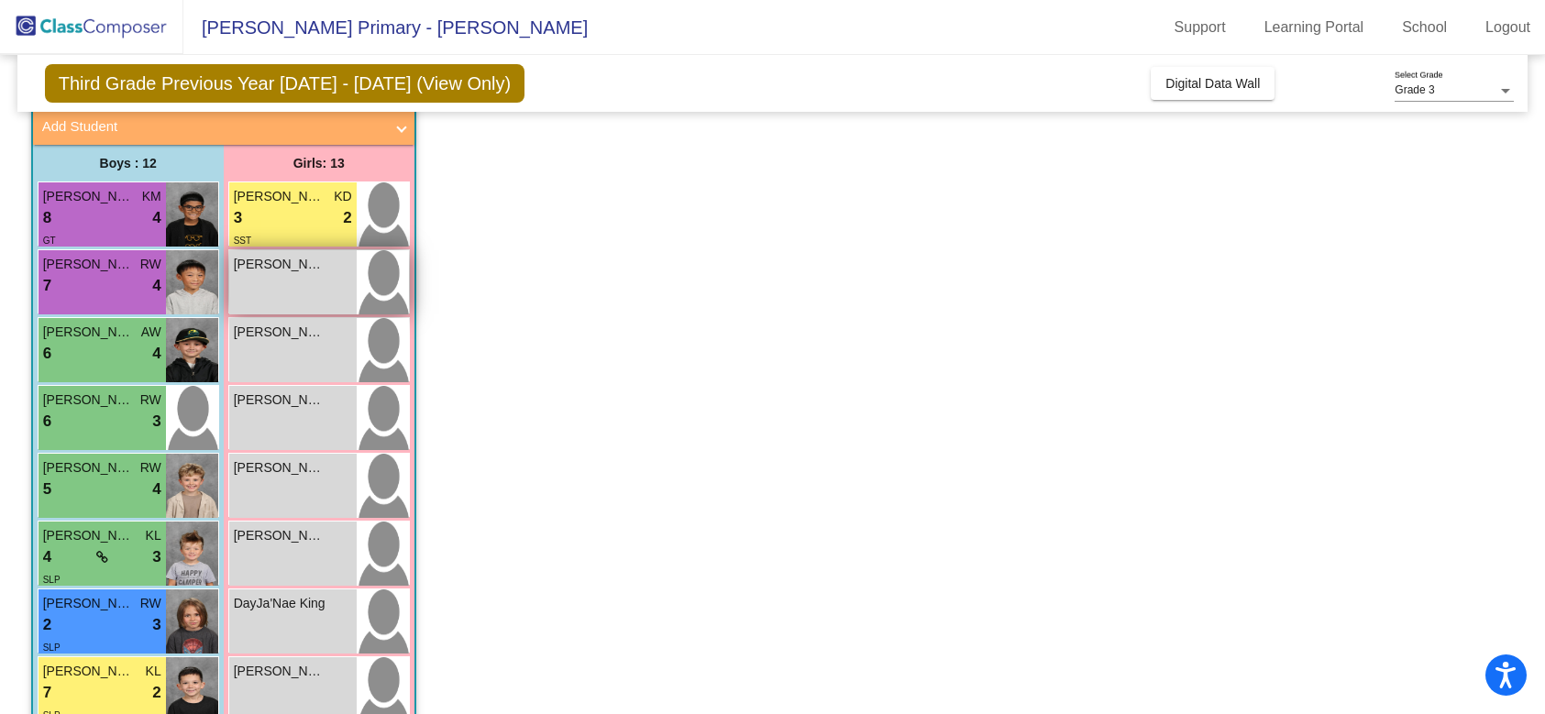
scroll to position [0, 0]
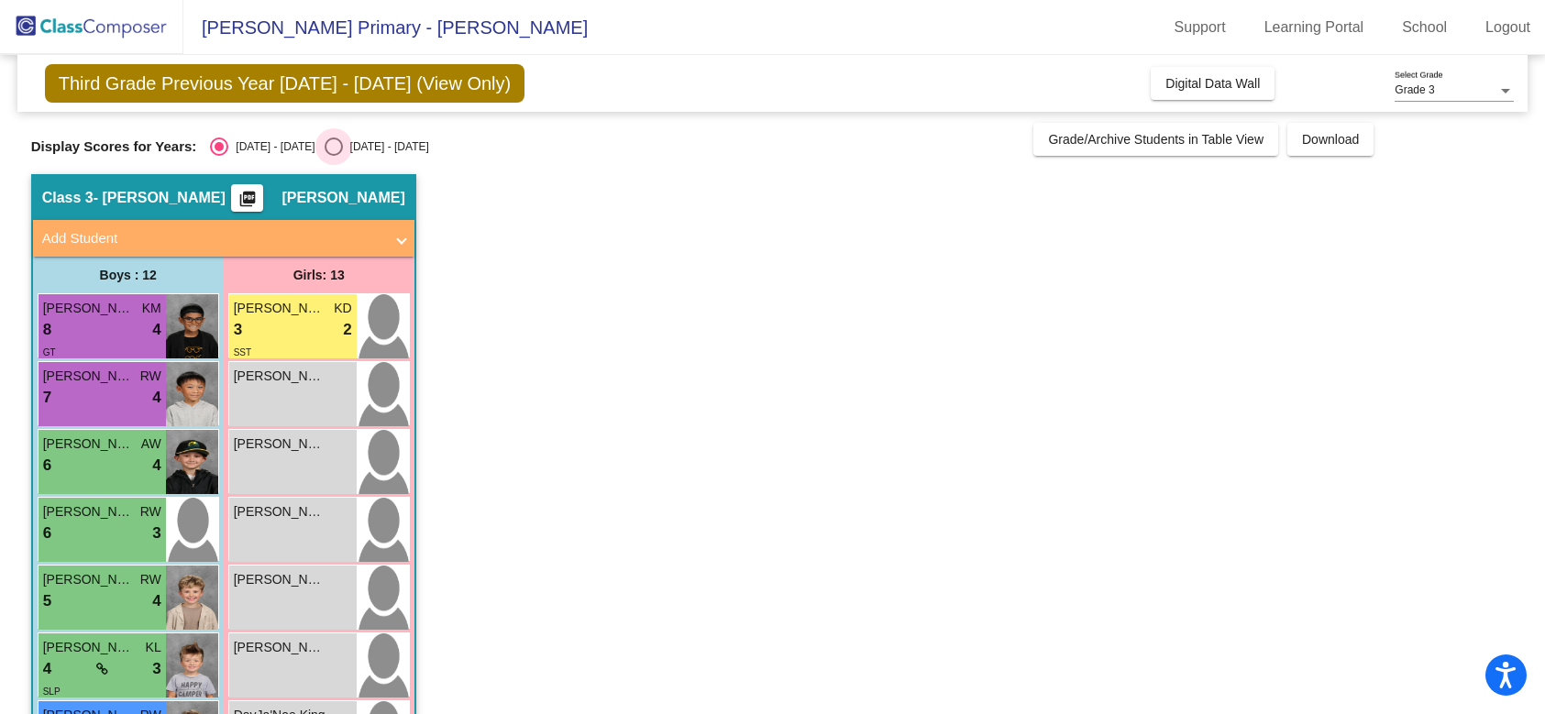
click at [325, 140] on div "Select an option" at bounding box center [334, 147] width 18 height 18
click at [333, 156] on input "[DATE] - [DATE]" at bounding box center [333, 156] width 1 height 1
radio input "true"
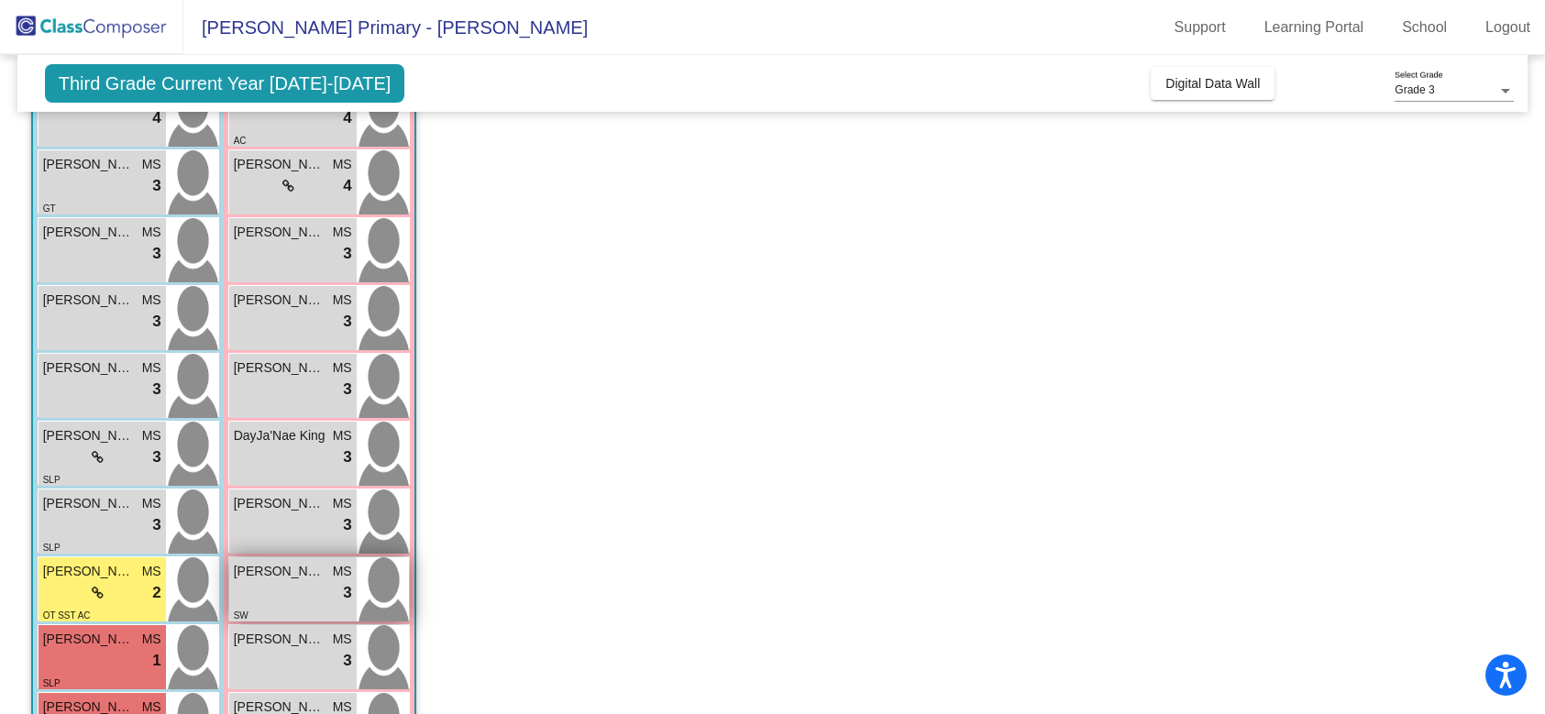
scroll to position [213, 0]
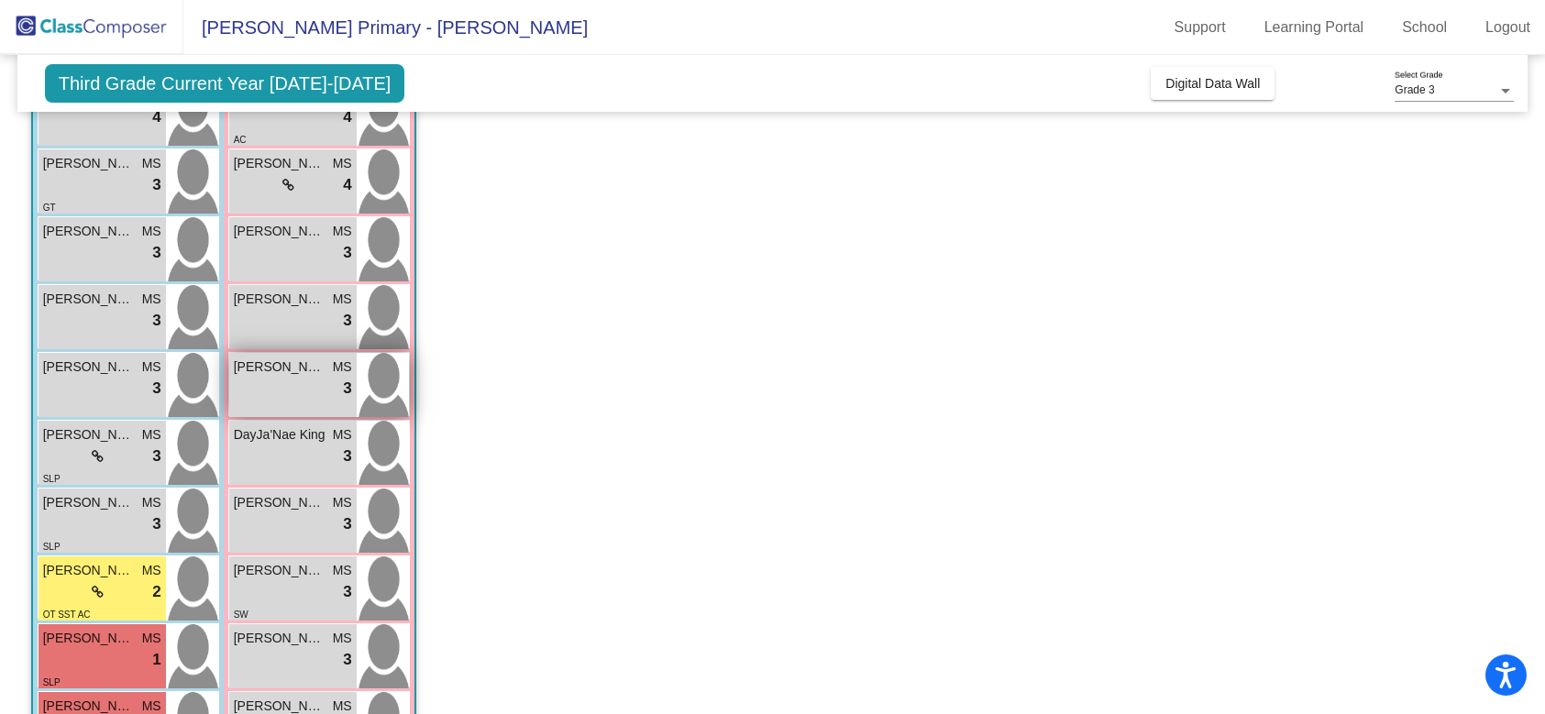
click at [278, 369] on span "[PERSON_NAME]" at bounding box center [280, 367] width 92 height 19
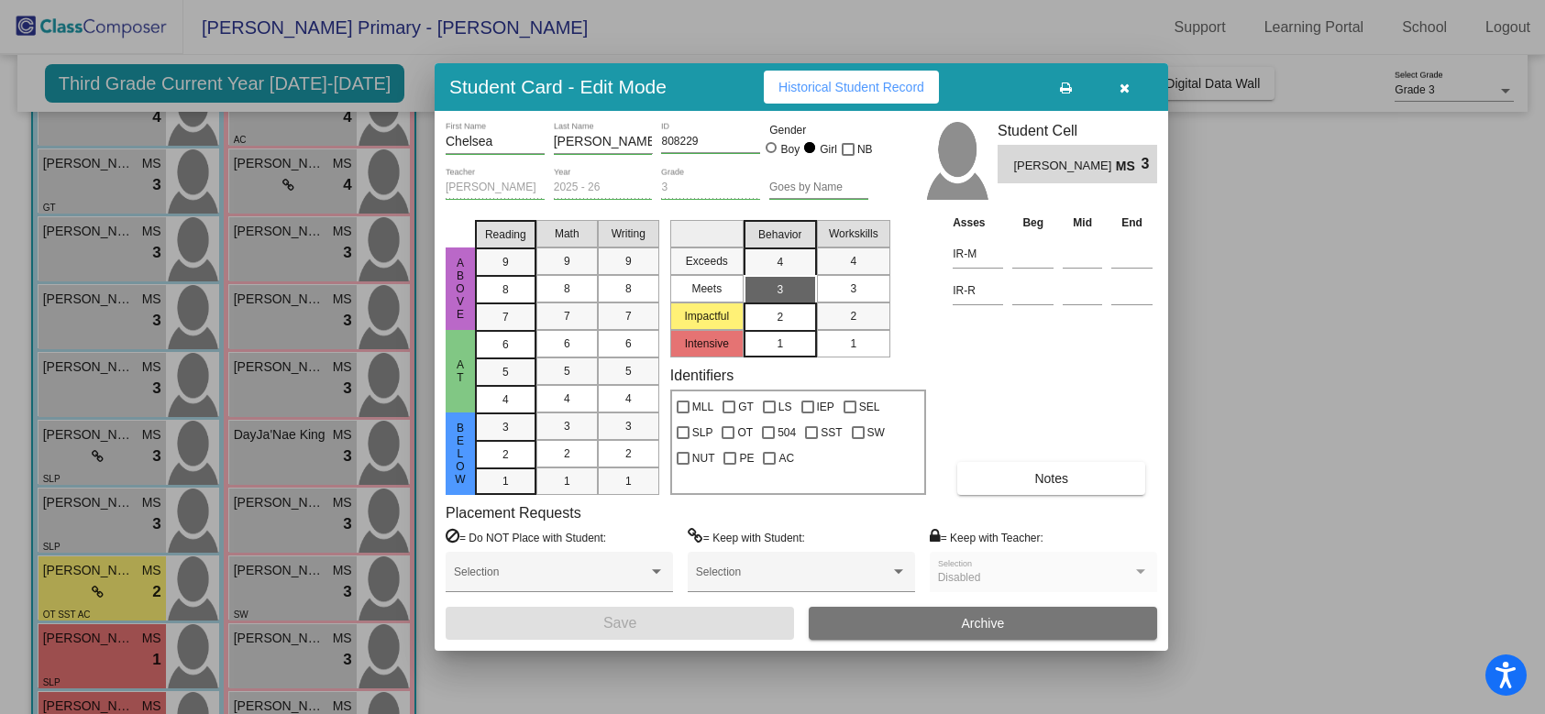
click at [785, 317] on div "2" at bounding box center [780, 318] width 36 height 28
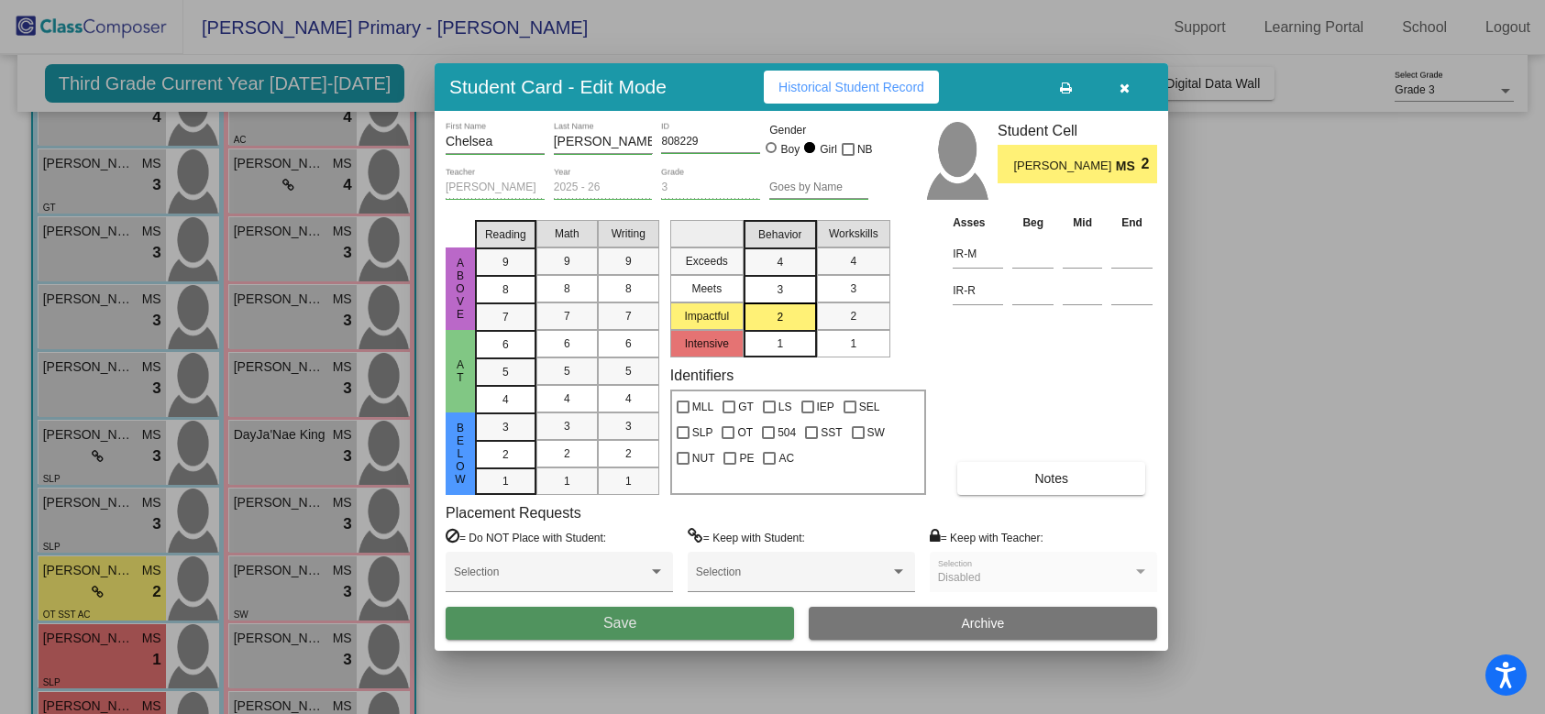
click at [627, 625] on span "Save" at bounding box center [619, 623] width 33 height 16
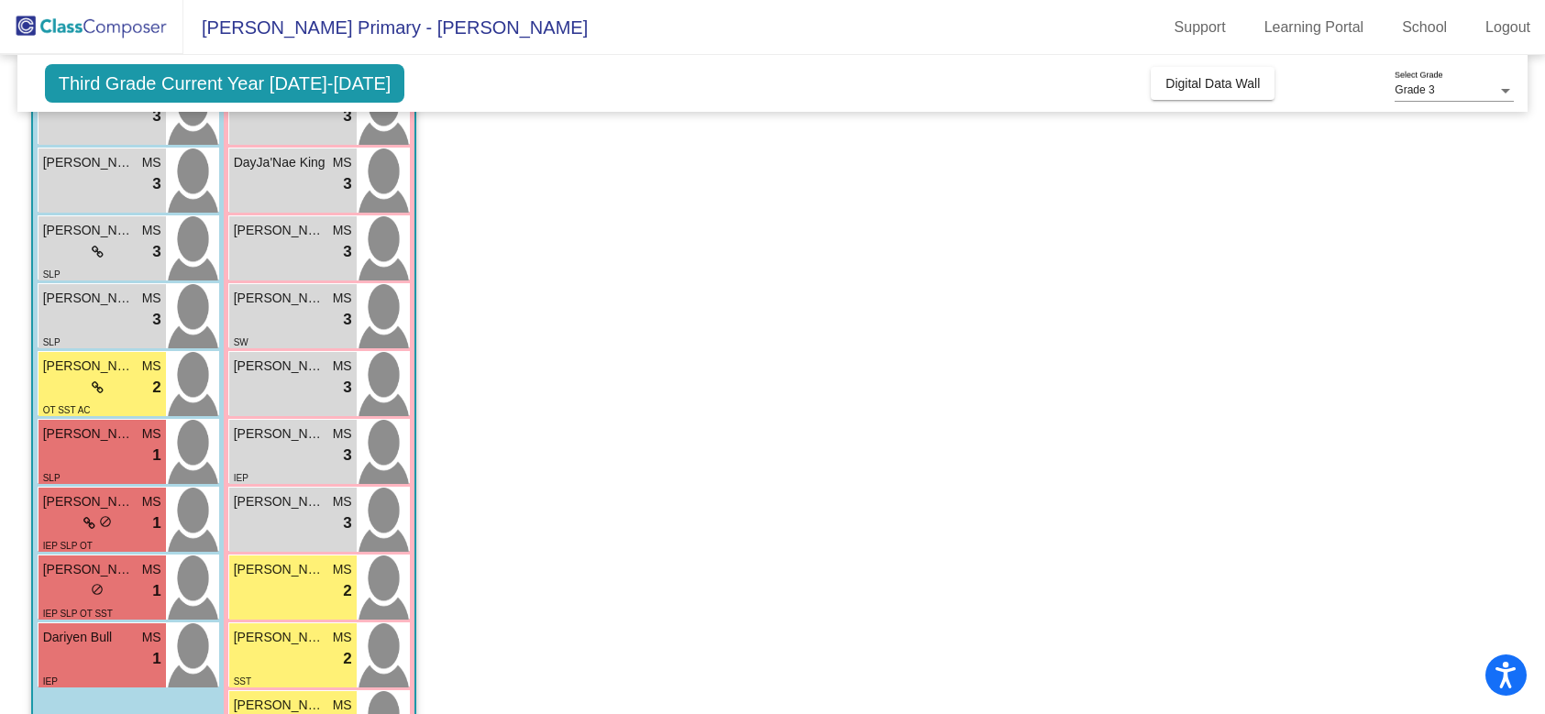
scroll to position [491, 0]
